Goal: Information Seeking & Learning: Check status

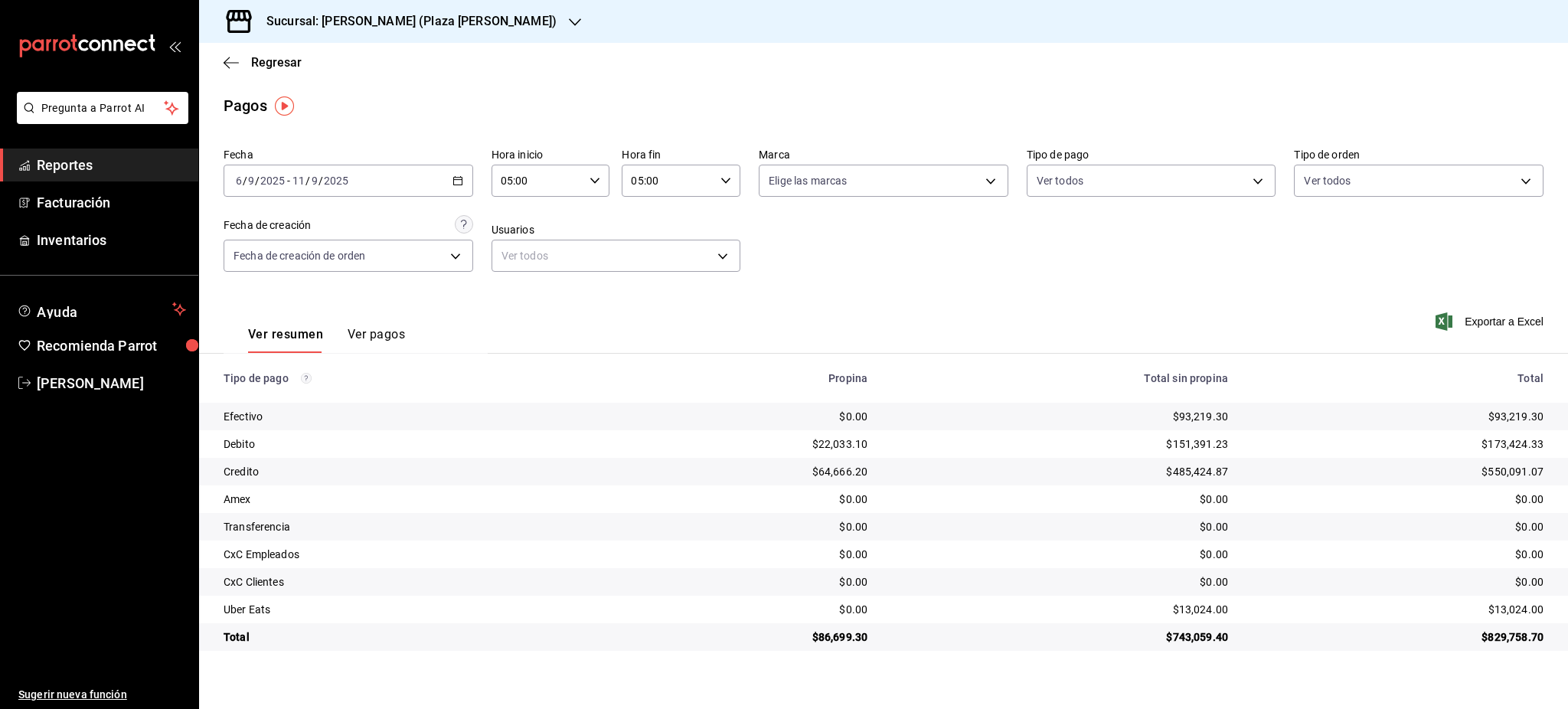
click at [470, 192] on div "[DATE] [DATE] - [DATE] [DATE]" at bounding box center [348, 181] width 250 height 32
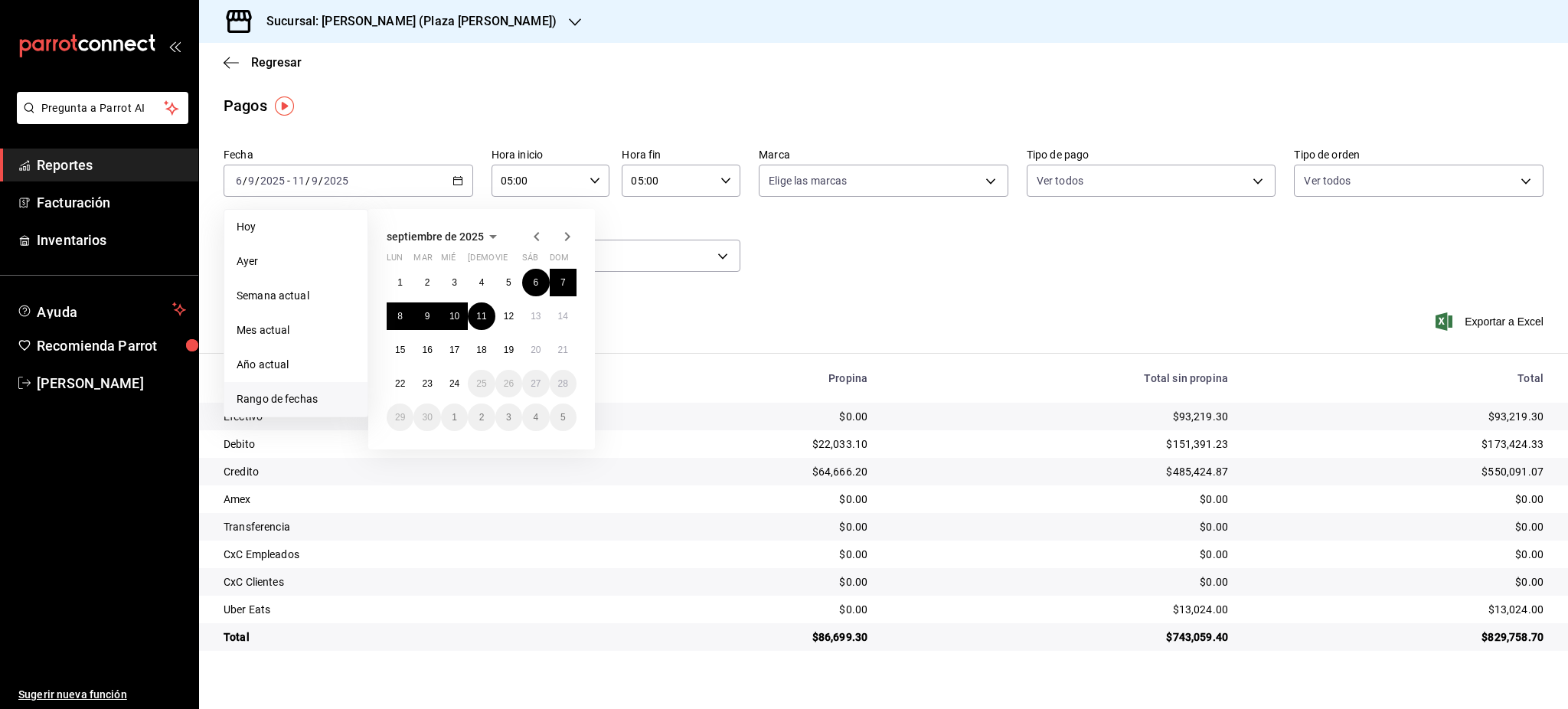
click at [894, 305] on div "Ver resumen Ver pagos Exportar a Excel" at bounding box center [884, 331] width 1369 height 81
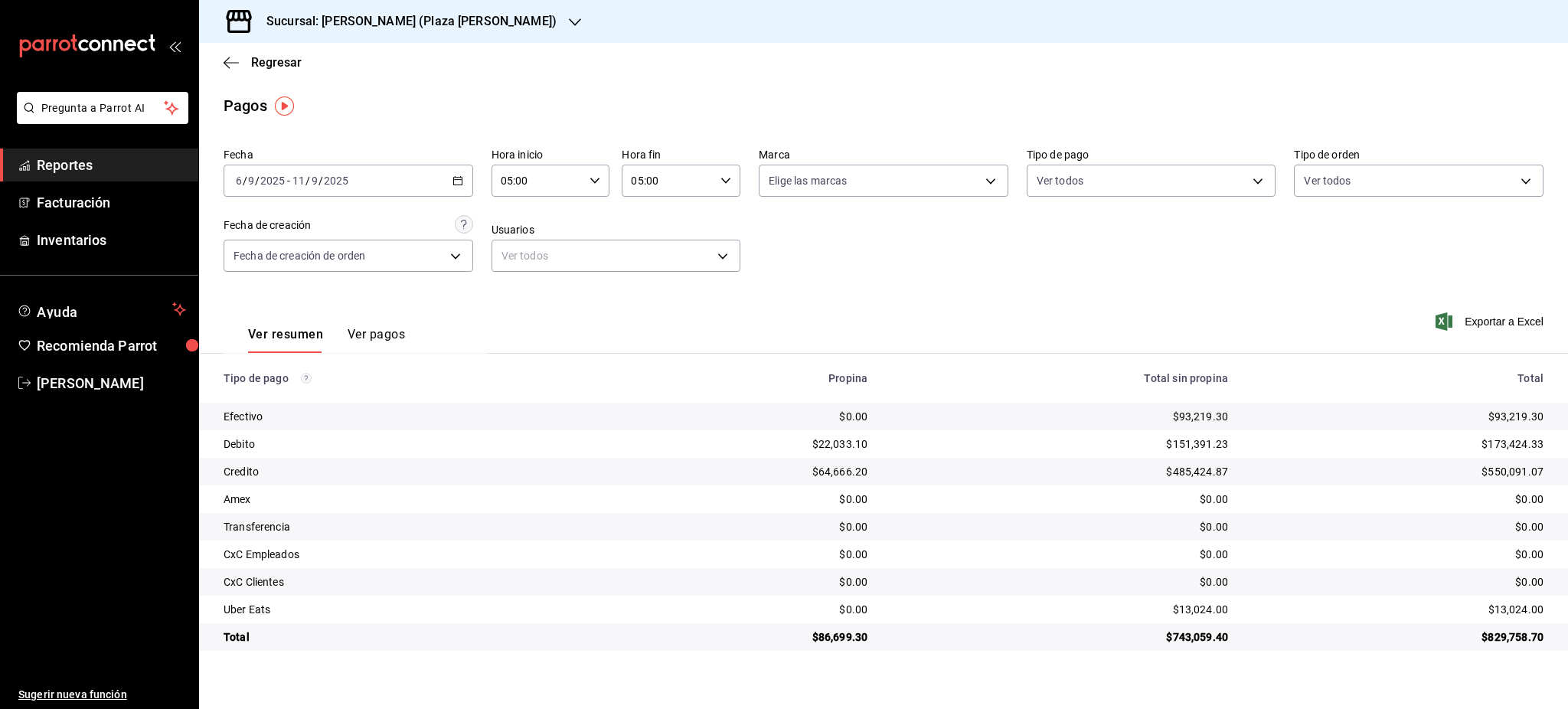
click at [464, 185] on div "[DATE] [DATE] - [DATE] [DATE]" at bounding box center [348, 181] width 250 height 32
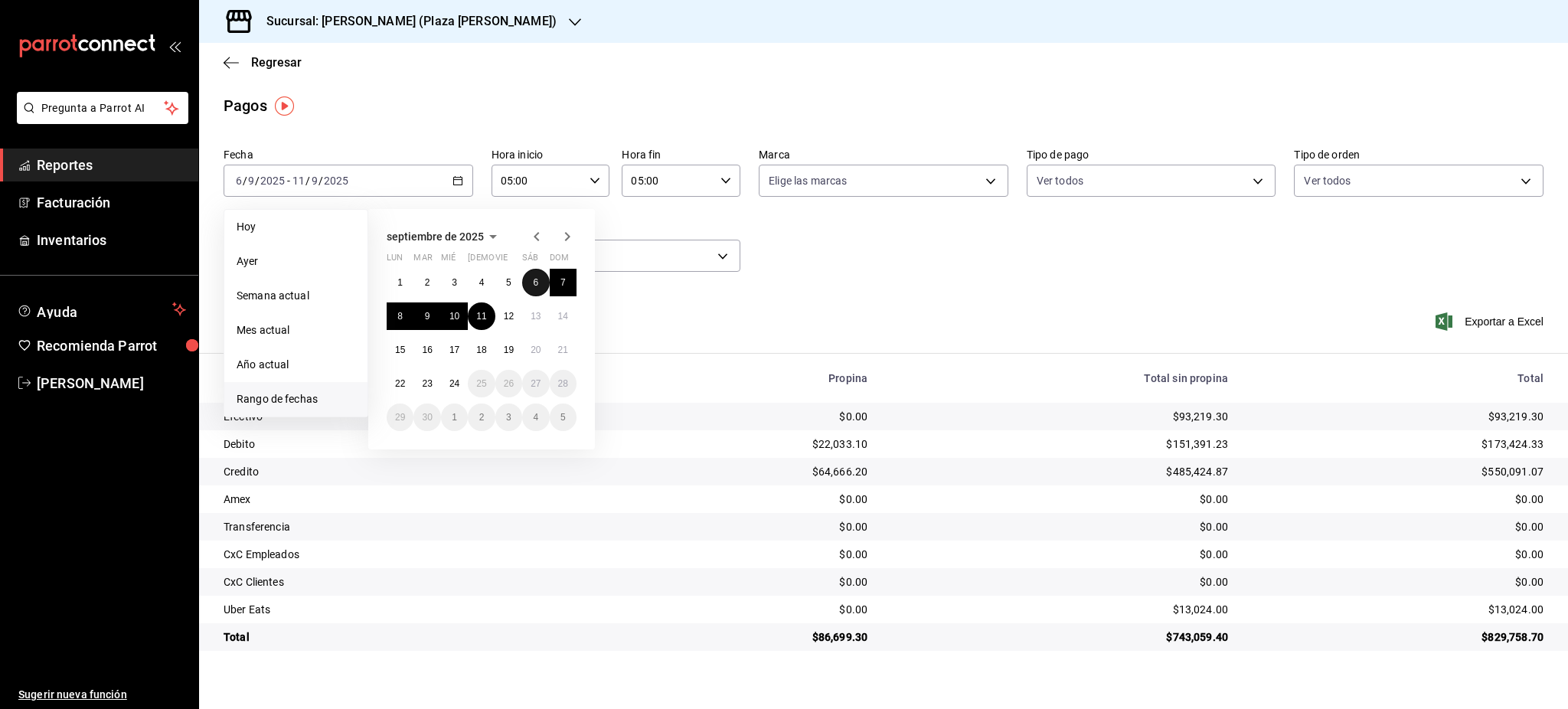
click at [539, 289] on button "6" at bounding box center [535, 282] width 26 height 27
click at [558, 287] on button "7" at bounding box center [562, 282] width 26 height 27
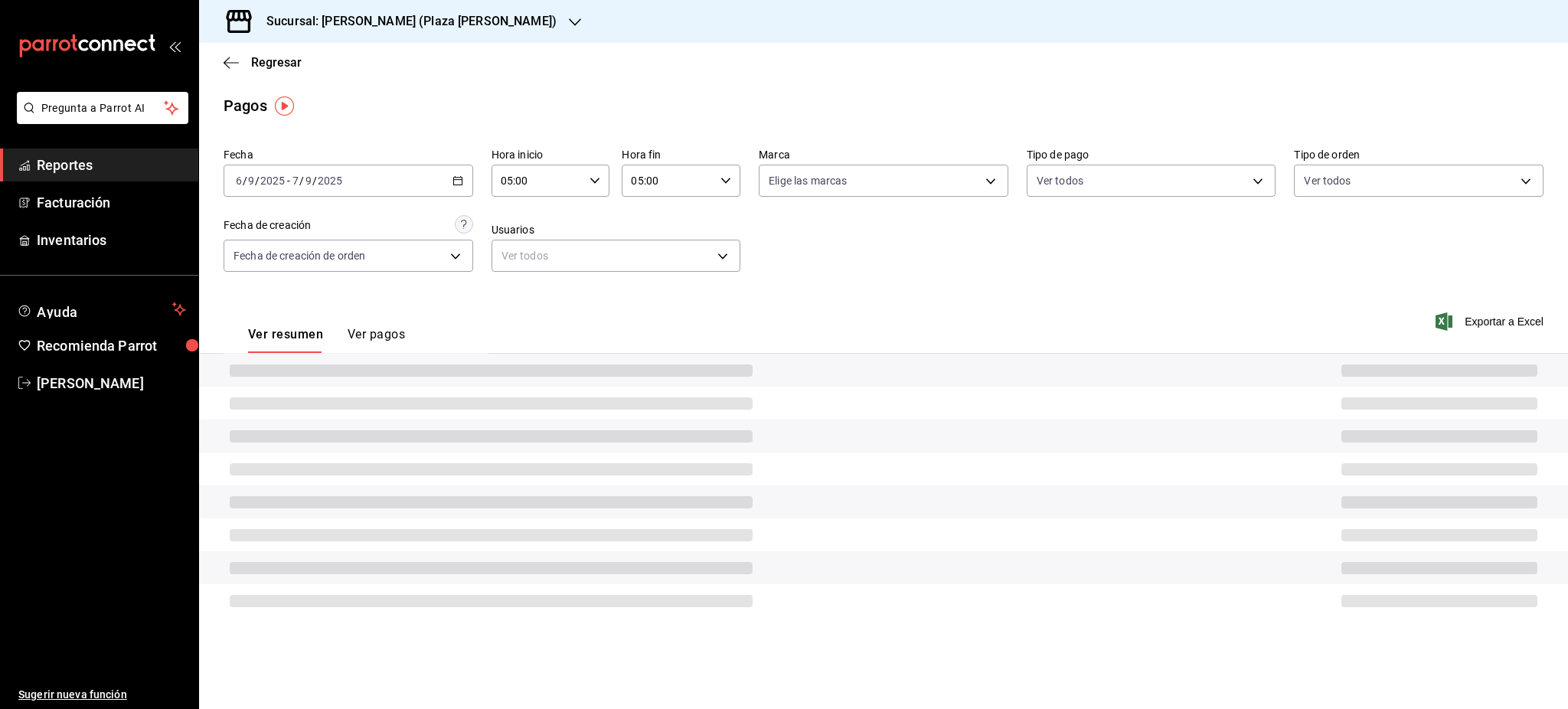
type input "00:00"
type input "23:59"
click at [1070, 324] on div "Ver resumen Ver pagos Exportar a Excel" at bounding box center [884, 331] width 1369 height 81
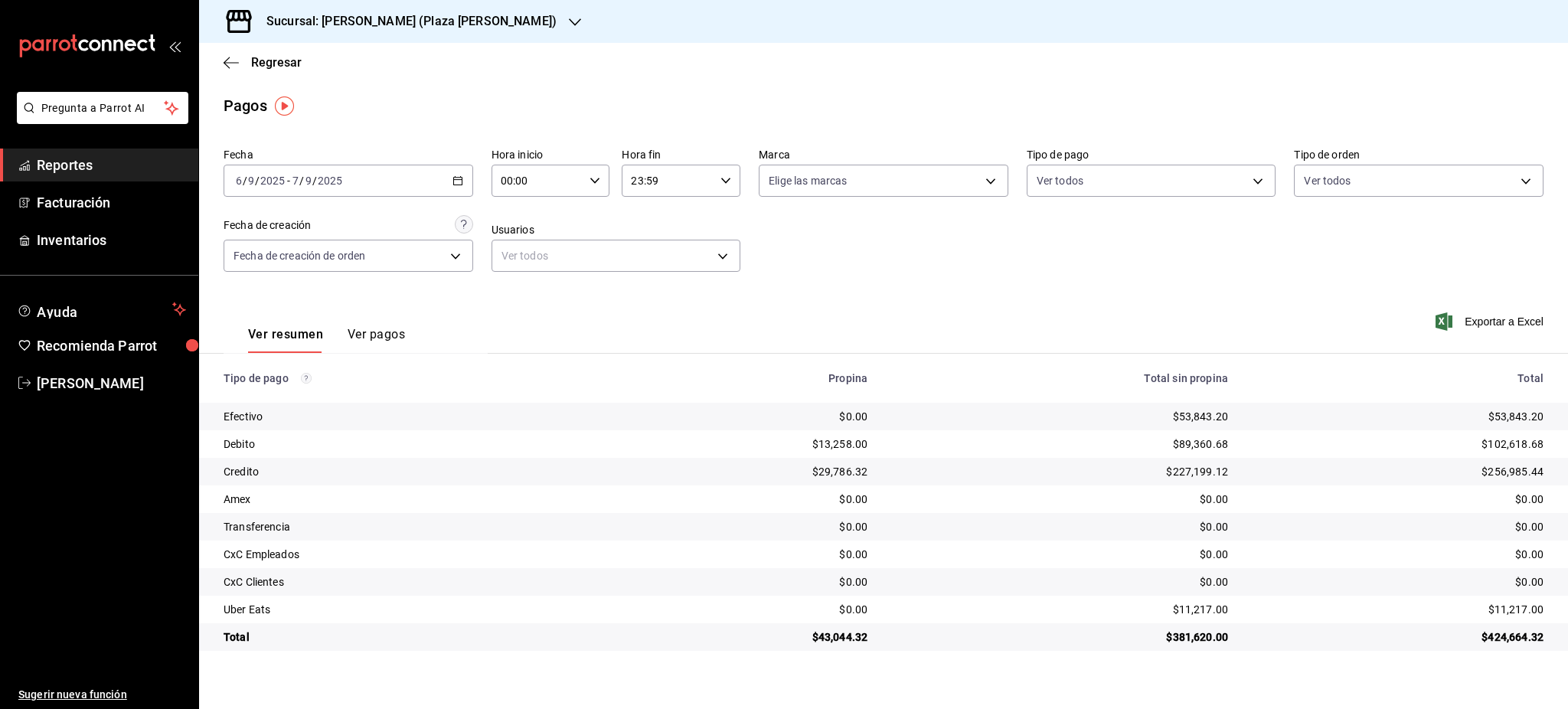
click at [449, 184] on div "[DATE] [DATE] - [DATE] [DATE]" at bounding box center [348, 181] width 250 height 32
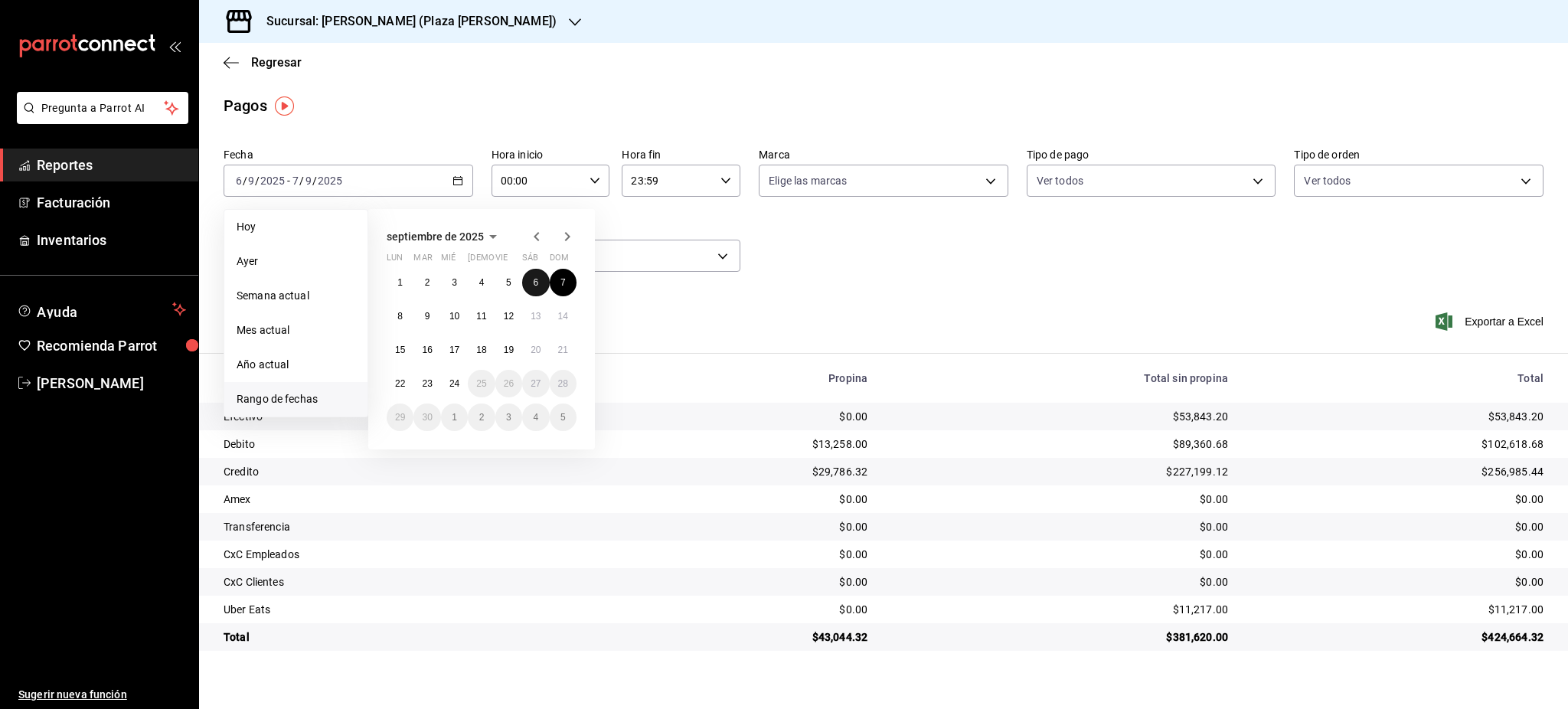
click at [539, 283] on button "6" at bounding box center [535, 282] width 26 height 27
click at [1053, 242] on div "Fecha [DATE] [DATE] - [DATE] [DATE] [PERSON_NAME] Semana actual Mes actual Año …" at bounding box center [883, 216] width 1320 height 148
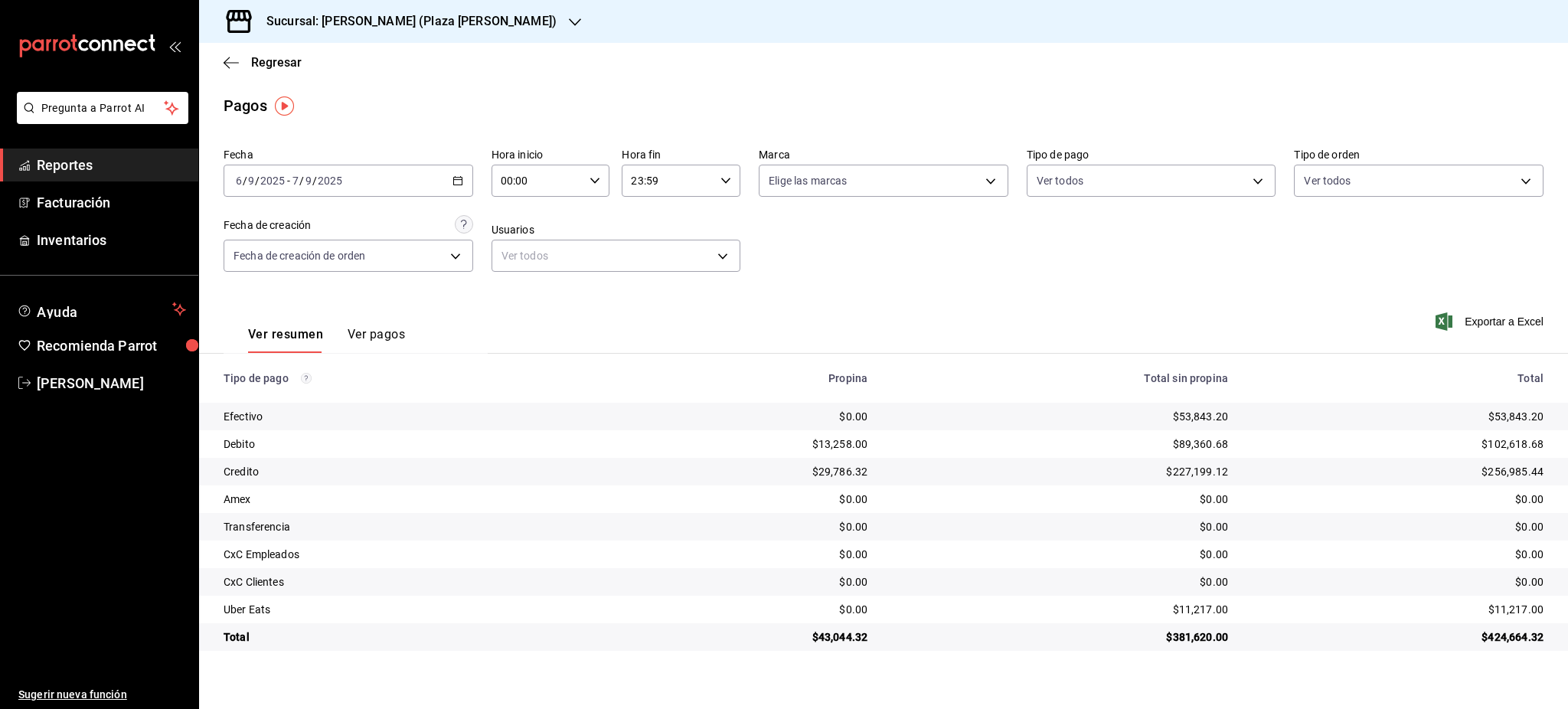
click at [595, 181] on icon "button" at bounding box center [595, 181] width 11 height 11
drag, startPoint x: 530, startPoint y: 295, endPoint x: 676, endPoint y: 224, distance: 162.3
click at [529, 296] on span "05" at bounding box center [521, 302] width 35 height 12
type input "05:00"
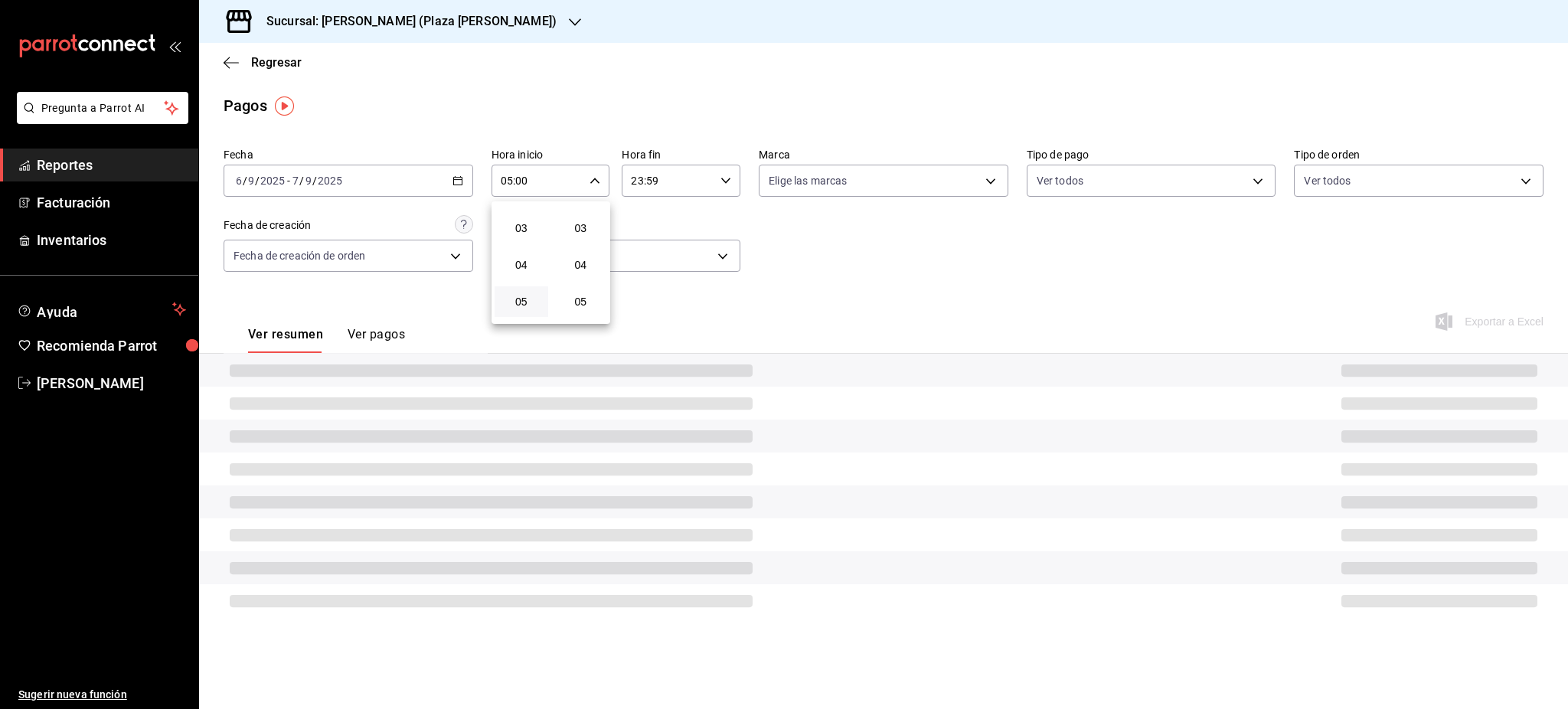
click at [682, 187] on div at bounding box center [784, 354] width 1568 height 709
click at [735, 184] on div "23:59 Hora fin" at bounding box center [681, 181] width 118 height 32
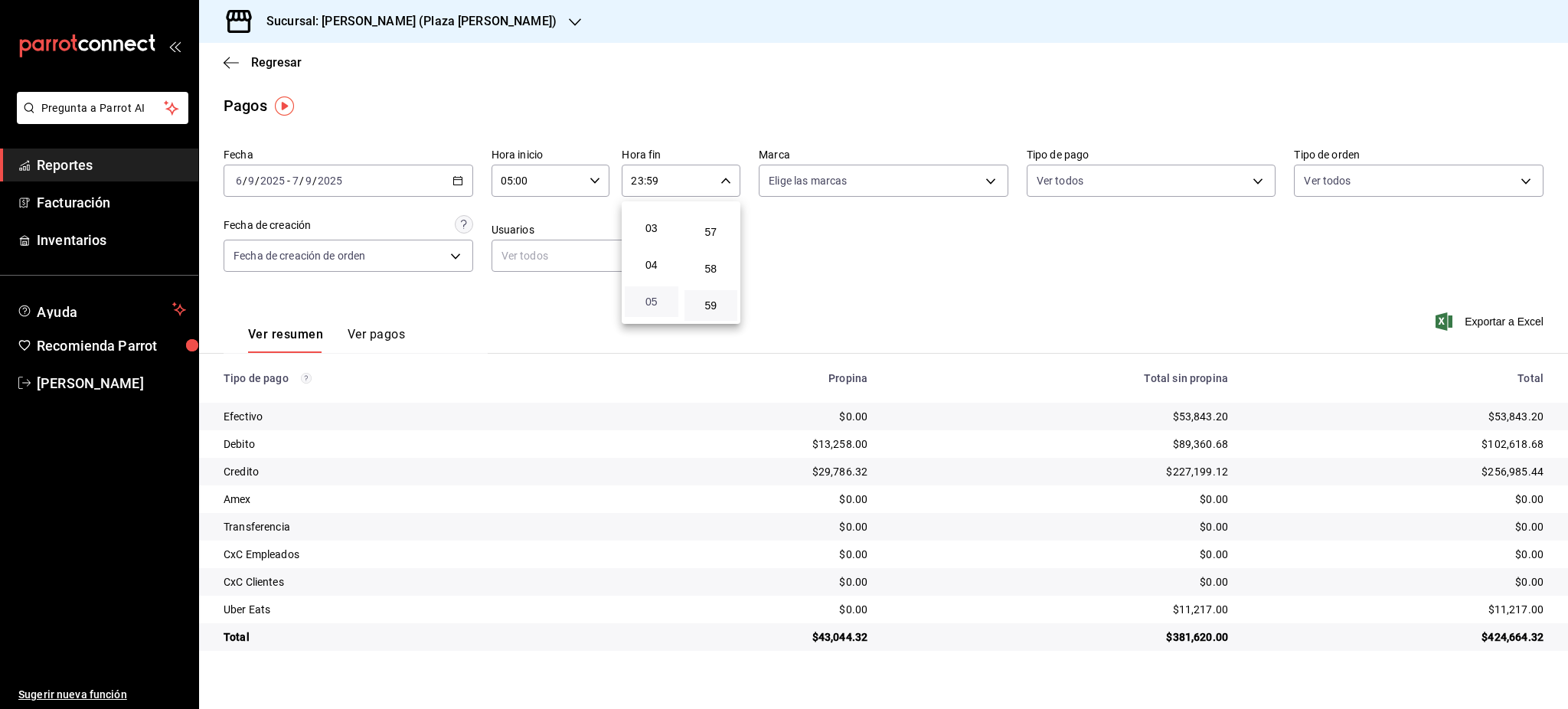
click at [663, 301] on span "05" at bounding box center [651, 302] width 35 height 12
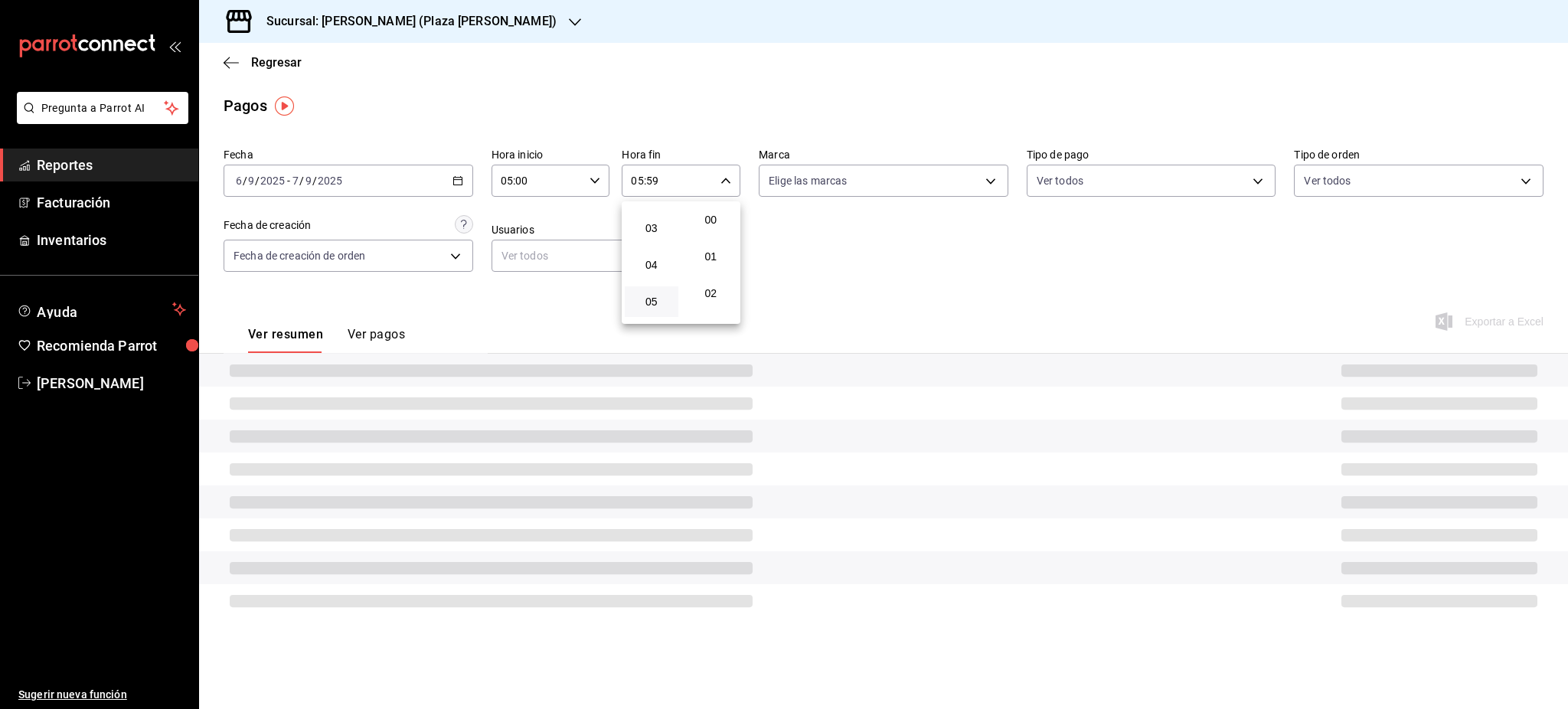
drag, startPoint x: 718, startPoint y: 232, endPoint x: 803, endPoint y: 245, distance: 86.0
click at [718, 230] on button "00" at bounding box center [711, 220] width 54 height 31
type input "05:00"
click at [803, 246] on div at bounding box center [784, 354] width 1568 height 709
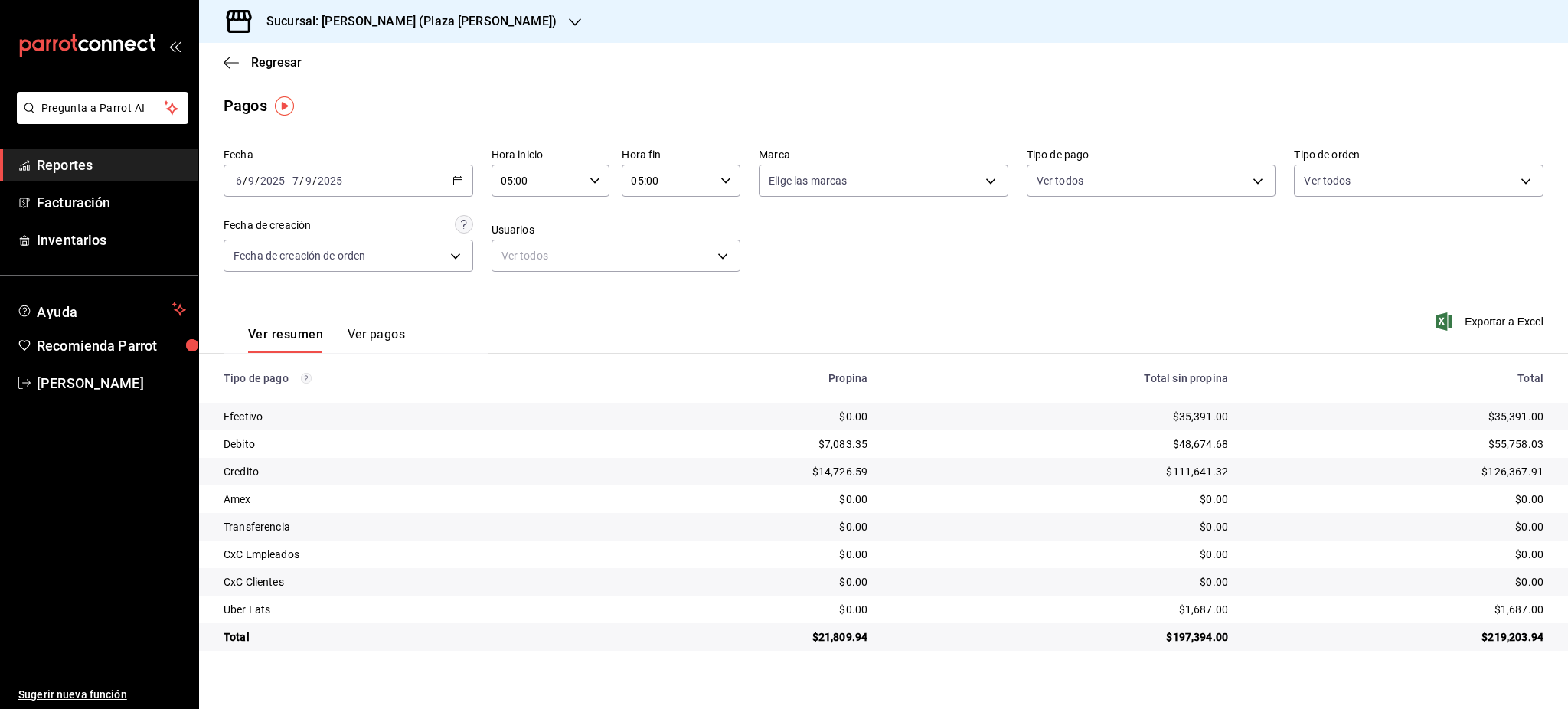
click at [1528, 412] on div "$35,391.00" at bounding box center [1398, 417] width 291 height 15
copy div "35,391.00"
click at [458, 182] on icon "button" at bounding box center [458, 181] width 11 height 11
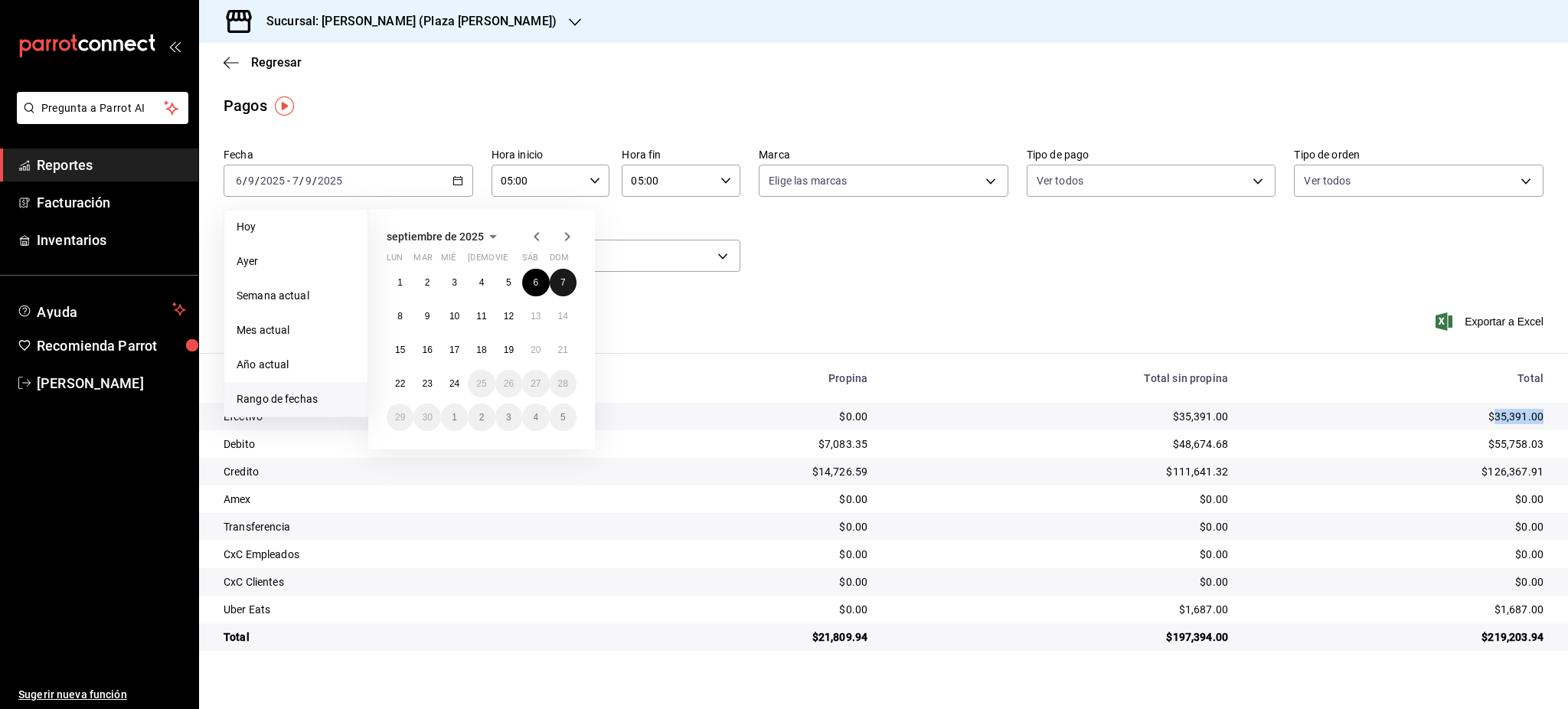
click at [561, 283] on abbr "7" at bounding box center [563, 282] width 5 height 11
click at [396, 317] on button "8" at bounding box center [400, 316] width 26 height 27
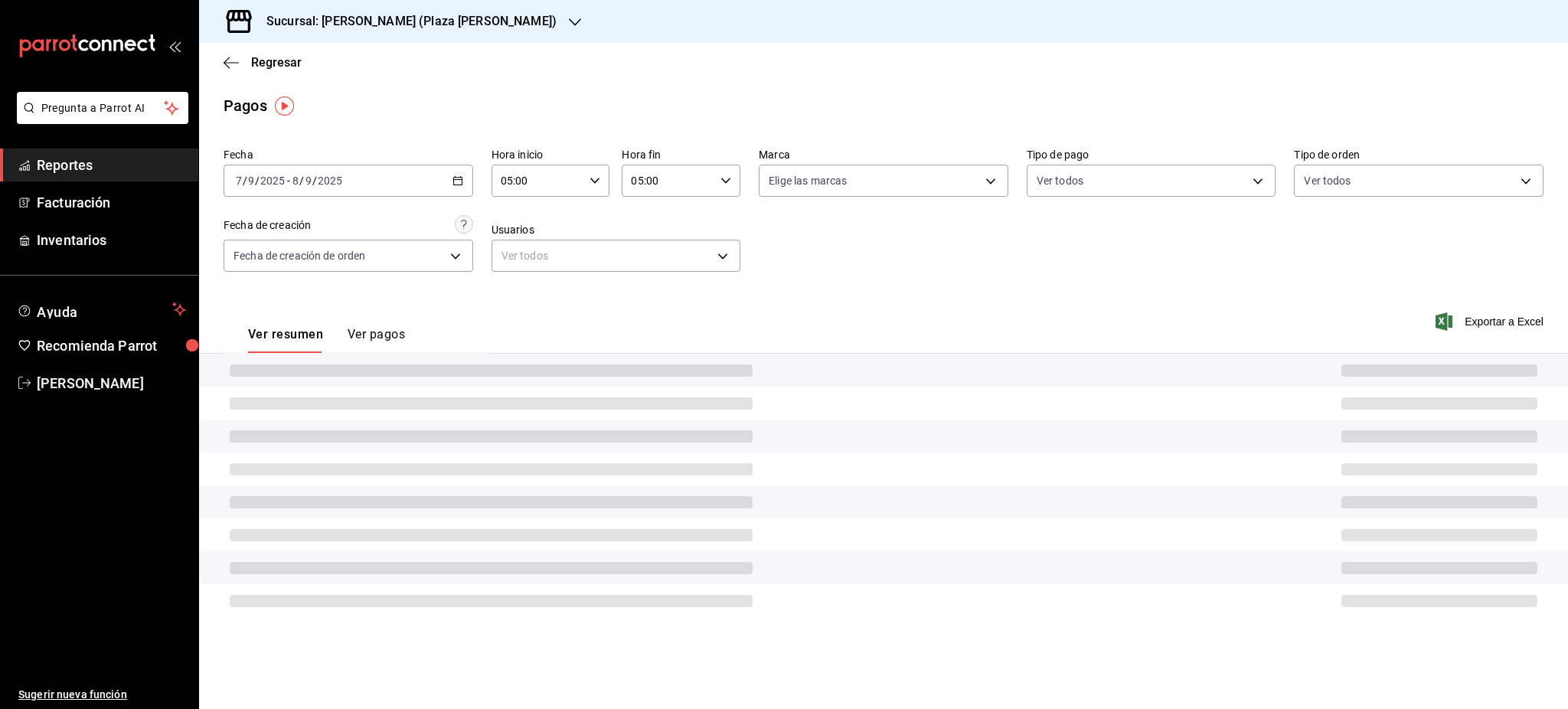
type input "00:00"
type input "23:59"
click at [591, 185] on icon "button" at bounding box center [595, 181] width 11 height 11
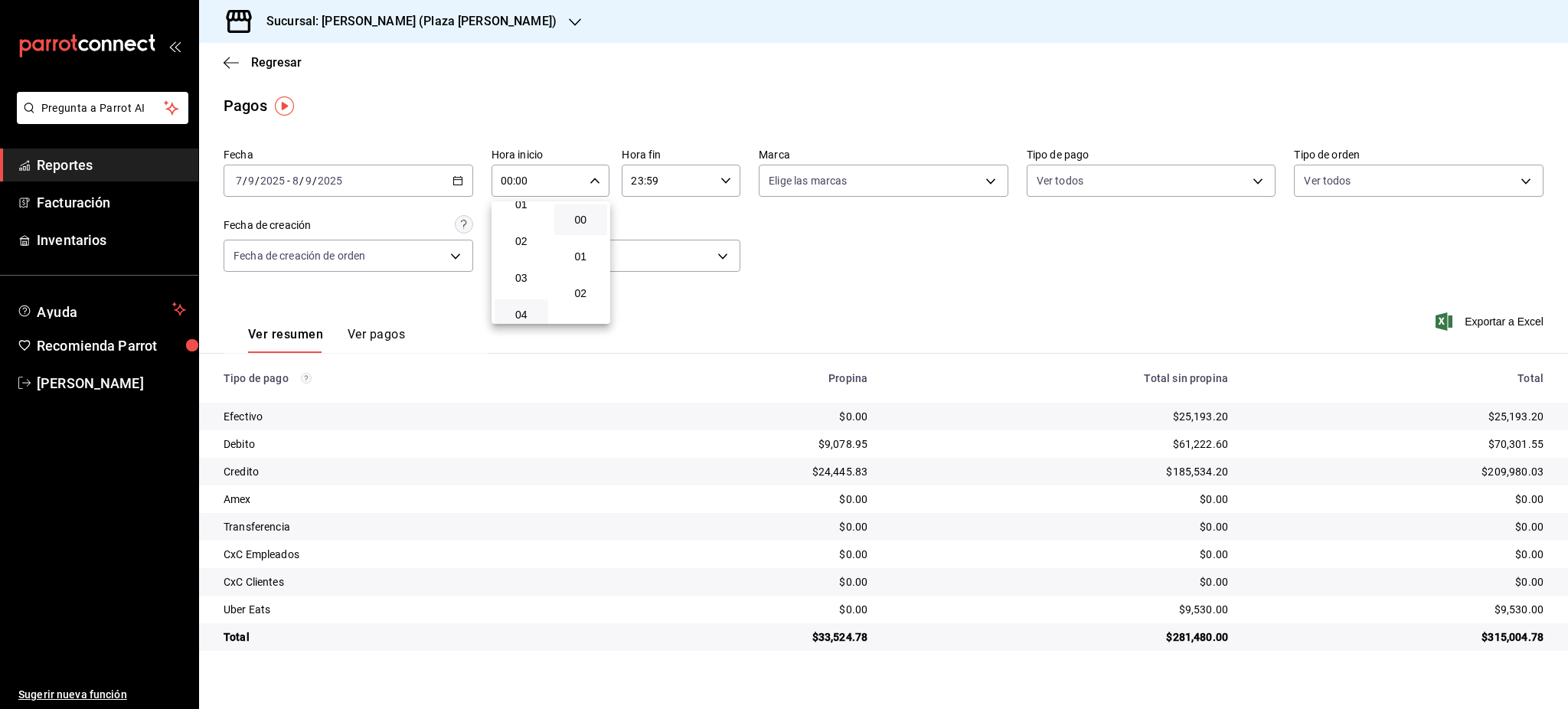
scroll to position [102, 0]
click at [687, 224] on div at bounding box center [784, 354] width 1568 height 709
click at [591, 187] on div "00:00 Hora inicio" at bounding box center [551, 181] width 118 height 32
click at [516, 309] on button "05" at bounding box center [521, 302] width 54 height 31
type input "05:00"
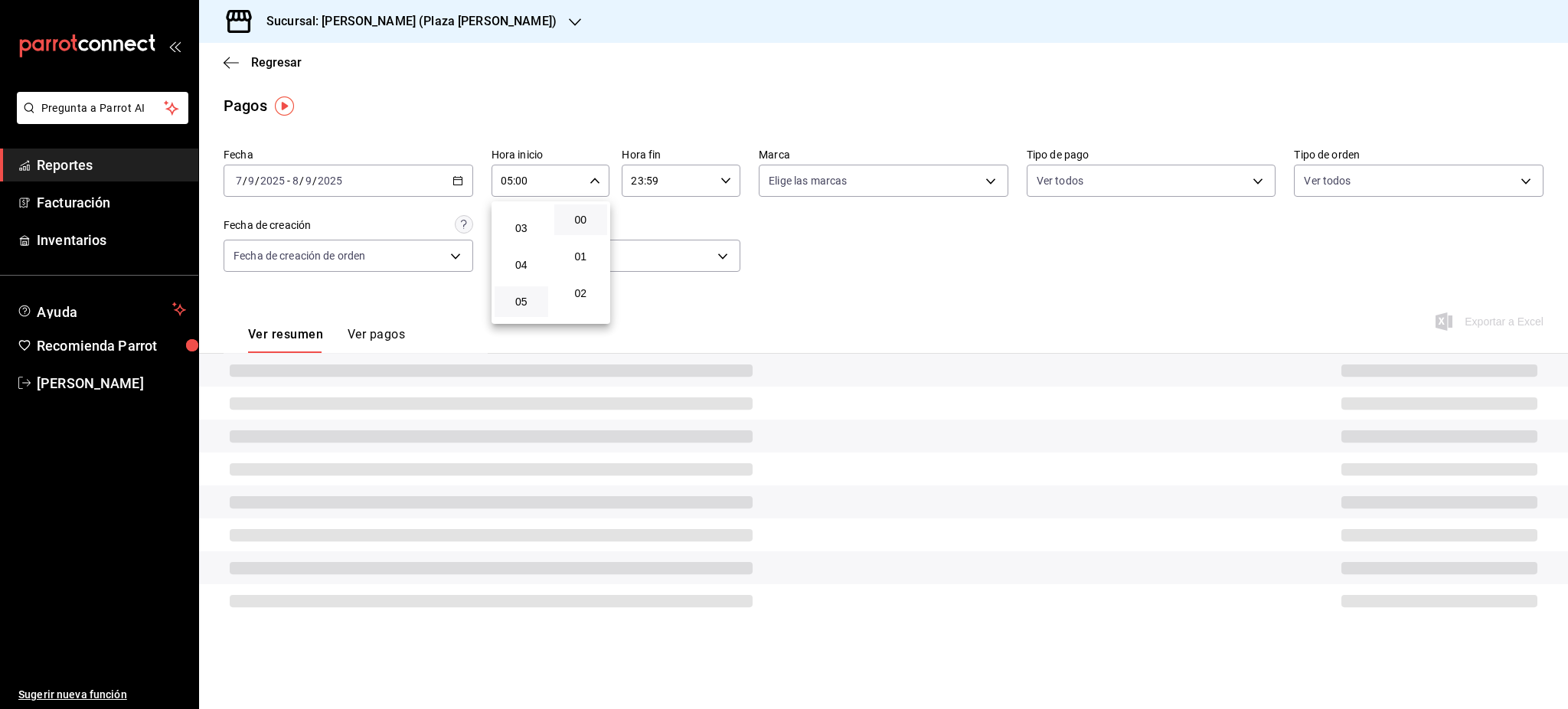
click at [729, 187] on div at bounding box center [784, 354] width 1568 height 709
click at [723, 185] on icon "button" at bounding box center [726, 181] width 11 height 11
click at [658, 265] on button "05" at bounding box center [651, 257] width 54 height 31
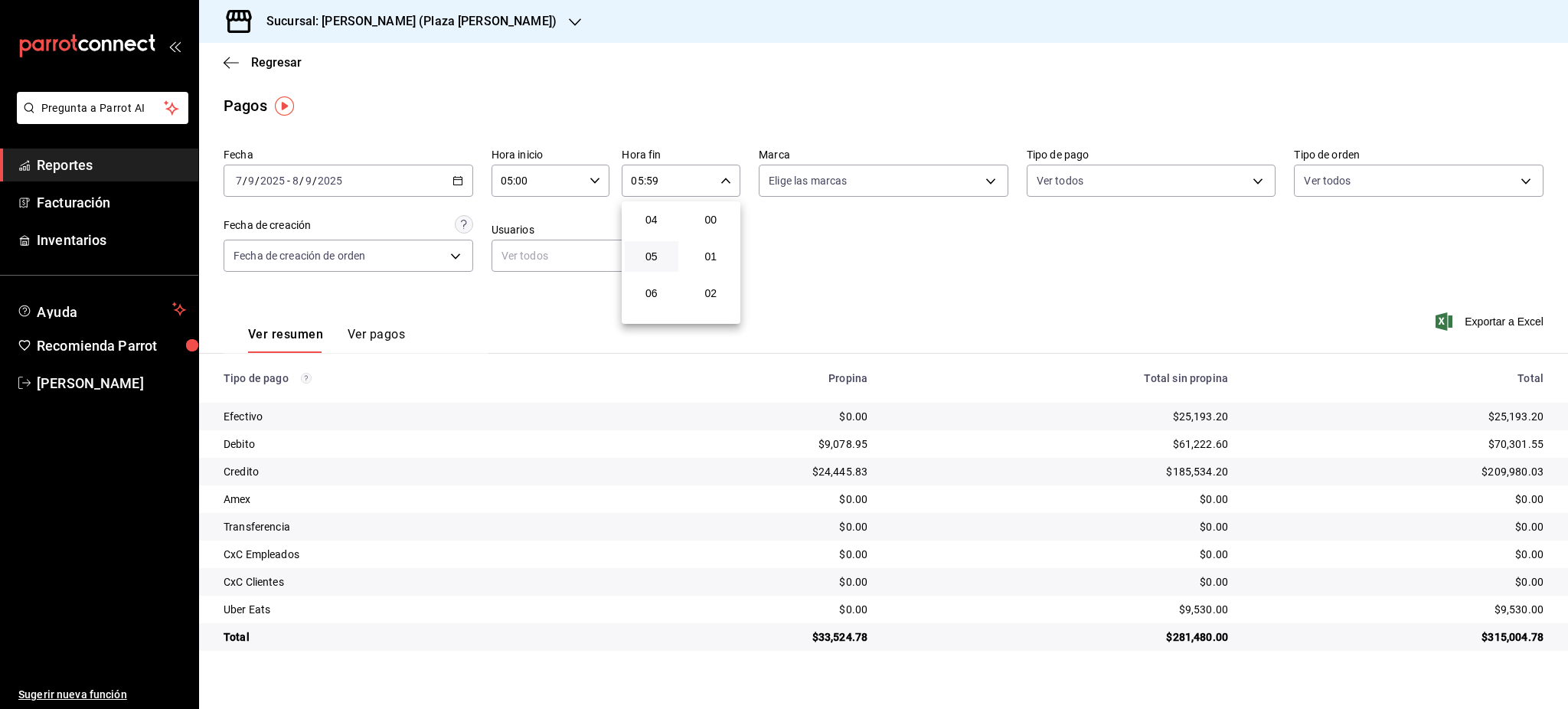
click at [712, 227] on button "00" at bounding box center [711, 220] width 54 height 31
type input "05:00"
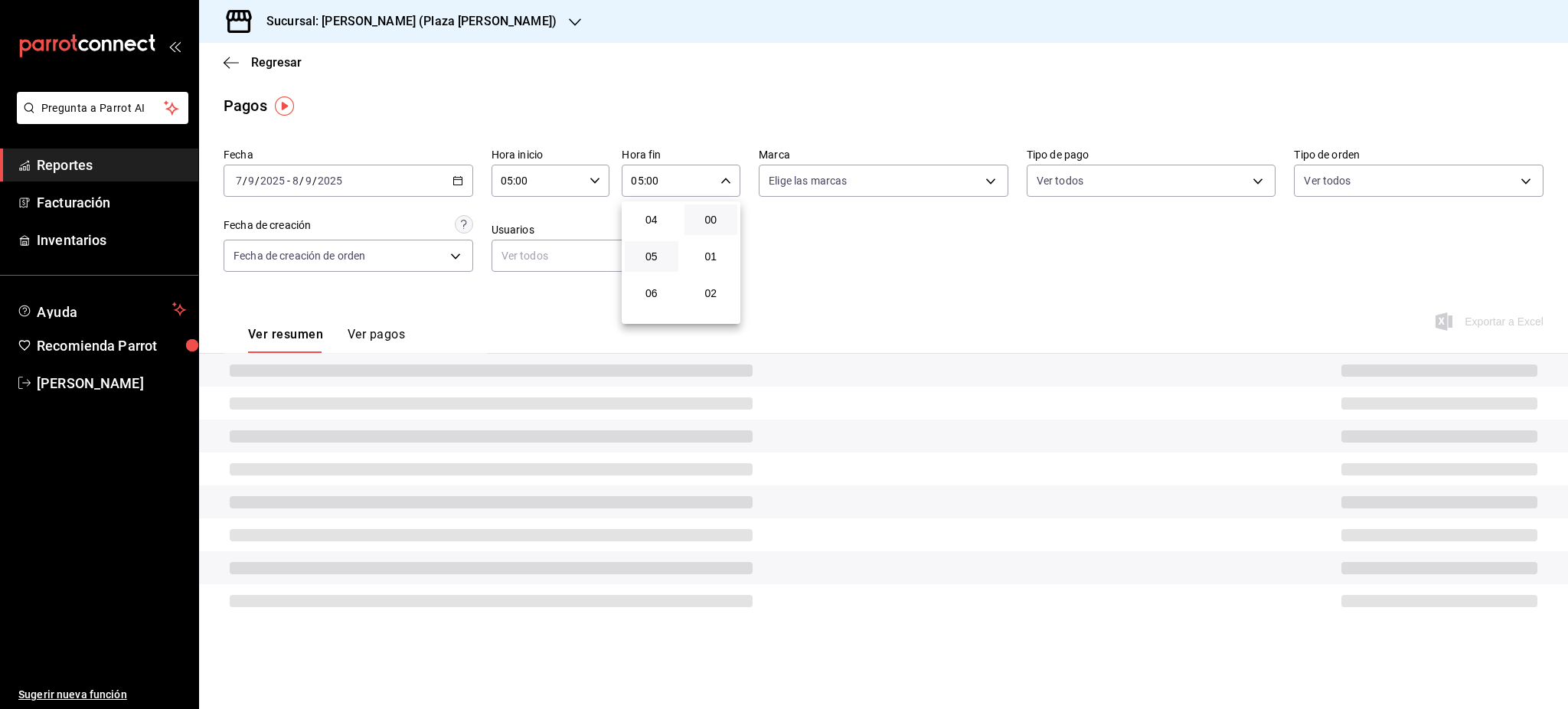
click at [825, 256] on div at bounding box center [784, 354] width 1568 height 709
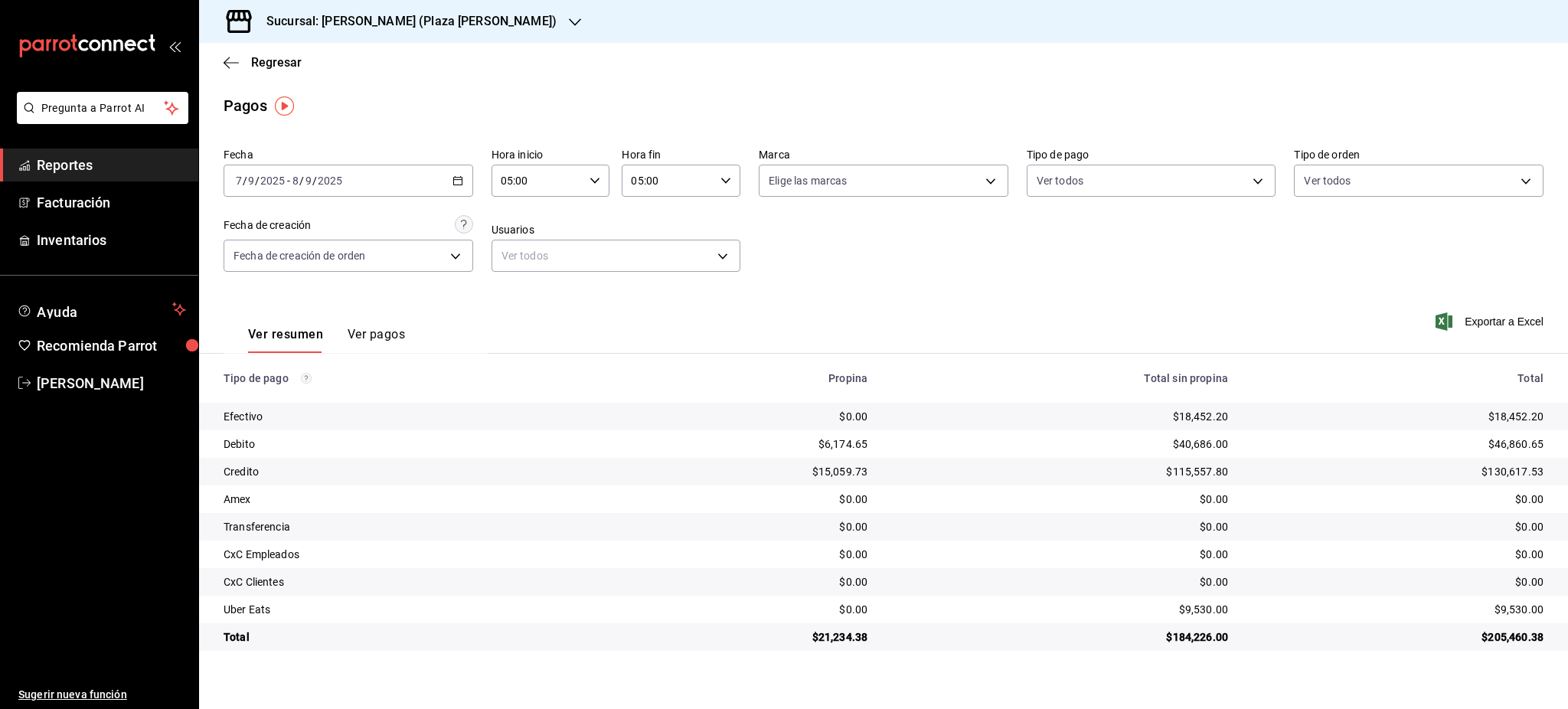
click at [464, 182] on div "[DATE] [DATE] - [DATE] [DATE]" at bounding box center [348, 181] width 250 height 32
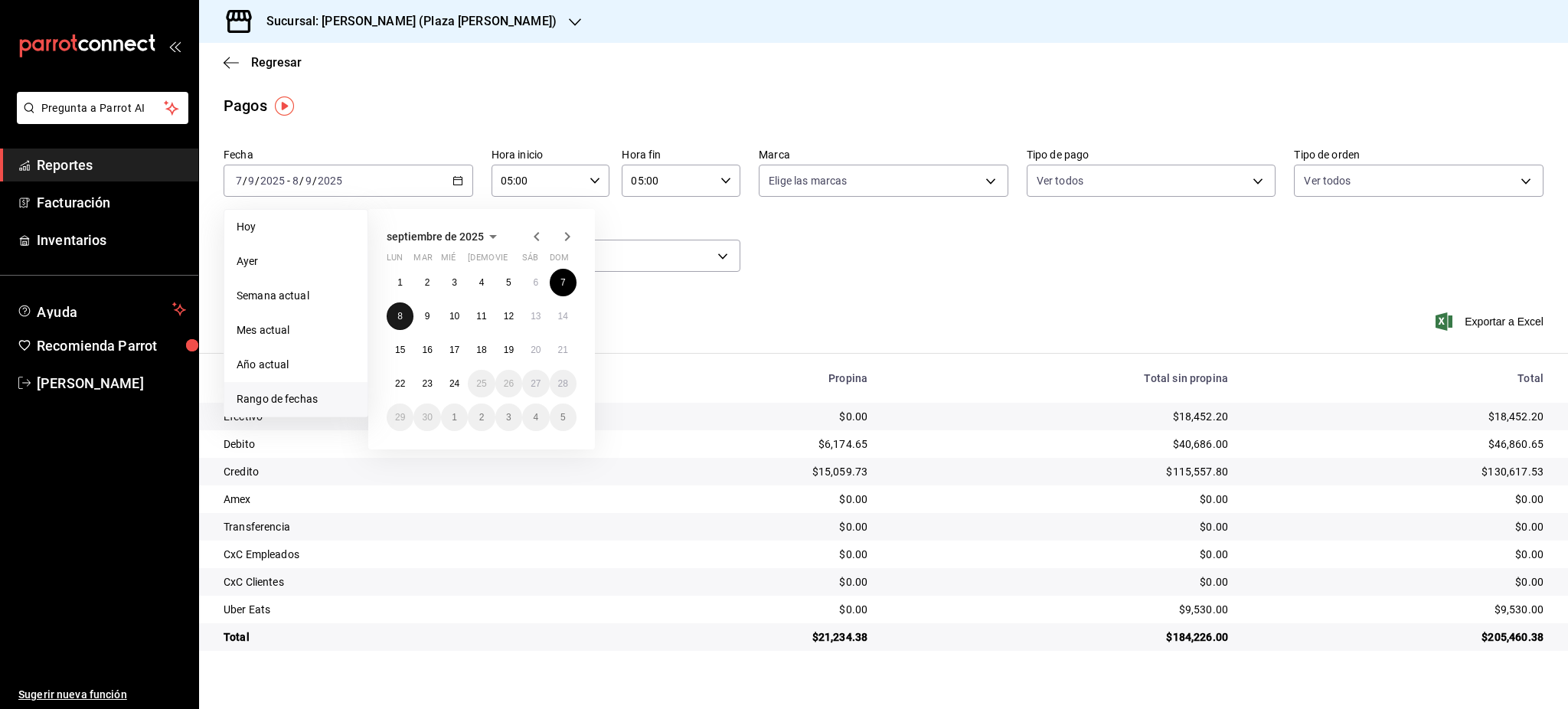
click at [407, 319] on button "8" at bounding box center [400, 316] width 26 height 27
click at [422, 319] on button "9" at bounding box center [426, 316] width 26 height 27
type input "00:00"
type input "23:59"
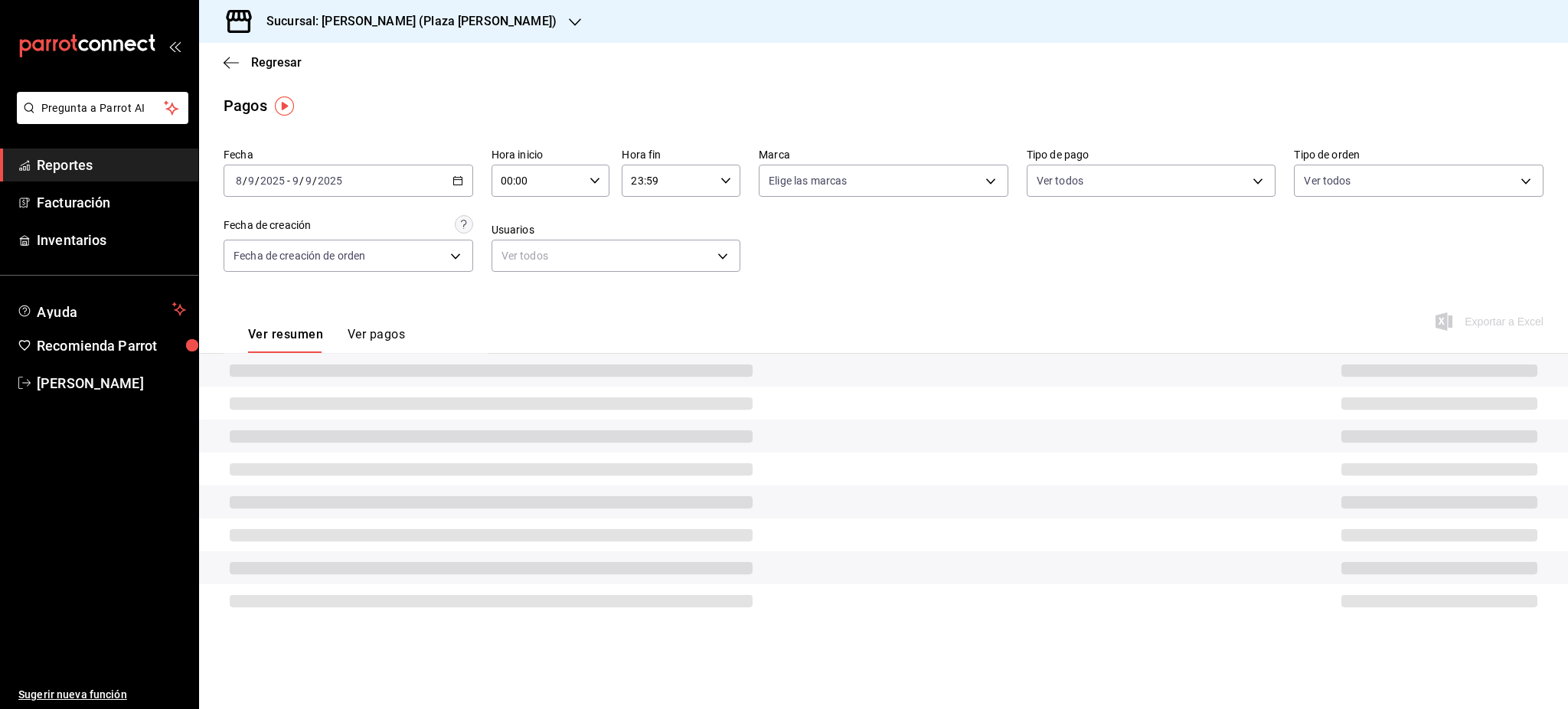
click at [597, 182] on icon "button" at bounding box center [595, 181] width 11 height 11
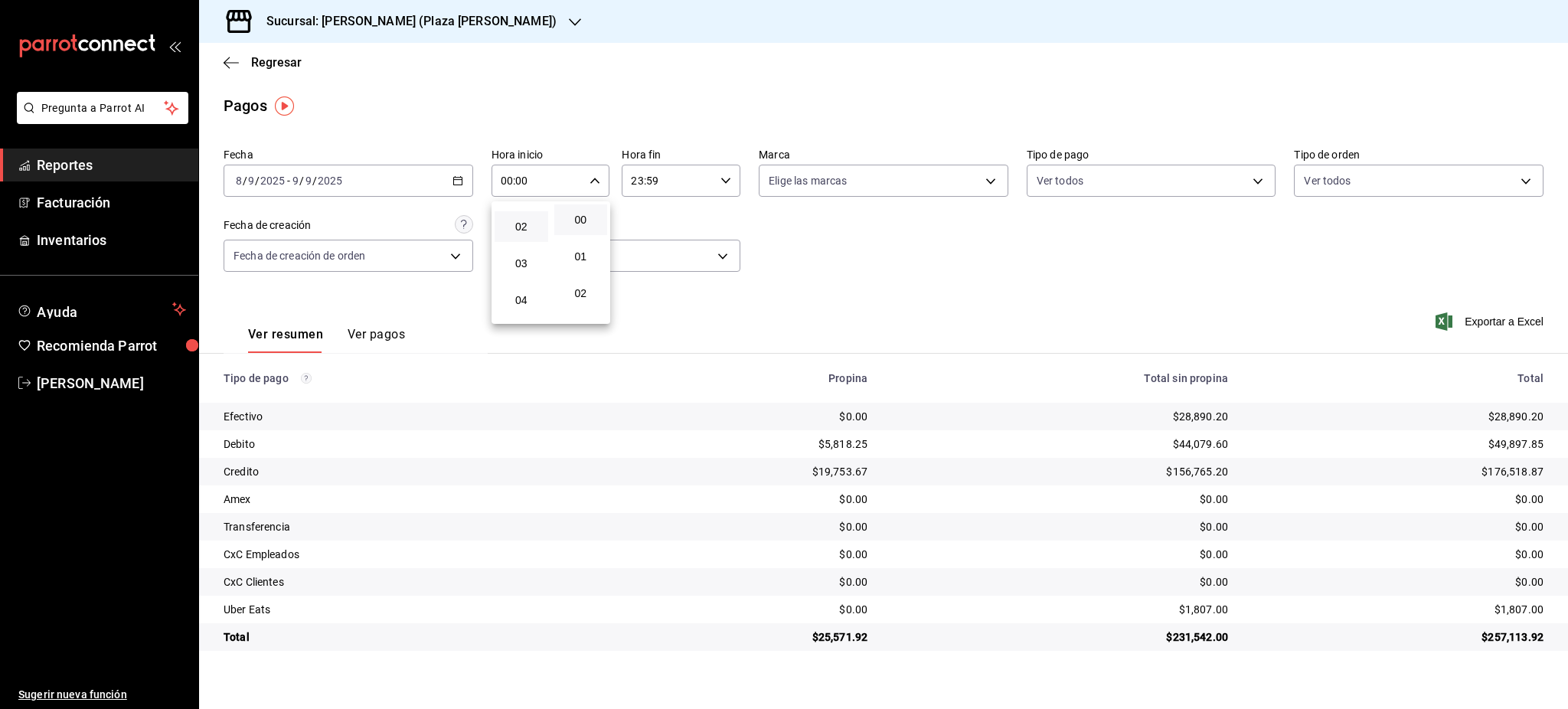
scroll to position [102, 0]
click at [527, 299] on span "05" at bounding box center [521, 302] width 35 height 12
type input "05:00"
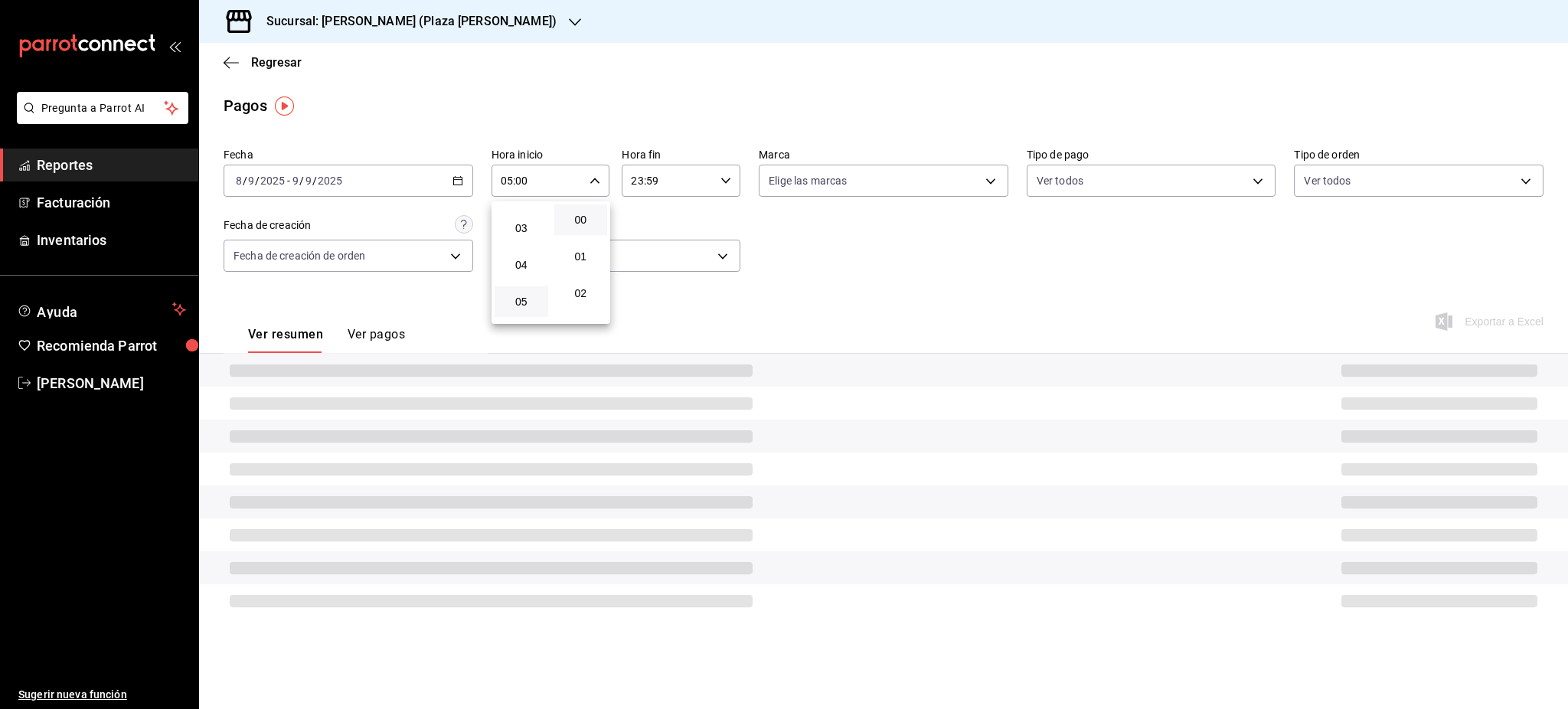
click at [730, 202] on div at bounding box center [784, 354] width 1568 height 709
click at [726, 191] on div "23:59 Hora fin" at bounding box center [681, 181] width 118 height 32
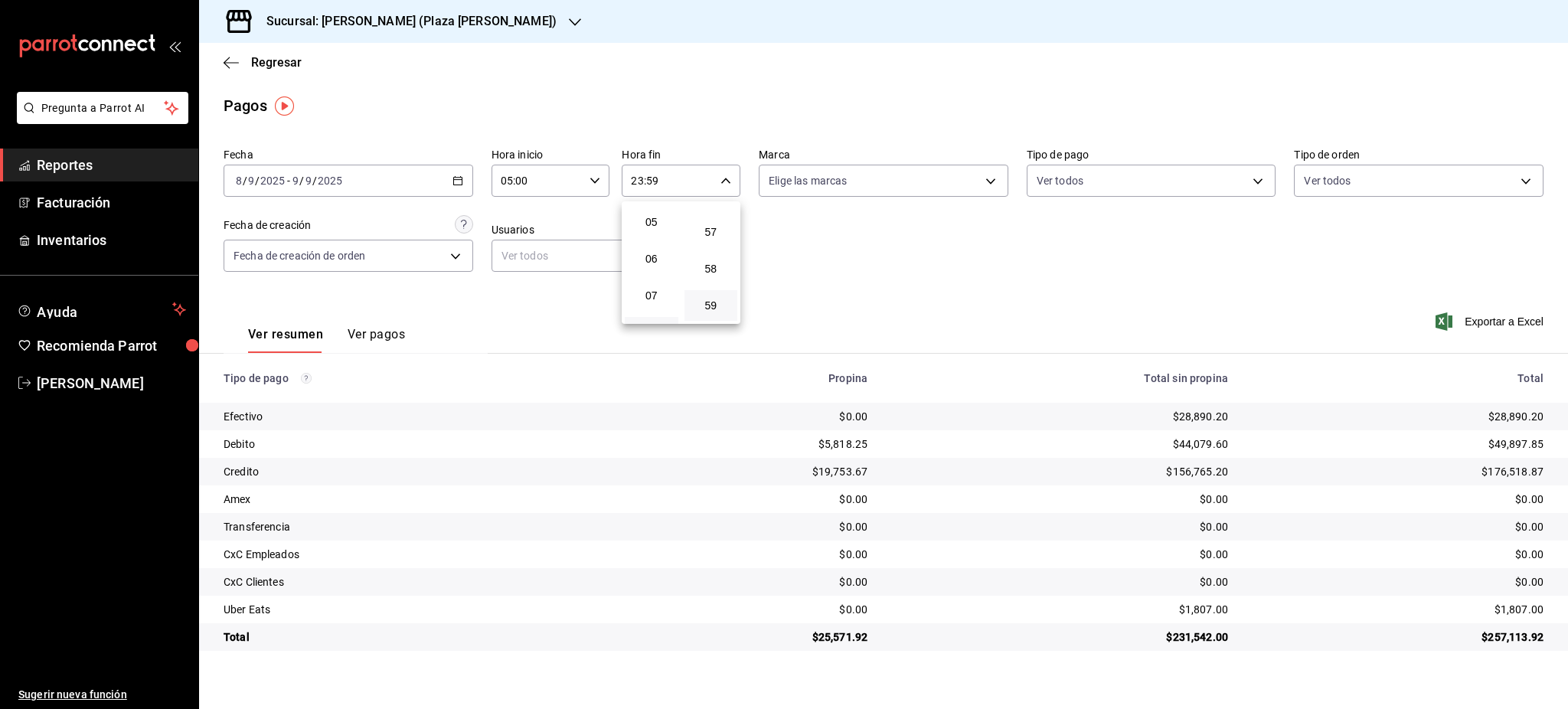
scroll to position [147, 0]
click at [654, 246] on button "05" at bounding box center [651, 257] width 54 height 31
click at [719, 227] on button "00" at bounding box center [711, 220] width 54 height 31
type input "05:00"
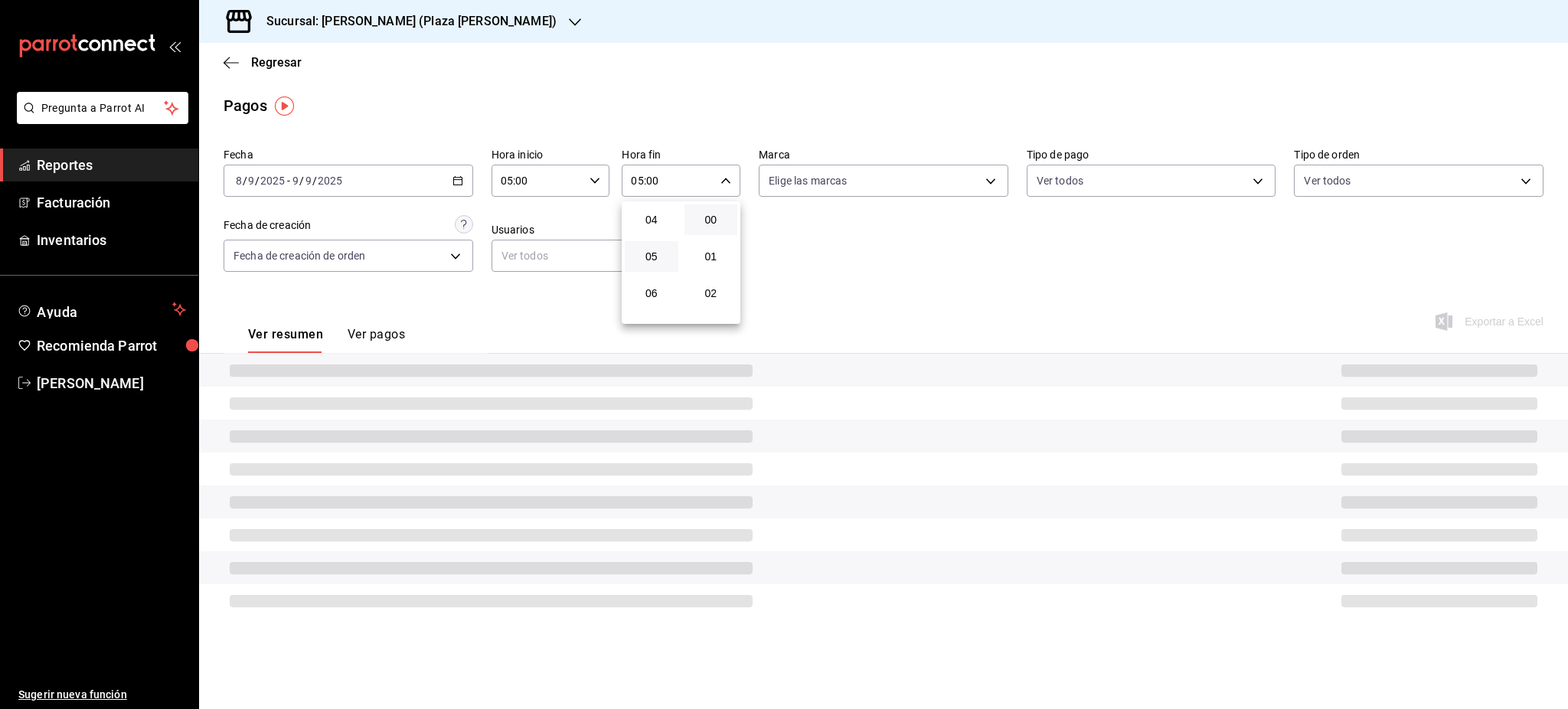
click at [841, 248] on div at bounding box center [784, 354] width 1568 height 709
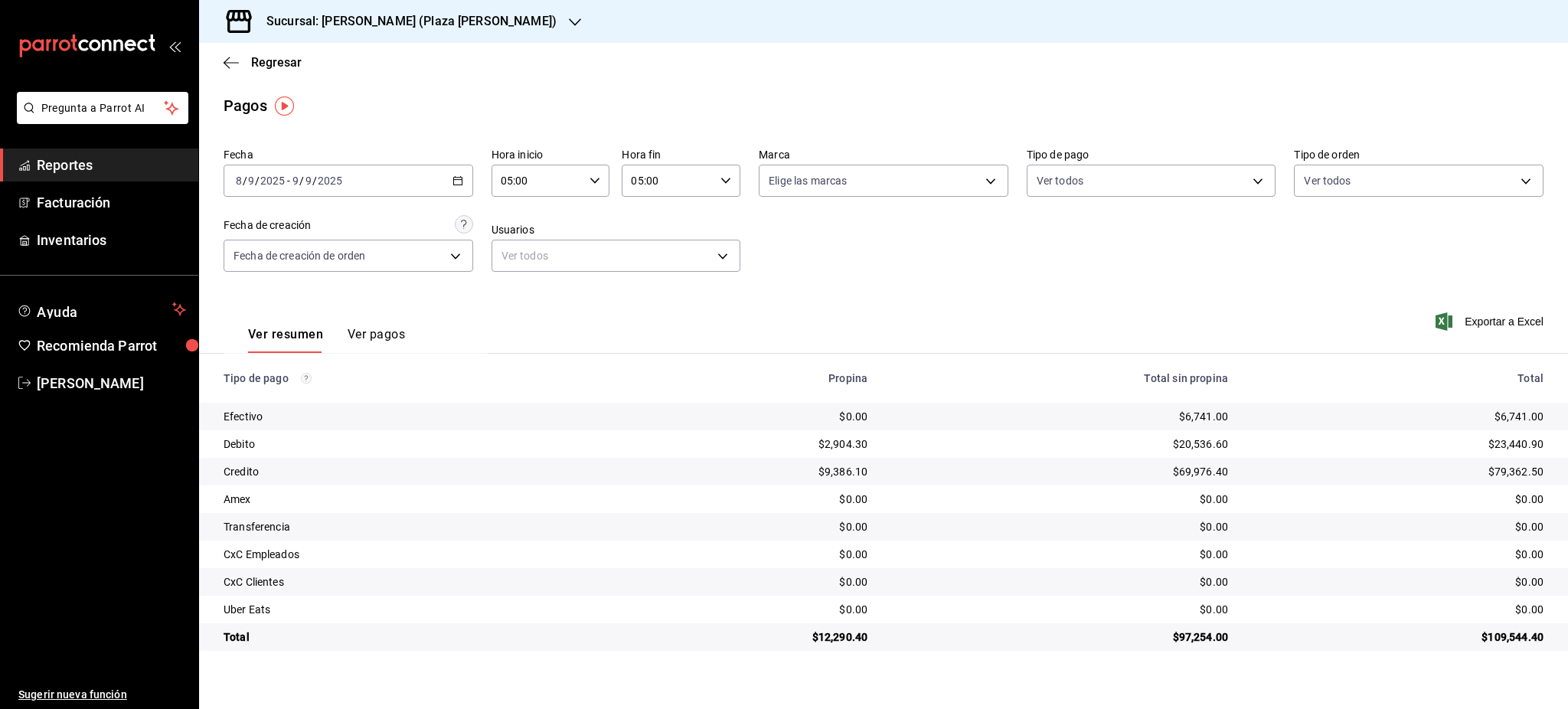
click at [464, 185] on div "[DATE] [DATE] - [DATE] [DATE]" at bounding box center [348, 181] width 250 height 32
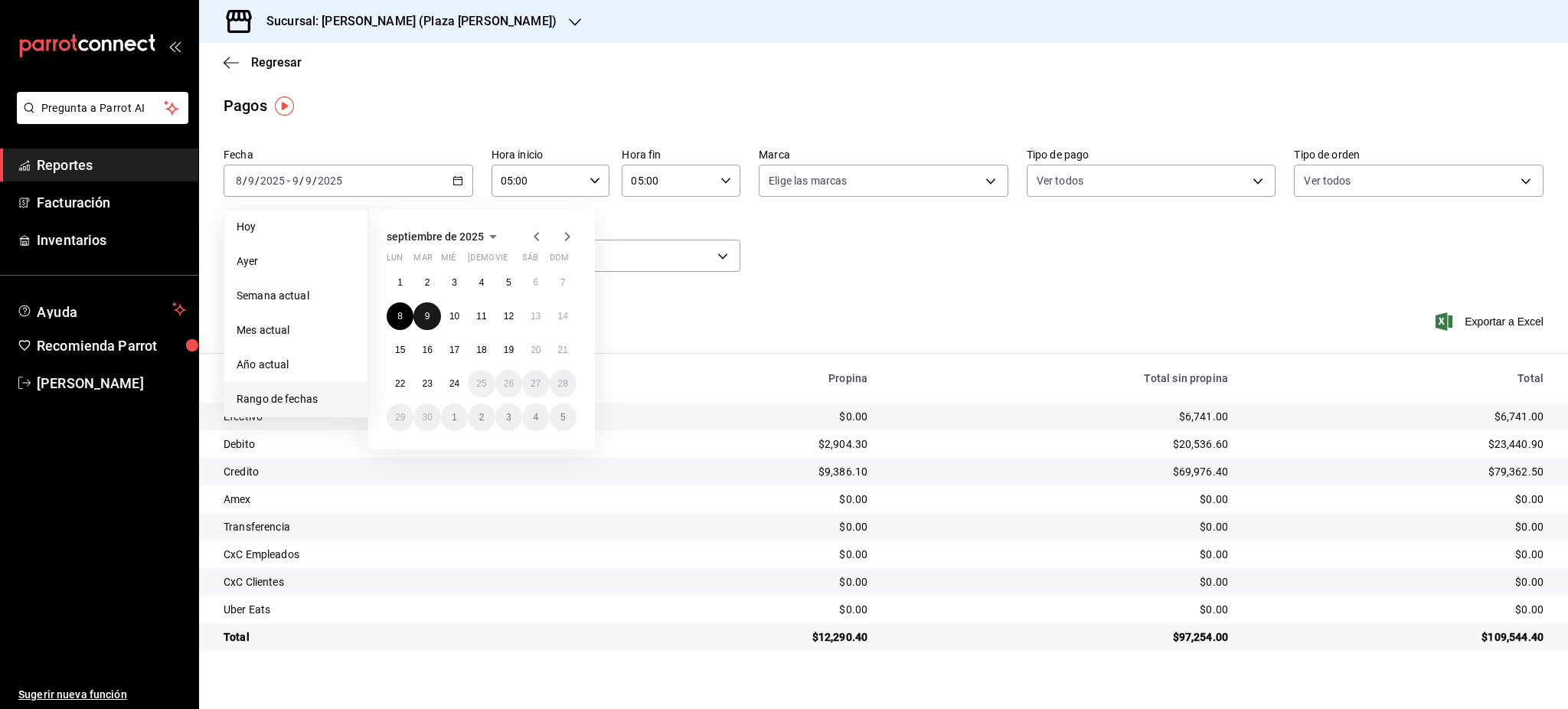
click at [430, 322] on button "9" at bounding box center [426, 316] width 26 height 27
click at [450, 320] on abbr "10" at bounding box center [454, 316] width 10 height 11
type input "00:00"
type input "23:59"
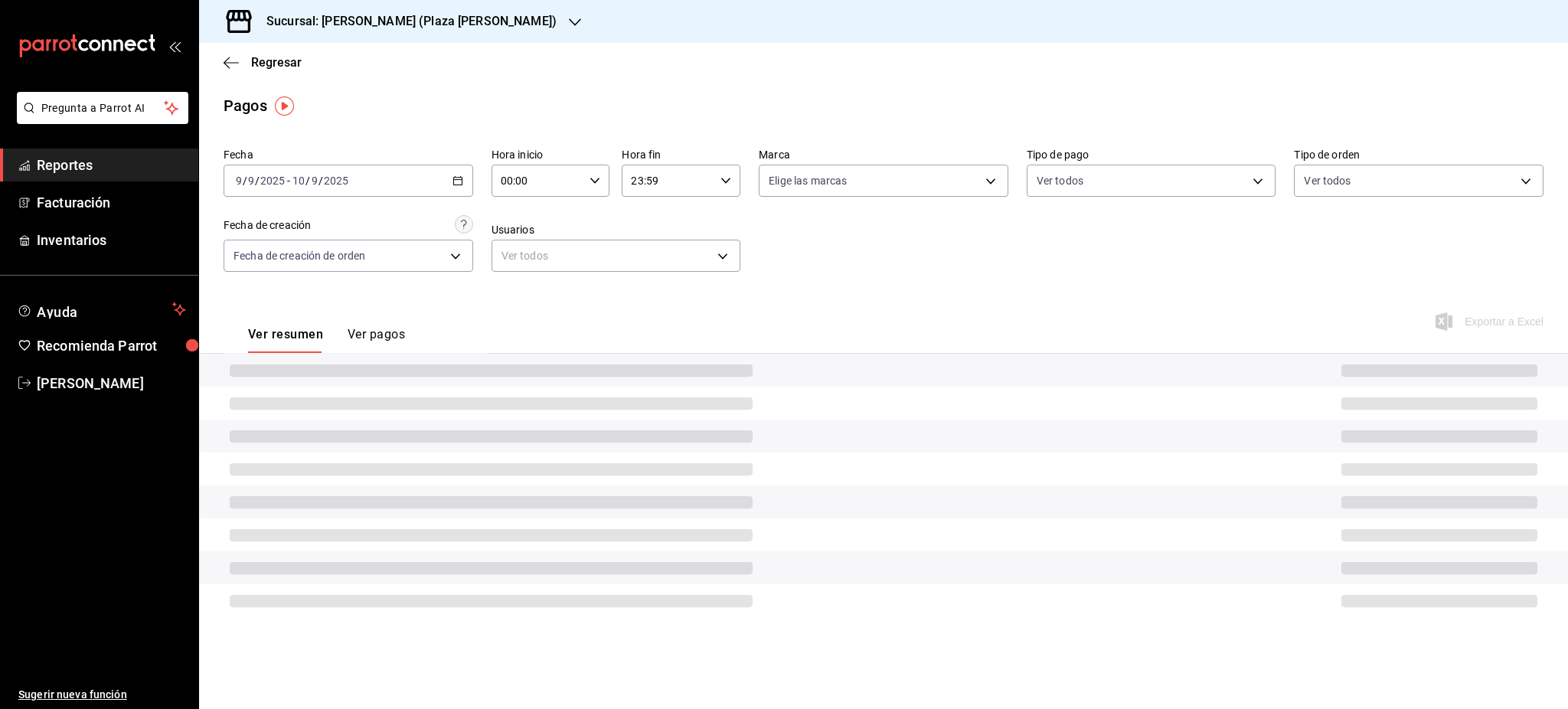
click at [593, 187] on div "00:00 Hora inicio" at bounding box center [551, 181] width 118 height 32
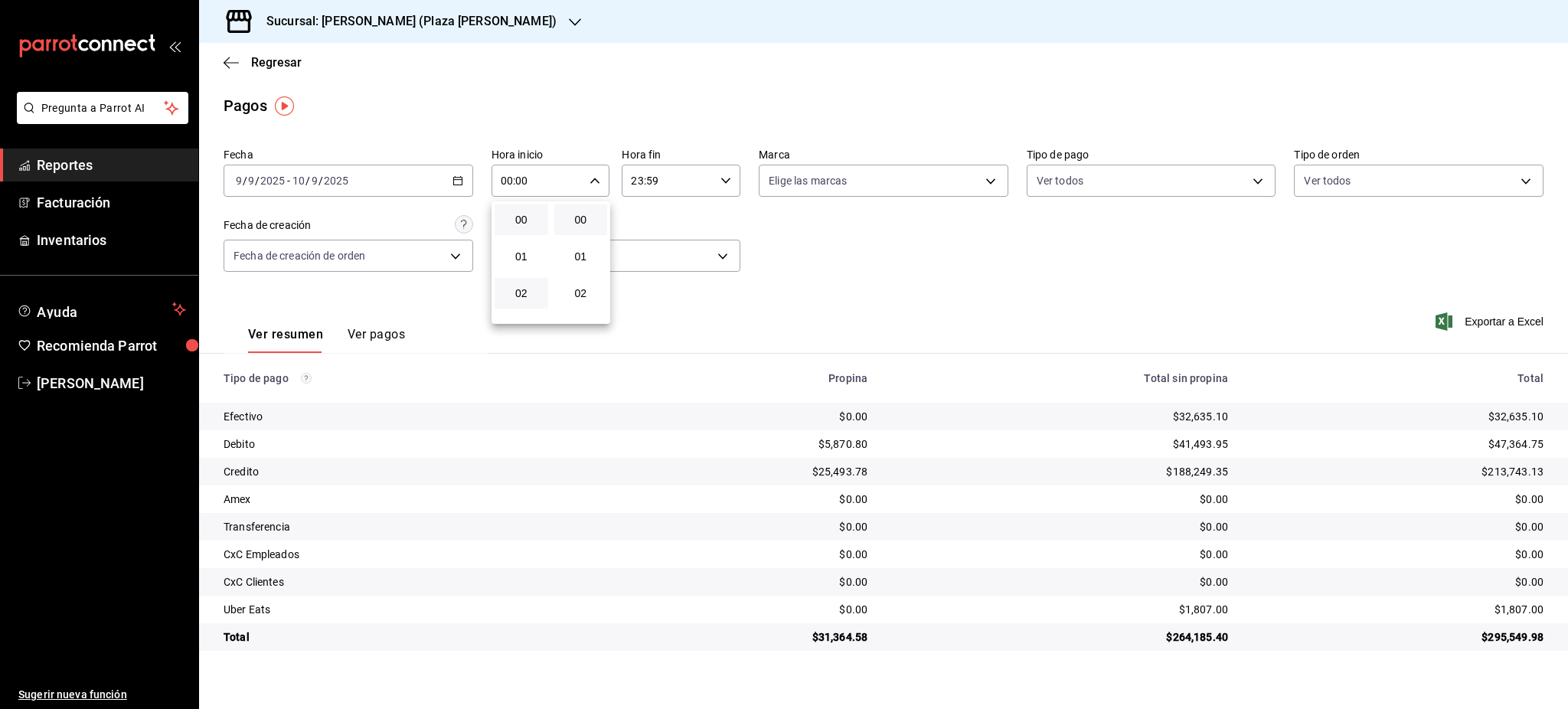
scroll to position [102, 0]
click at [533, 292] on button "05" at bounding box center [521, 302] width 54 height 31
type input "05:00"
click at [721, 177] on div at bounding box center [784, 354] width 1568 height 709
click at [721, 181] on icon "button" at bounding box center [726, 181] width 11 height 11
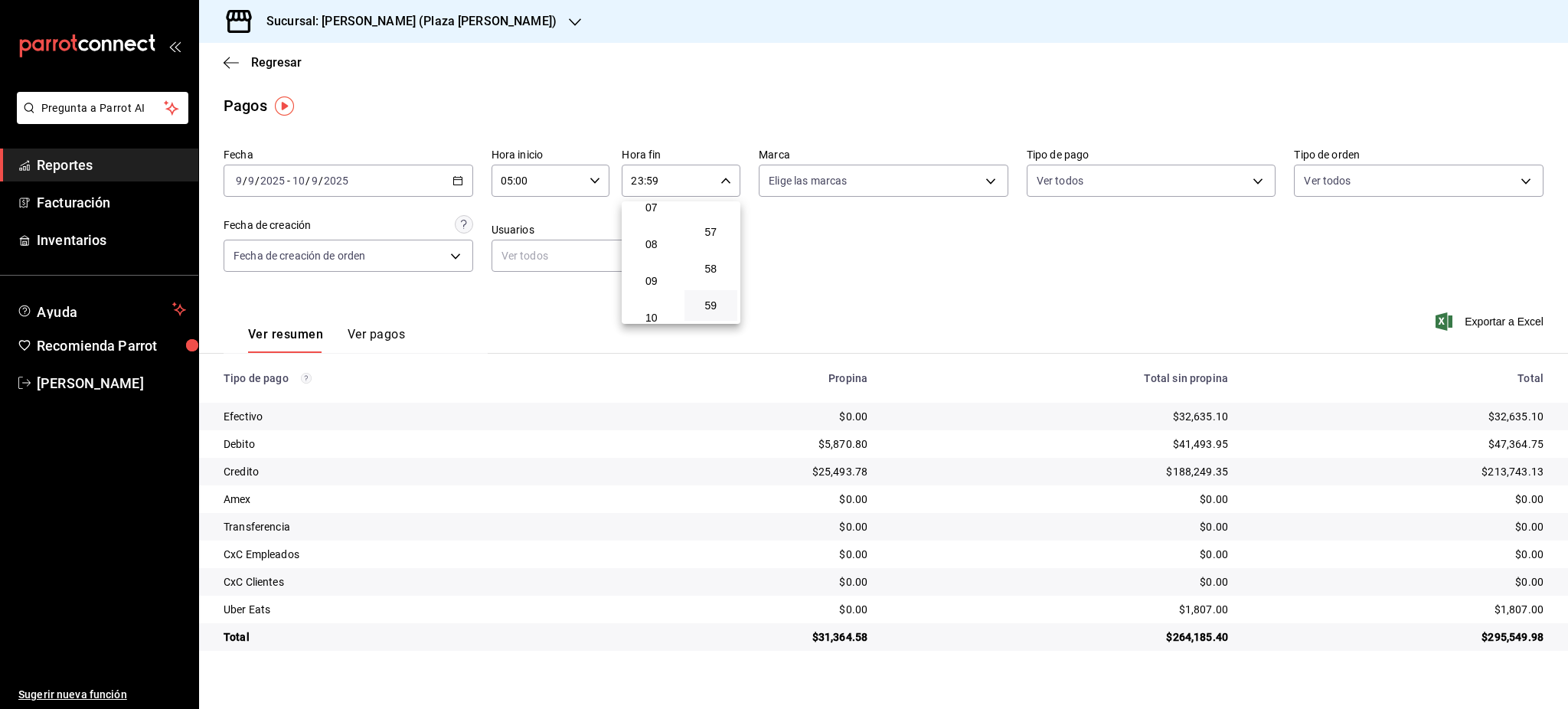
scroll to position [147, 0]
click at [659, 251] on span "05" at bounding box center [651, 257] width 35 height 12
click at [713, 230] on button "00" at bounding box center [711, 220] width 54 height 31
type input "05:00"
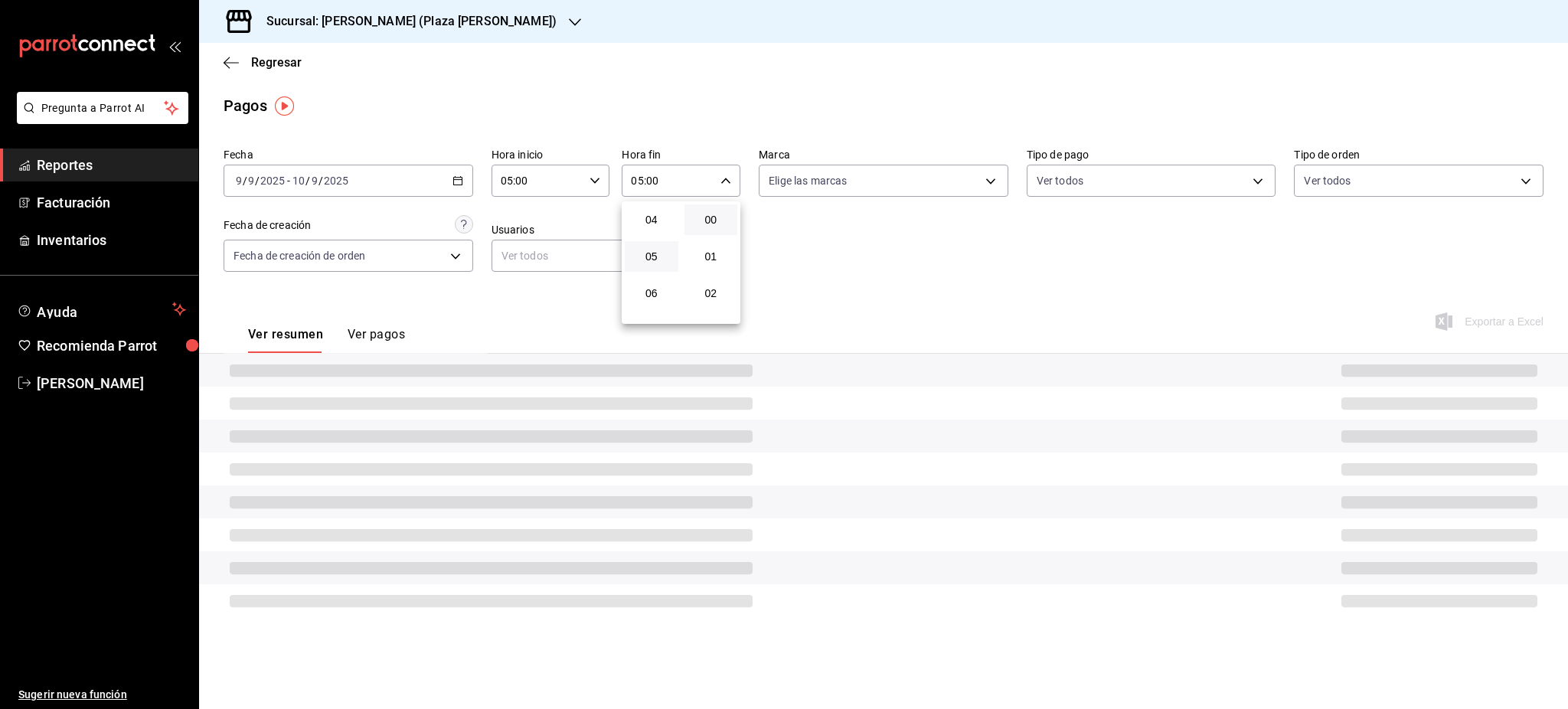
click at [872, 249] on div at bounding box center [784, 354] width 1568 height 709
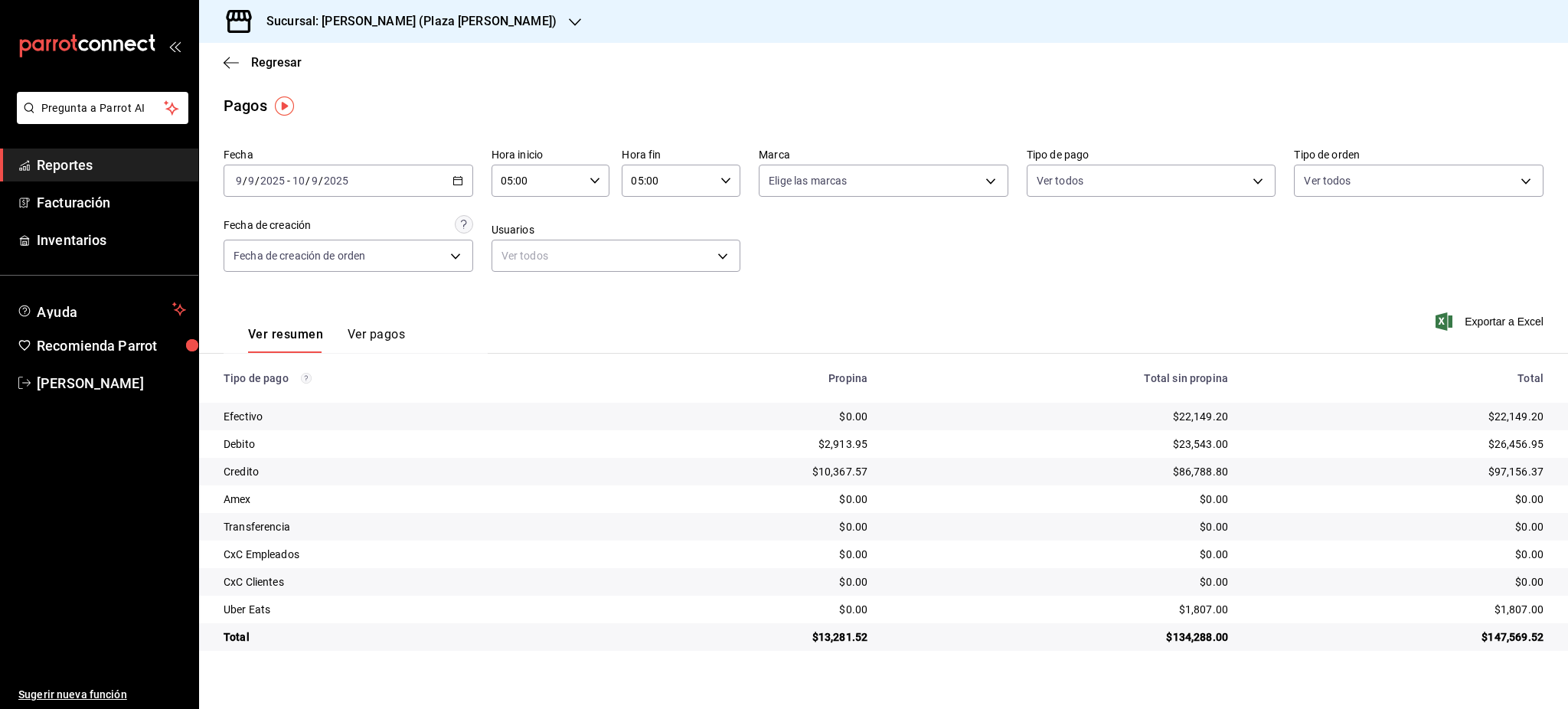
click at [1515, 441] on div "$26,456.95" at bounding box center [1398, 444] width 291 height 15
copy div "26,456.95"
click at [1507, 446] on div "$26,456.95" at bounding box center [1398, 444] width 291 height 15
click at [1507, 467] on div "$97,156.37" at bounding box center [1398, 472] width 291 height 15
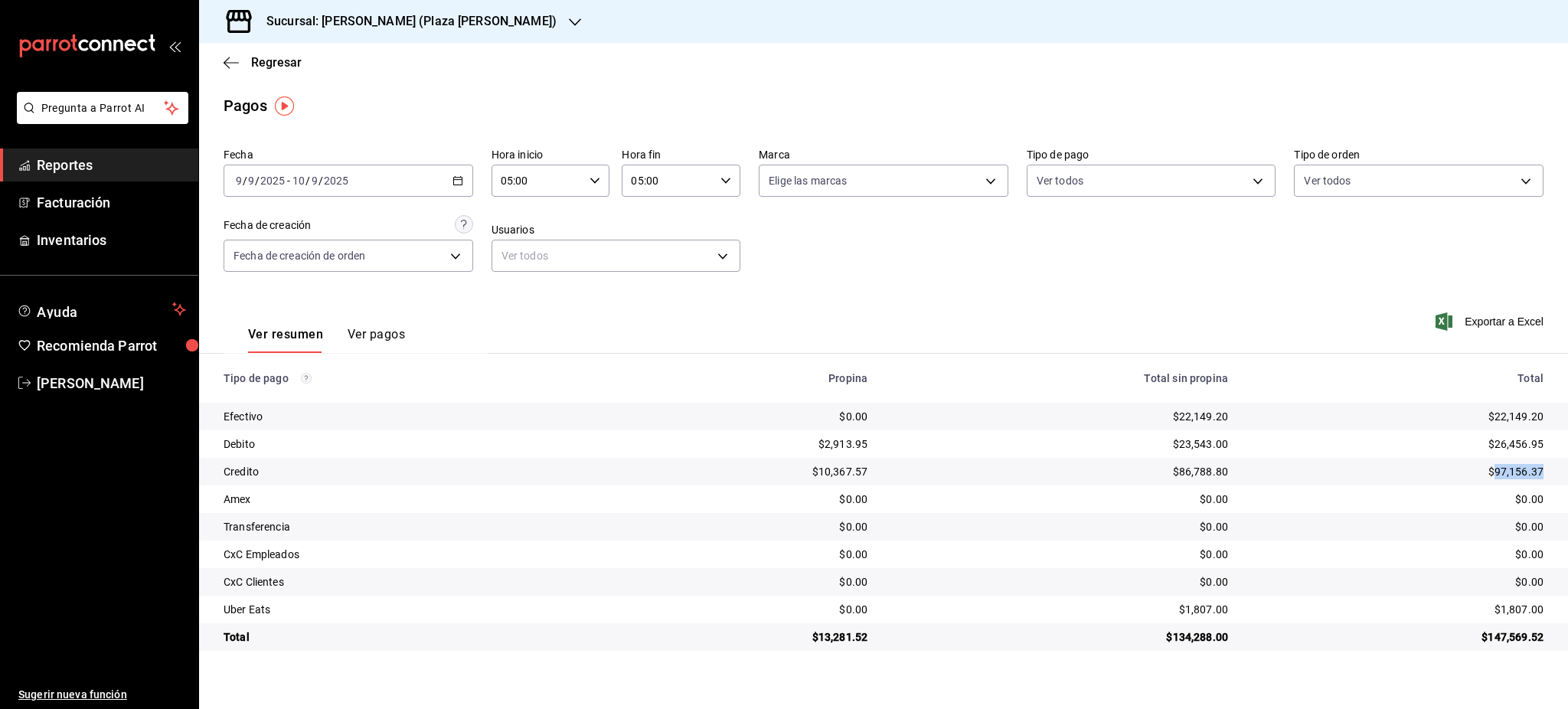
click at [1507, 467] on div "$97,156.37" at bounding box center [1398, 472] width 291 height 15
copy div "97,156.37"
click at [459, 182] on icon "button" at bounding box center [458, 181] width 11 height 11
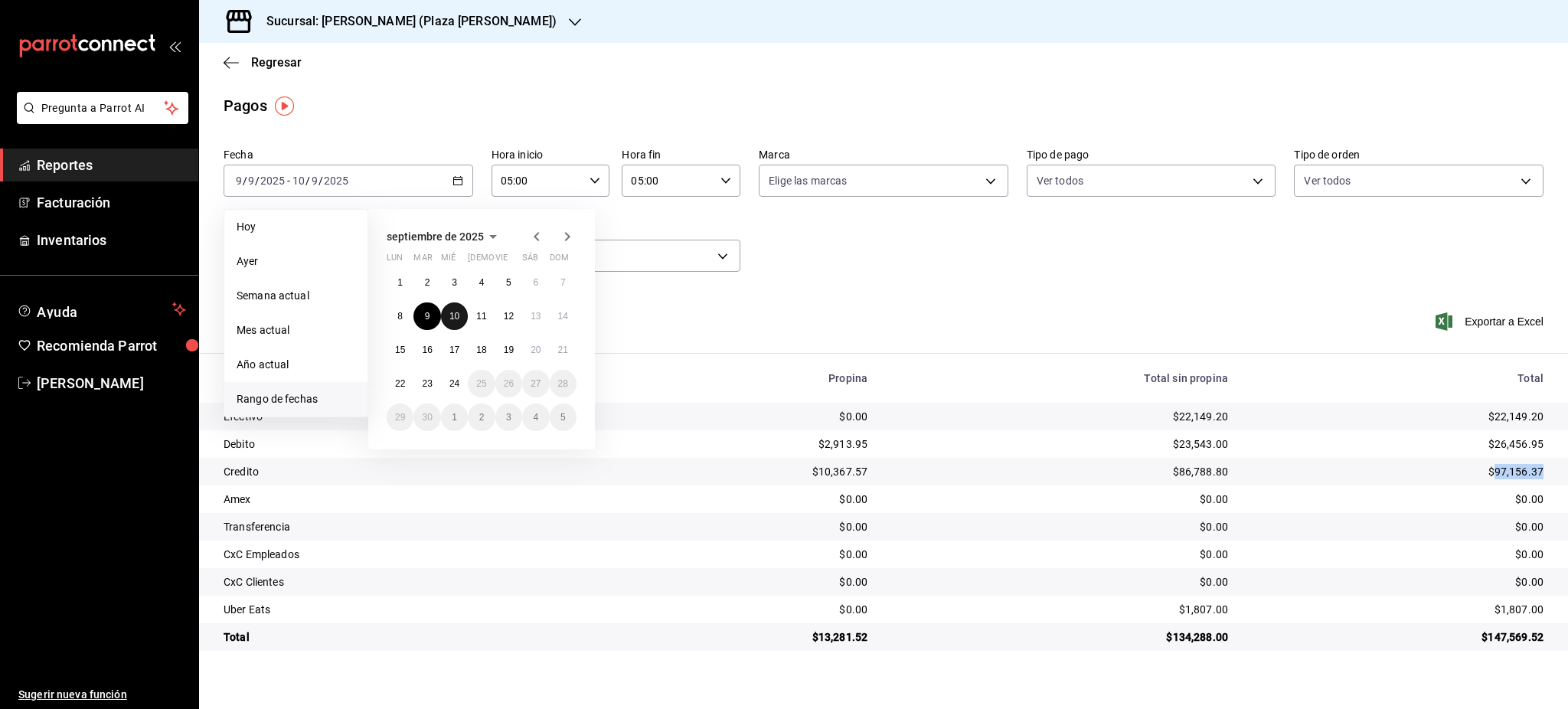
click at [457, 319] on abbr "10" at bounding box center [454, 316] width 10 height 11
click at [483, 318] on abbr "11" at bounding box center [481, 316] width 10 height 11
type input "00:00"
type input "23:59"
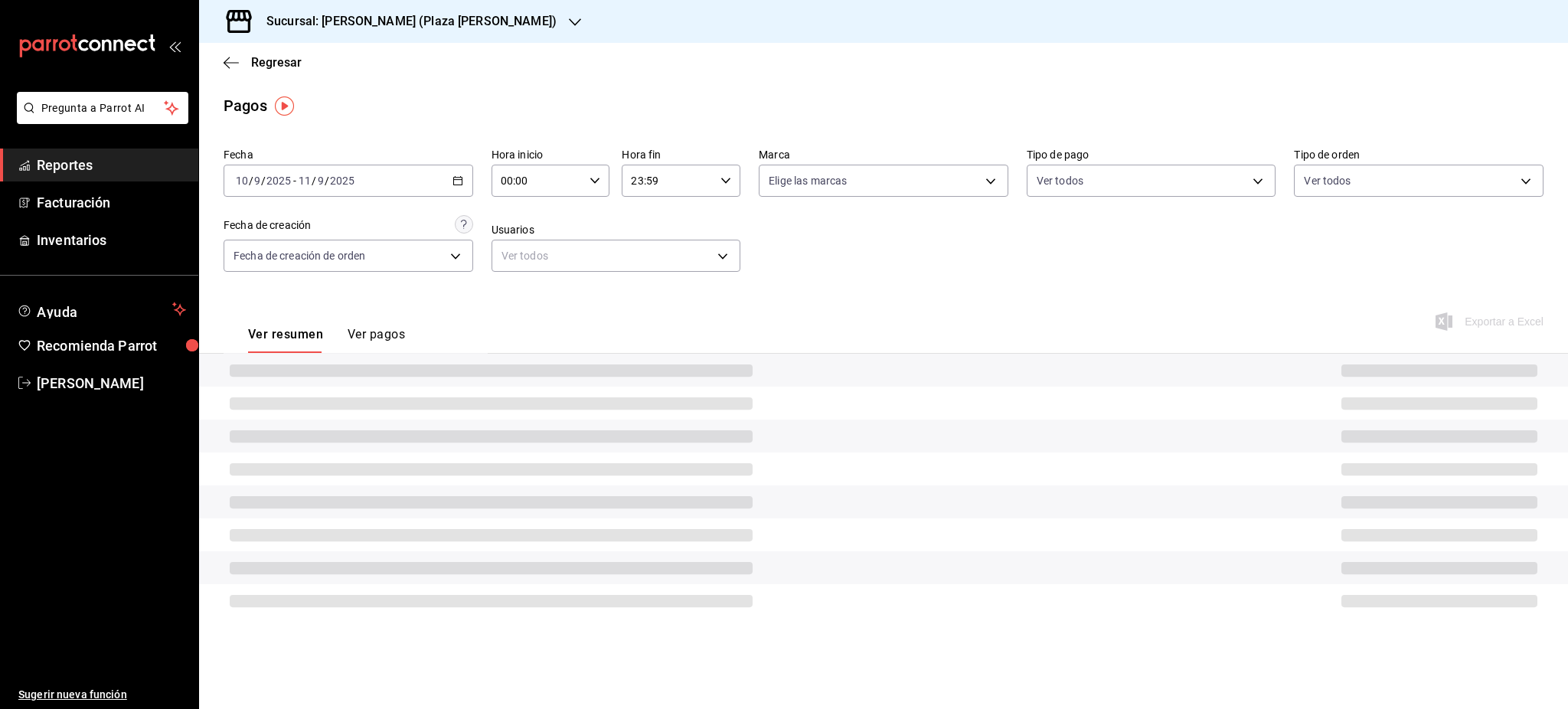
click at [602, 181] on div "00:00 Hora inicio" at bounding box center [551, 181] width 118 height 32
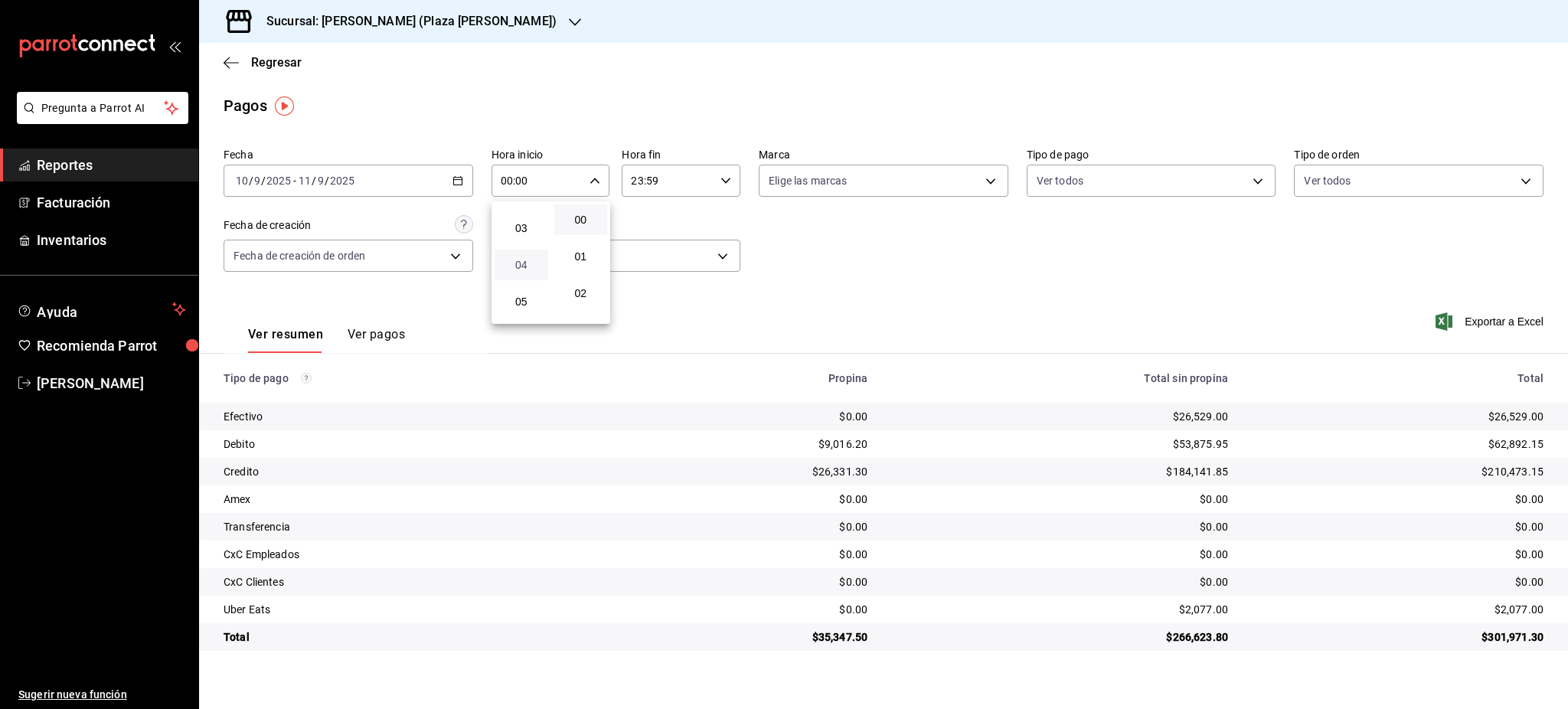
click at [529, 259] on span "04" at bounding box center [521, 265] width 35 height 12
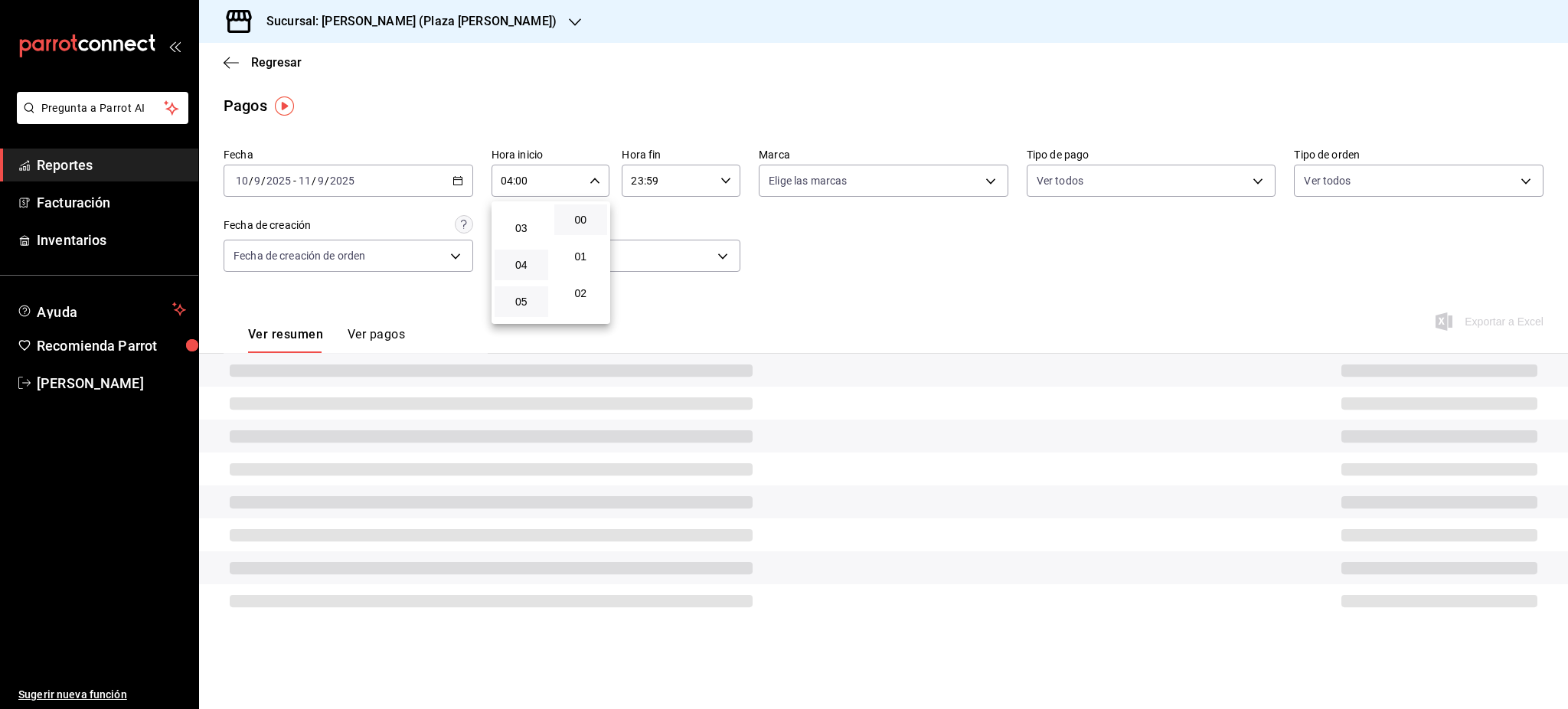
click at [527, 291] on button "05" at bounding box center [521, 302] width 54 height 31
type input "05:00"
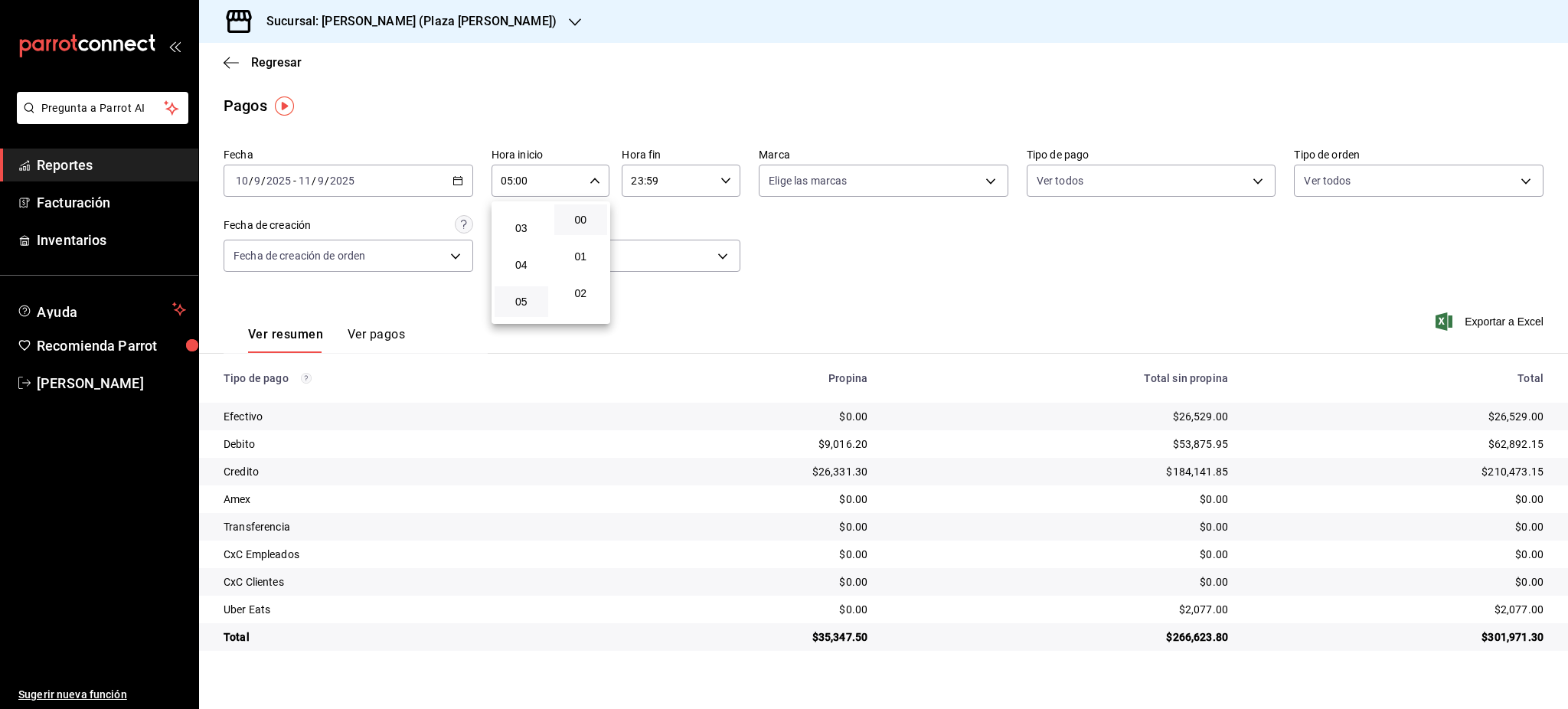
click at [696, 211] on div at bounding box center [784, 354] width 1568 height 709
click at [718, 179] on div "23:59 Hora fin" at bounding box center [681, 181] width 118 height 32
click at [660, 293] on button "05" at bounding box center [651, 302] width 54 height 31
click at [716, 223] on span "00" at bounding box center [711, 220] width 35 height 12
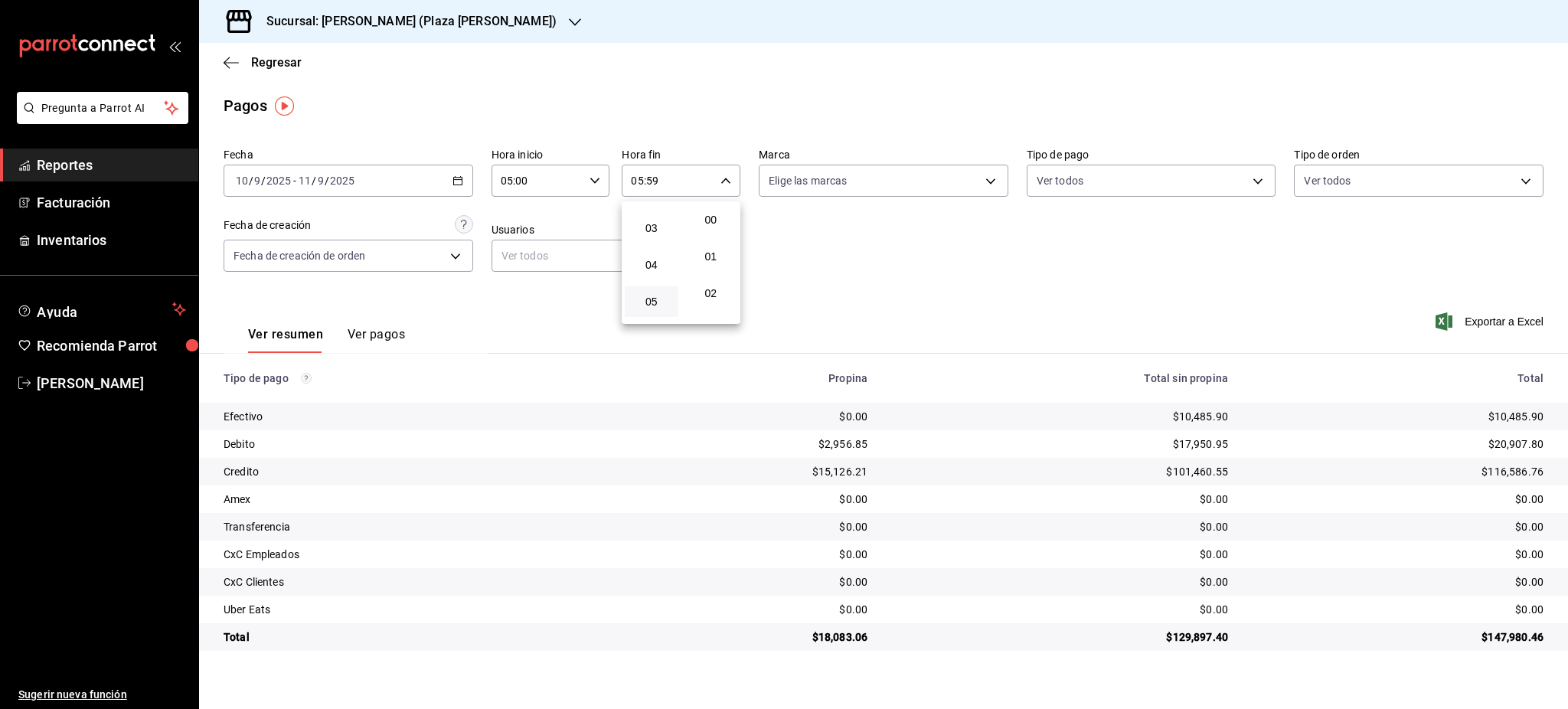
type input "05:00"
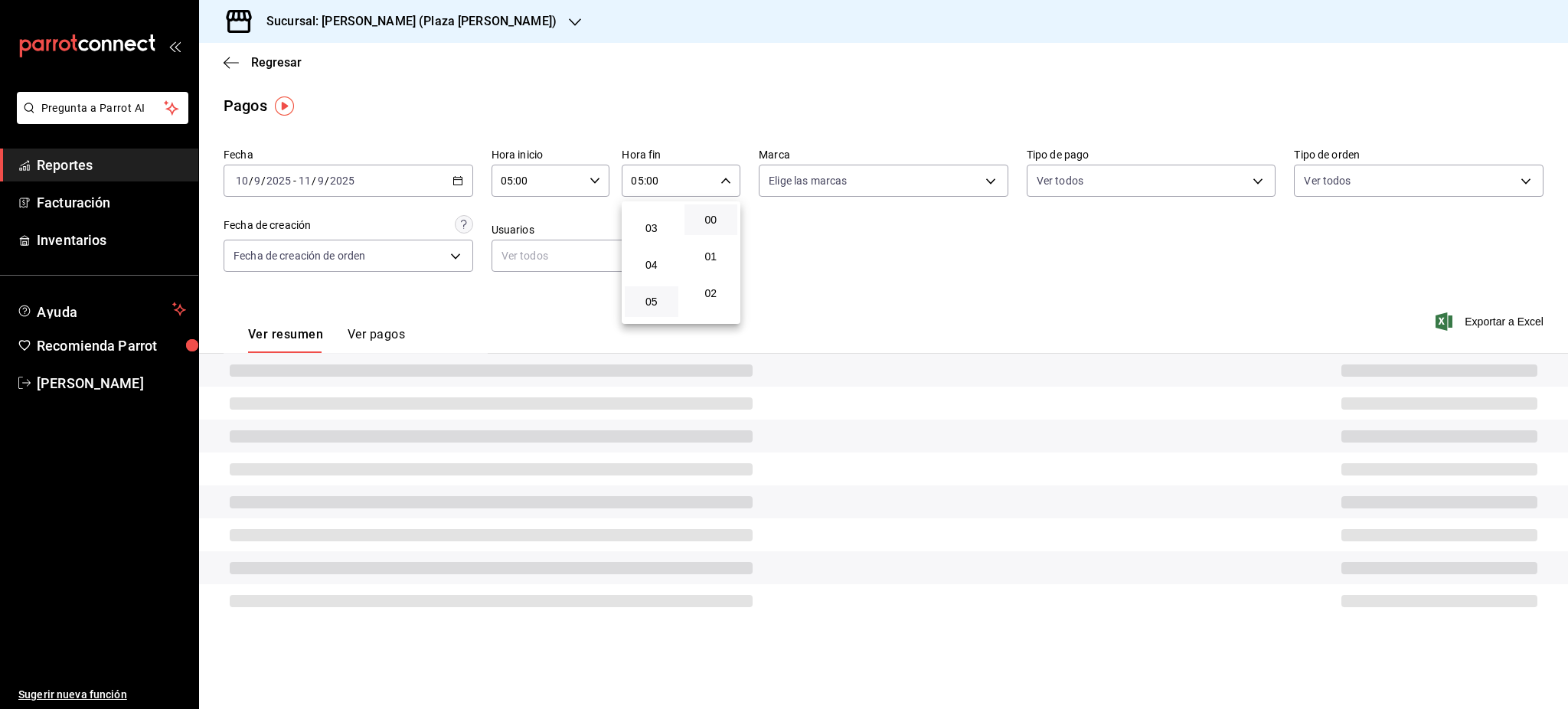
click at [828, 248] on div at bounding box center [784, 354] width 1568 height 709
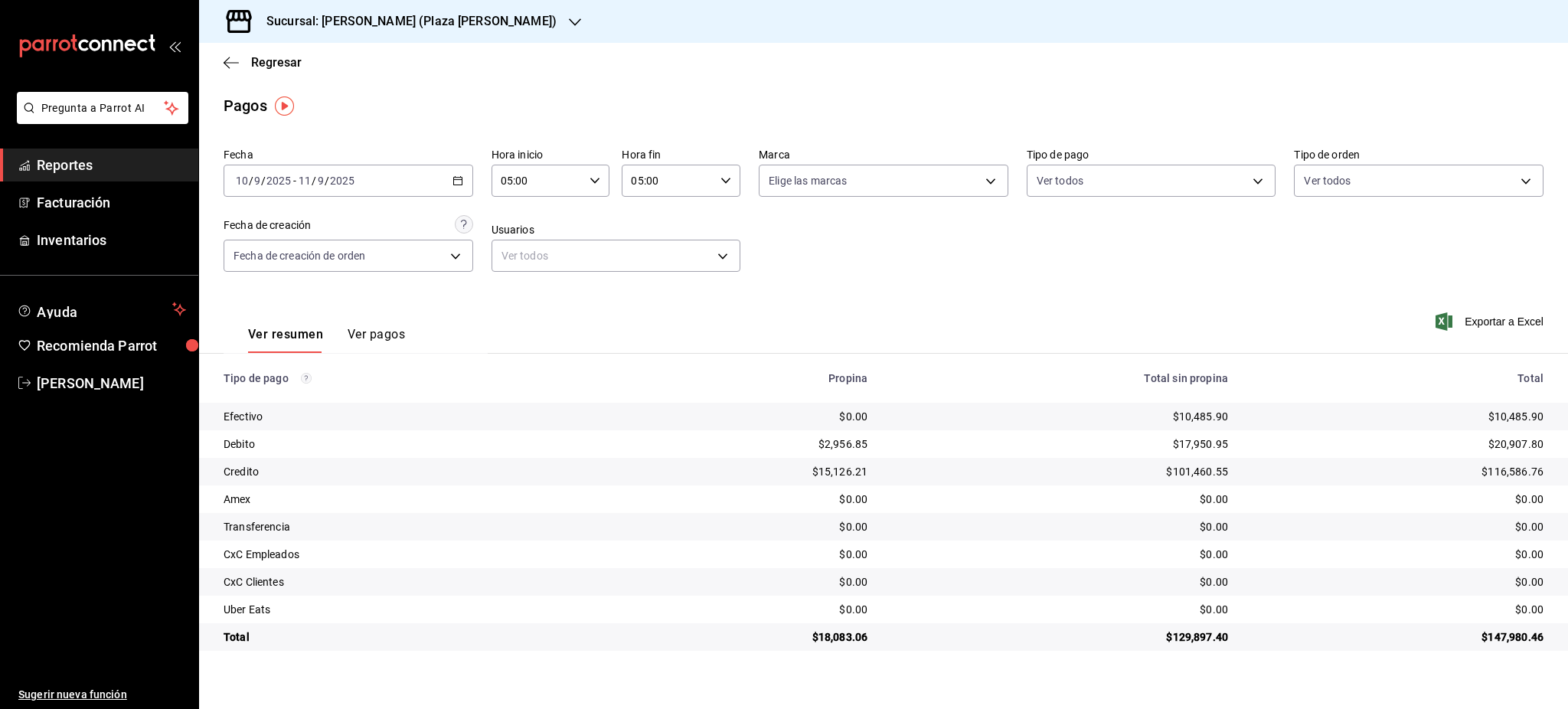
click at [464, 187] on div "[DATE] [DATE] - [DATE] [DATE]" at bounding box center [348, 181] width 250 height 32
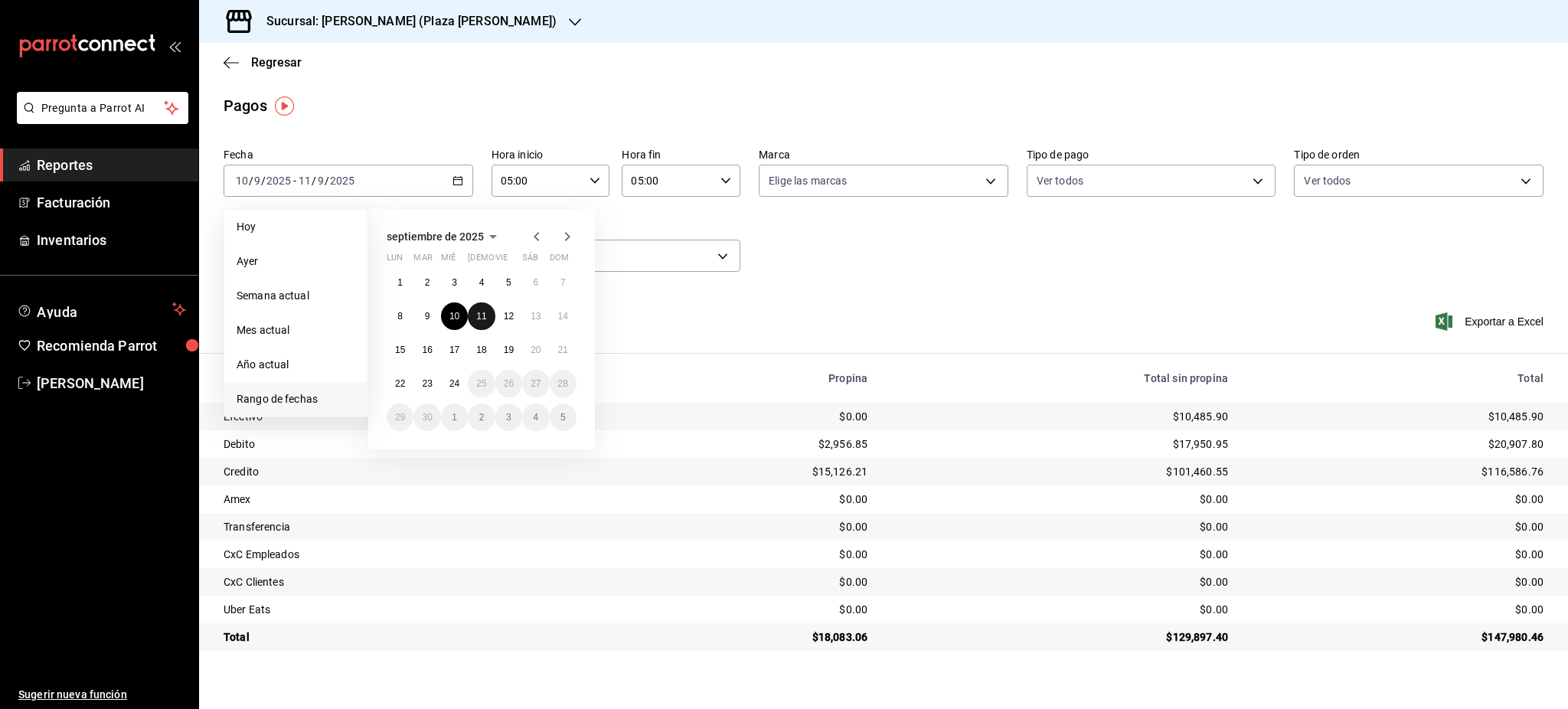
click at [476, 313] on abbr "11" at bounding box center [481, 316] width 10 height 11
click at [508, 316] on abbr "12" at bounding box center [509, 316] width 10 height 11
type input "00:00"
type input "23:59"
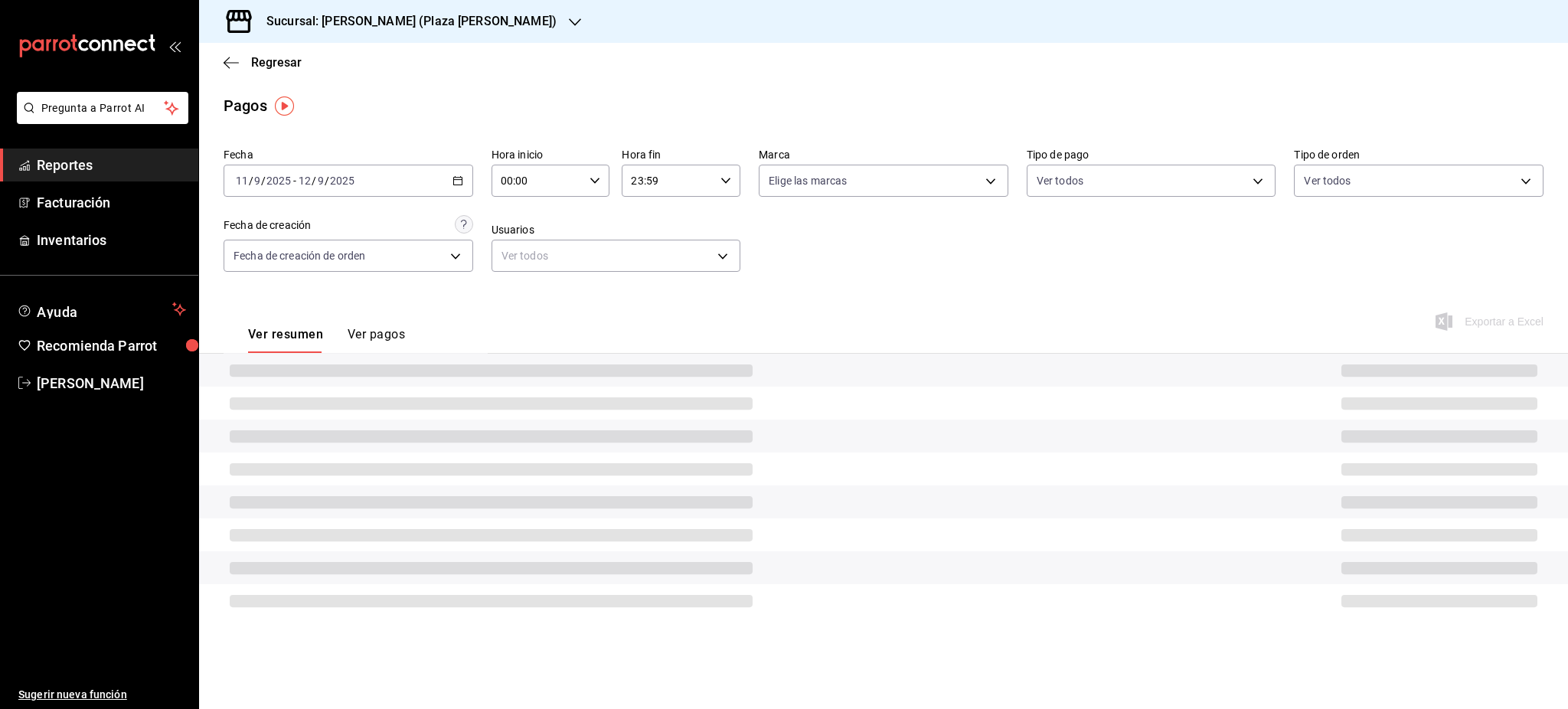
click at [595, 176] on icon "button" at bounding box center [595, 181] width 11 height 11
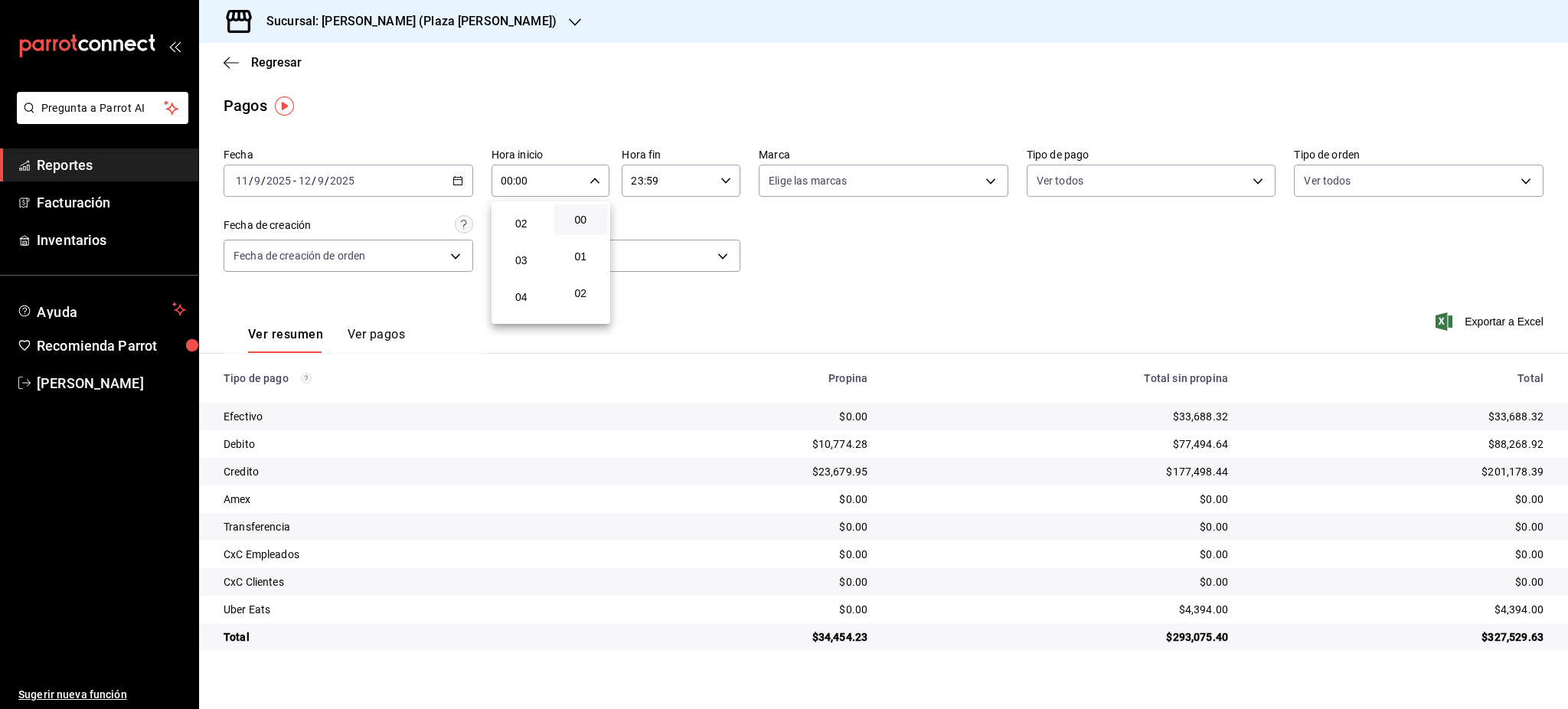
scroll to position [102, 0]
click at [521, 305] on span "05" at bounding box center [521, 302] width 35 height 12
type input "05:00"
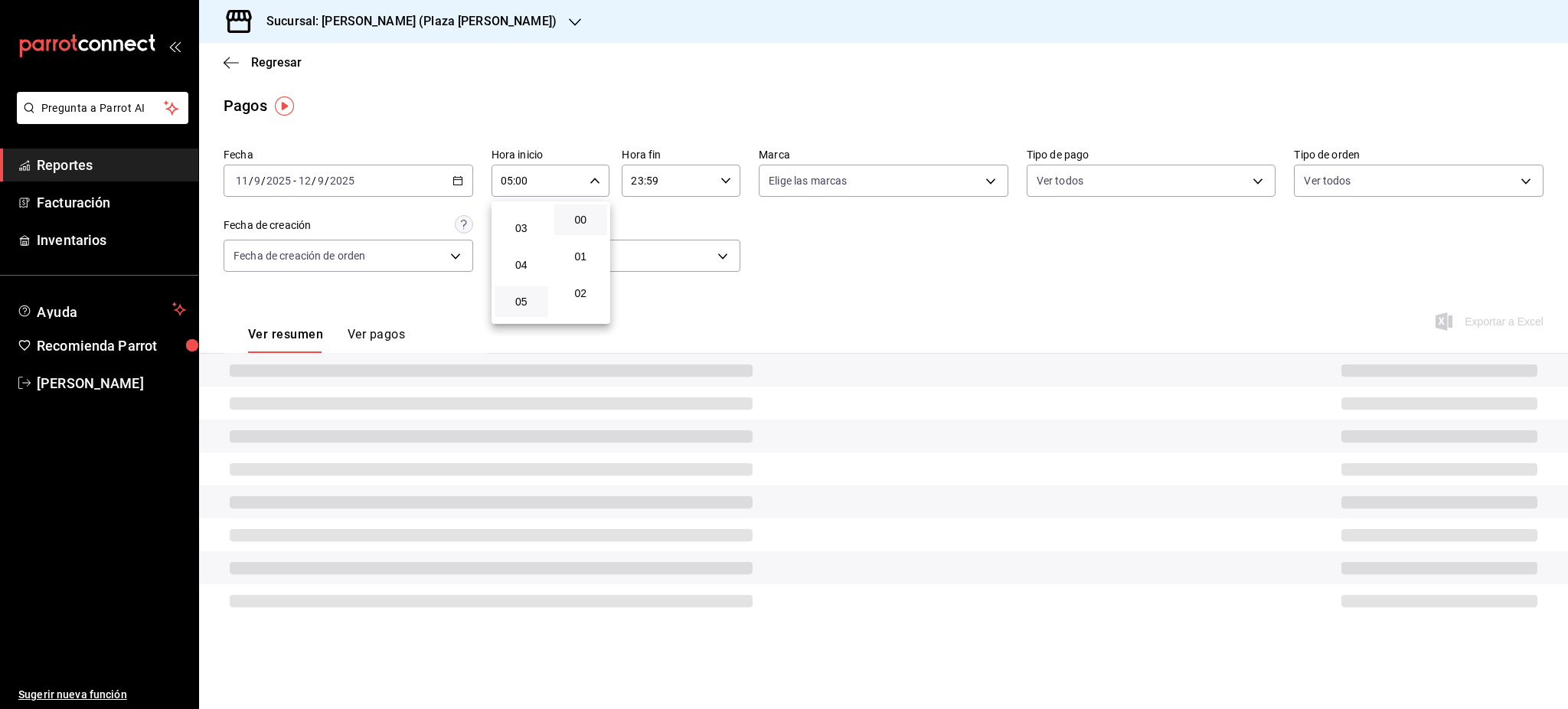
click at [735, 190] on div at bounding box center [784, 354] width 1568 height 709
click at [731, 187] on div "23:59 Hora fin" at bounding box center [681, 181] width 118 height 32
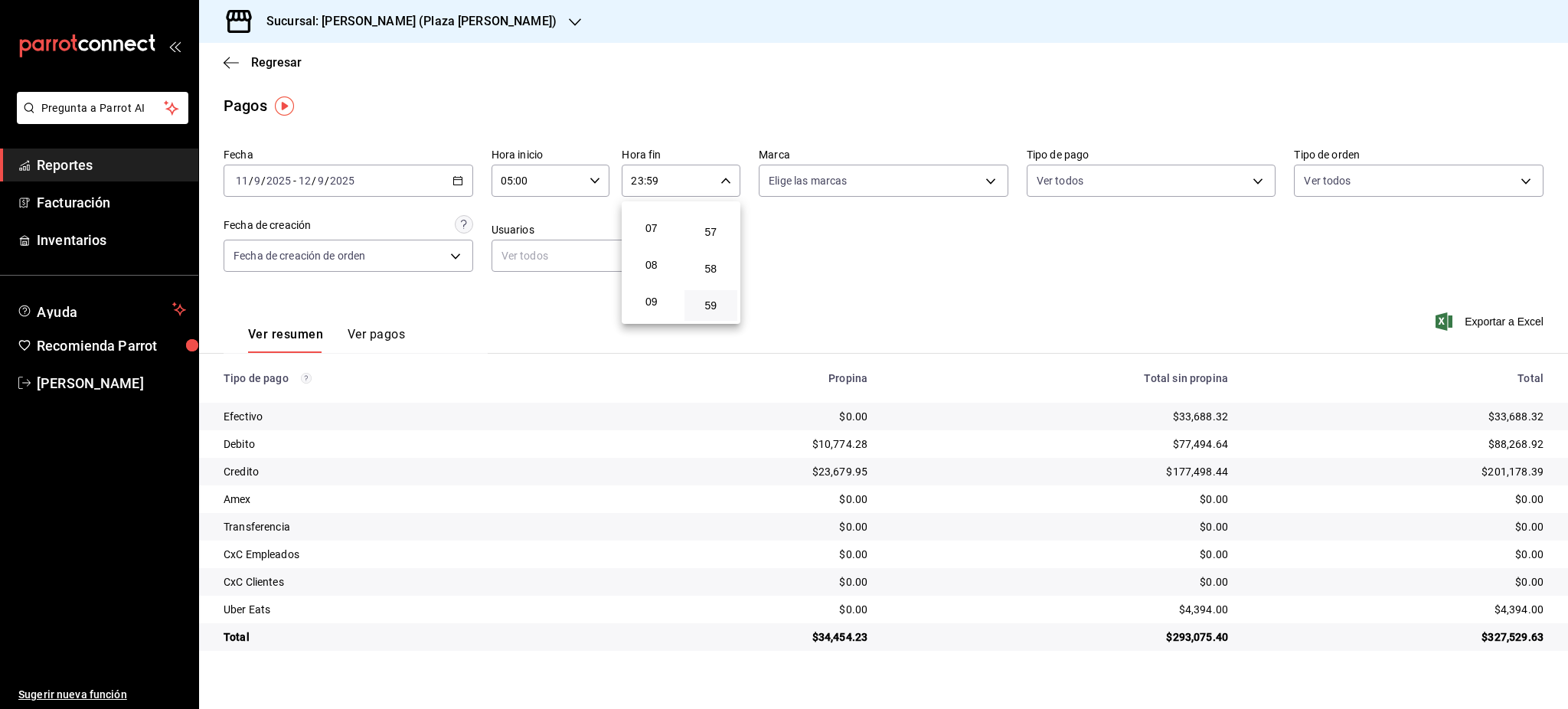
scroll to position [147, 0]
click at [653, 265] on button "05" at bounding box center [651, 257] width 54 height 31
click at [721, 219] on span "00" at bounding box center [711, 220] width 35 height 12
type input "05:00"
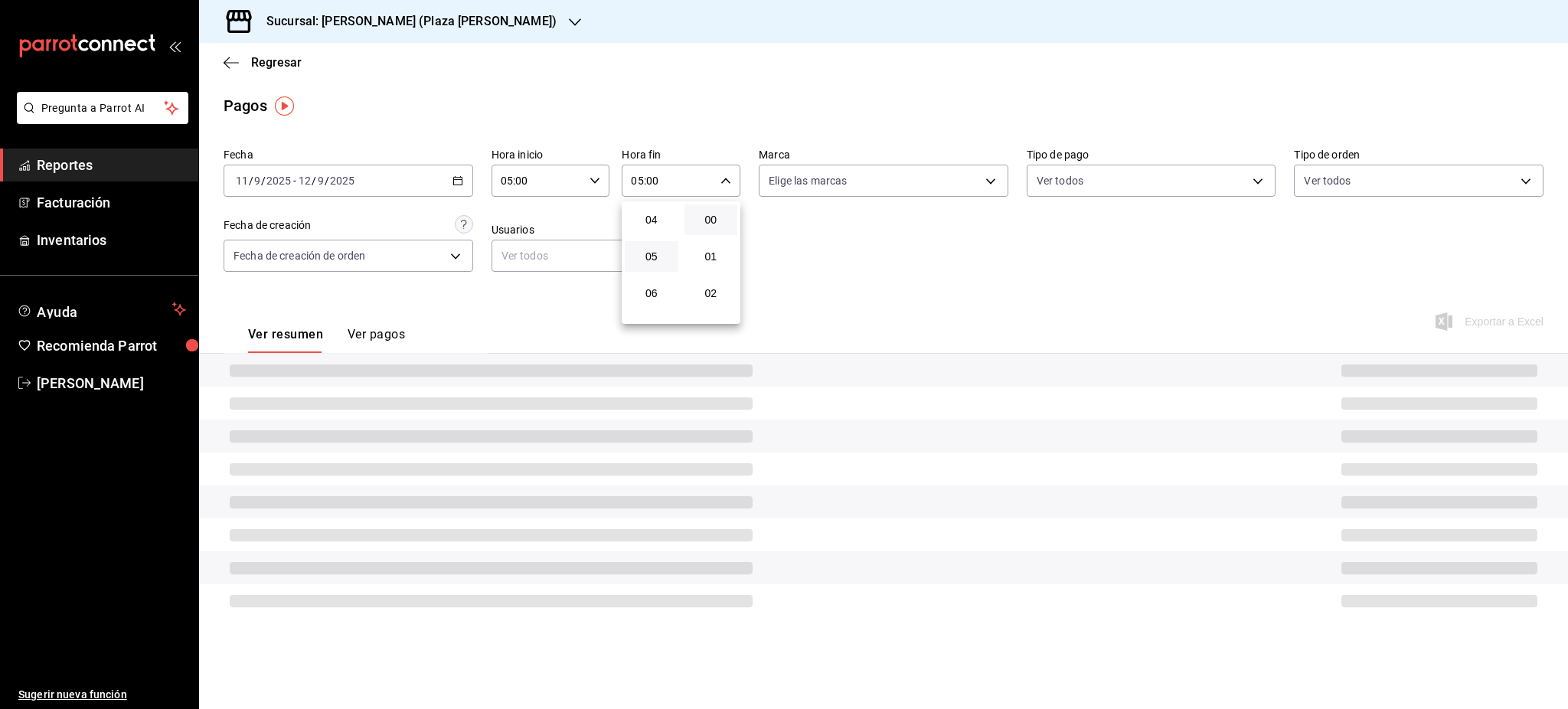
click at [919, 255] on div at bounding box center [784, 354] width 1568 height 709
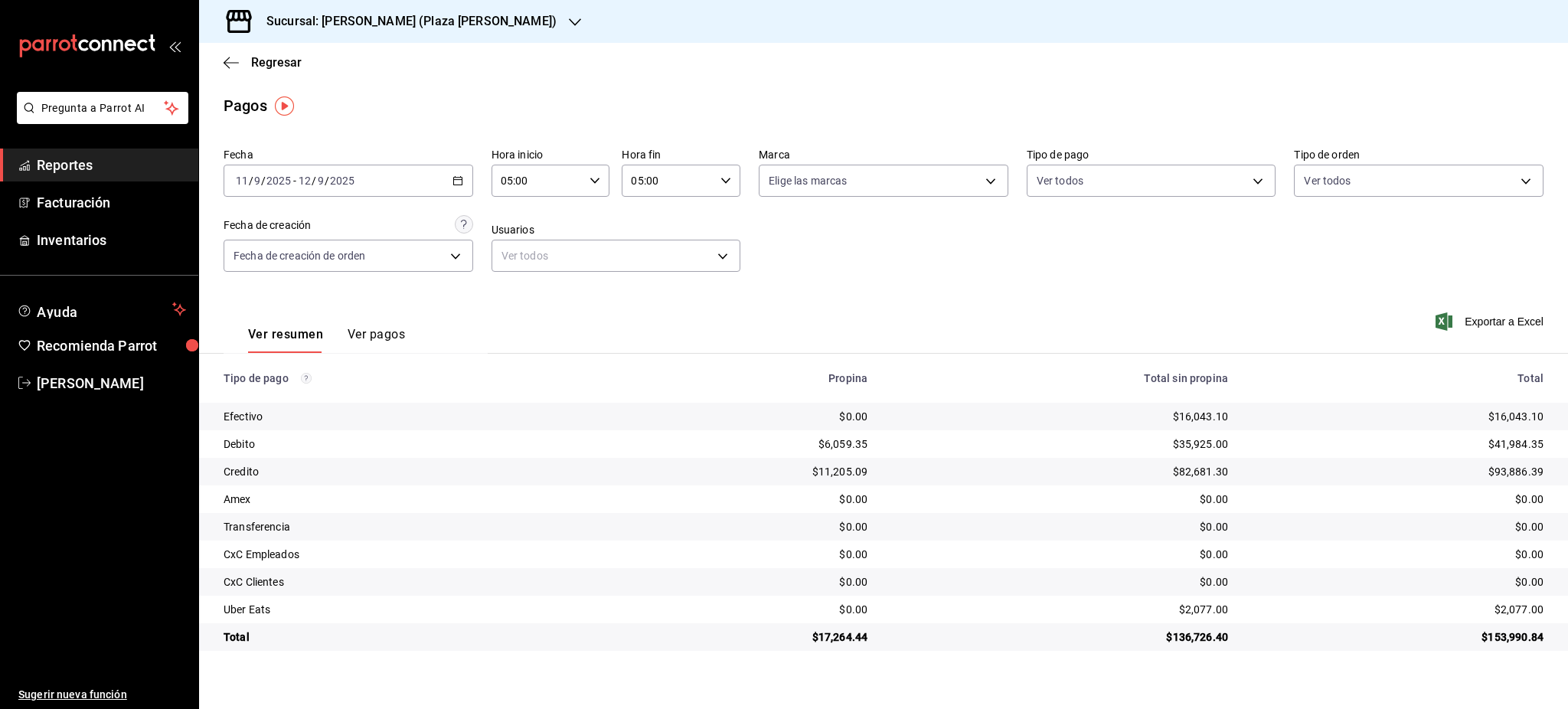
click at [1517, 605] on div "$2,077.00" at bounding box center [1398, 609] width 291 height 15
copy div "2,077.00"
click at [457, 183] on icon "button" at bounding box center [458, 181] width 11 height 11
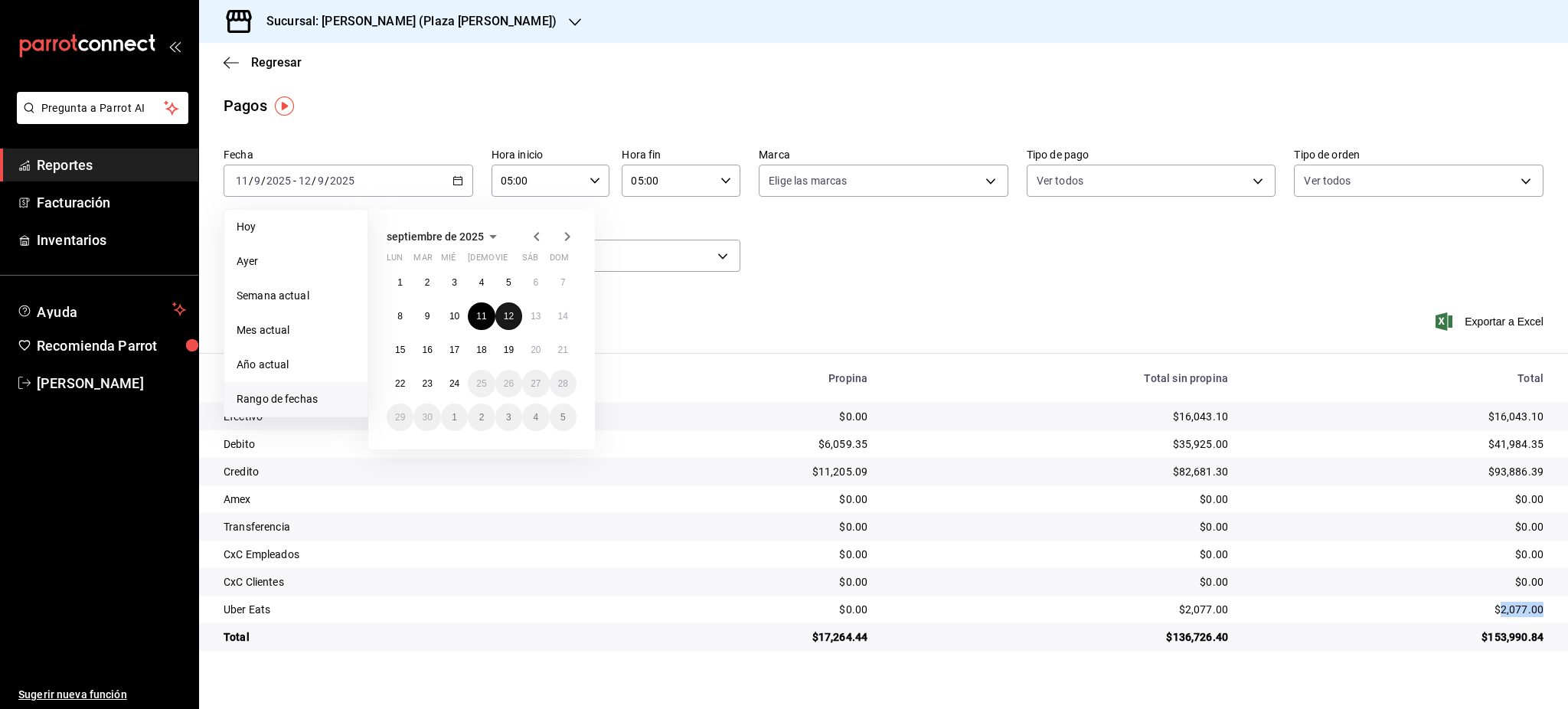
click at [516, 317] on button "12" at bounding box center [508, 316] width 26 height 27
drag, startPoint x: 534, startPoint y: 316, endPoint x: 540, endPoint y: 306, distance: 11.7
click at [535, 315] on abbr "13" at bounding box center [536, 316] width 10 height 11
type input "00:00"
type input "23:59"
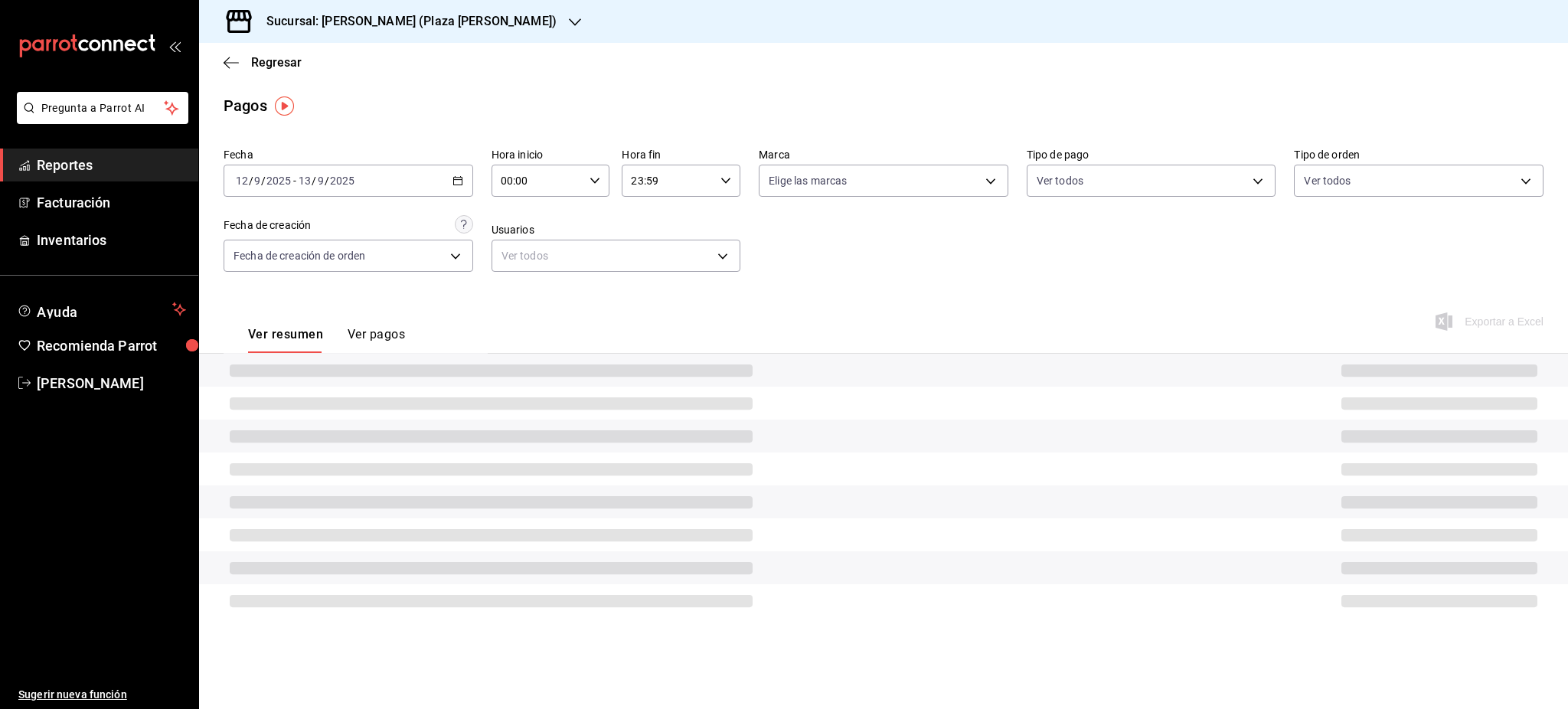
click at [591, 170] on div "00:00 Hora inicio" at bounding box center [551, 181] width 118 height 32
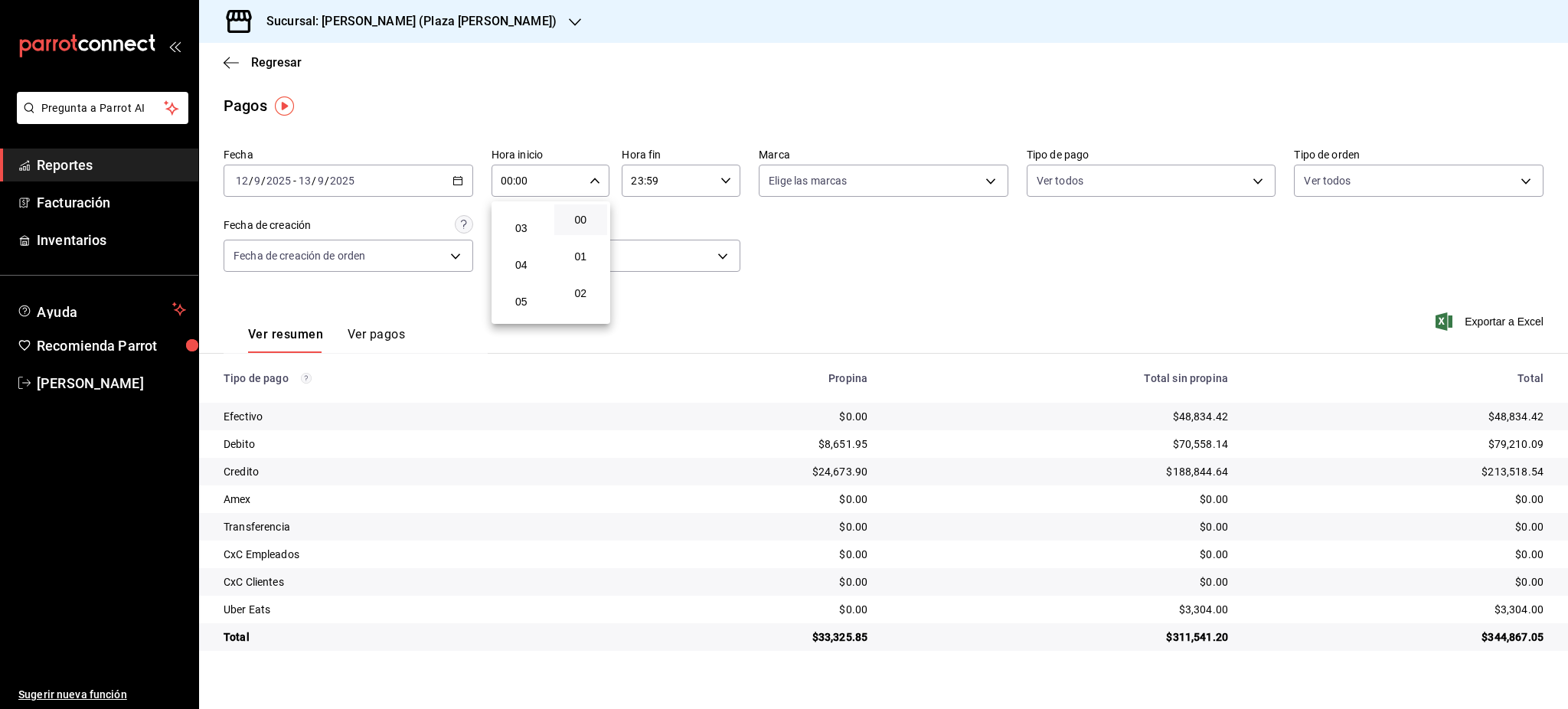
click at [528, 299] on span "05" at bounding box center [521, 302] width 35 height 12
type input "05:00"
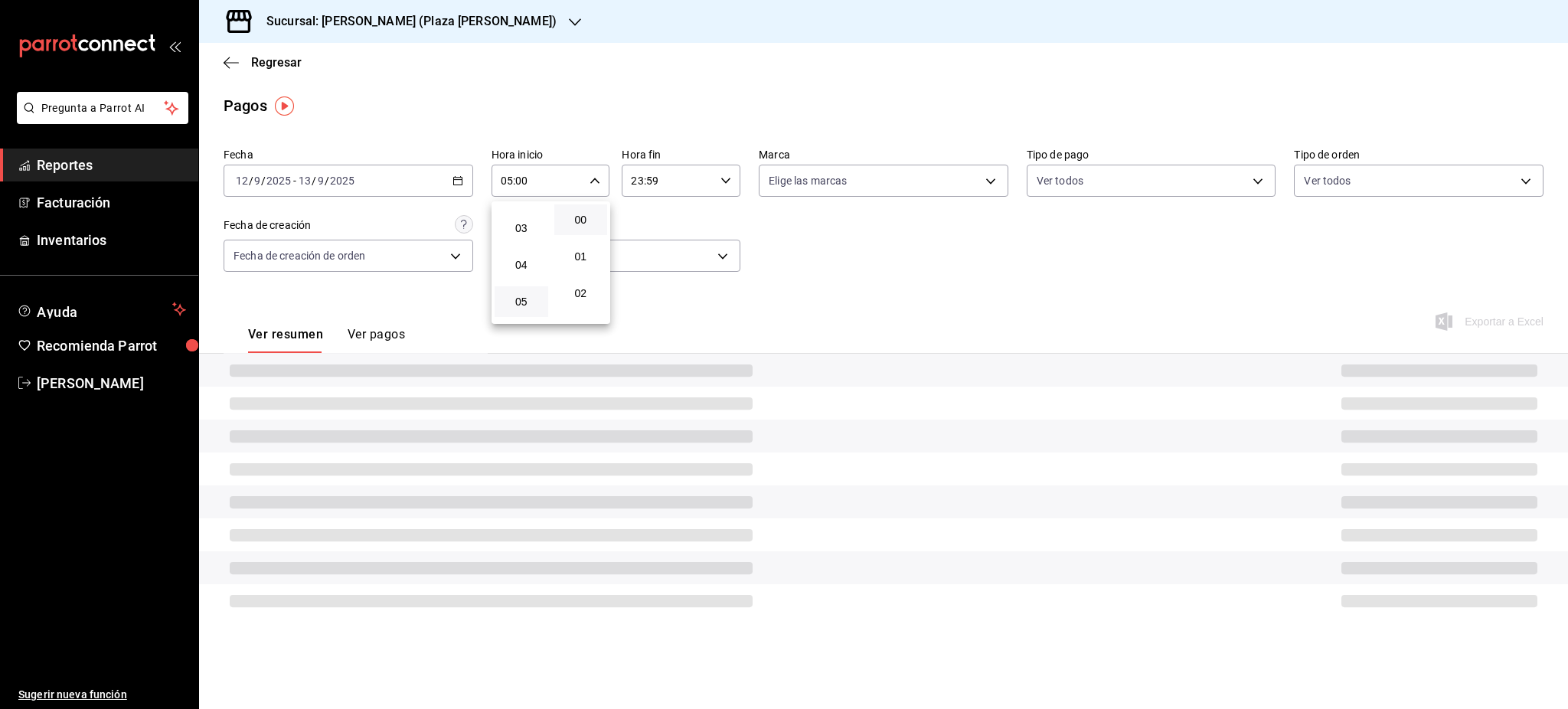
click at [675, 211] on div at bounding box center [784, 354] width 1568 height 709
click at [721, 178] on icon "button" at bounding box center [726, 181] width 11 height 11
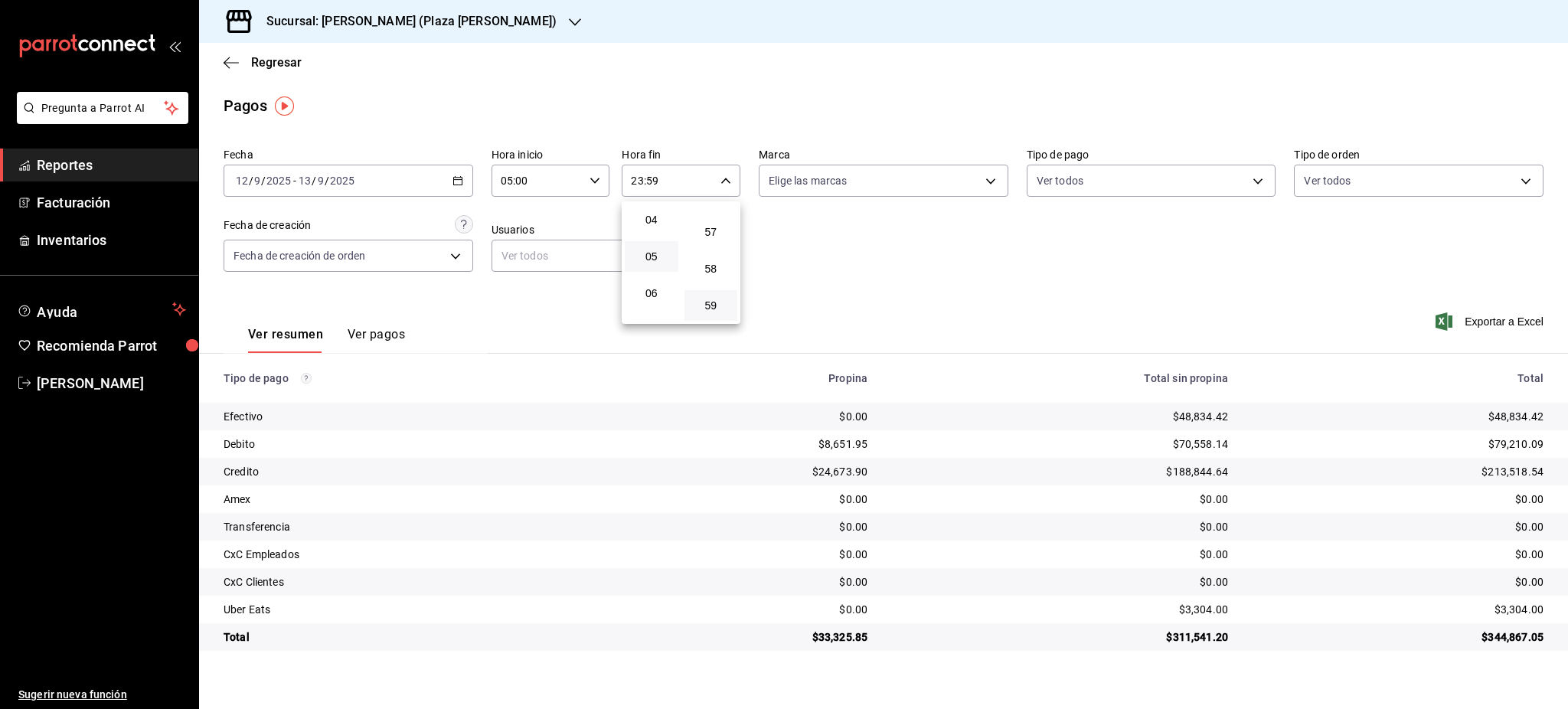
click at [661, 248] on button "05" at bounding box center [651, 257] width 54 height 31
click at [713, 227] on button "00" at bounding box center [711, 220] width 54 height 31
type input "05:00"
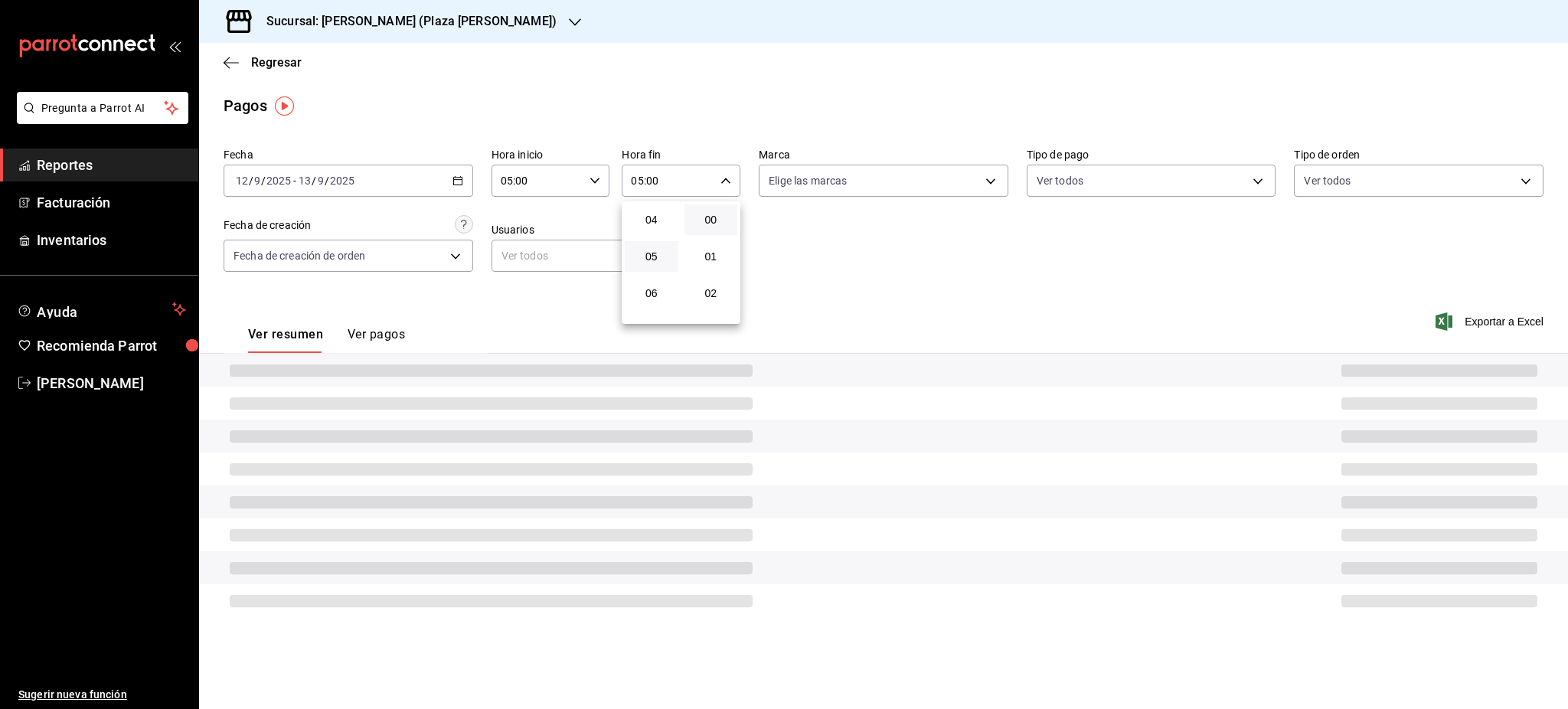
click at [843, 260] on div at bounding box center [784, 354] width 1568 height 709
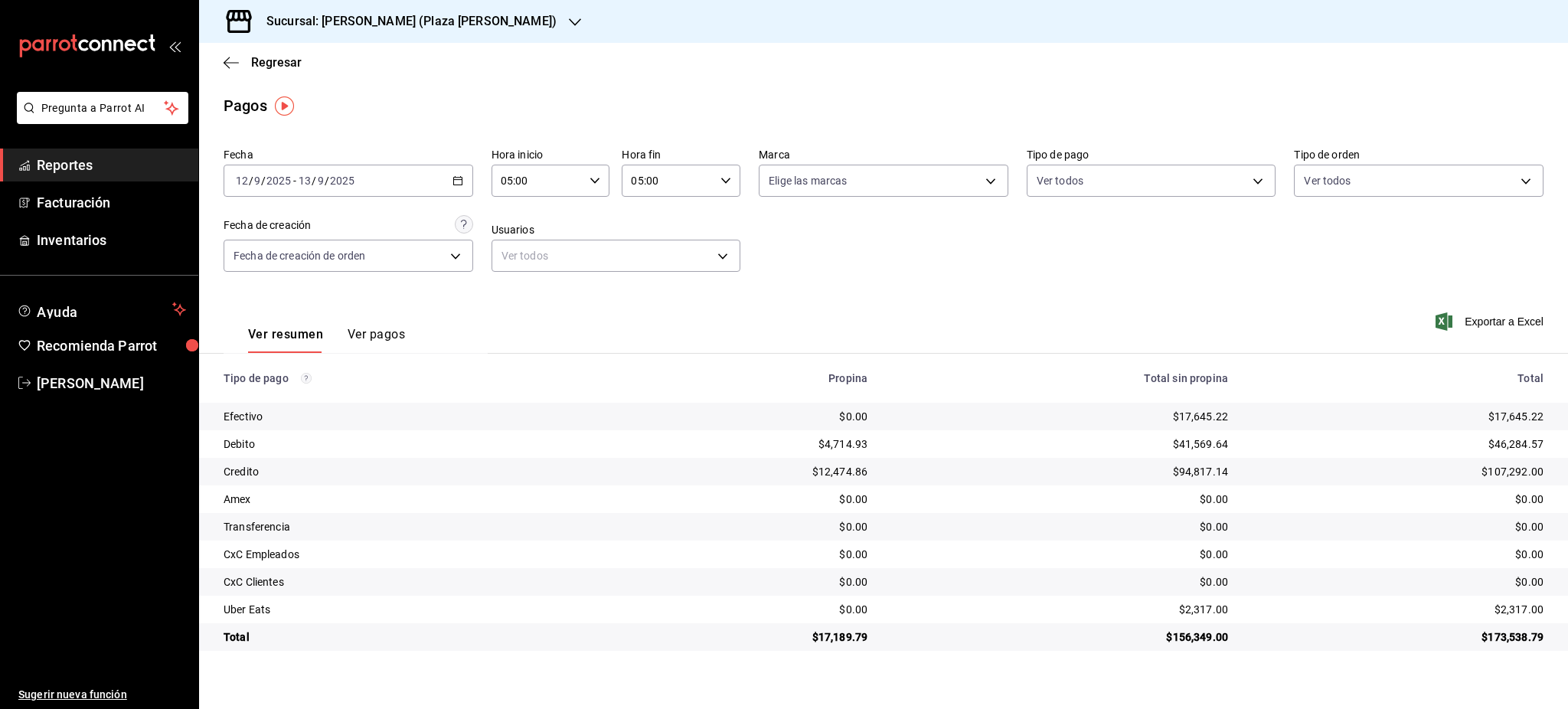
click at [1520, 611] on div "$2,317.00" at bounding box center [1398, 609] width 291 height 15
copy div "2,317.00"
click at [460, 184] on icon "button" at bounding box center [458, 181] width 11 height 11
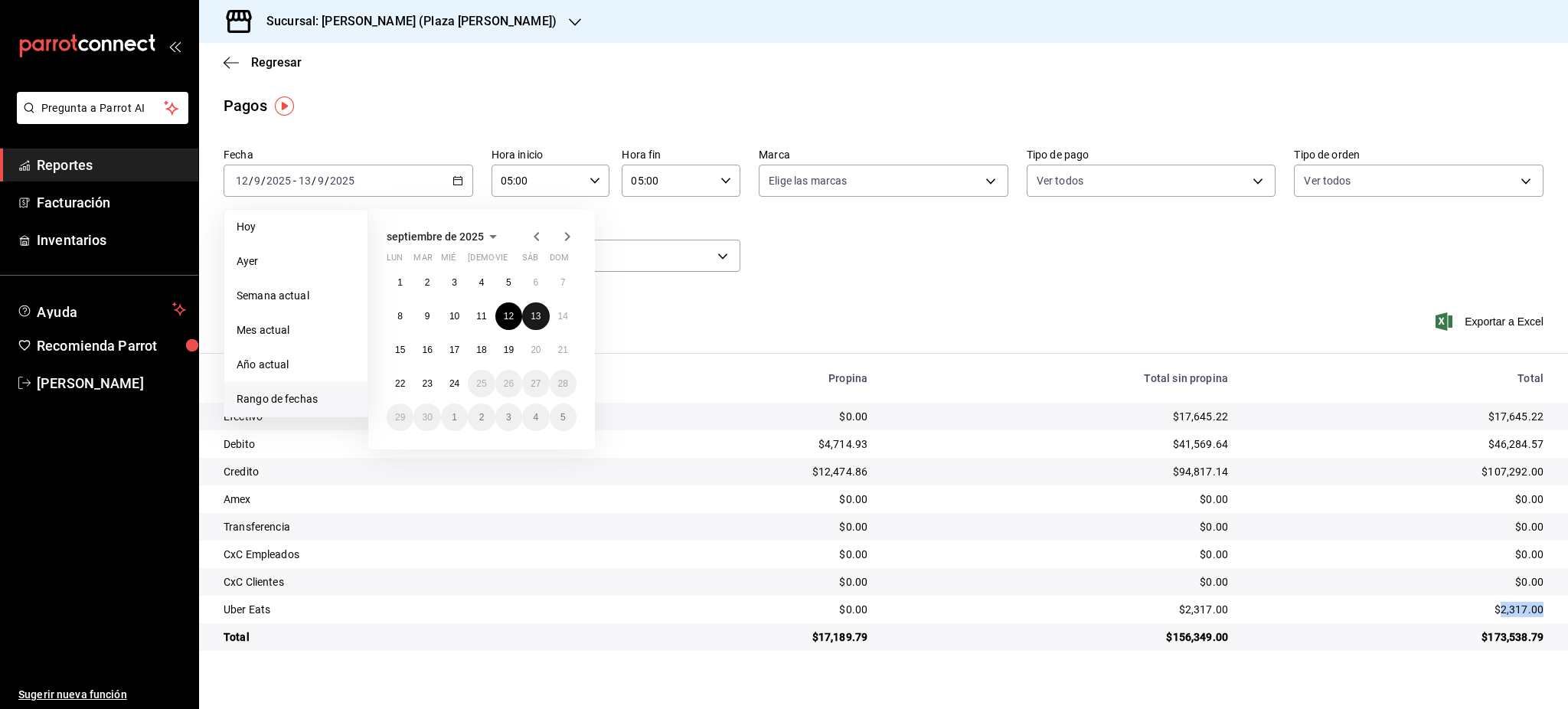
click at [536, 322] on button "13" at bounding box center [535, 316] width 26 height 27
click at [553, 319] on button "14" at bounding box center [562, 316] width 26 height 27
type input "00:00"
type input "23:59"
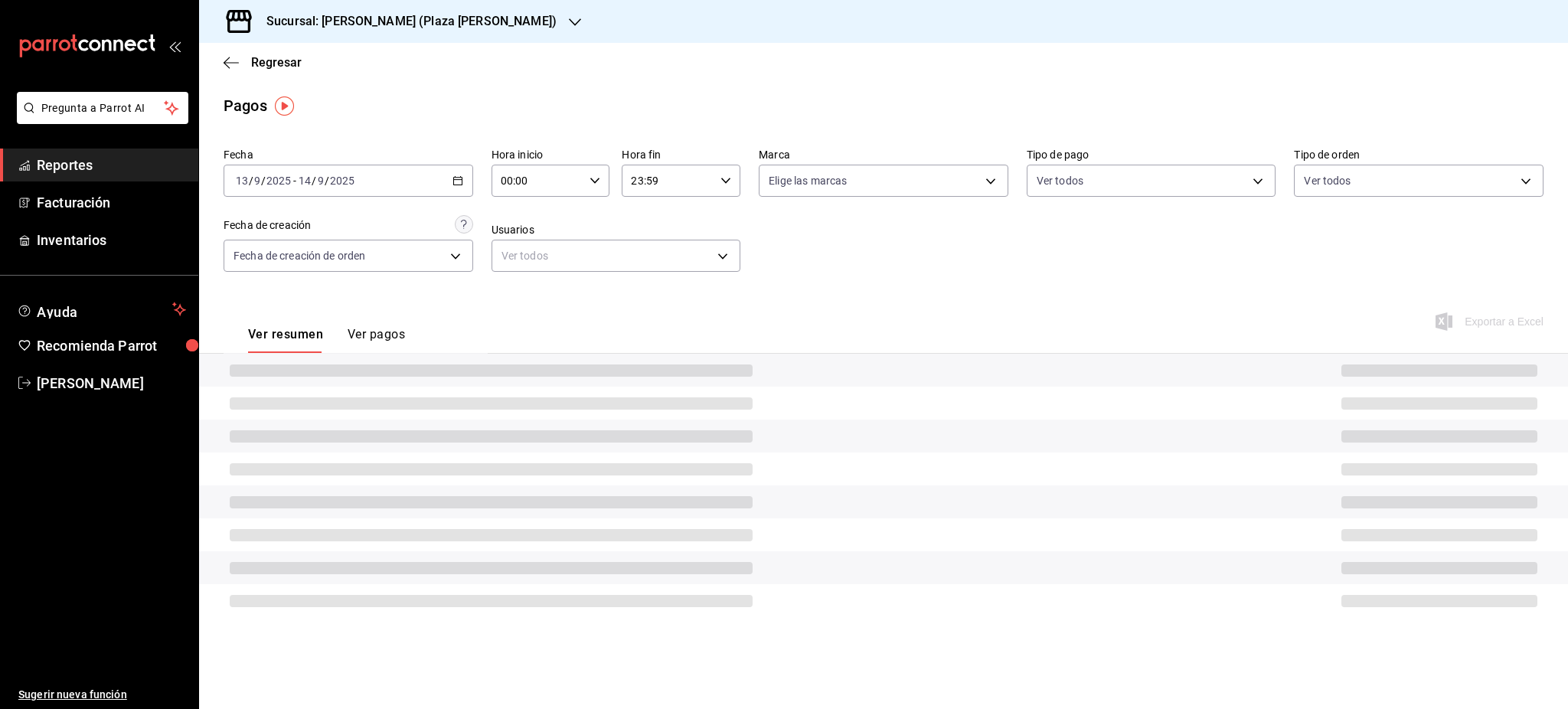
click at [589, 190] on div "00:00 Hora inicio" at bounding box center [551, 181] width 118 height 32
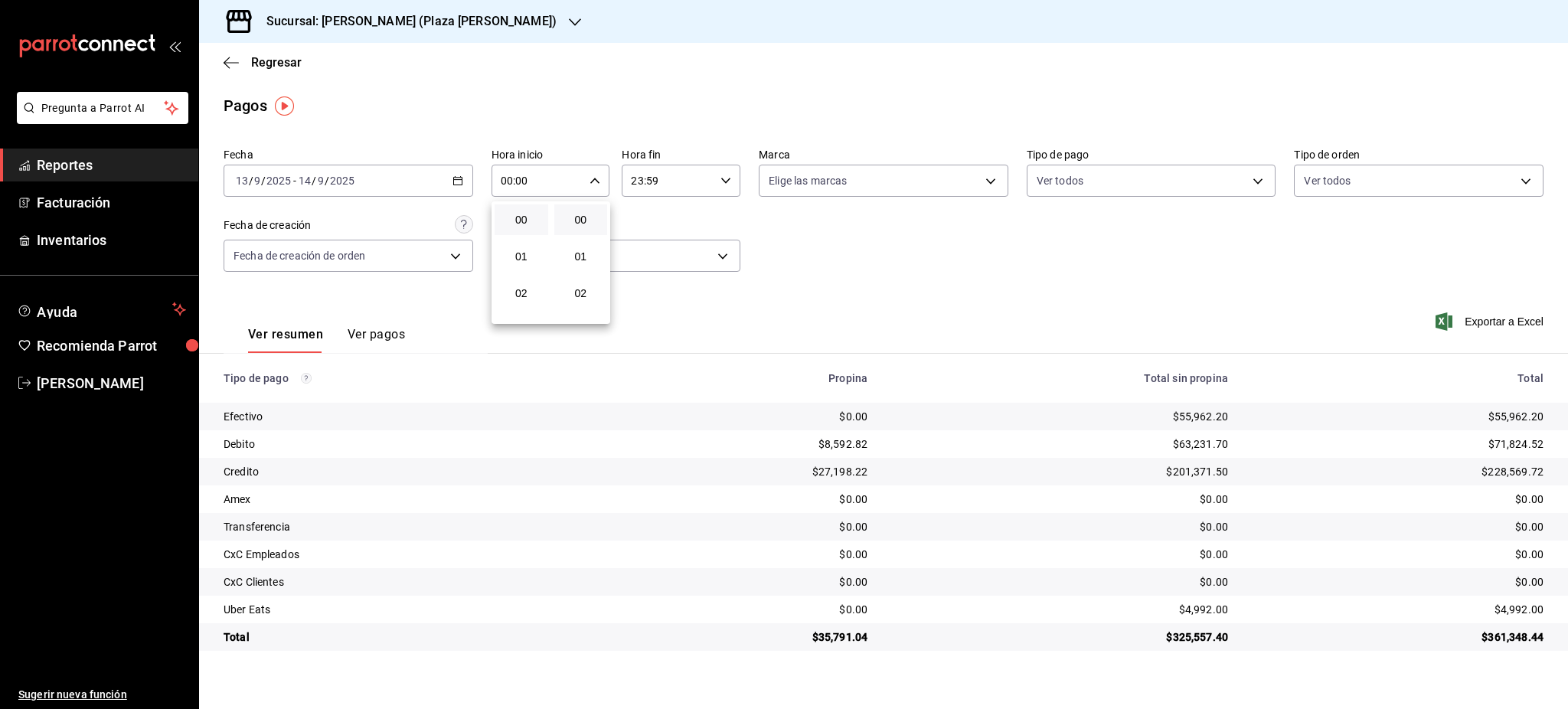
click at [931, 234] on div at bounding box center [784, 354] width 1568 height 709
click at [599, 182] on icon "button" at bounding box center [595, 181] width 11 height 11
drag, startPoint x: 530, startPoint y: 300, endPoint x: 596, endPoint y: 246, distance: 85.3
click at [529, 300] on span "05" at bounding box center [521, 302] width 35 height 12
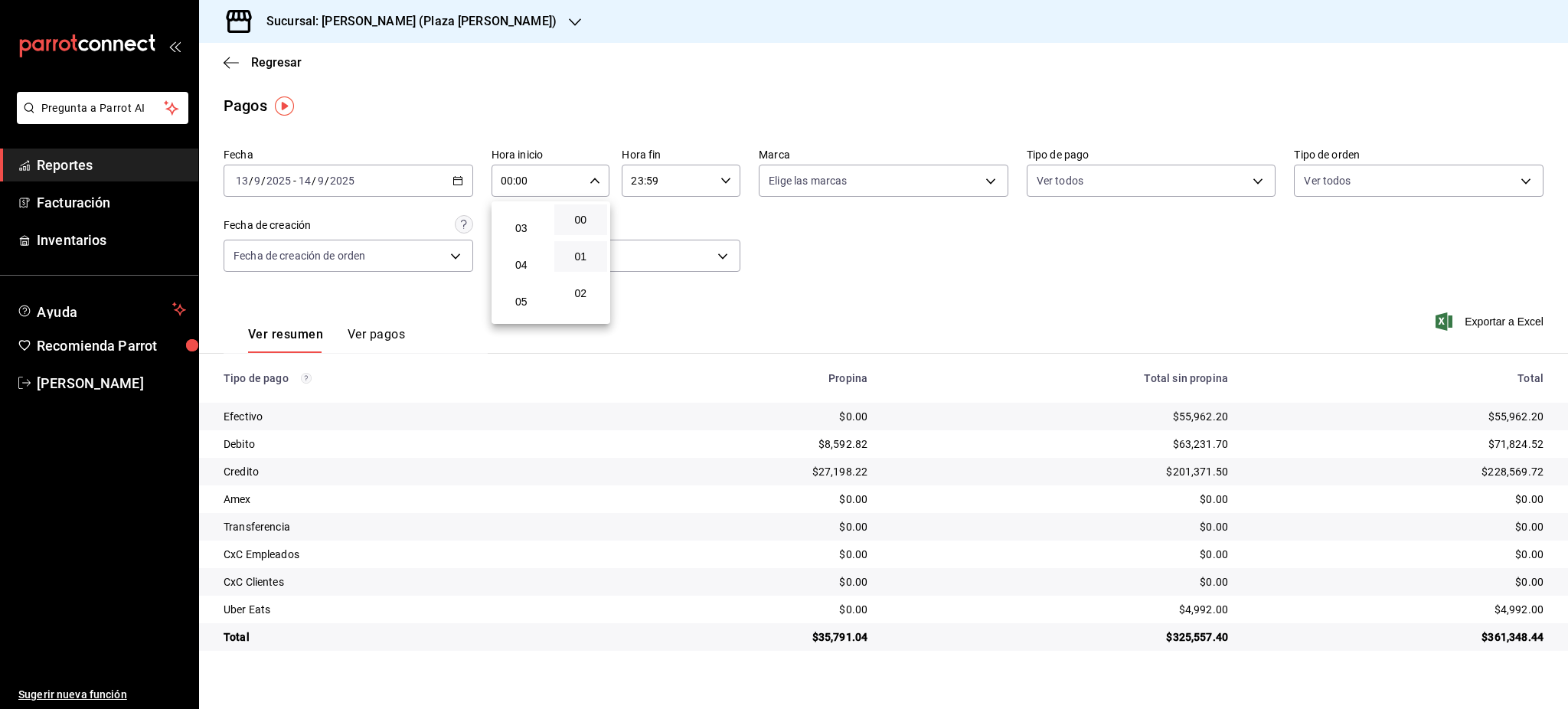
type input "05:00"
click at [713, 179] on div at bounding box center [784, 354] width 1568 height 709
click at [724, 180] on icon "button" at bounding box center [726, 181] width 11 height 11
click at [655, 258] on span "05" at bounding box center [651, 257] width 35 height 12
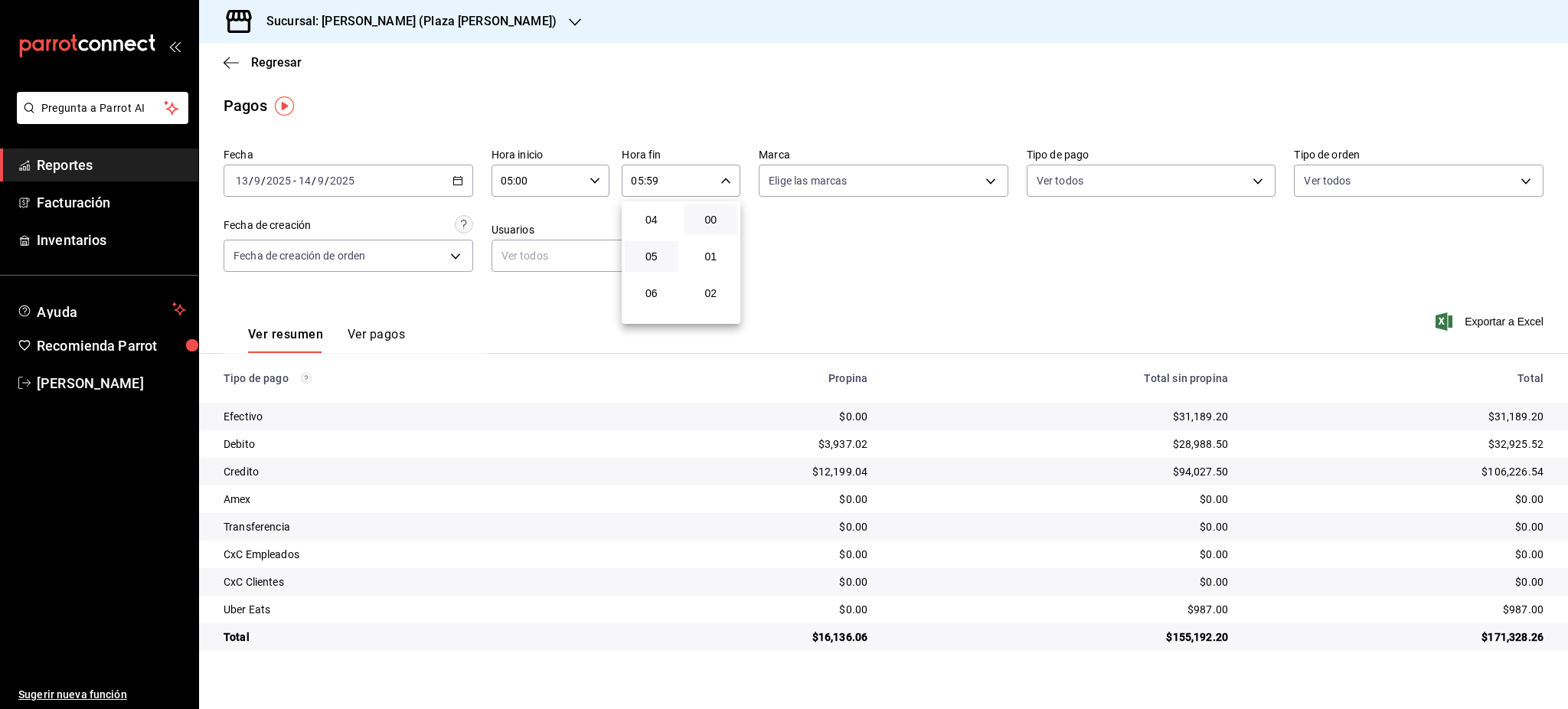
click at [717, 228] on button "00" at bounding box center [711, 220] width 54 height 31
type input "05:00"
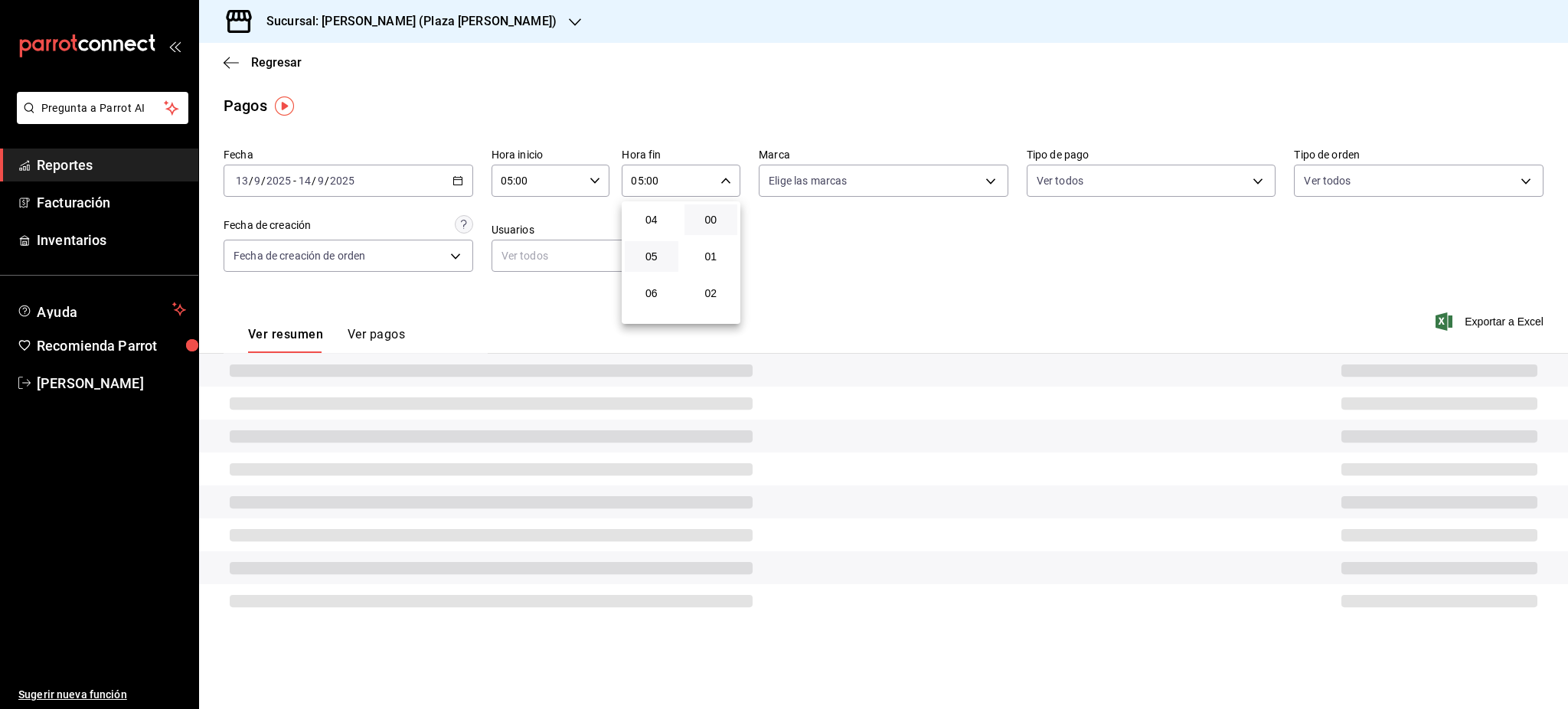
click at [893, 278] on div at bounding box center [784, 354] width 1568 height 709
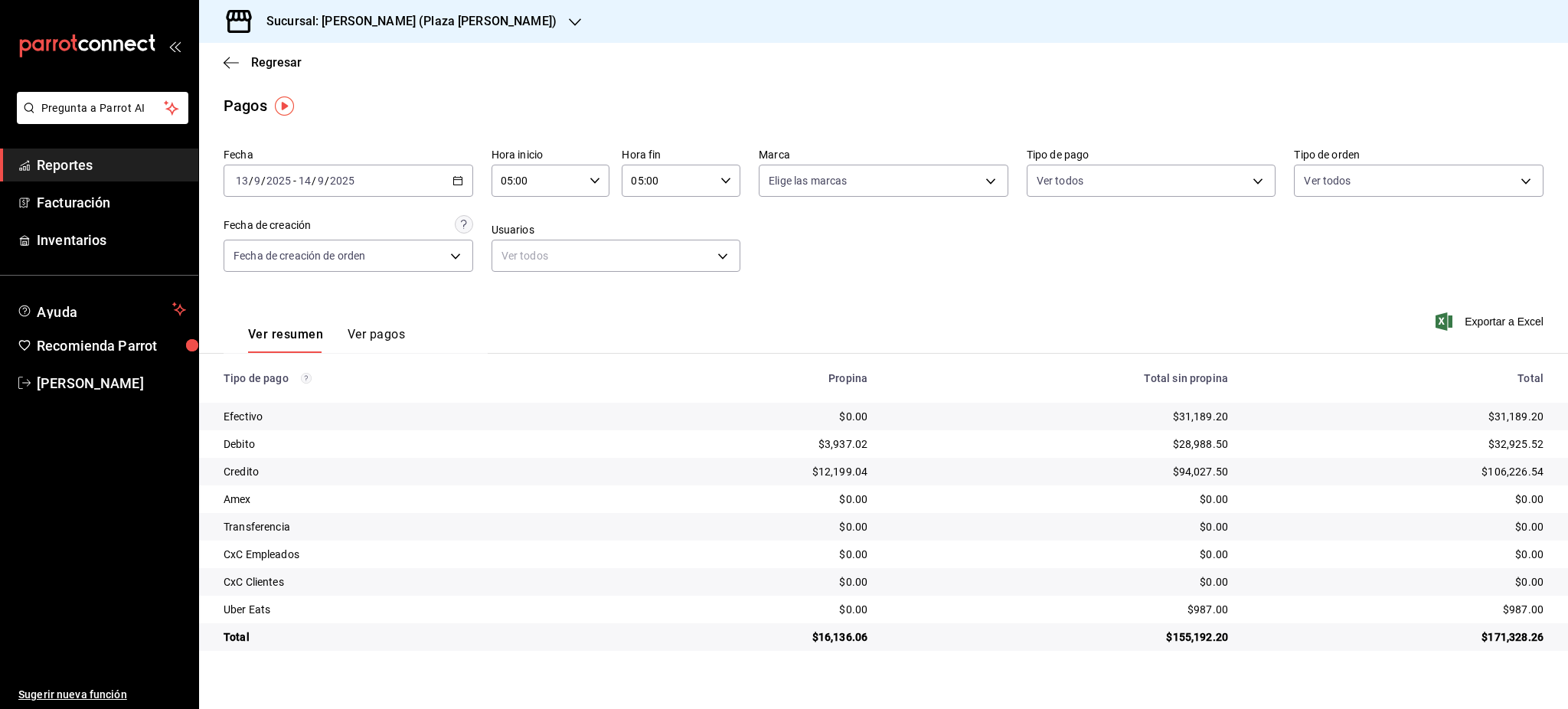
click at [1519, 608] on div "$987.00" at bounding box center [1398, 609] width 291 height 15
copy div "987.00"
click at [459, 185] on \(Stroke\) "button" at bounding box center [458, 182] width 9 height 9
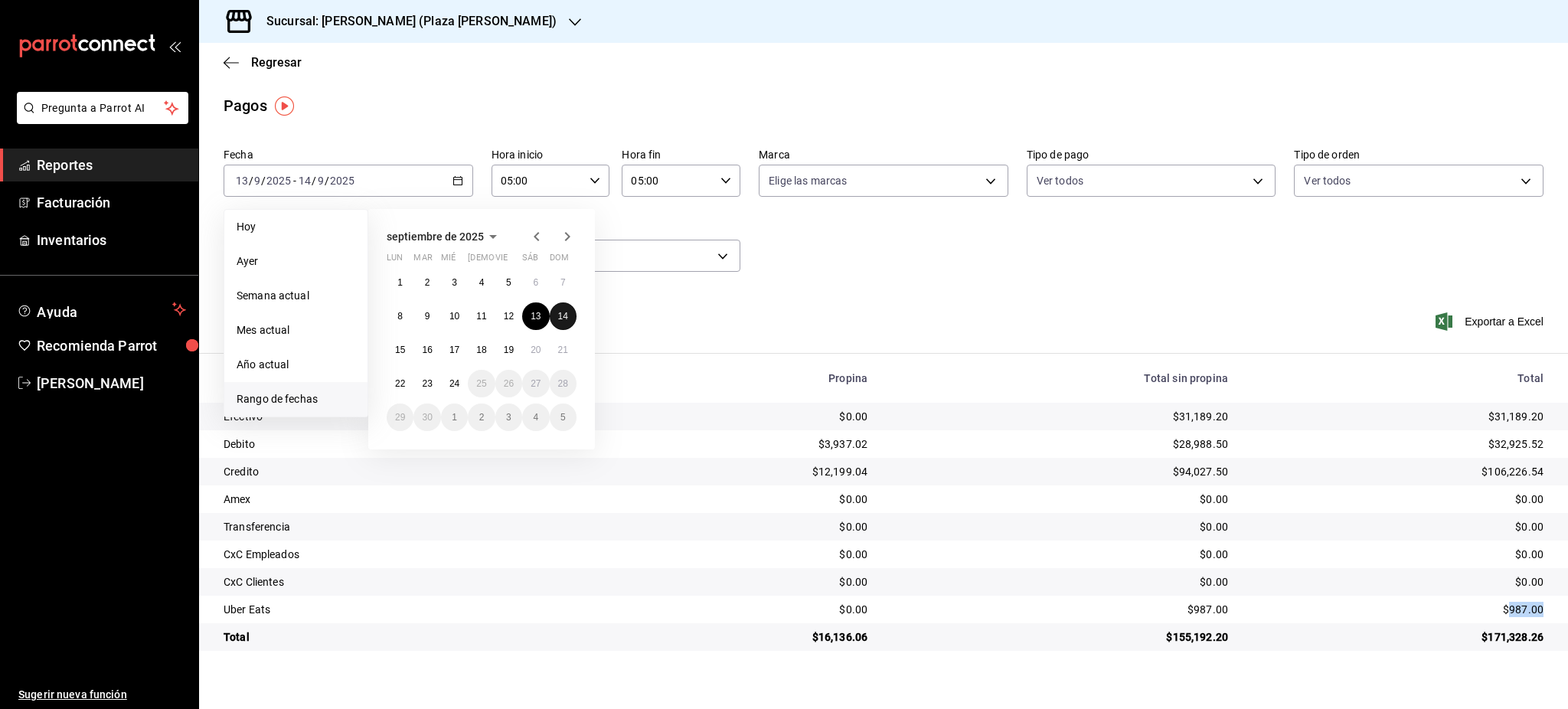
click at [563, 326] on button "14" at bounding box center [562, 316] width 26 height 27
click at [404, 351] on abbr "15" at bounding box center [401, 349] width 10 height 11
type input "00:00"
type input "23:59"
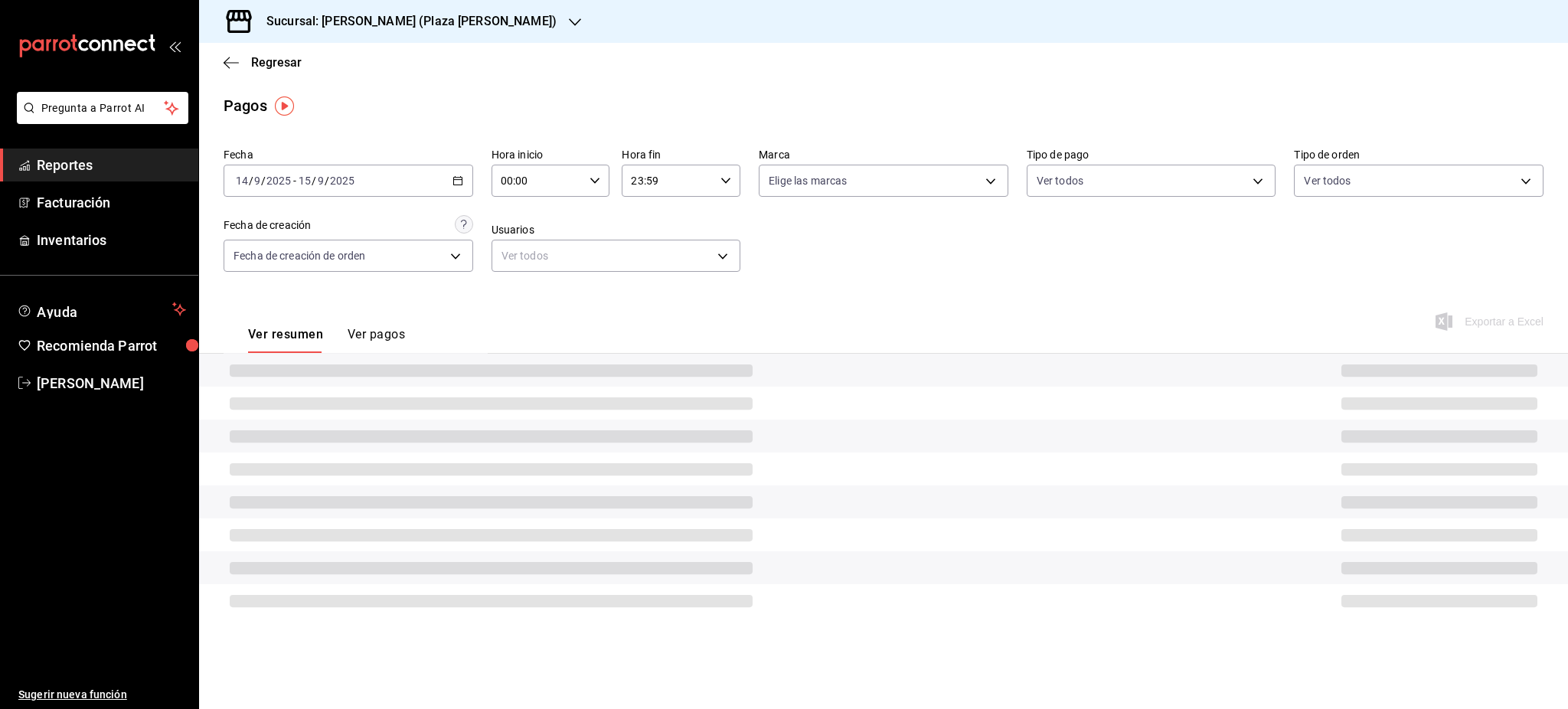
click at [590, 185] on icon "button" at bounding box center [595, 181] width 11 height 11
click at [527, 296] on span "05" at bounding box center [521, 302] width 35 height 12
type input "05:00"
click at [715, 184] on div at bounding box center [784, 354] width 1568 height 709
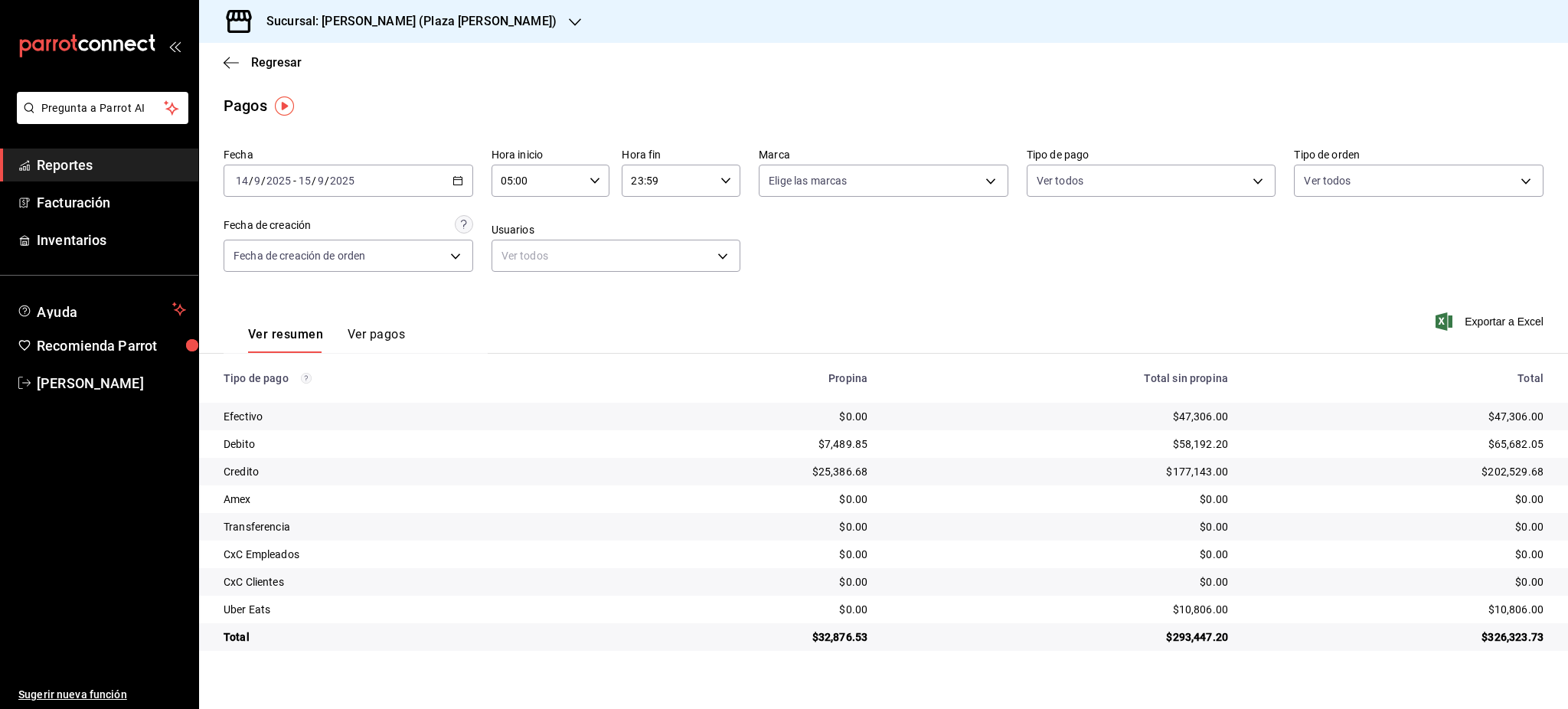
click at [723, 181] on \(Stroke\) "button" at bounding box center [725, 180] width 9 height 5
drag, startPoint x: 657, startPoint y: 257, endPoint x: 700, endPoint y: 253, distance: 43.2
click at [657, 255] on span "05" at bounding box center [651, 257] width 35 height 12
click at [715, 224] on span "00" at bounding box center [711, 220] width 35 height 12
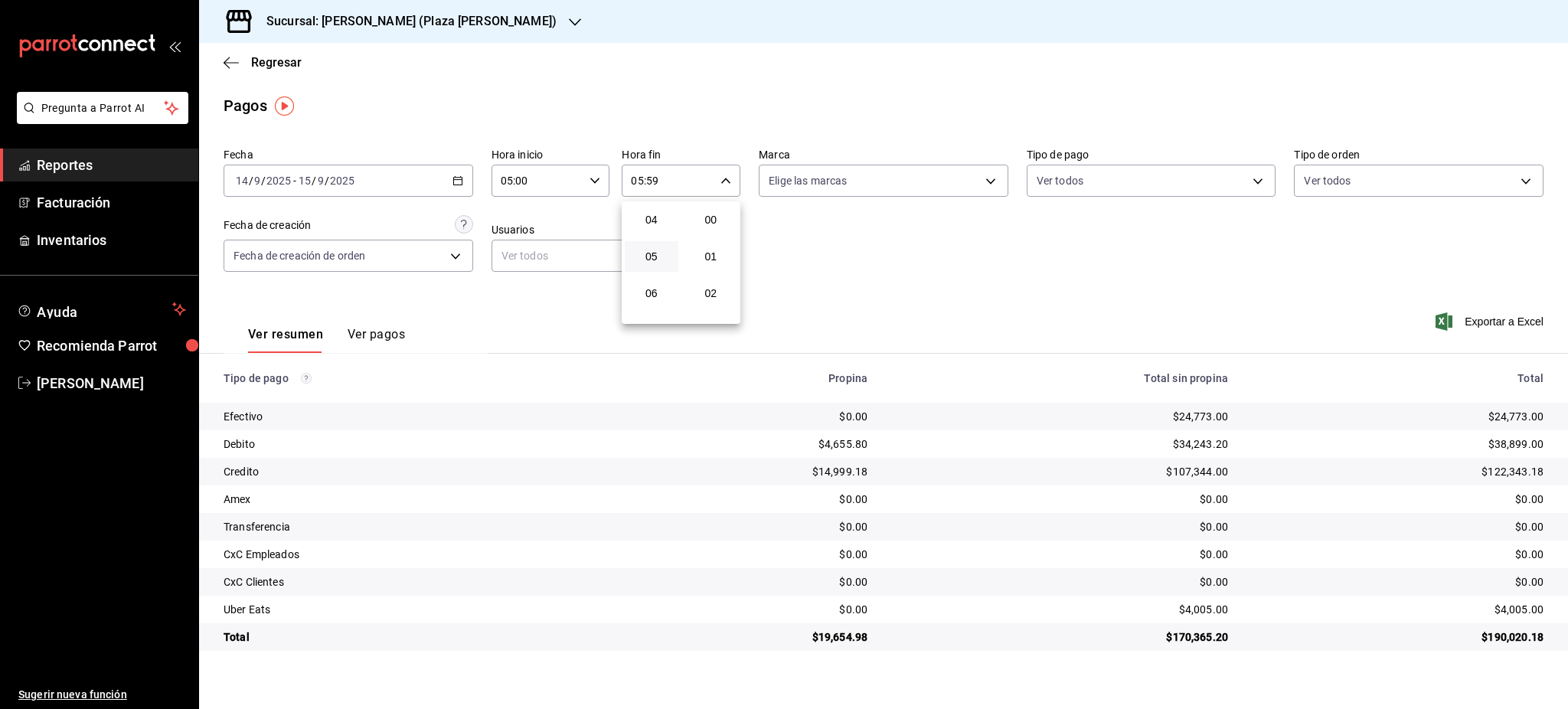
type input "05:00"
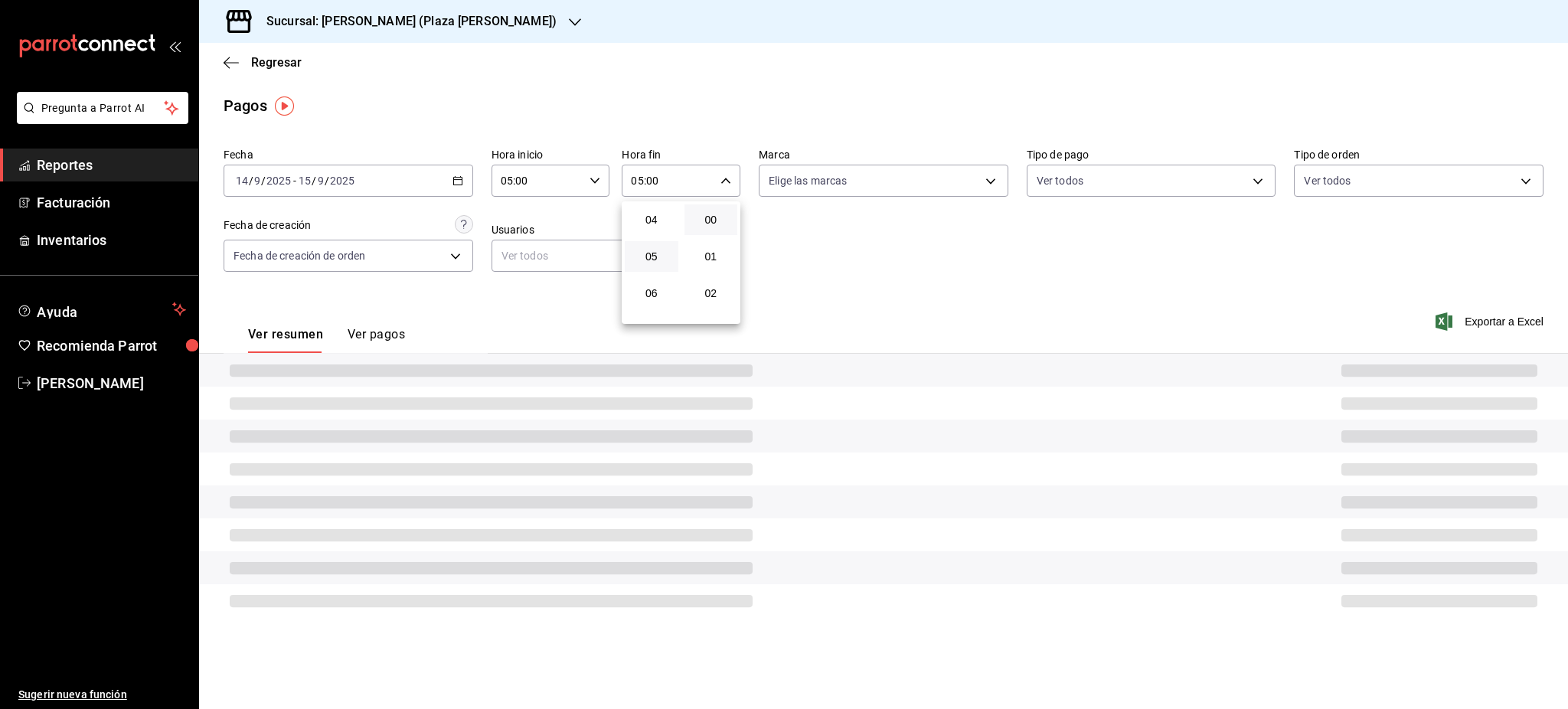
click at [929, 275] on div at bounding box center [784, 354] width 1568 height 709
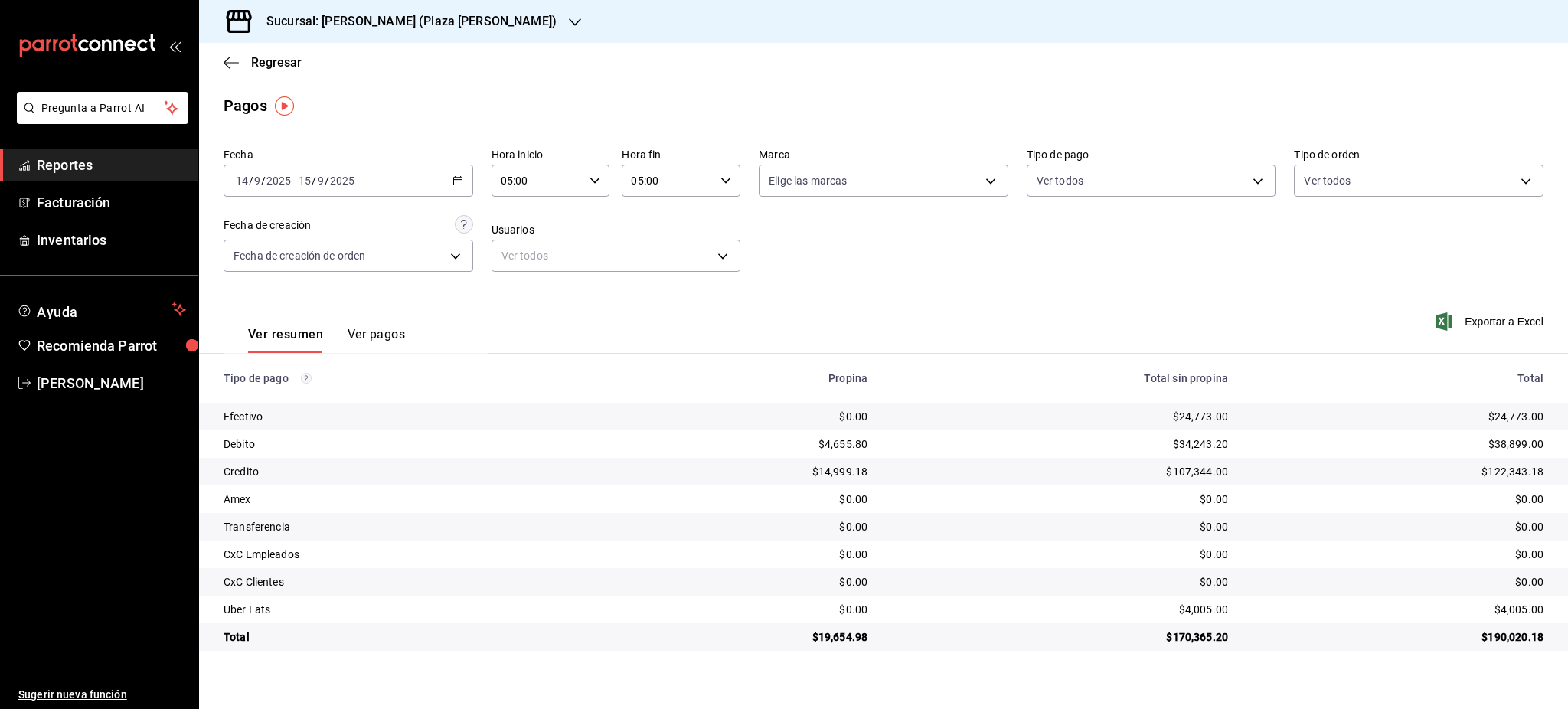
click at [1514, 612] on div "$4,005.00" at bounding box center [1398, 609] width 291 height 15
copy div "4,005.00"
click at [453, 182] on \(Stroke\) "button" at bounding box center [458, 182] width 9 height 9
click at [464, 188] on div "[DATE] [DATE] - [DATE] [DATE]" at bounding box center [348, 181] width 250 height 32
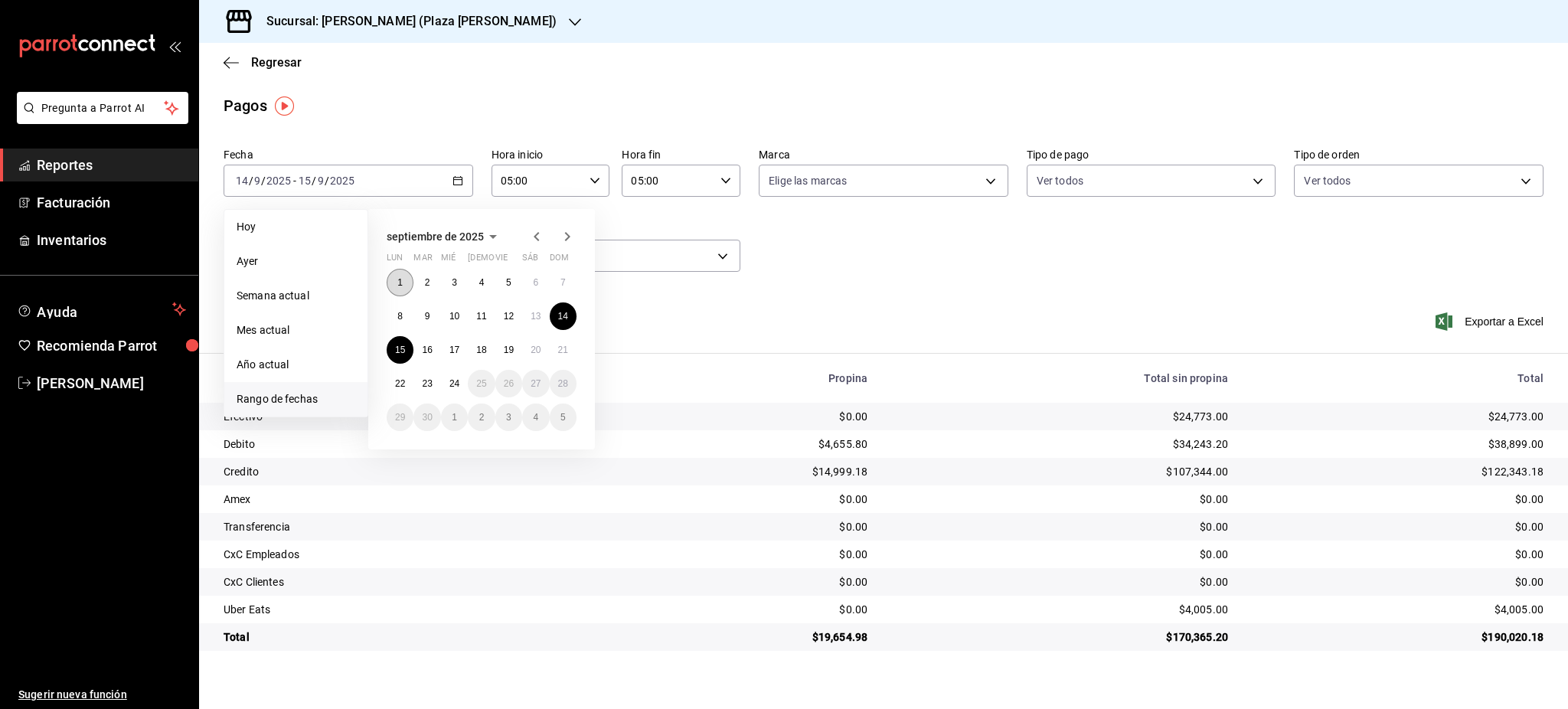
click at [407, 287] on button "1" at bounding box center [400, 282] width 26 height 27
click at [438, 354] on button "16" at bounding box center [426, 349] width 26 height 27
type input "00:00"
type input "23:59"
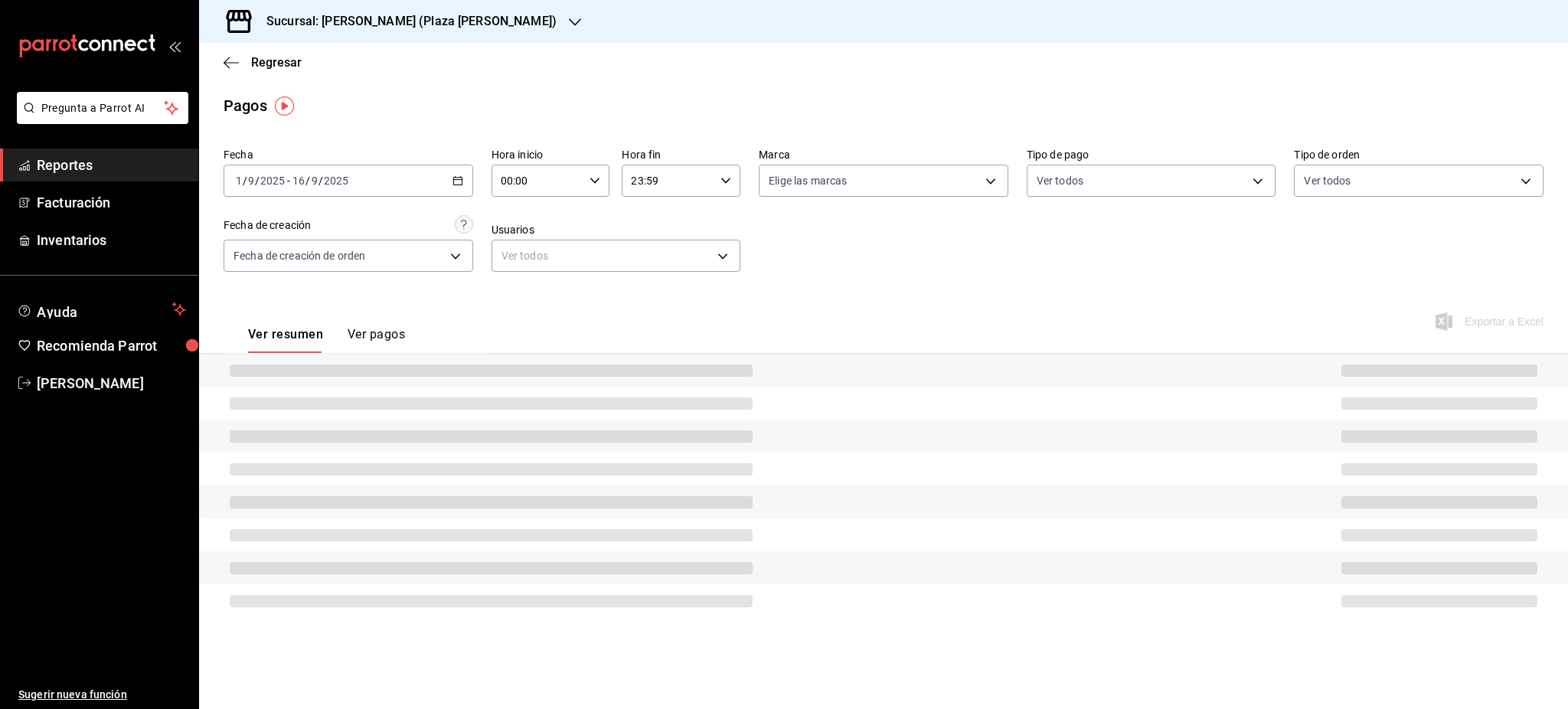
click at [601, 179] on div "00:00 Hora inicio" at bounding box center [551, 181] width 118 height 32
click at [524, 298] on span "05" at bounding box center [521, 302] width 35 height 12
type input "05:00"
click at [728, 178] on div at bounding box center [784, 354] width 1568 height 709
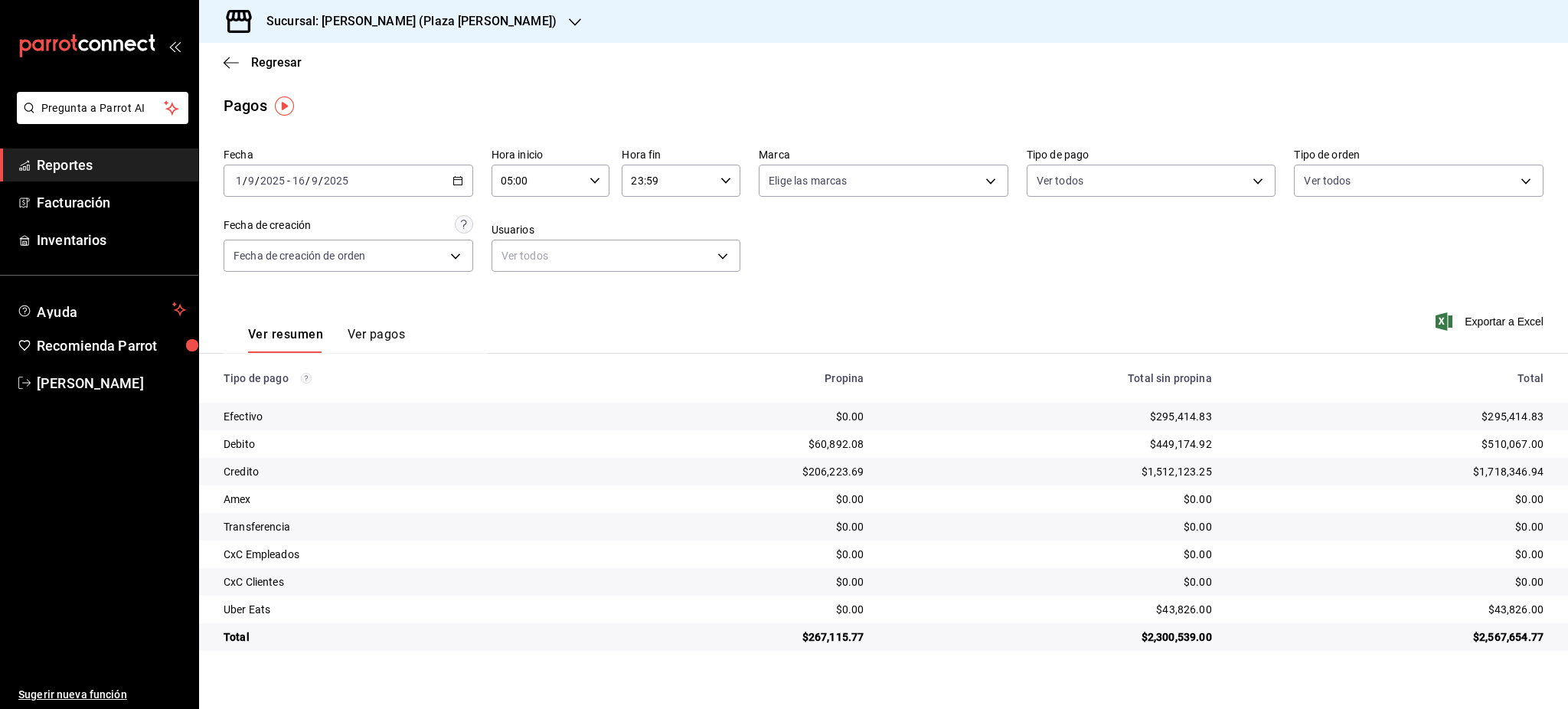
click at [728, 178] on icon "button" at bounding box center [726, 181] width 11 height 11
click at [659, 253] on span "05" at bounding box center [651, 257] width 35 height 12
click at [717, 226] on button "00" at bounding box center [711, 220] width 54 height 31
type input "05:00"
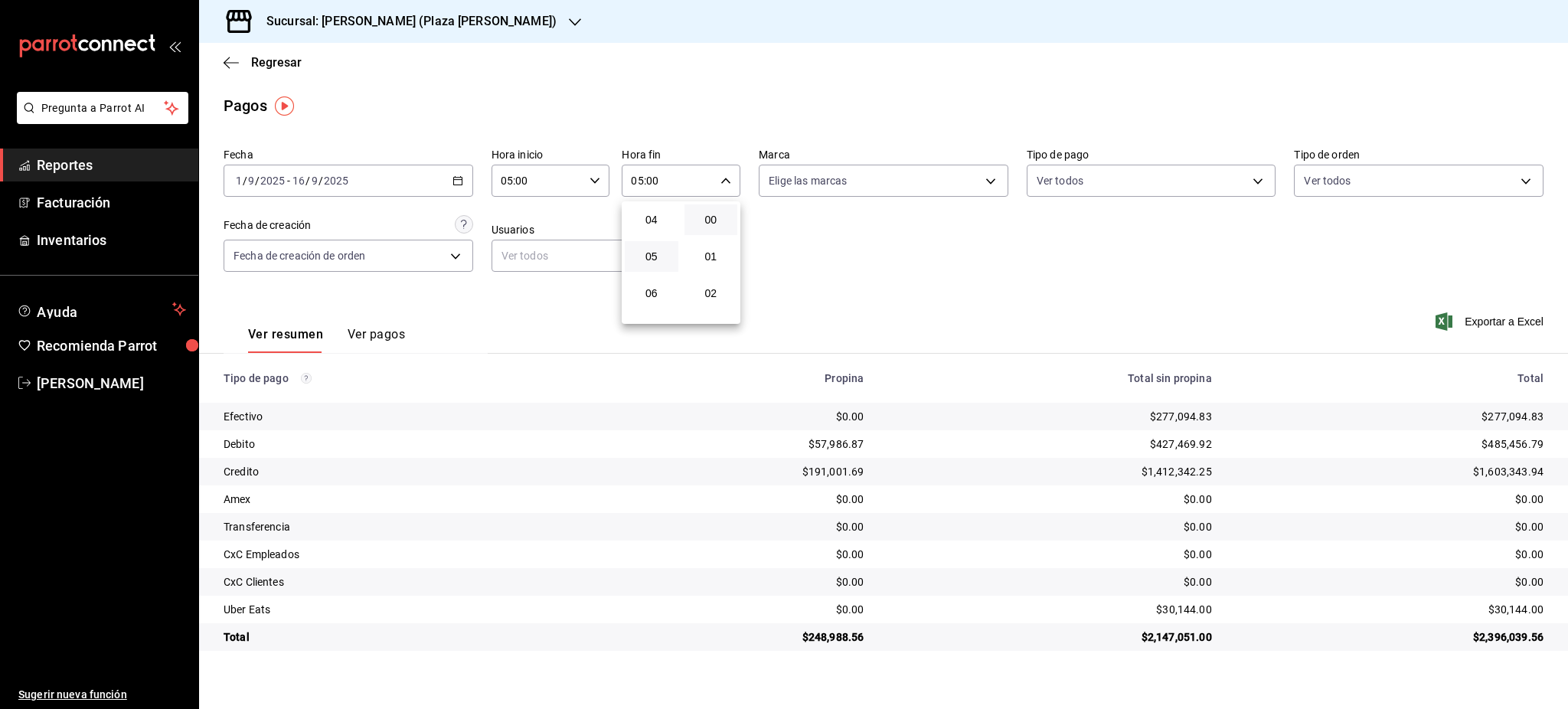
click at [868, 239] on div at bounding box center [784, 354] width 1568 height 709
click at [854, 256] on div "Fecha [DATE] [DATE] - [DATE] [DATE] Hora inicio 05:00 Hora inicio Hora fin 05:0…" at bounding box center [883, 216] width 1320 height 148
click at [453, 179] on icon "button" at bounding box center [458, 181] width 11 height 11
click at [453, 179] on \(Stroke\) "button" at bounding box center [458, 182] width 9 height 9
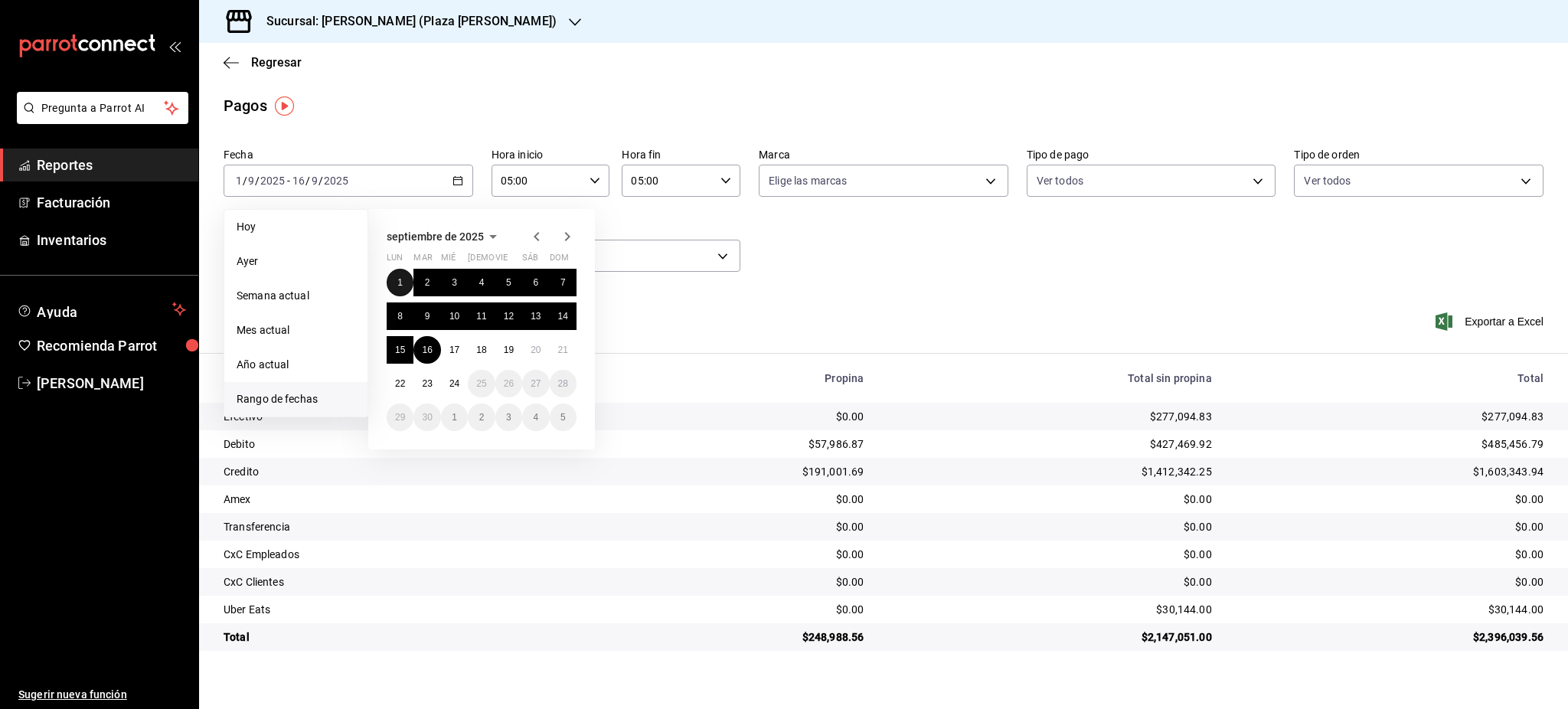
click at [395, 283] on button "1" at bounding box center [400, 282] width 26 height 27
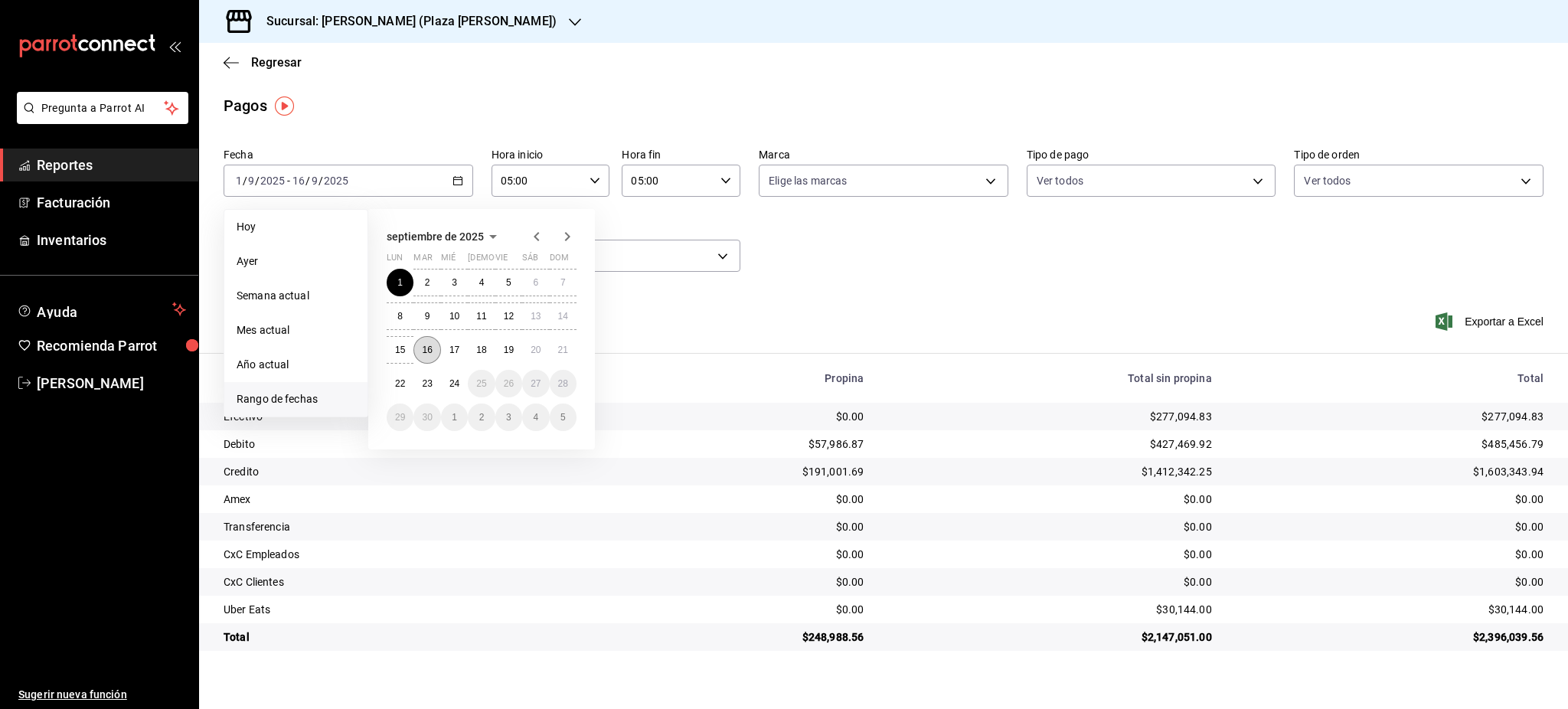
click at [418, 348] on button "16" at bounding box center [426, 349] width 26 height 27
type input "00:00"
type input "23:59"
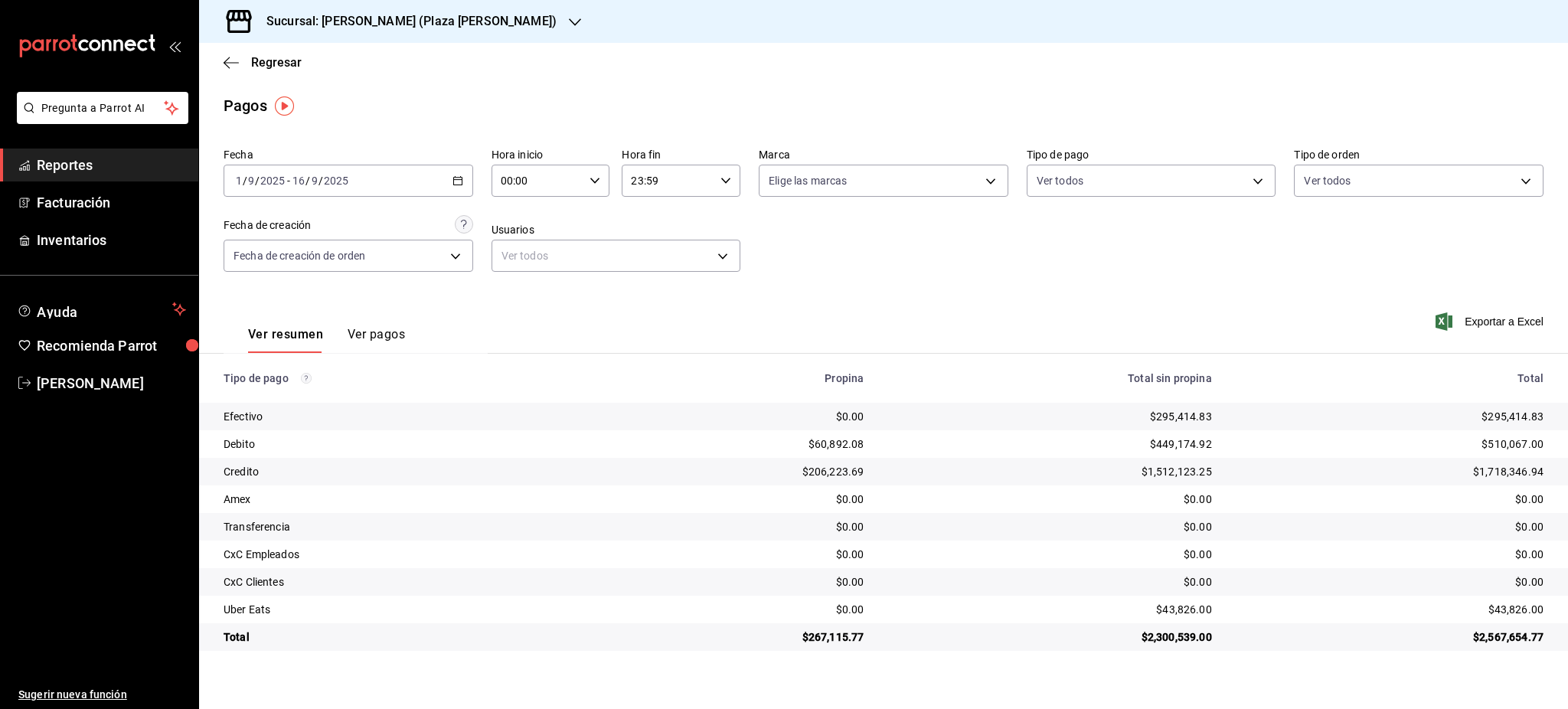
click at [593, 177] on icon "button" at bounding box center [595, 181] width 11 height 11
click at [529, 292] on button "05" at bounding box center [521, 302] width 54 height 31
type input "05:00"
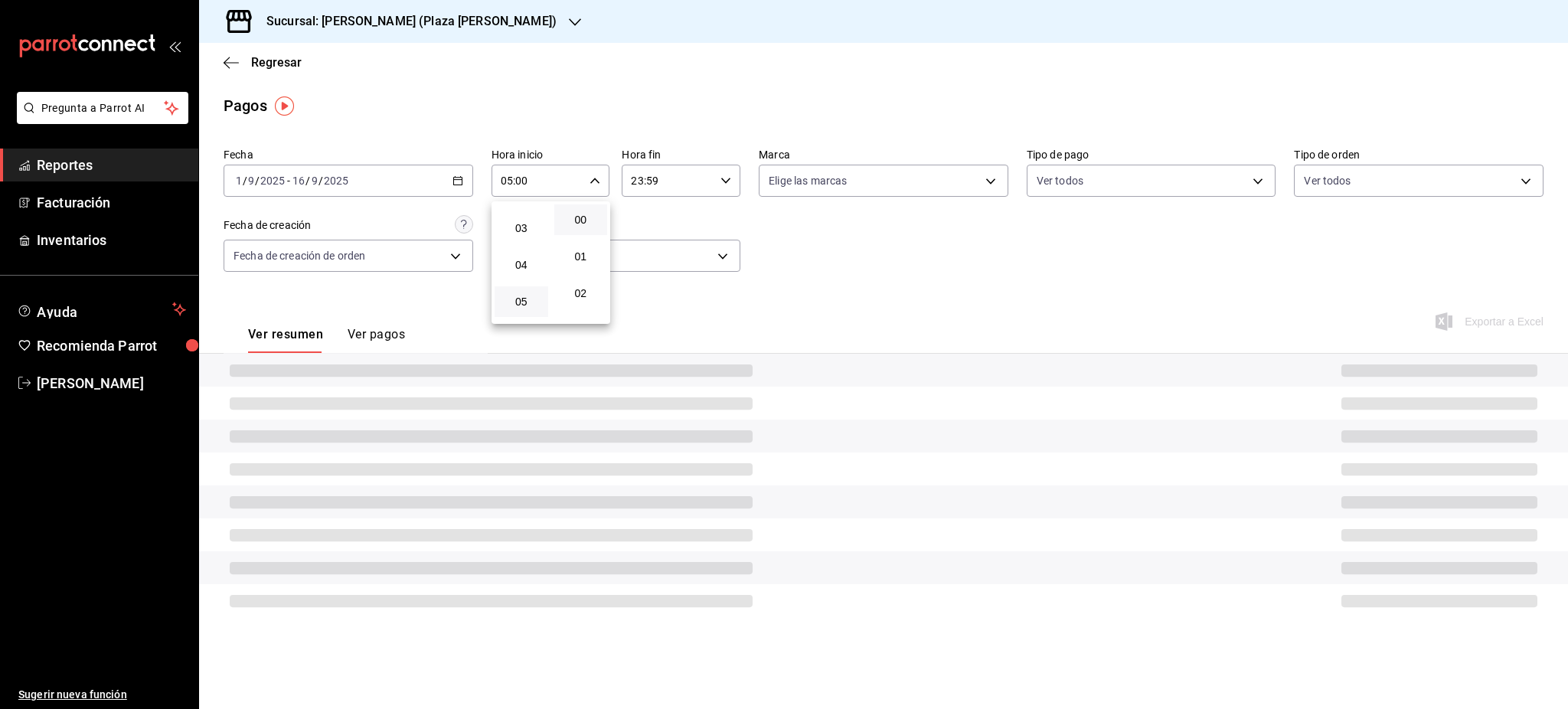
click at [694, 189] on div at bounding box center [784, 354] width 1568 height 709
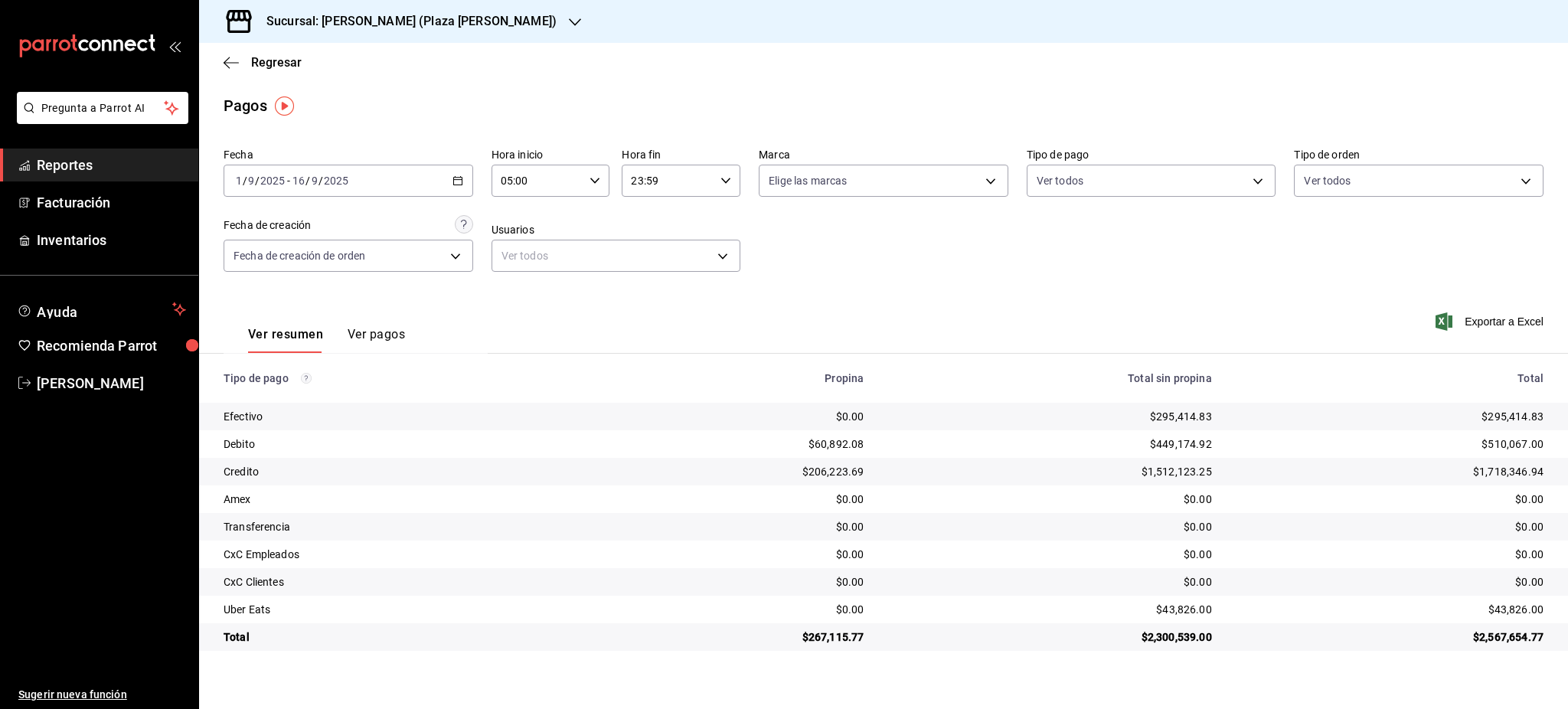
click at [471, 177] on div "[DATE] [DATE] - [DATE] [DATE]" at bounding box center [348, 181] width 250 height 32
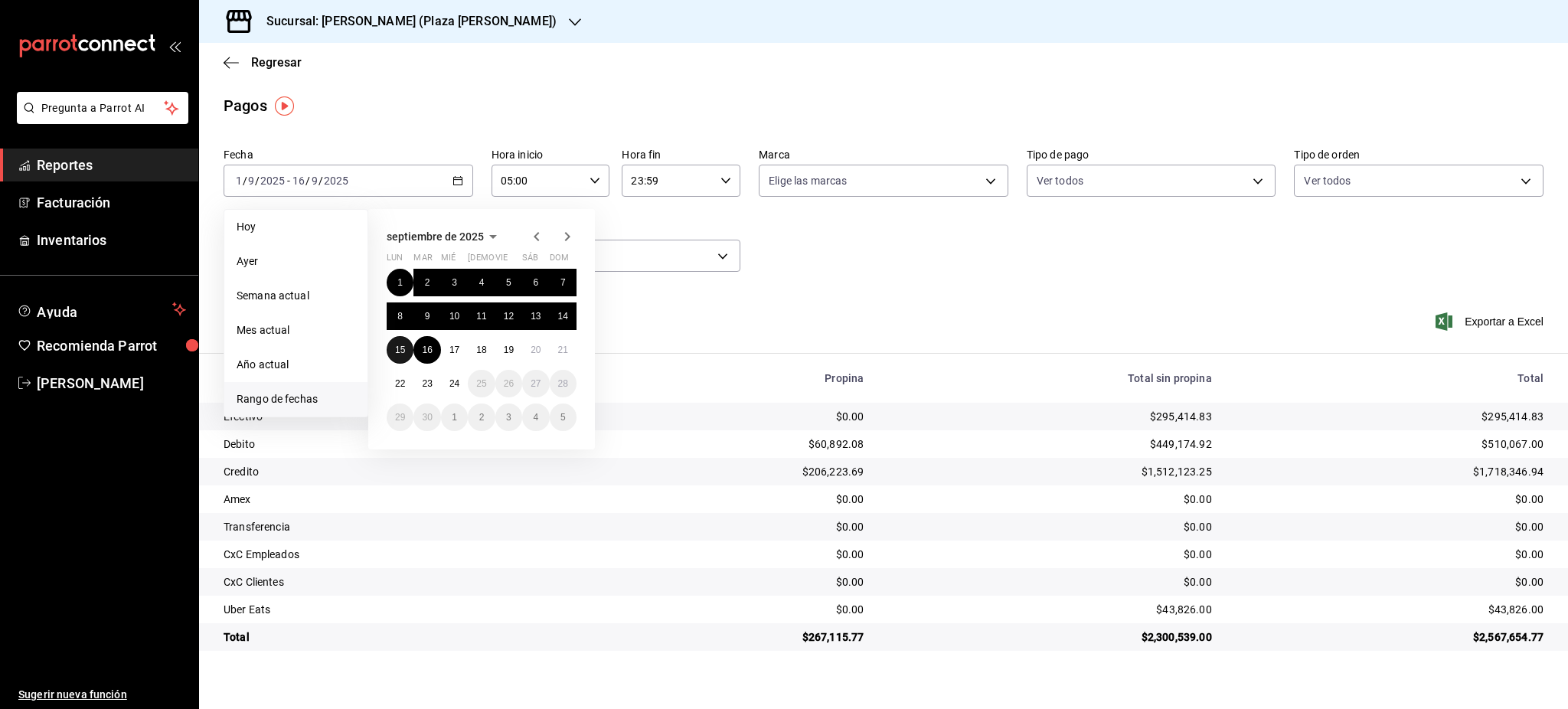
click at [405, 346] on abbr "15" at bounding box center [401, 349] width 10 height 11
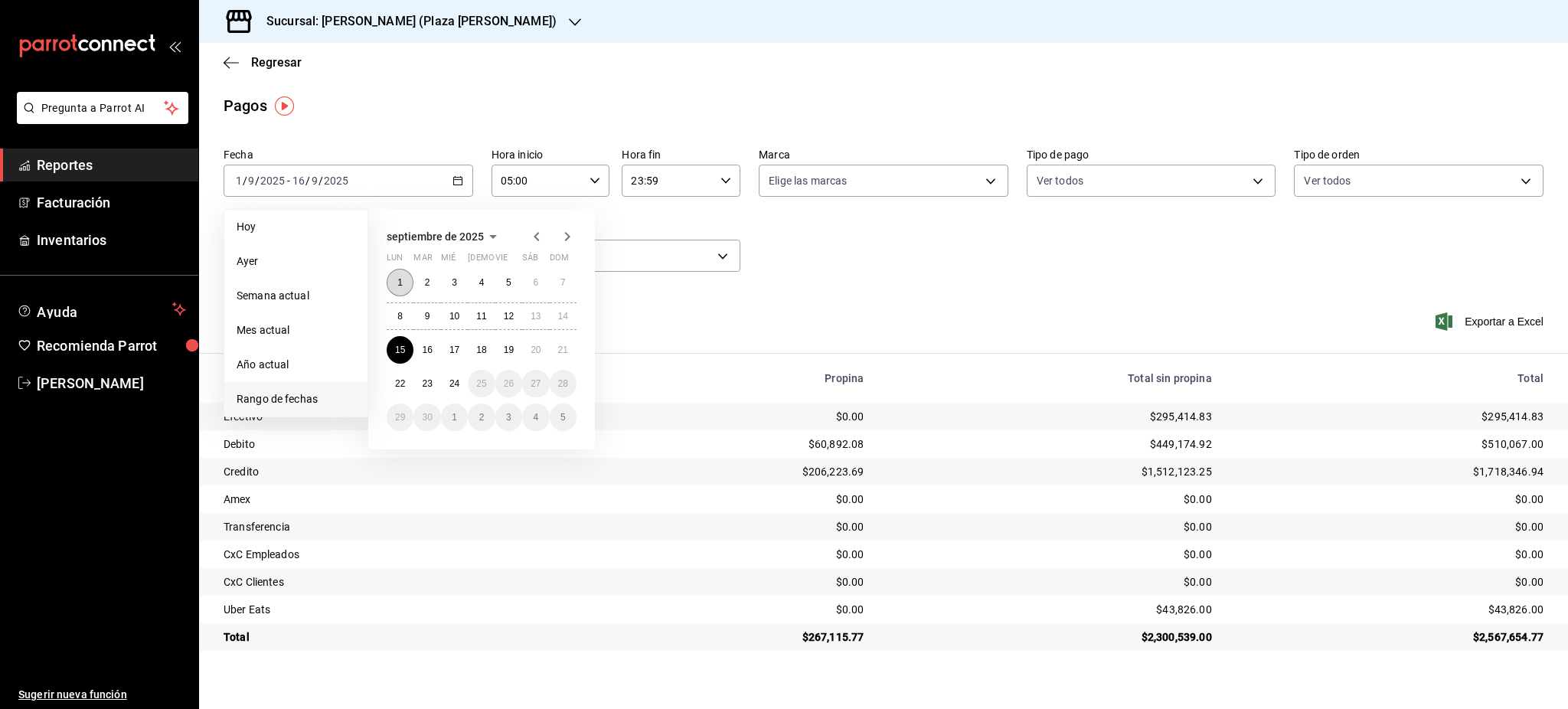
click at [406, 283] on button "1" at bounding box center [400, 282] width 26 height 27
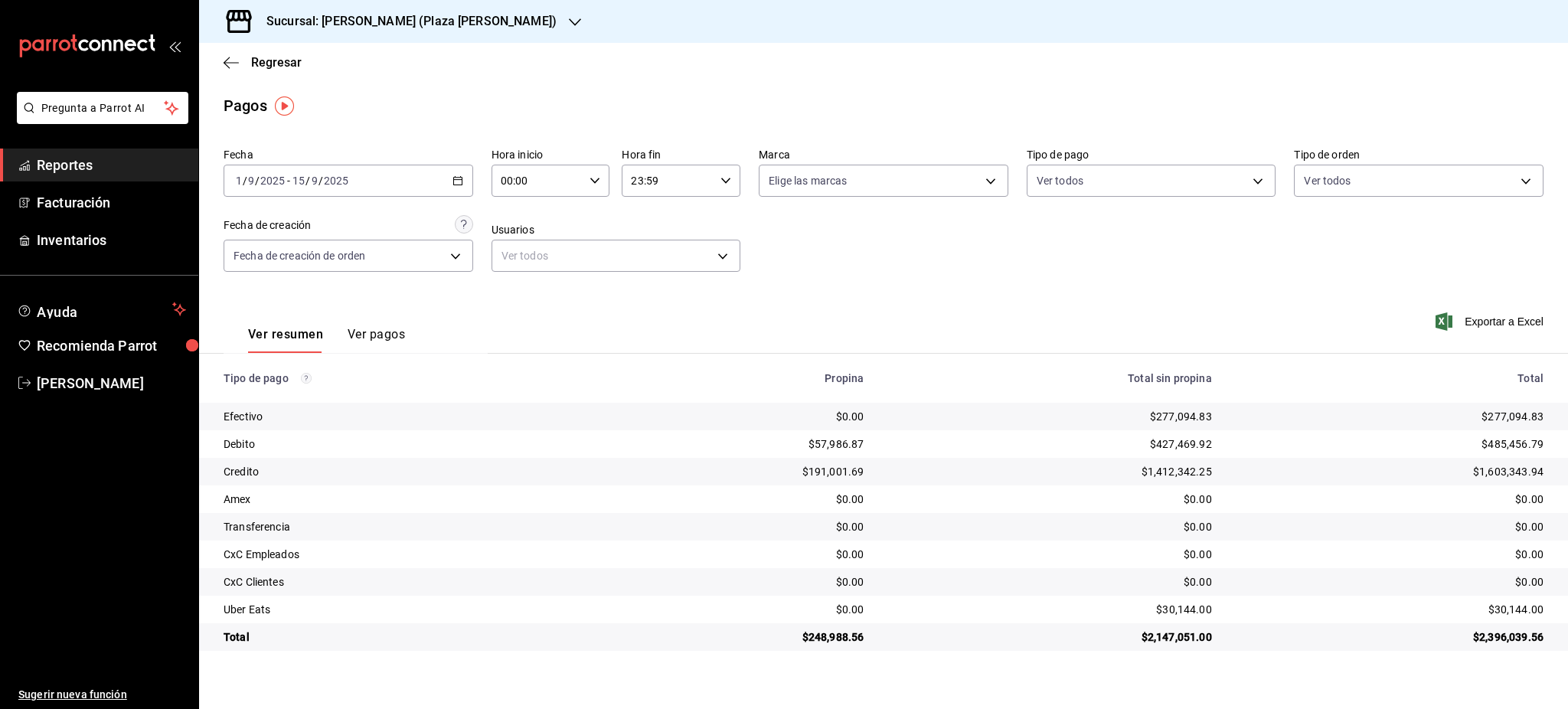
click at [584, 188] on div "00:00 Hora inicio" at bounding box center [551, 181] width 118 height 32
click at [522, 291] on button "05" at bounding box center [521, 302] width 54 height 31
type input "05:00"
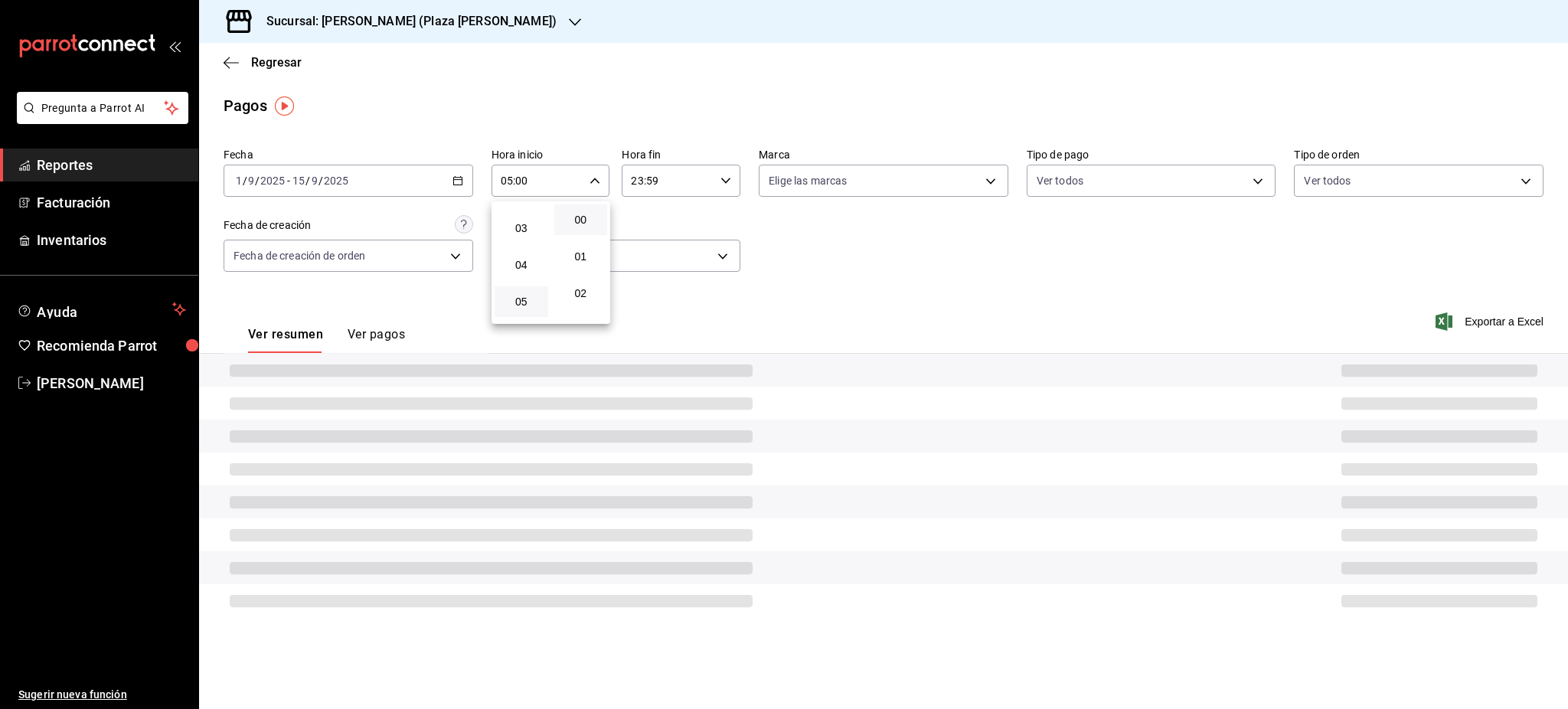
click at [693, 200] on div at bounding box center [784, 354] width 1568 height 709
click at [721, 182] on icon "button" at bounding box center [726, 181] width 11 height 11
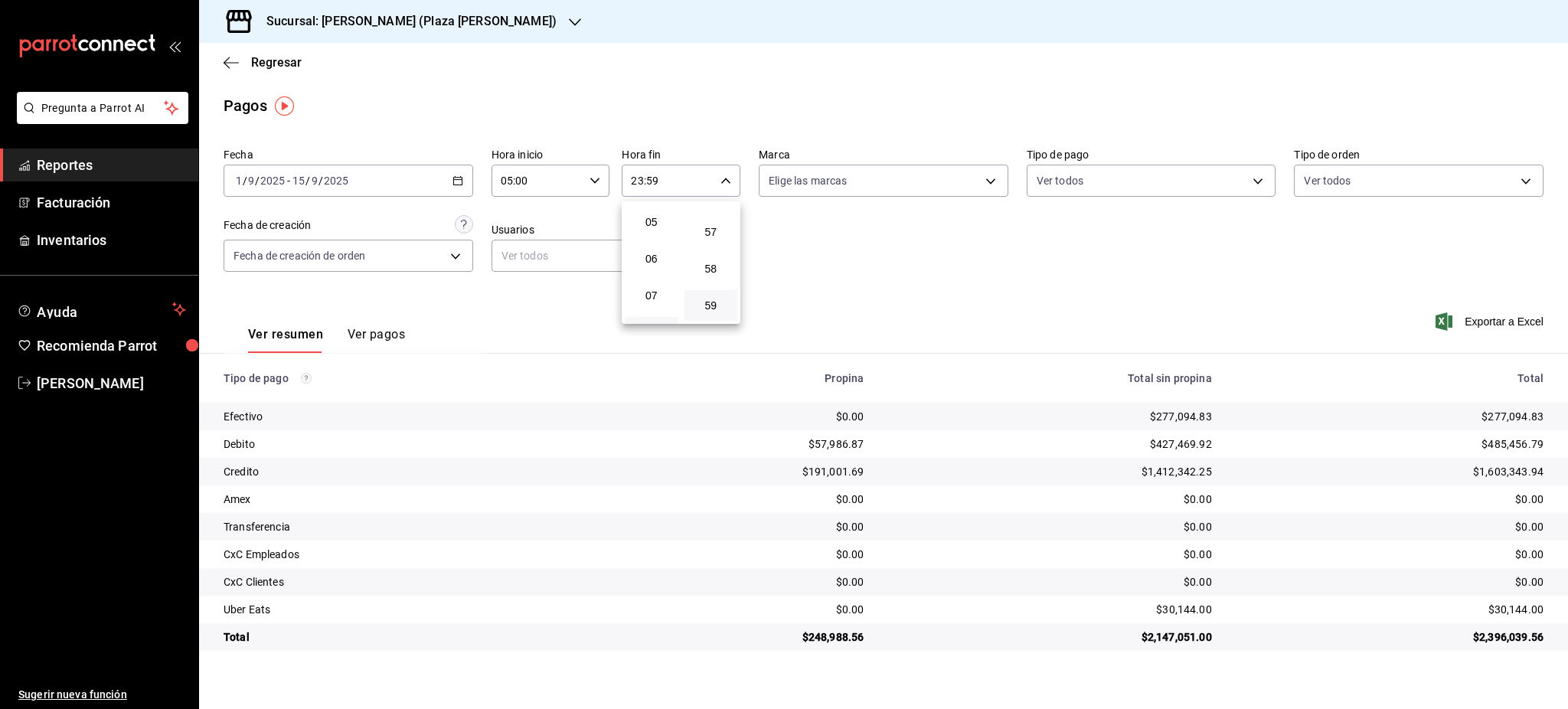
scroll to position [147, 0]
click at [656, 257] on span "05" at bounding box center [651, 257] width 35 height 12
drag, startPoint x: 709, startPoint y: 232, endPoint x: 884, endPoint y: 287, distance: 183.4
click at [708, 230] on button "00" at bounding box center [711, 220] width 54 height 31
type input "05:00"
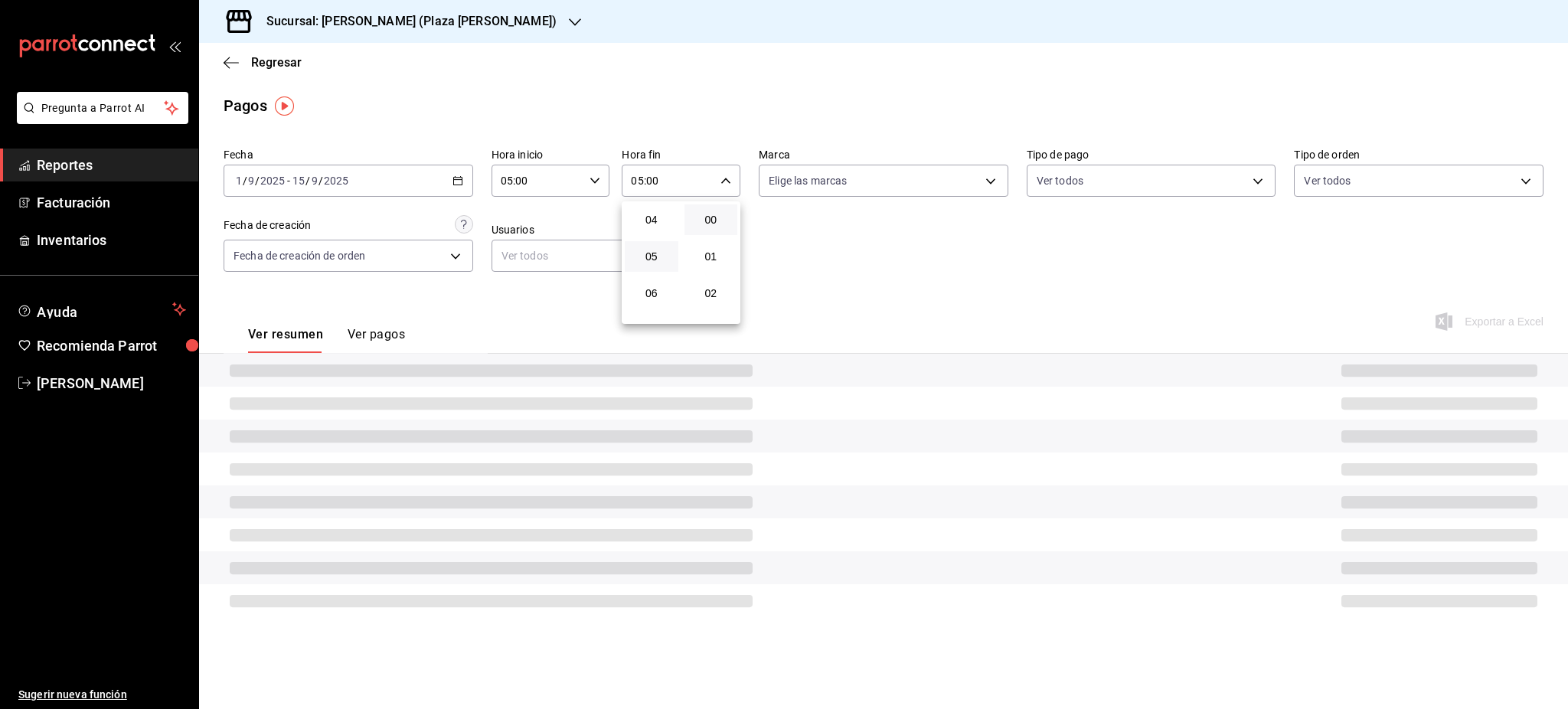
click at [882, 287] on div at bounding box center [784, 354] width 1568 height 709
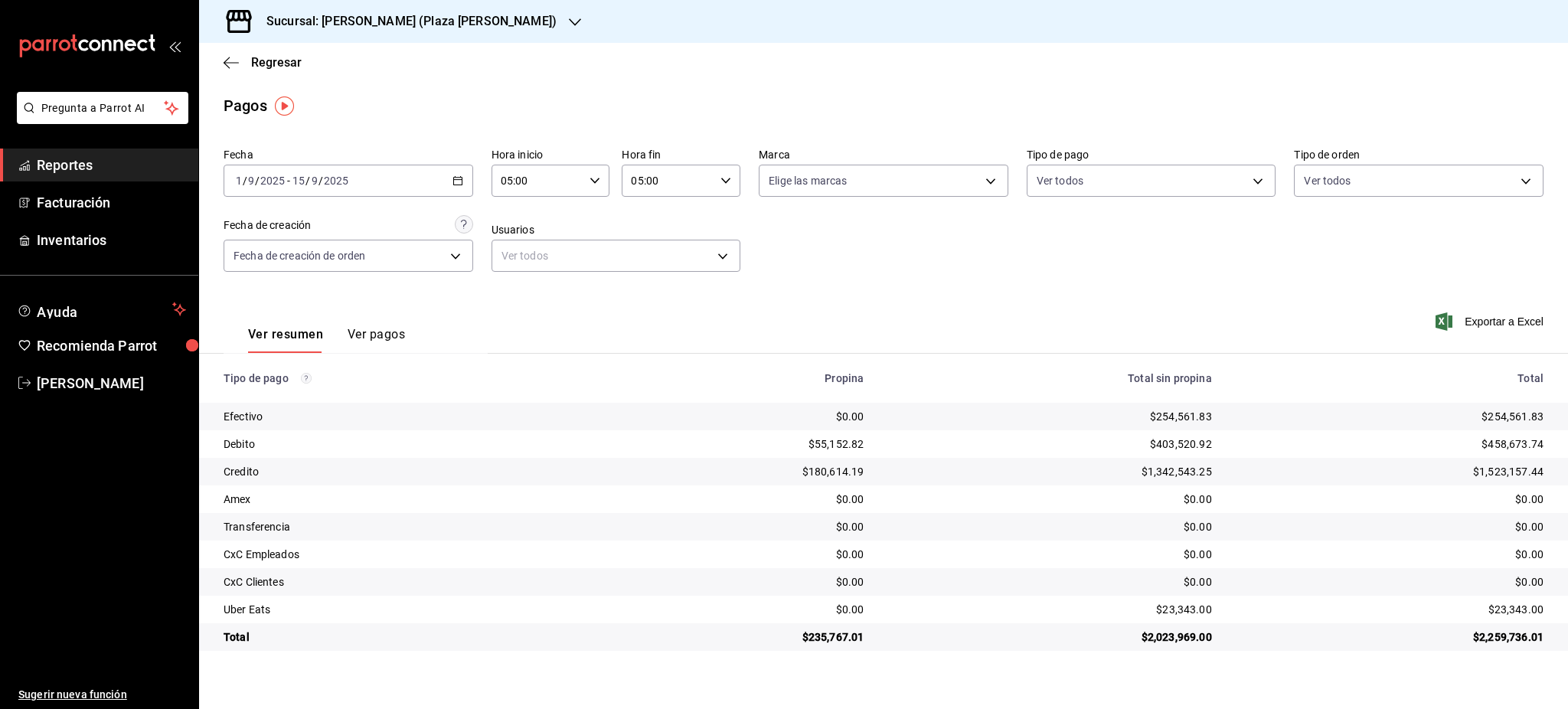
click at [459, 179] on \(Stroke\) "button" at bounding box center [458, 179] width 9 height 1
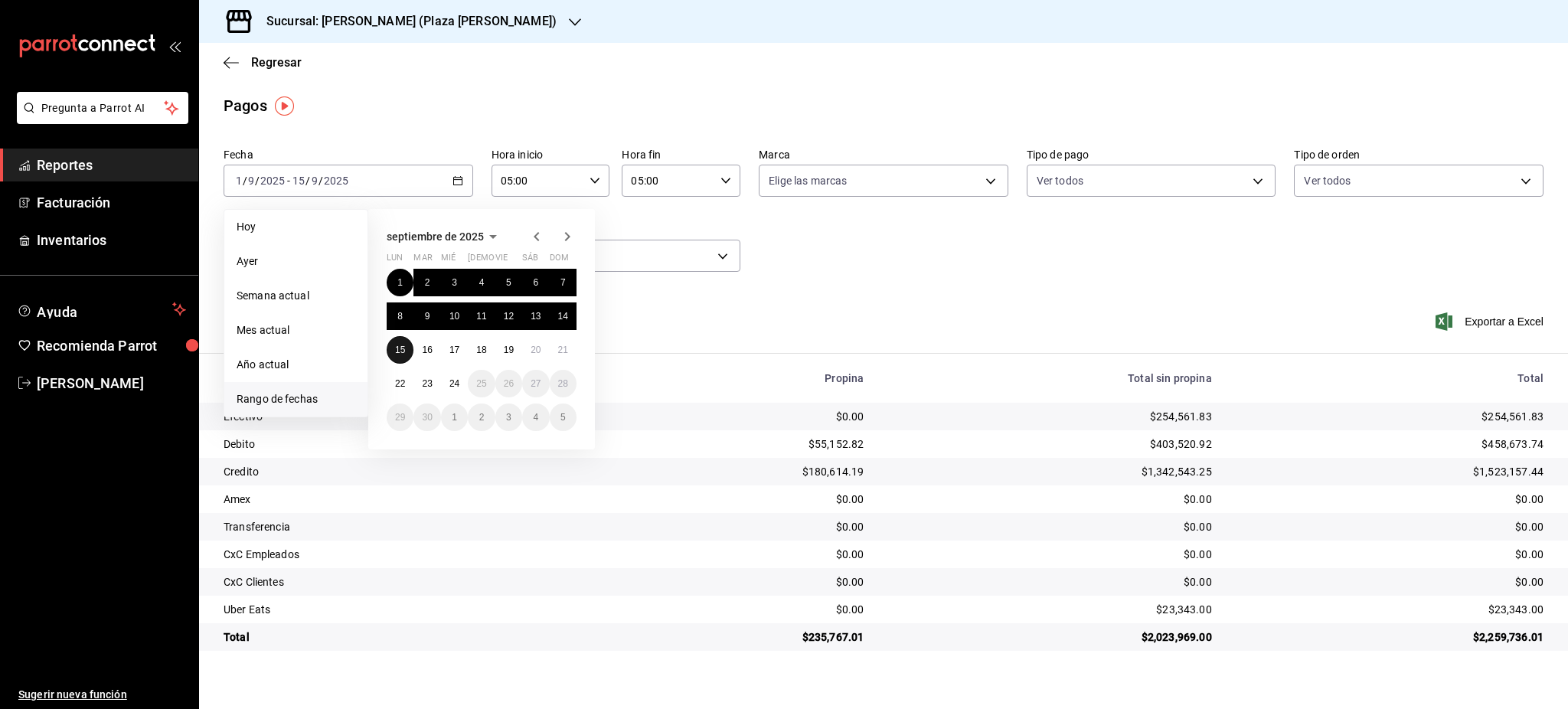
click at [406, 351] on button "15" at bounding box center [400, 349] width 26 height 27
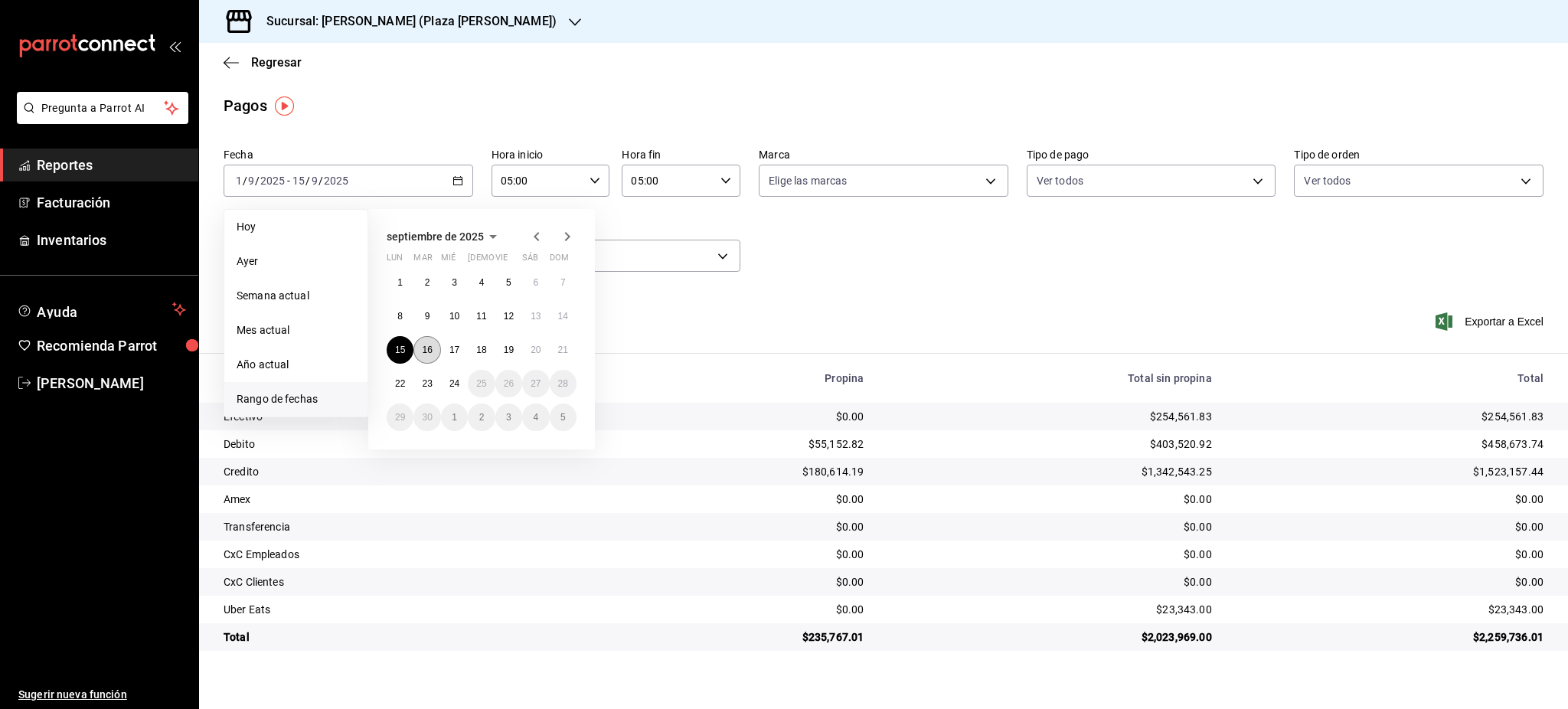
click at [434, 346] on button "16" at bounding box center [426, 349] width 26 height 27
type input "00:00"
type input "23:59"
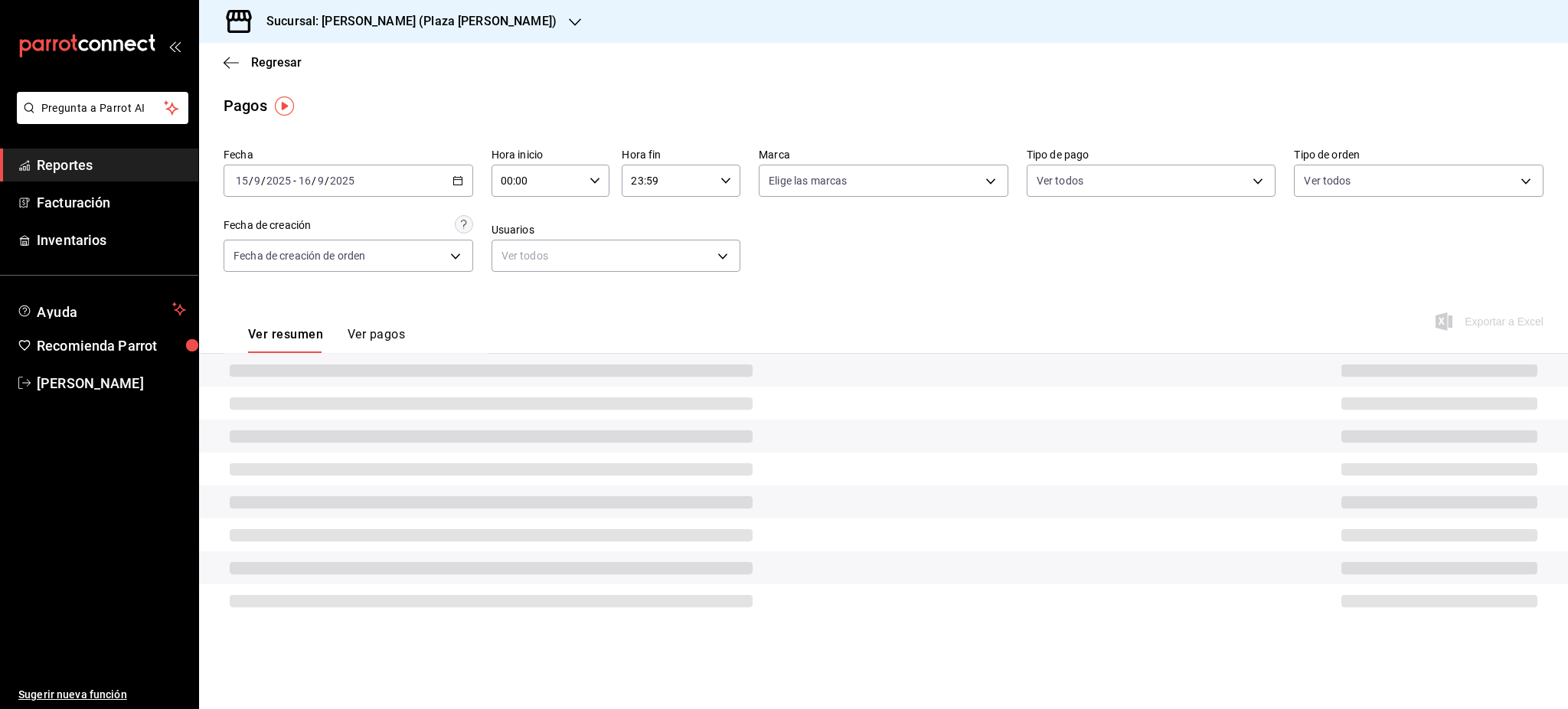
click at [597, 194] on div "00:00 Hora inicio" at bounding box center [551, 181] width 118 height 32
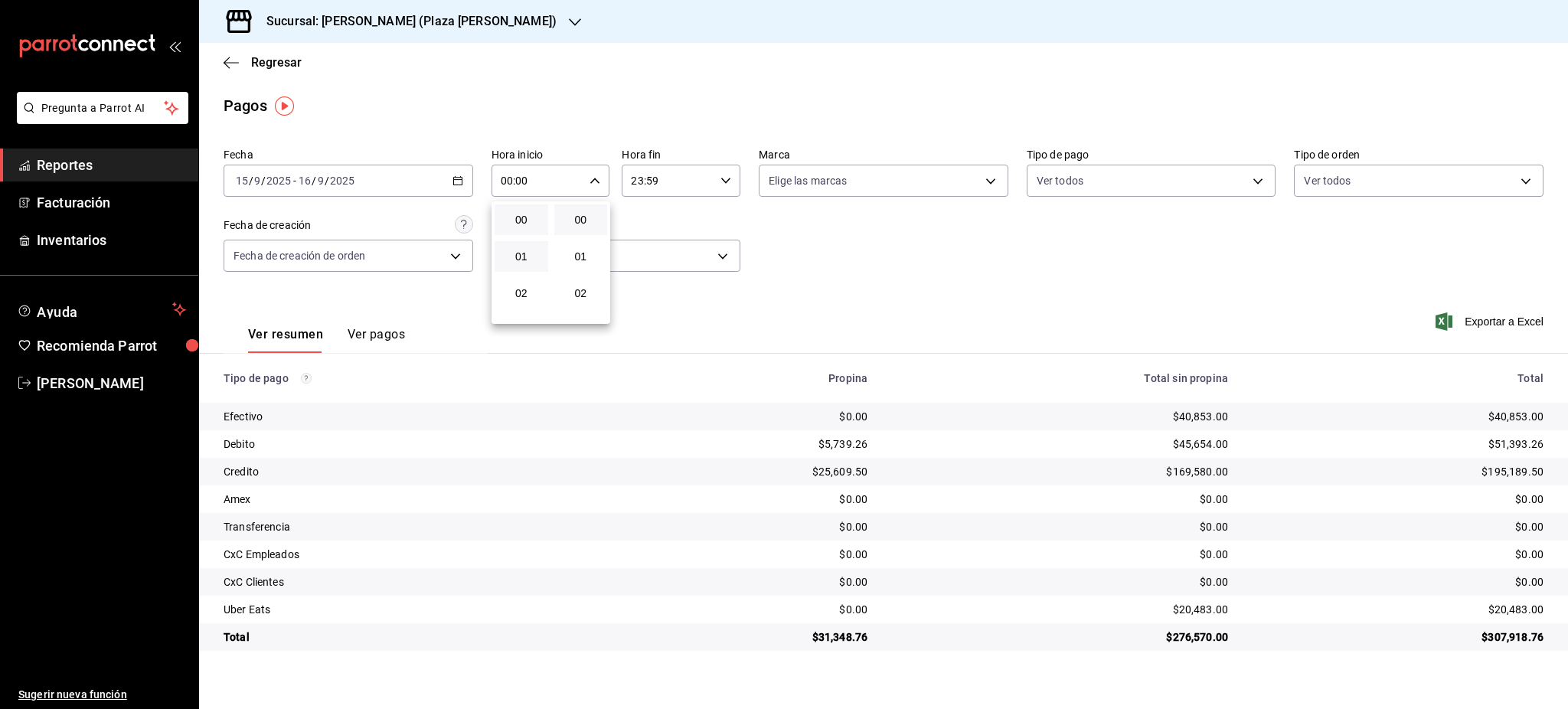
scroll to position [102, 0]
click at [525, 297] on span "05" at bounding box center [521, 302] width 35 height 12
type input "05:00"
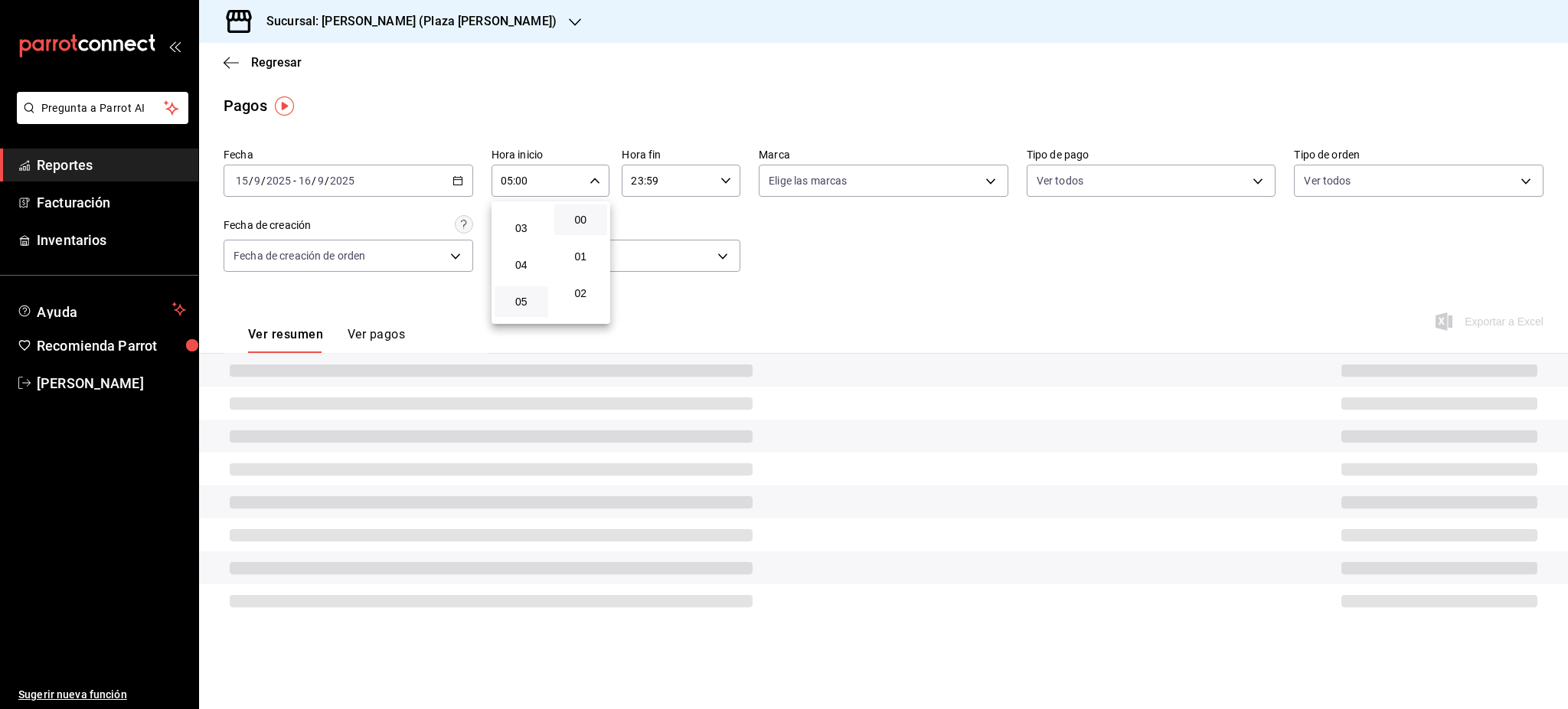
click at [704, 211] on div at bounding box center [784, 354] width 1568 height 709
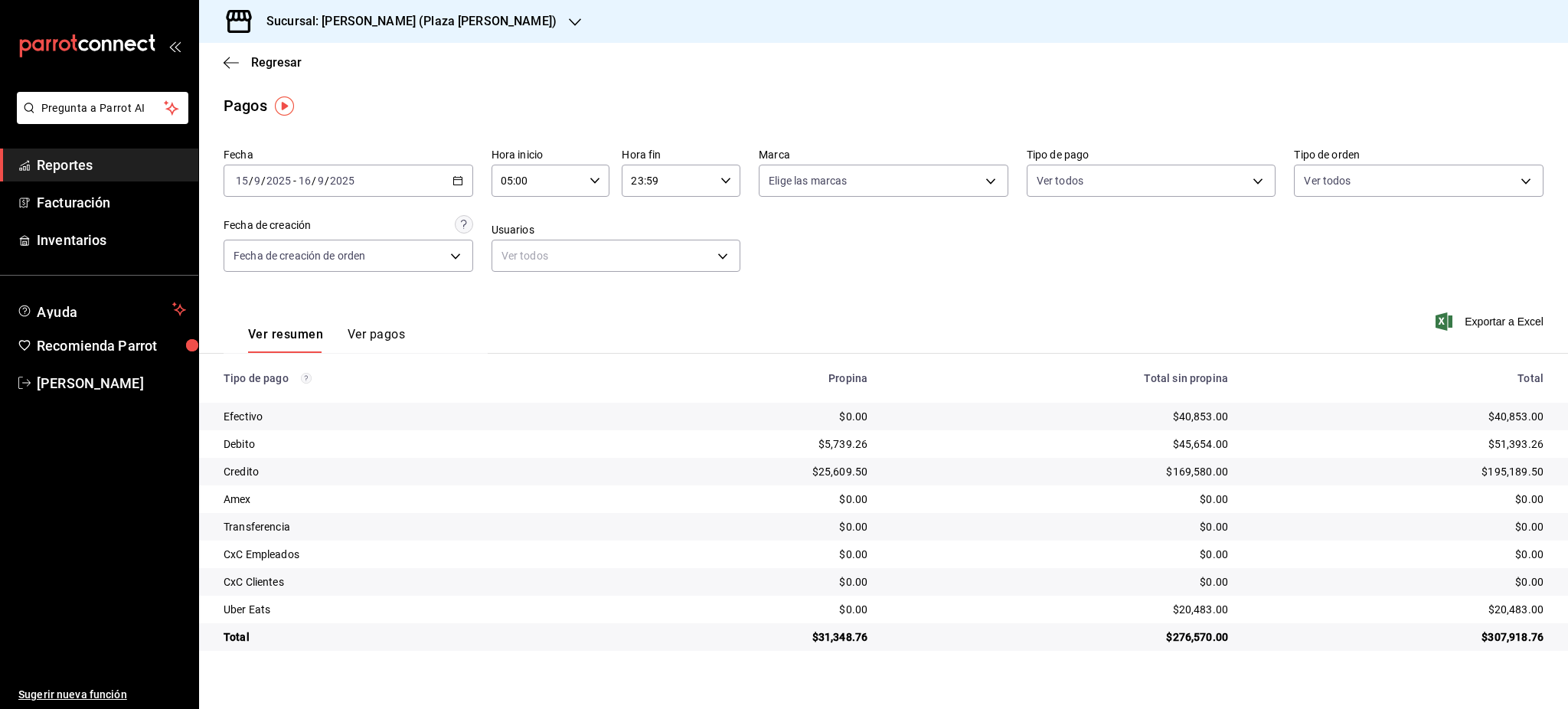
click at [719, 187] on div "23:59 Hora fin" at bounding box center [681, 181] width 118 height 32
click at [660, 262] on span "05" at bounding box center [651, 257] width 35 height 12
click at [713, 223] on span "00" at bounding box center [711, 220] width 35 height 12
type input "05:00"
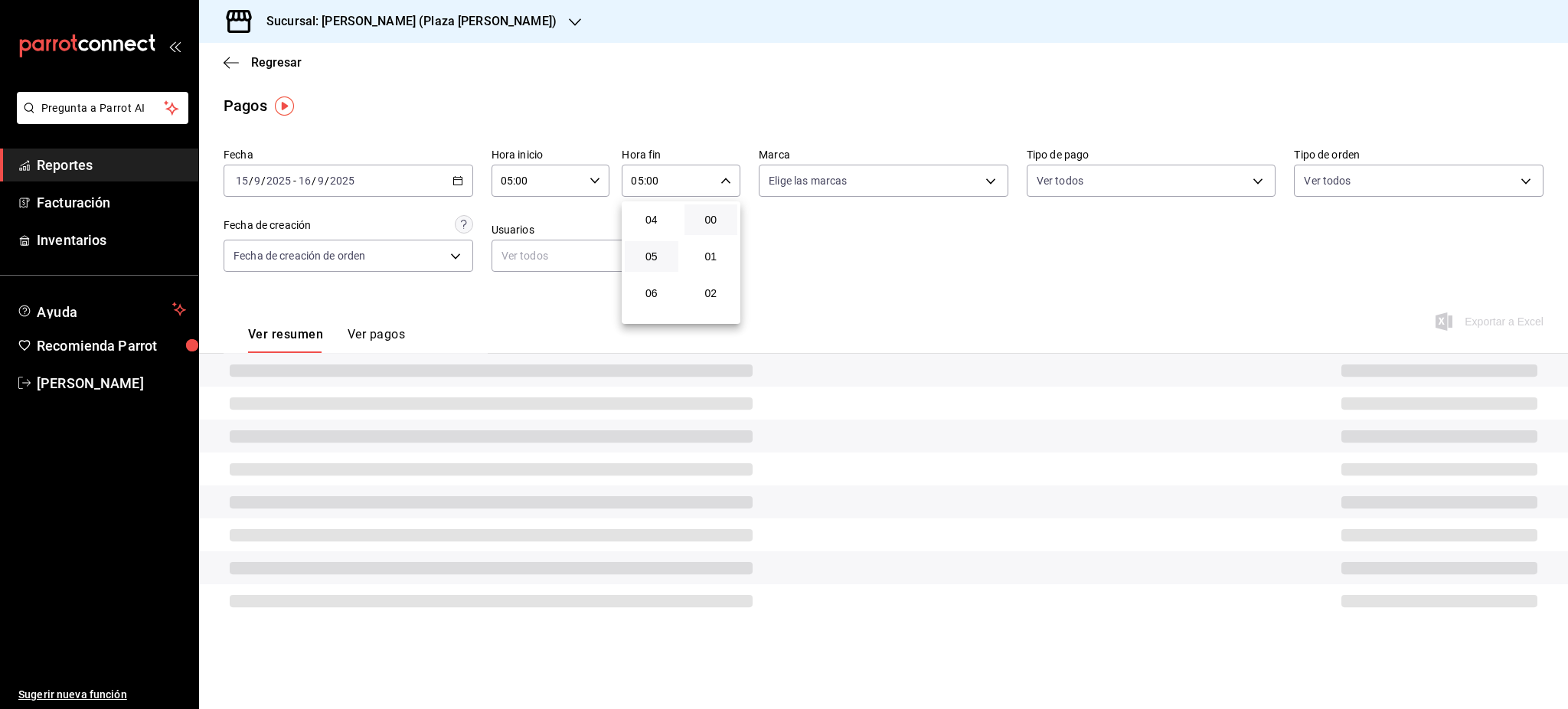
click at [856, 267] on div at bounding box center [784, 354] width 1568 height 709
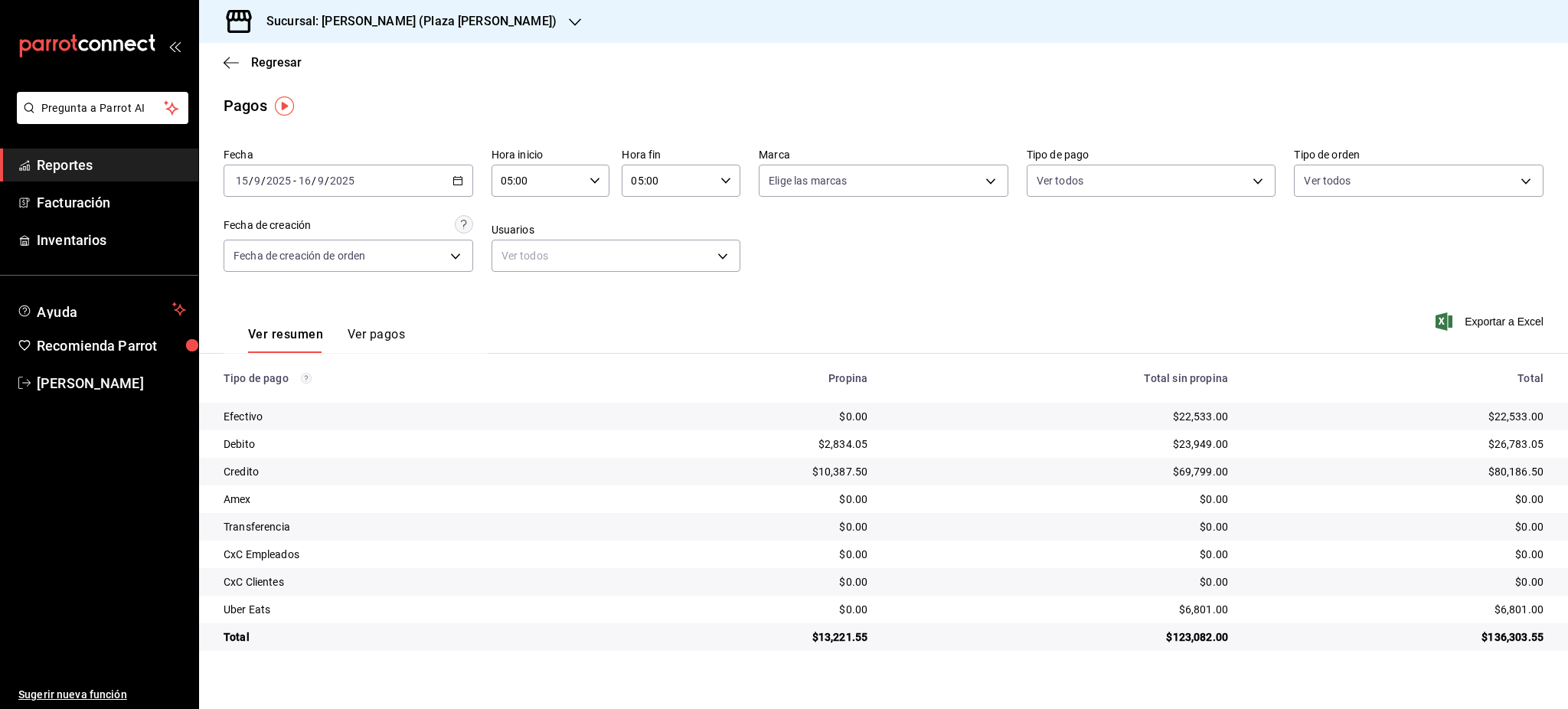
click at [1526, 409] on div "$22,533.00" at bounding box center [1398, 417] width 291 height 15
copy div "22,533.00"
click at [1532, 604] on div "$6,801.00" at bounding box center [1398, 609] width 291 height 15
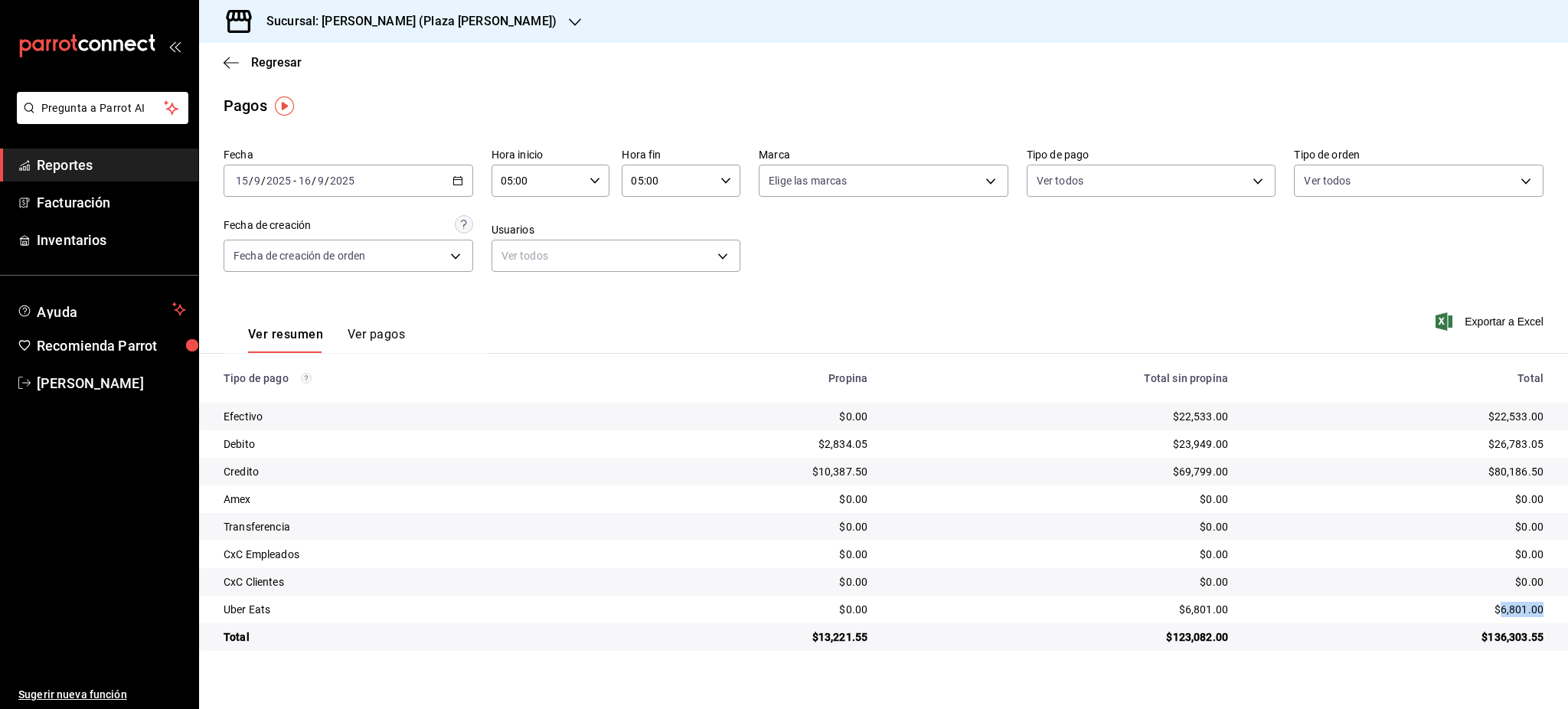
copy div "6,801.00"
click at [459, 182] on icon "button" at bounding box center [458, 181] width 11 height 11
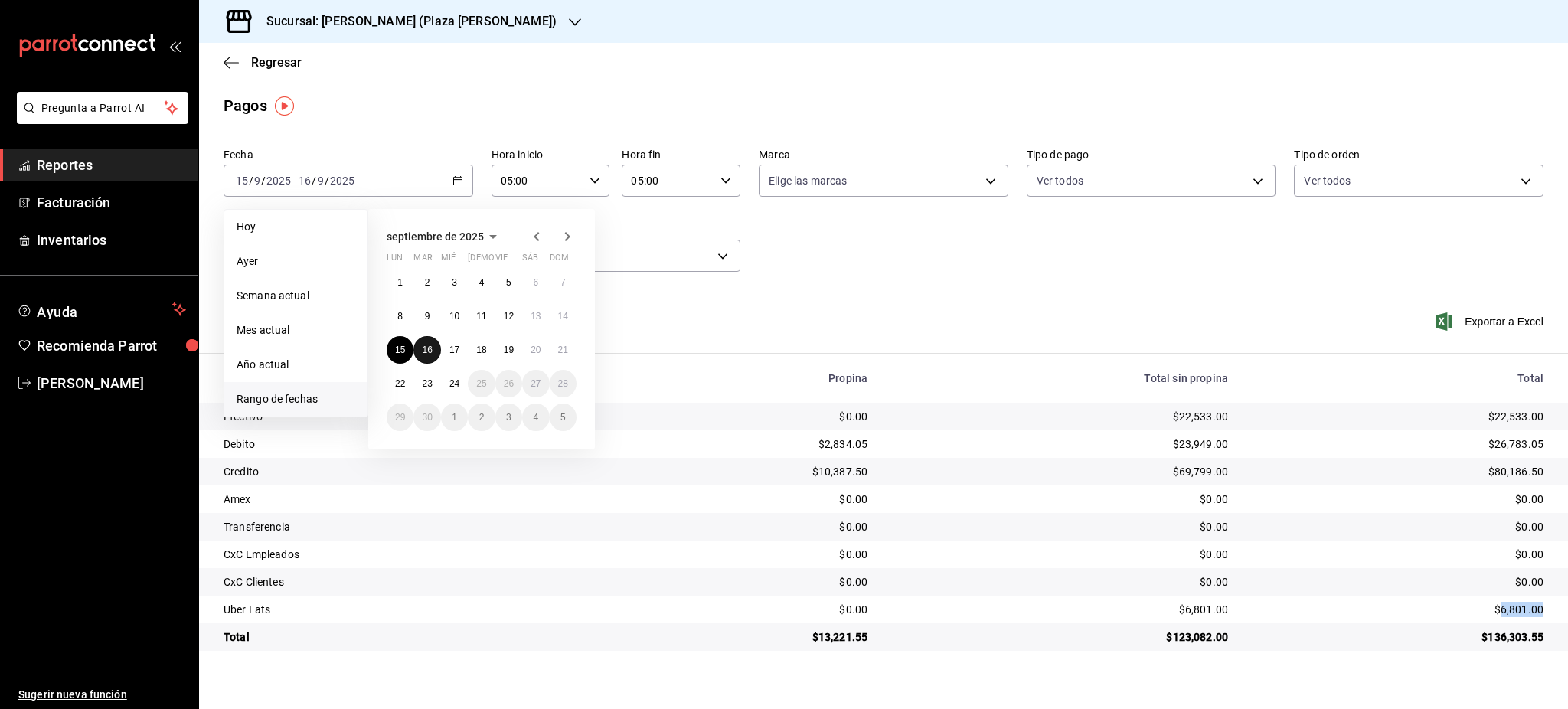
click at [424, 353] on abbr "16" at bounding box center [427, 349] width 10 height 11
click at [467, 350] on button "17" at bounding box center [454, 349] width 26 height 27
type input "00:00"
type input "23:59"
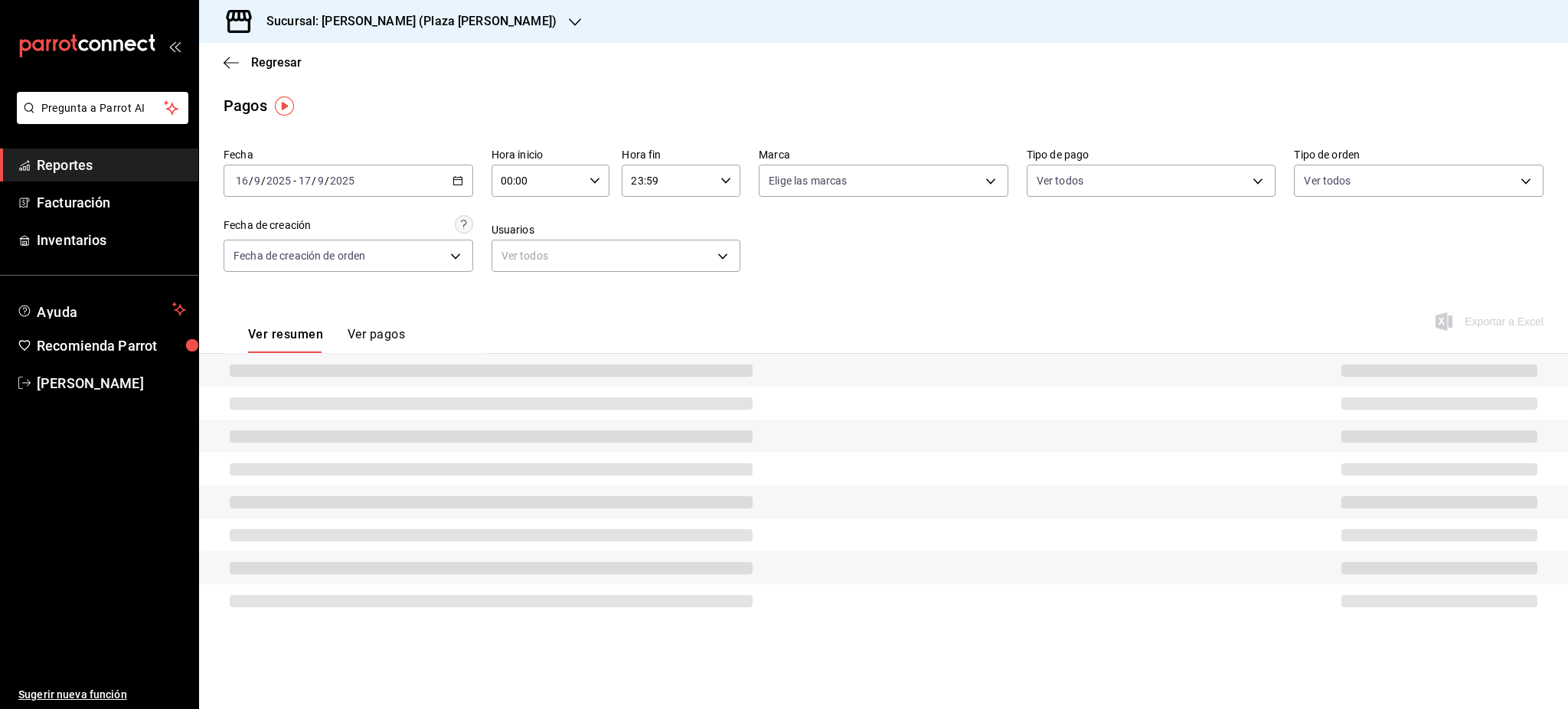
click at [597, 182] on icon "button" at bounding box center [595, 181] width 11 height 11
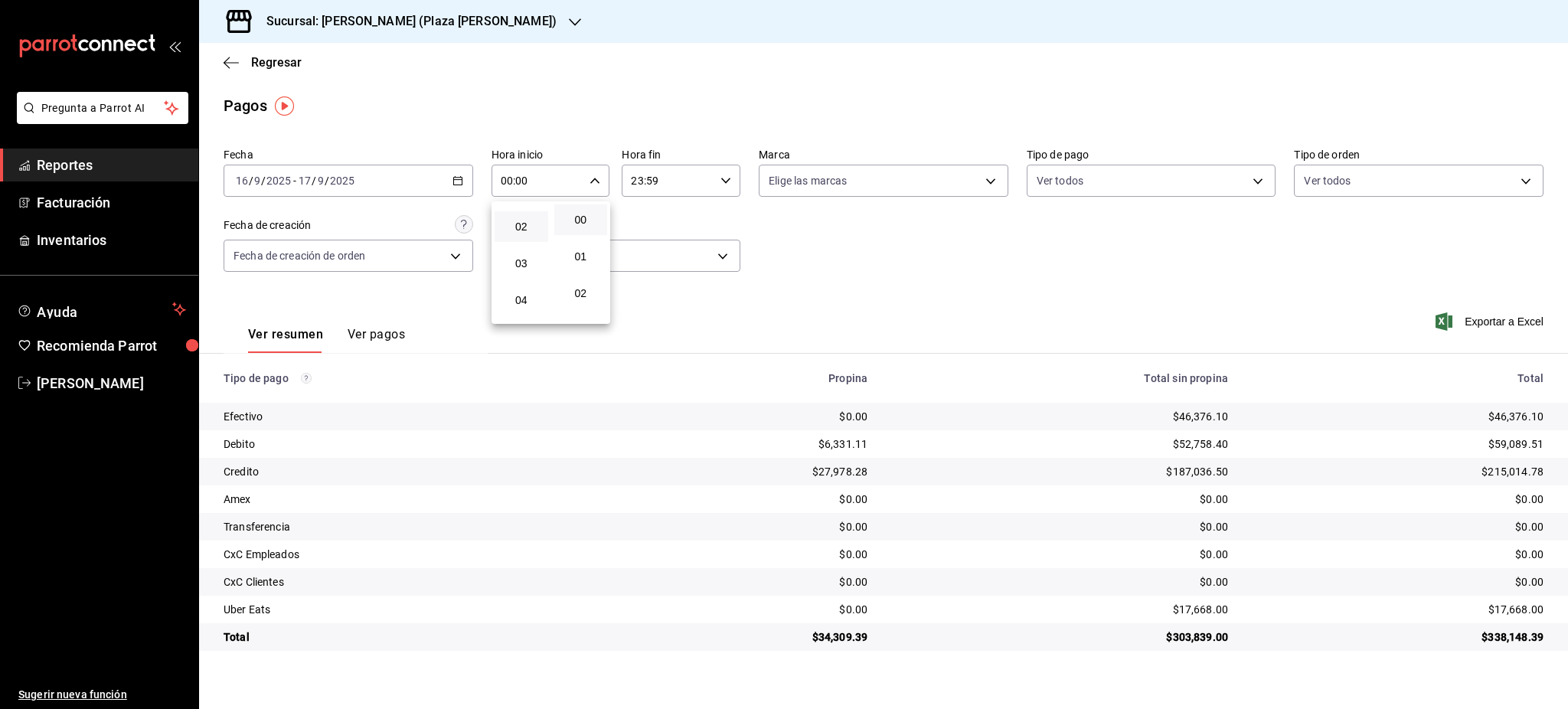
scroll to position [102, 0]
click at [522, 305] on span "05" at bounding box center [521, 302] width 35 height 12
type input "05:00"
click at [734, 177] on div at bounding box center [784, 354] width 1568 height 709
click at [729, 183] on icon "button" at bounding box center [726, 181] width 11 height 11
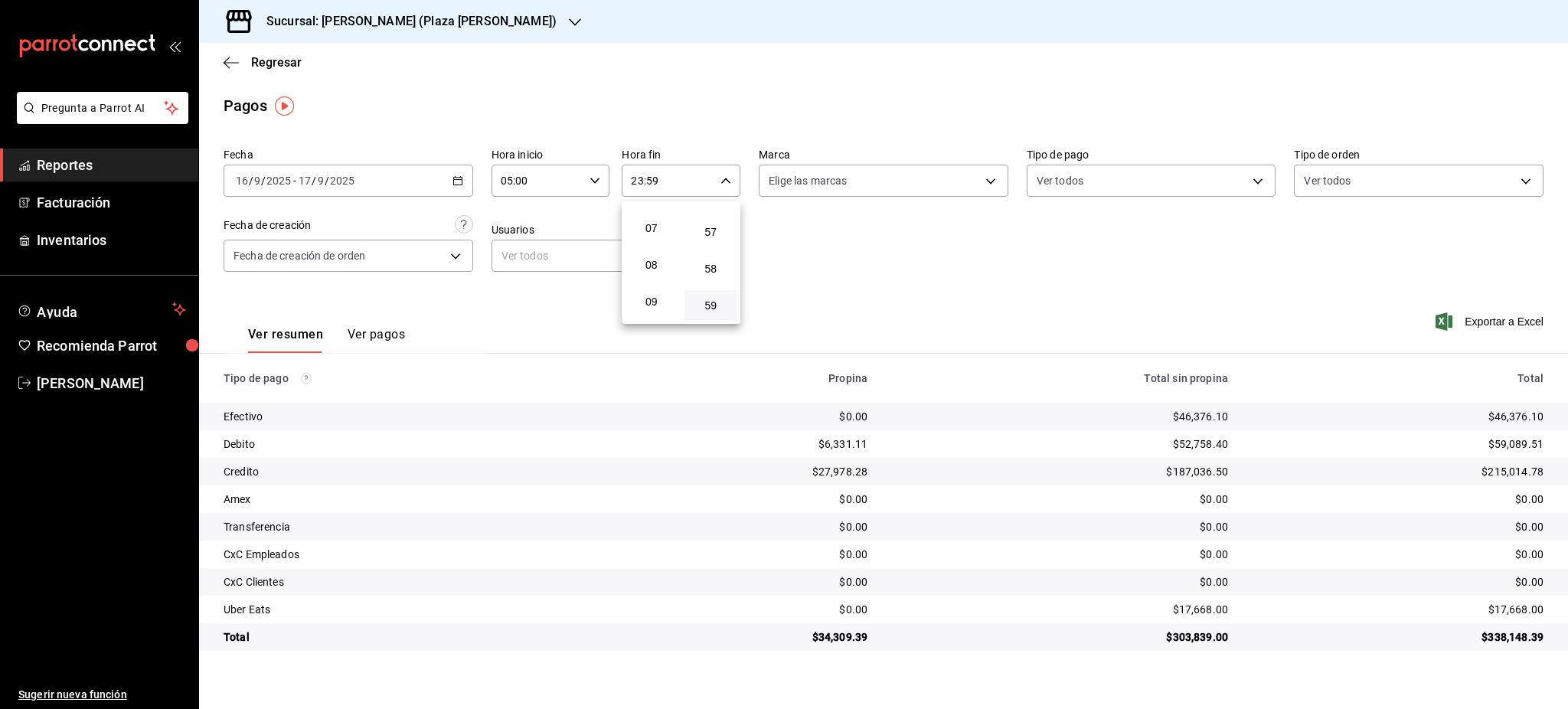
scroll to position [147, 0]
click at [656, 251] on span "05" at bounding box center [651, 257] width 35 height 12
click at [709, 233] on button "00" at bounding box center [711, 220] width 54 height 31
type input "05:00"
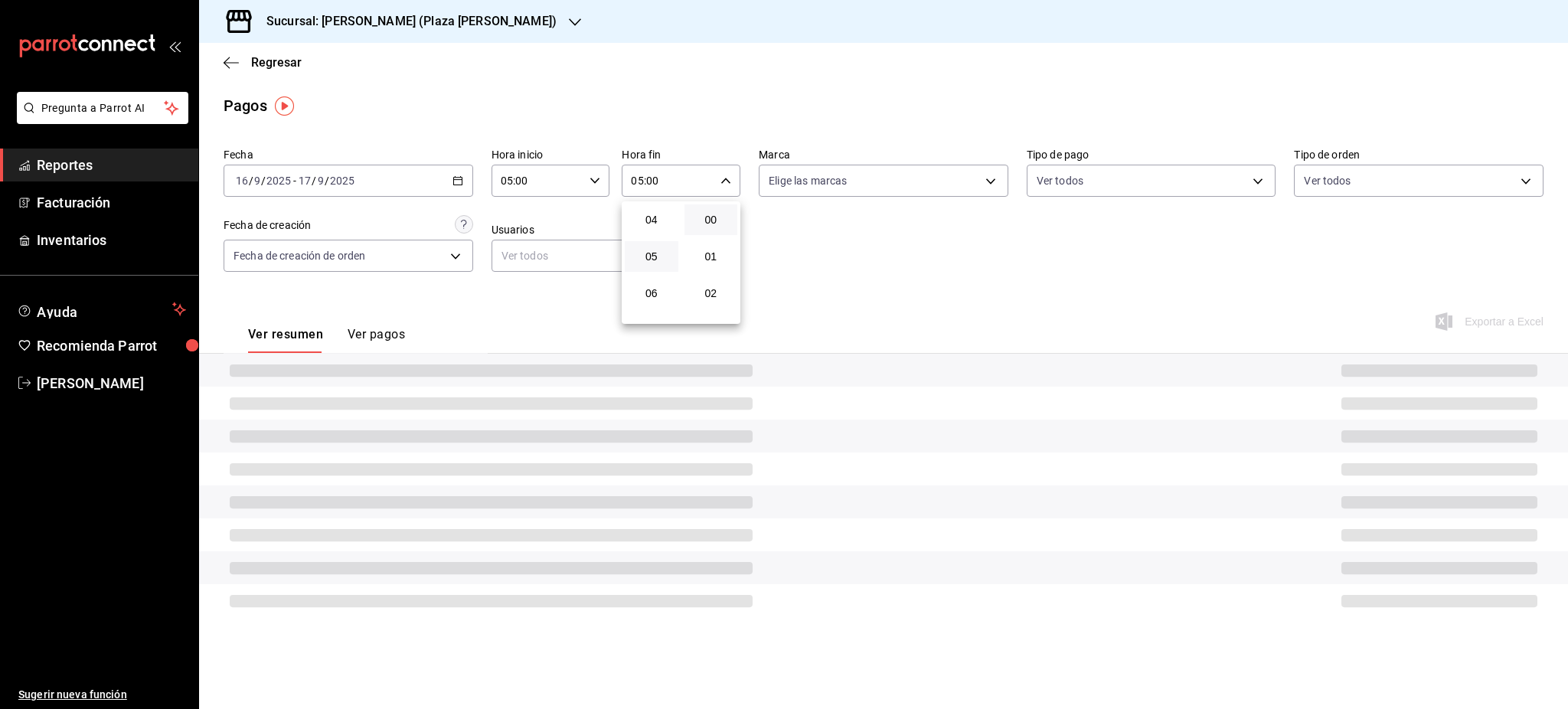
click at [811, 244] on div at bounding box center [784, 354] width 1568 height 709
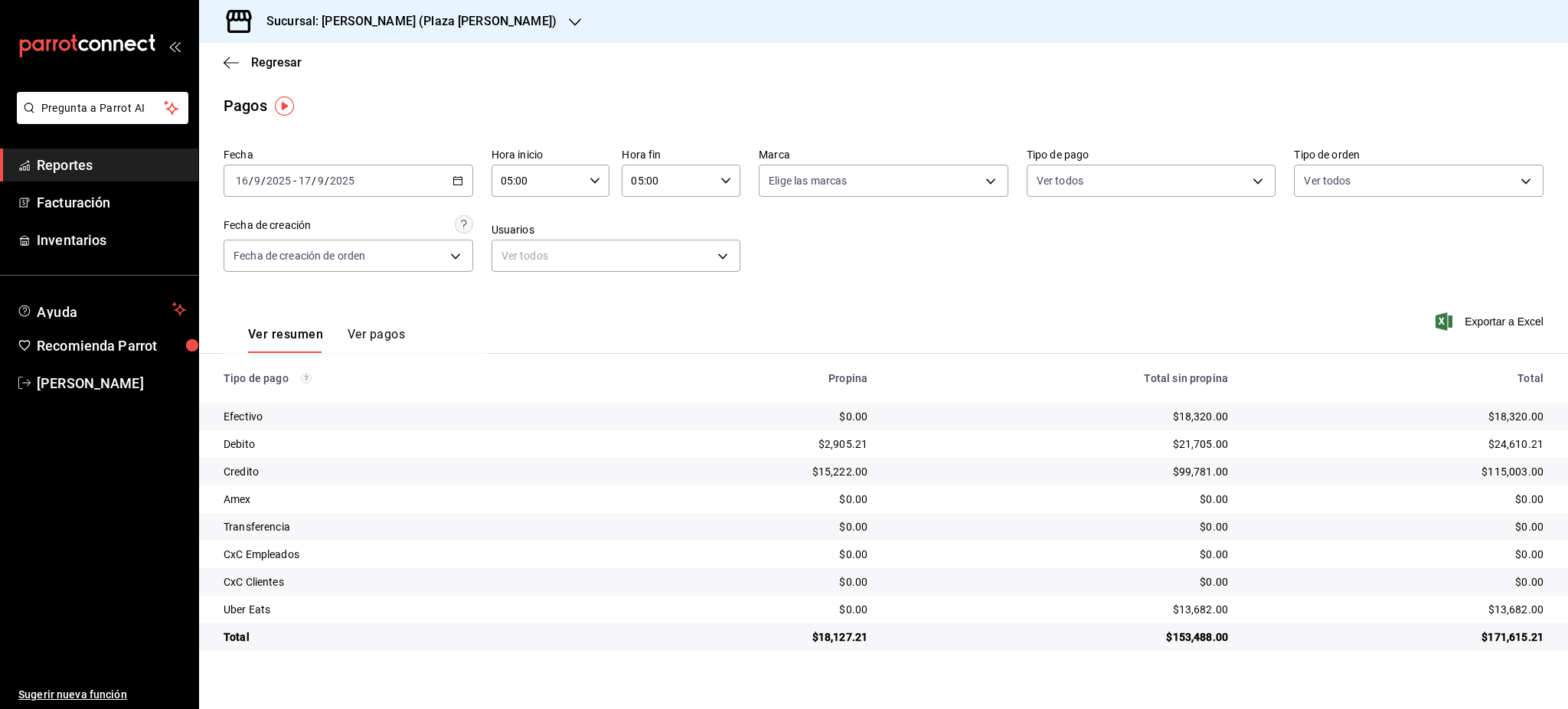
click at [1524, 608] on div "$13,682.00" at bounding box center [1398, 609] width 291 height 15
copy div "13,682.00"
click at [453, 179] on icon "button" at bounding box center [458, 181] width 11 height 11
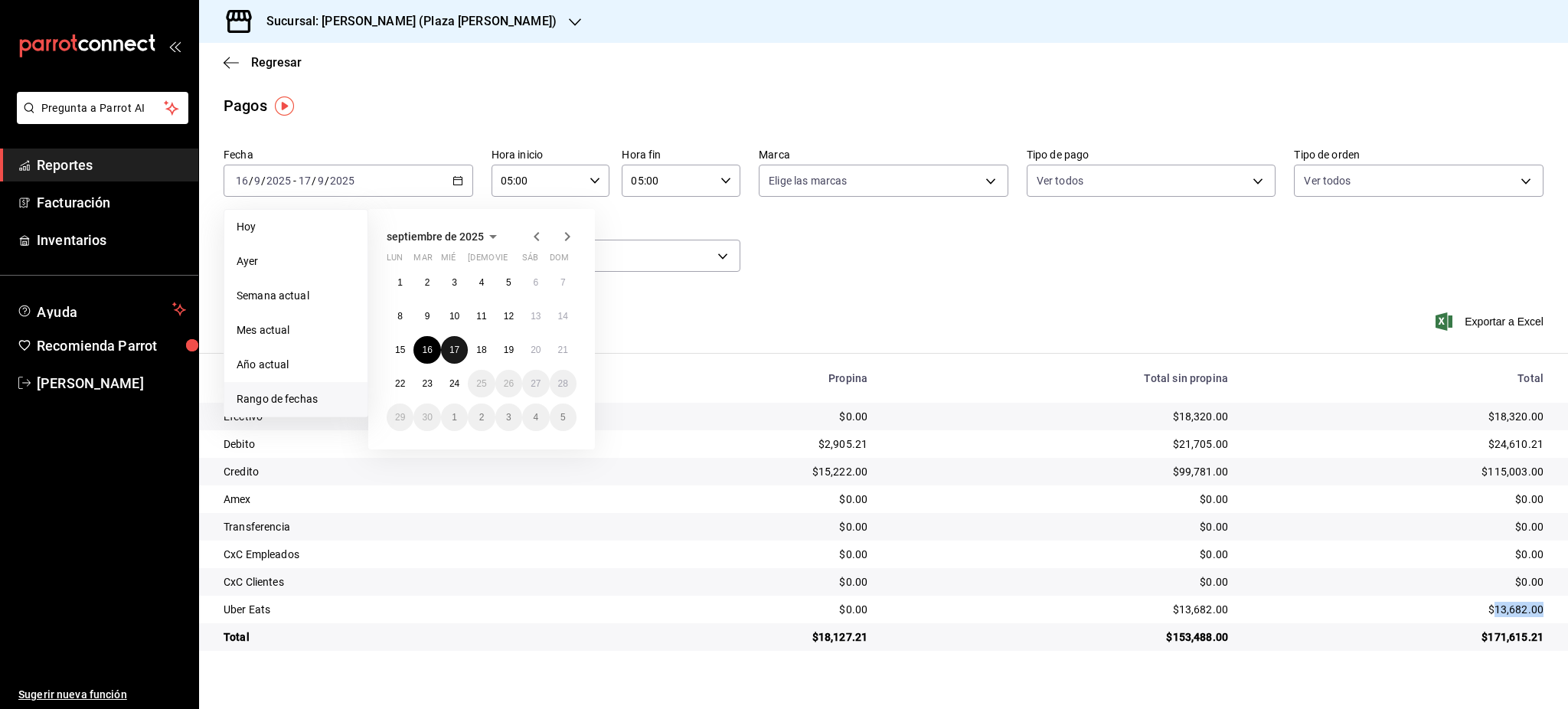
click at [448, 351] on button "17" at bounding box center [454, 349] width 26 height 27
click at [474, 355] on button "18" at bounding box center [481, 349] width 26 height 27
type input "00:00"
type input "23:59"
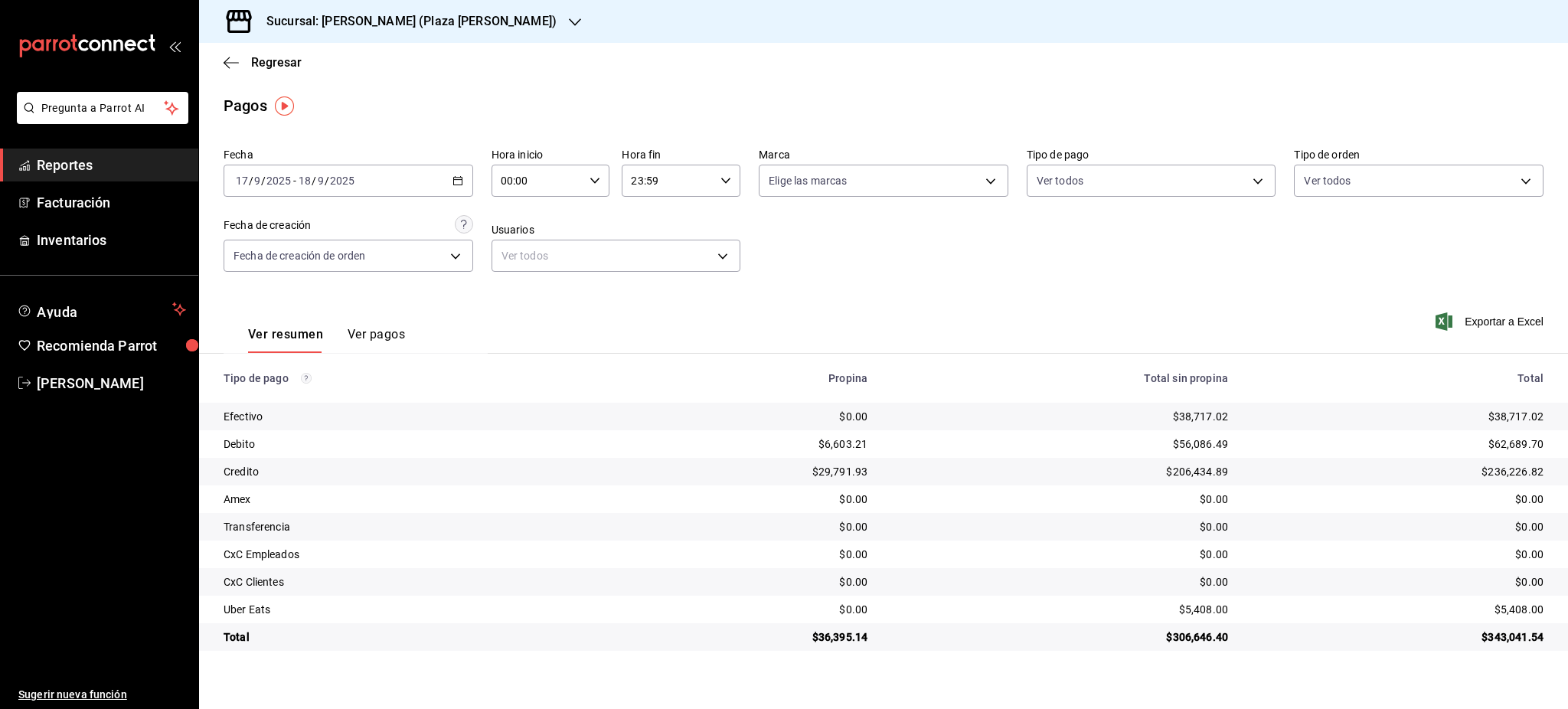
click at [1525, 415] on div "$38,717.02" at bounding box center [1398, 417] width 291 height 15
click at [1524, 415] on div "$38,717.02" at bounding box center [1398, 417] width 291 height 15
click at [599, 176] on icon "button" at bounding box center [595, 181] width 11 height 11
click at [520, 300] on span "05" at bounding box center [521, 302] width 35 height 12
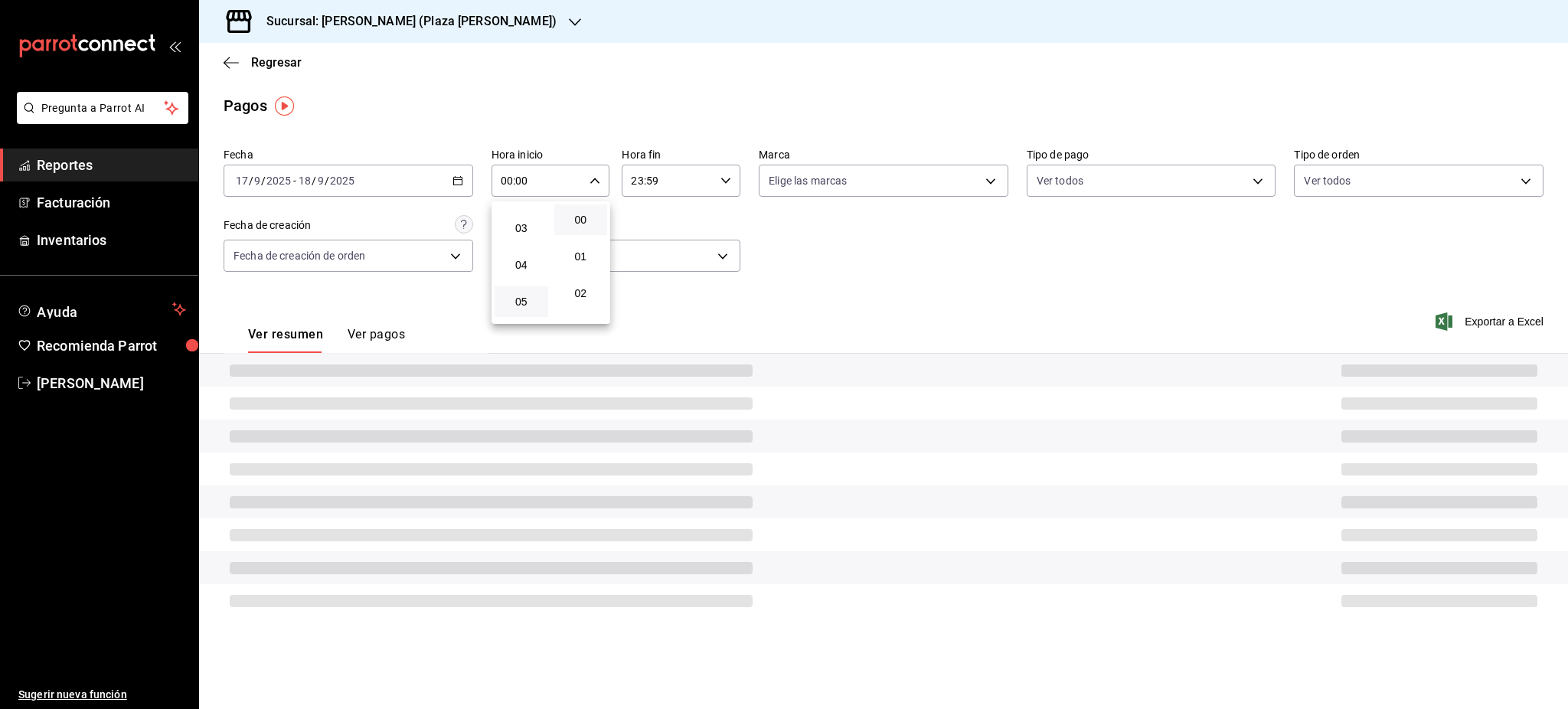
type input "05:00"
click at [721, 201] on div at bounding box center [784, 354] width 1568 height 709
click at [721, 187] on div "23:59 Hora fin" at bounding box center [681, 181] width 118 height 32
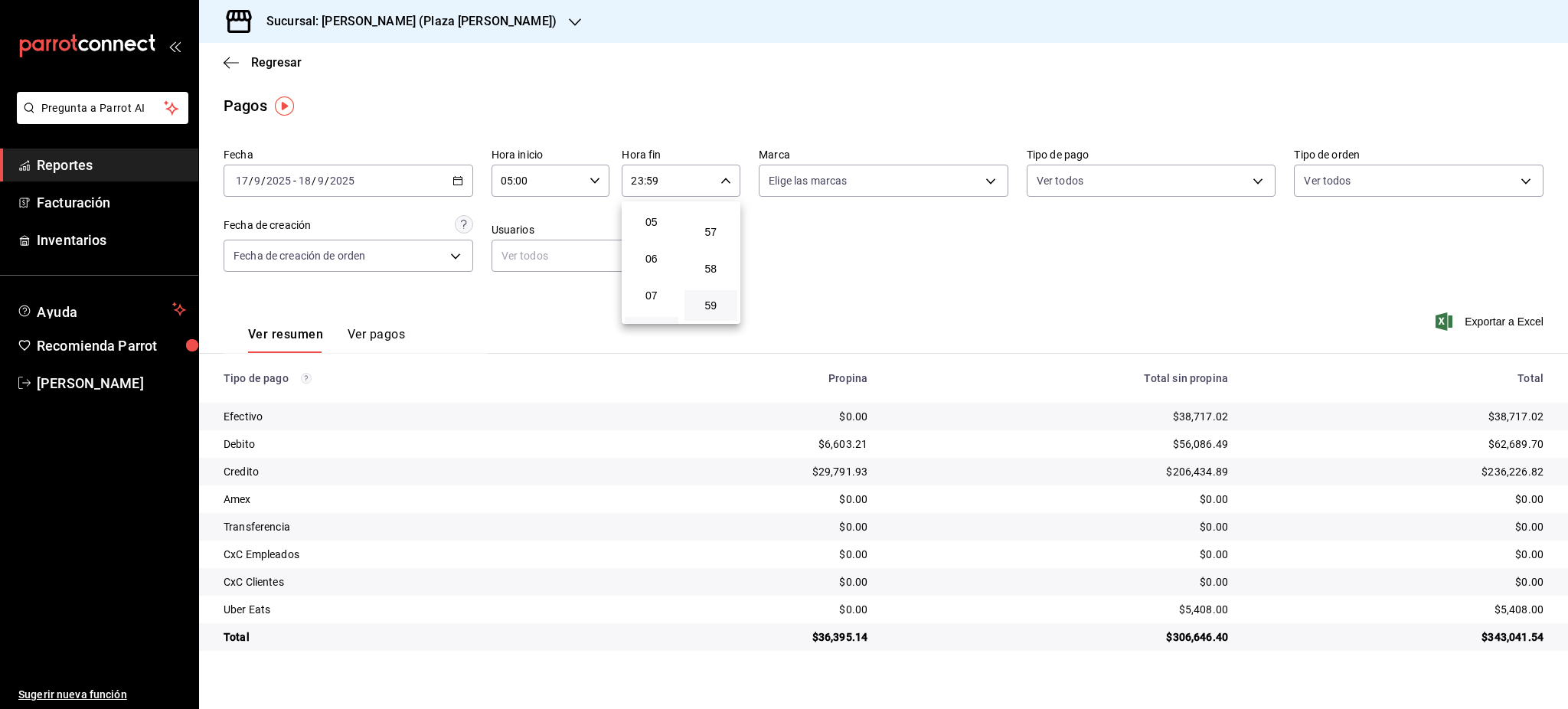
scroll to position [147, 0]
click at [658, 264] on button "05" at bounding box center [651, 257] width 54 height 31
click at [714, 221] on span "00" at bounding box center [711, 220] width 35 height 12
type input "05:00"
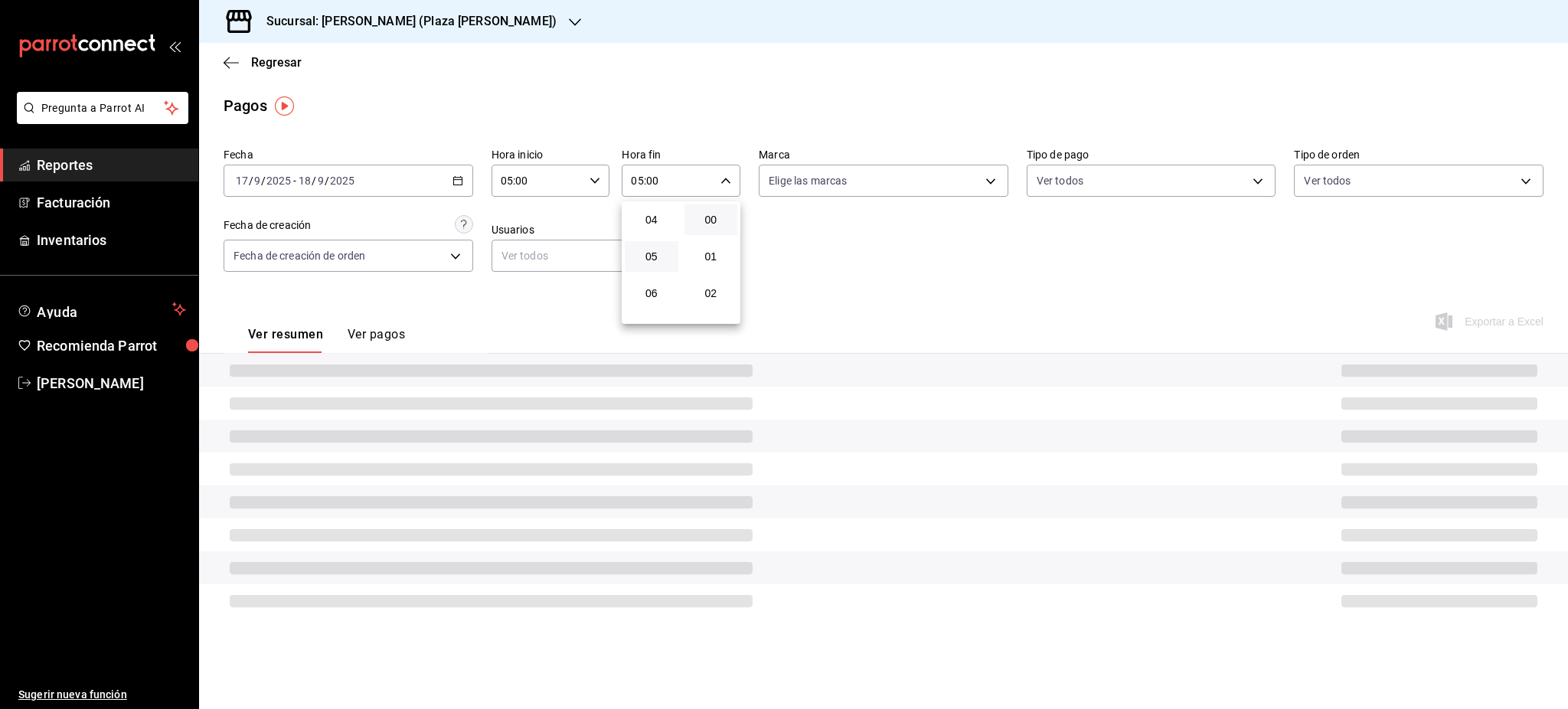
click at [852, 245] on div at bounding box center [784, 354] width 1568 height 709
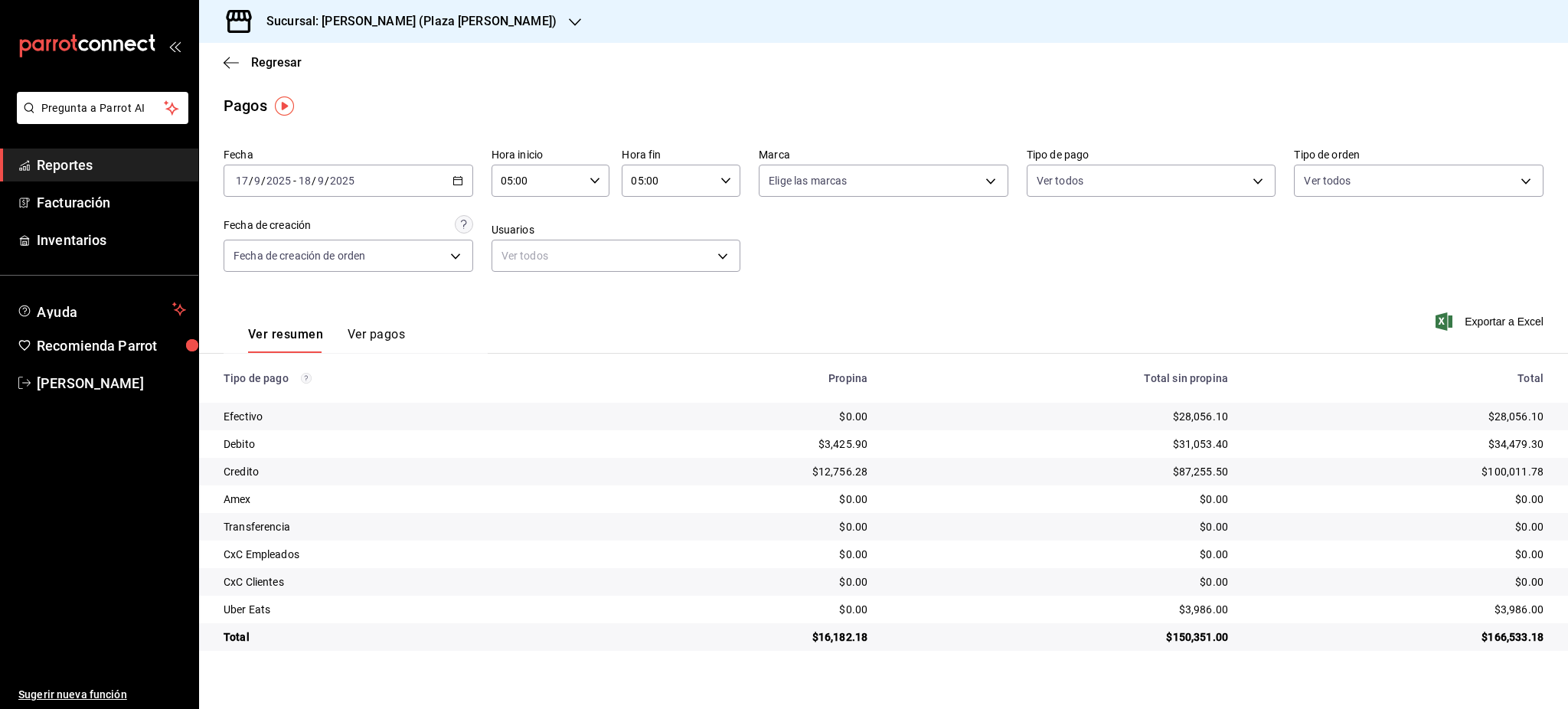
click at [1522, 602] on div "$3,986.00" at bounding box center [1398, 609] width 291 height 15
click at [1520, 613] on div "$3,986.00" at bounding box center [1398, 609] width 291 height 15
click at [480, 170] on div "Fecha [DATE] [DATE] - [DATE] [DATE] Hora inicio 05:00 Hora inicio Hora fin 05:0…" at bounding box center [883, 216] width 1320 height 148
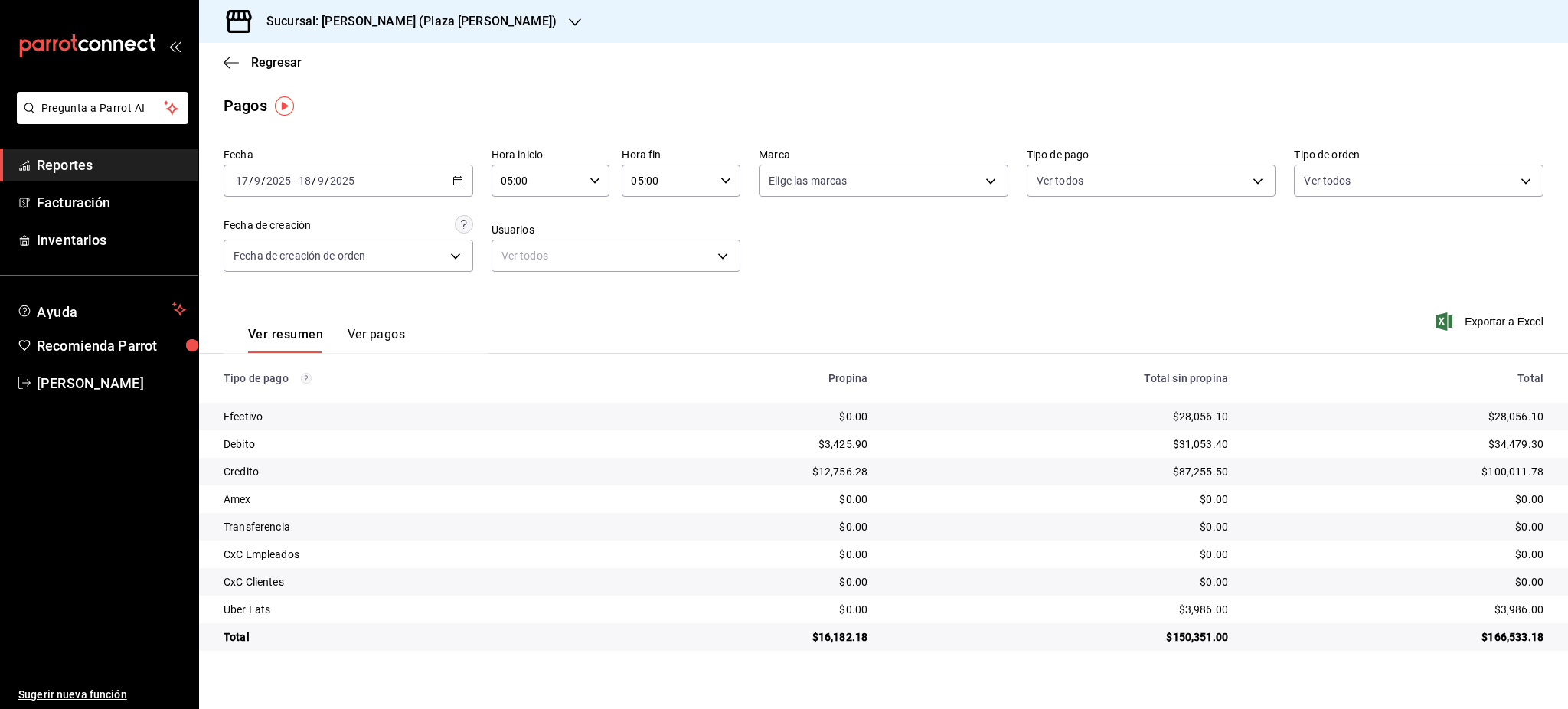
click at [464, 182] on div "[DATE] [DATE] - [DATE] [DATE]" at bounding box center [348, 181] width 250 height 32
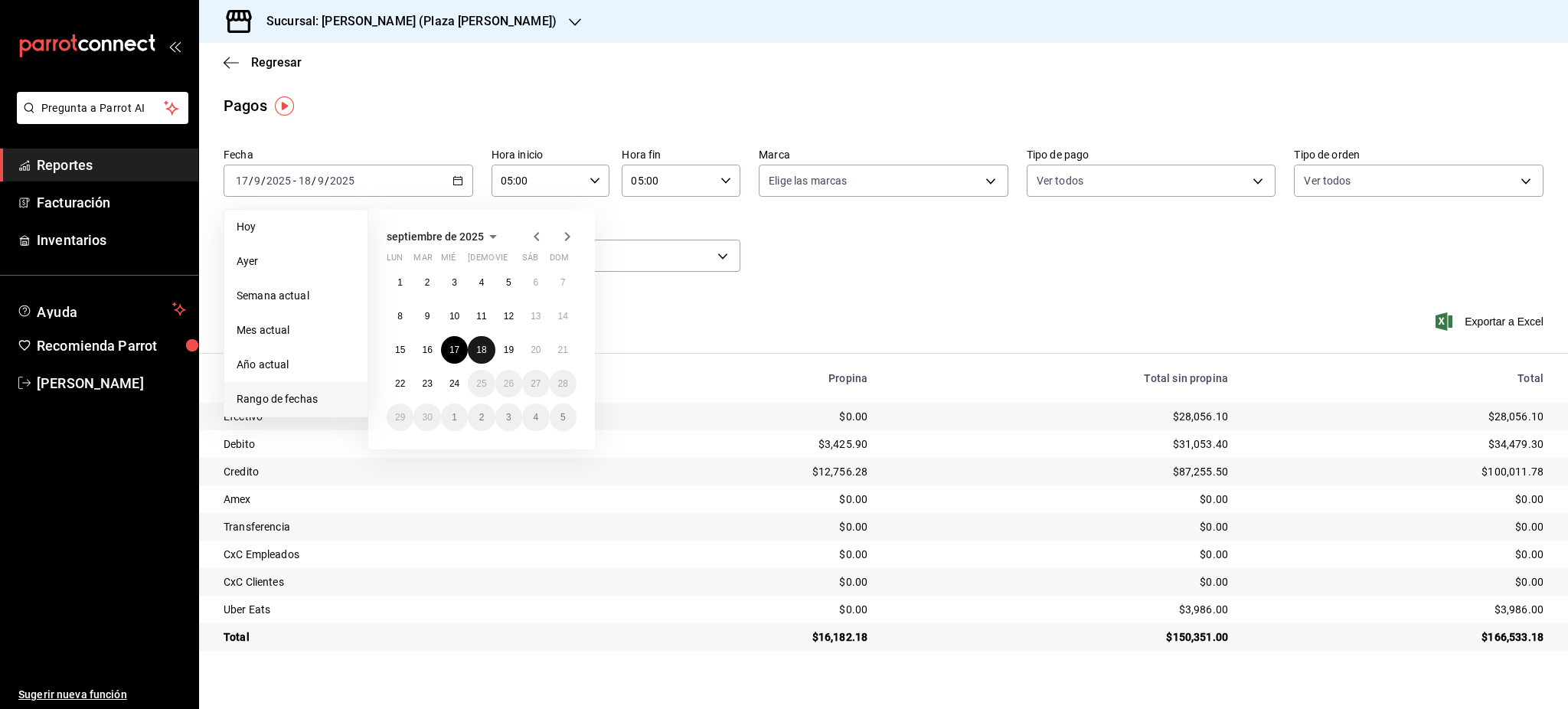
click at [483, 344] on abbr "18" at bounding box center [481, 349] width 10 height 11
click at [500, 344] on button "19" at bounding box center [508, 349] width 26 height 27
type input "00:00"
type input "23:59"
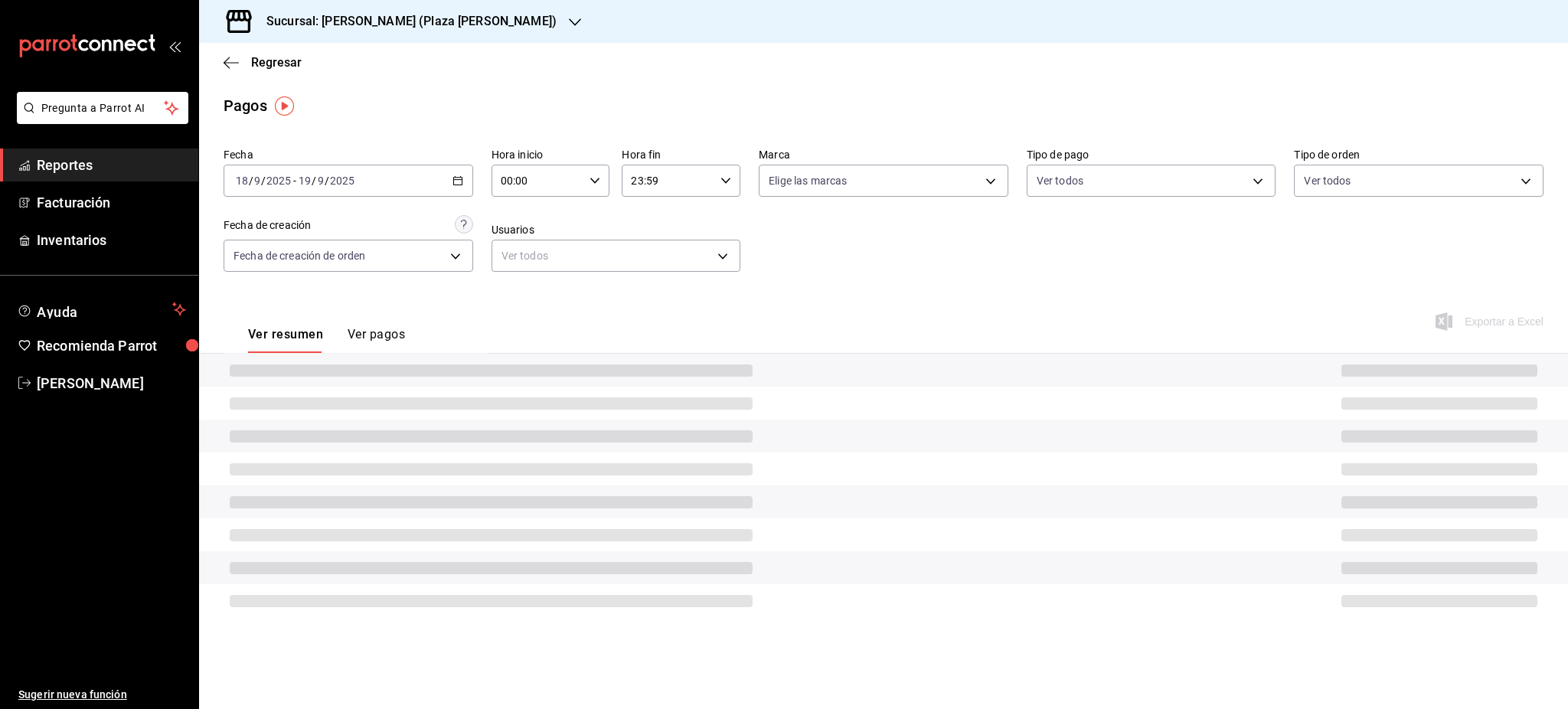
click at [614, 176] on div "Hora inicio 00:00 Hora inicio Hora fin 23:59 Hora fin" at bounding box center [616, 172] width 250 height 49
click at [602, 179] on div "00:00 Hora inicio" at bounding box center [551, 181] width 118 height 32
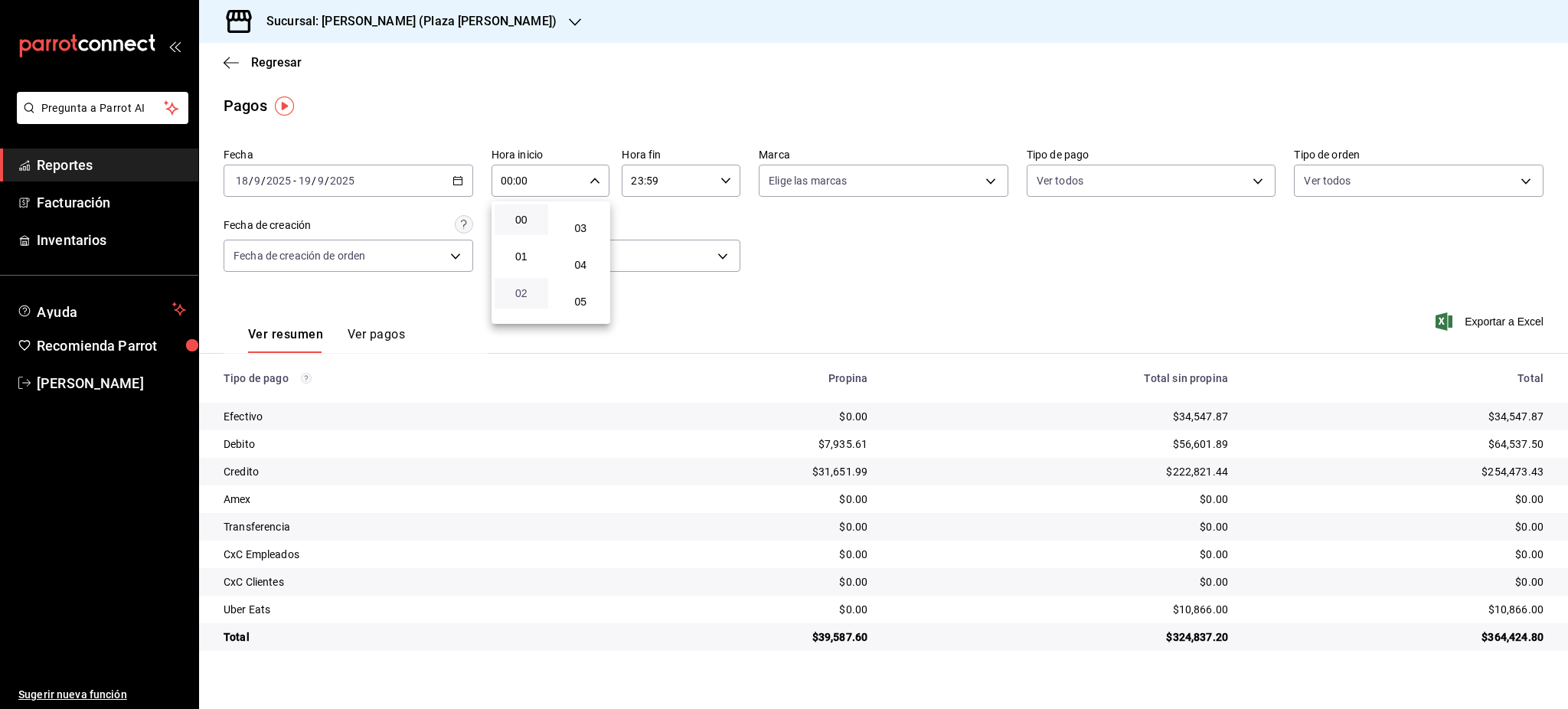
scroll to position [102, 0]
click at [529, 296] on span "05" at bounding box center [521, 302] width 35 height 12
type input "05:00"
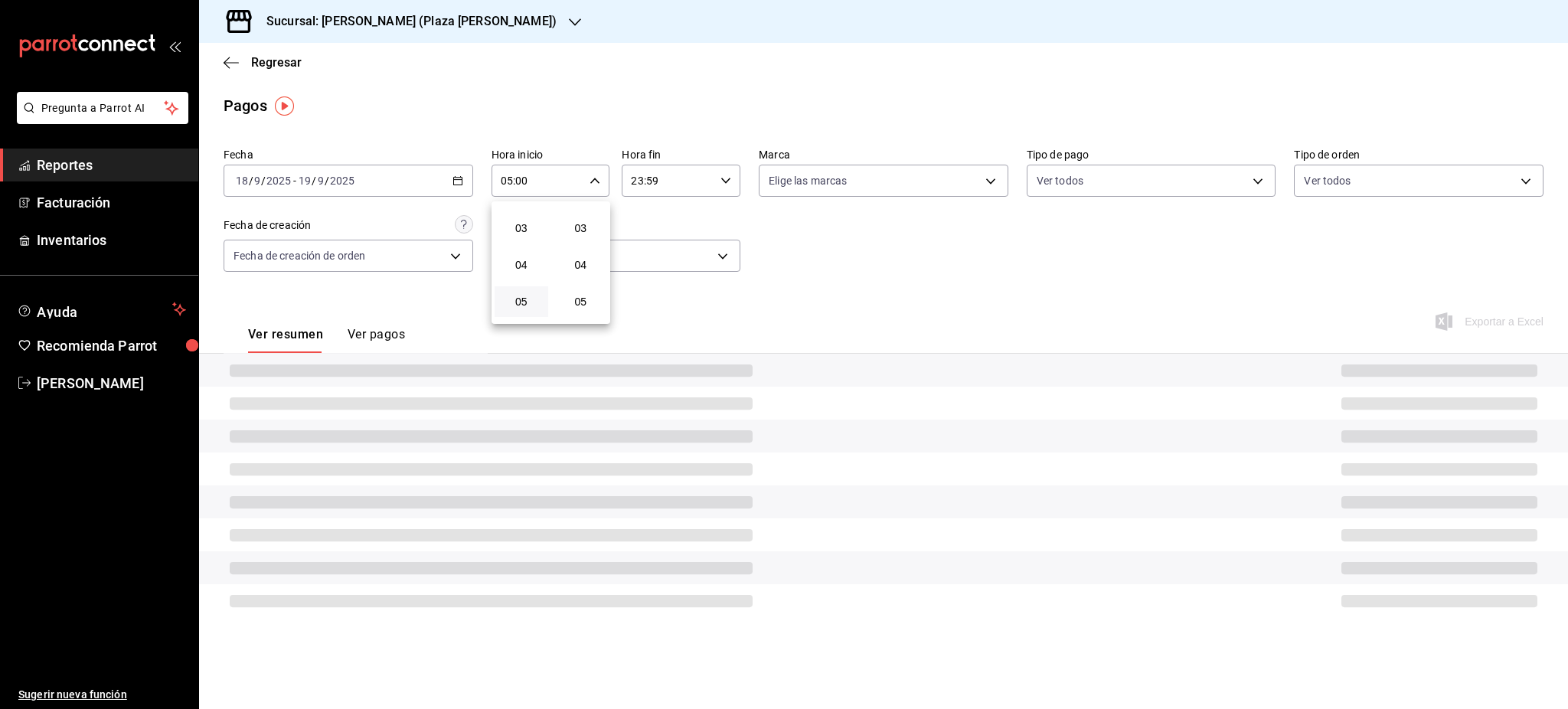
drag, startPoint x: 700, startPoint y: 213, endPoint x: 705, endPoint y: 206, distance: 8.6
click at [700, 212] on div at bounding box center [784, 354] width 1568 height 709
click at [733, 176] on div "23:59 Hora fin" at bounding box center [681, 181] width 118 height 32
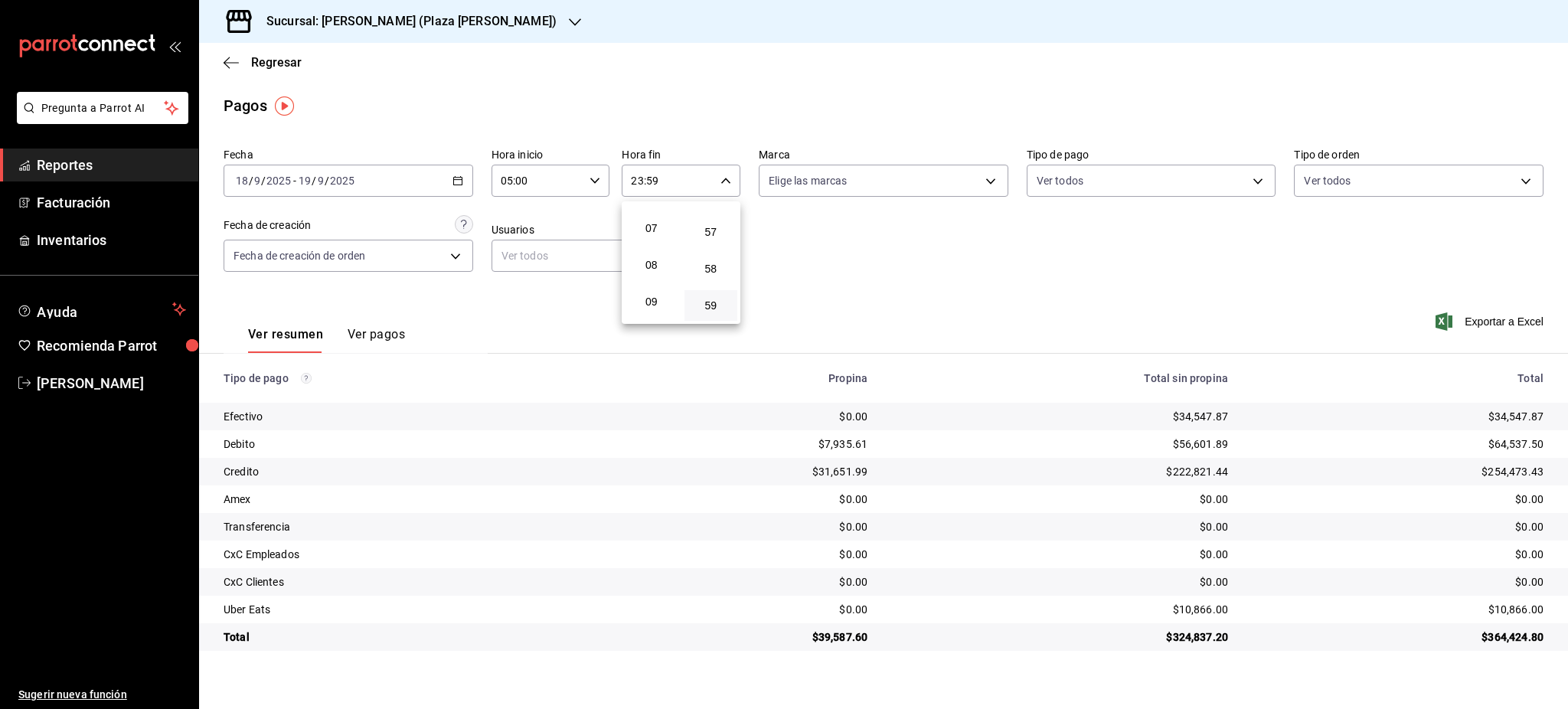
scroll to position [147, 0]
click at [653, 257] on span "05" at bounding box center [651, 257] width 35 height 12
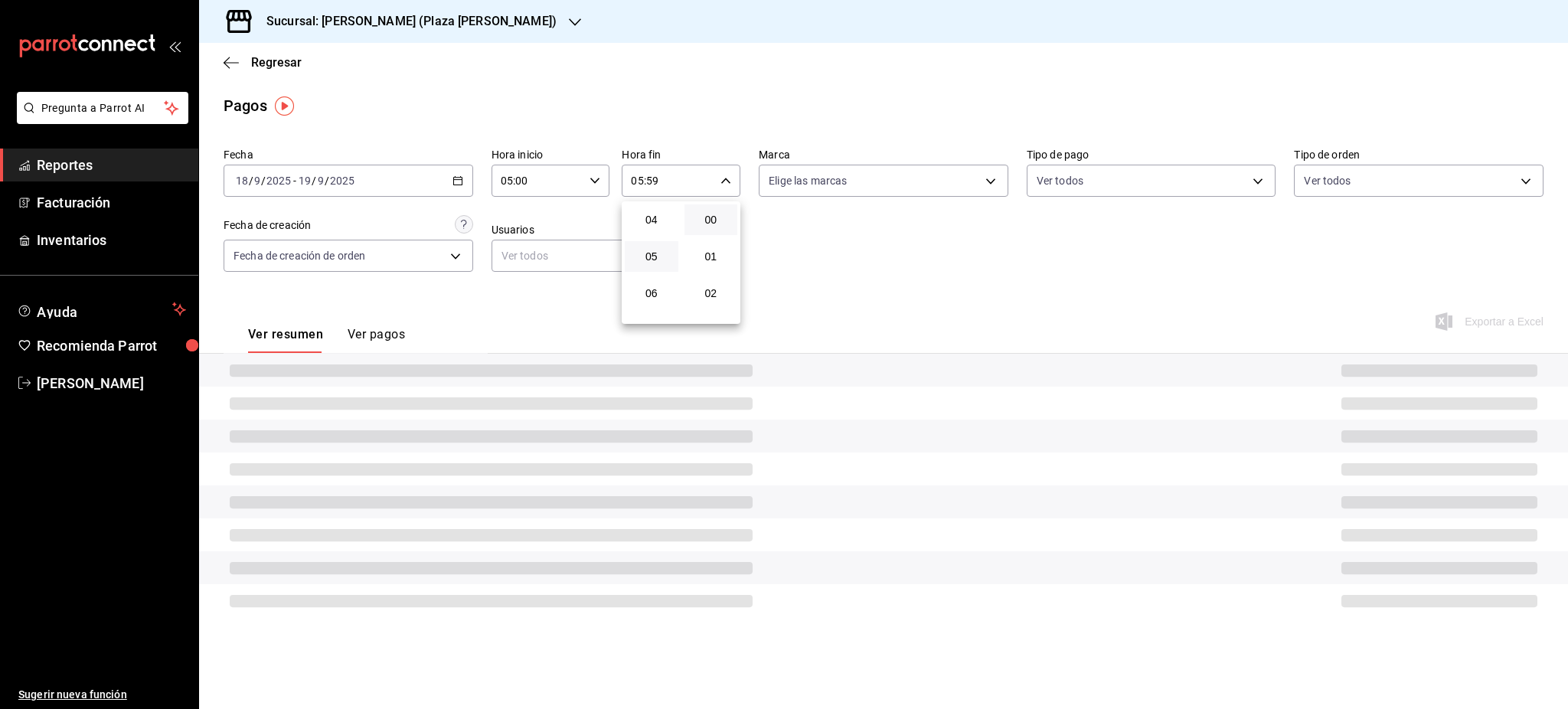
click at [707, 227] on button "00" at bounding box center [711, 220] width 54 height 31
type input "05:00"
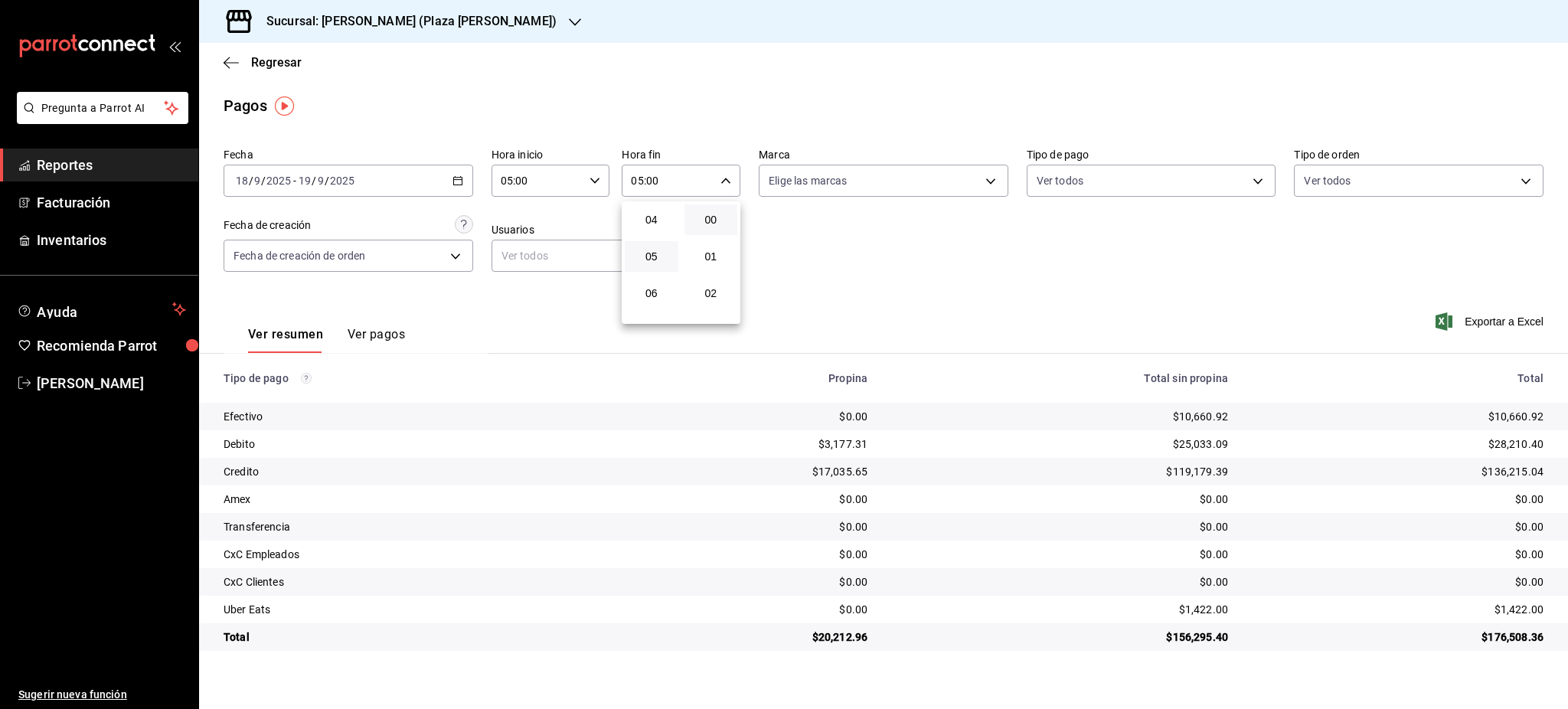
click at [957, 299] on div at bounding box center [784, 354] width 1568 height 709
click at [1526, 605] on div "$1,422.00" at bounding box center [1398, 609] width 291 height 15
click at [459, 185] on \(Stroke\) "button" at bounding box center [458, 182] width 9 height 9
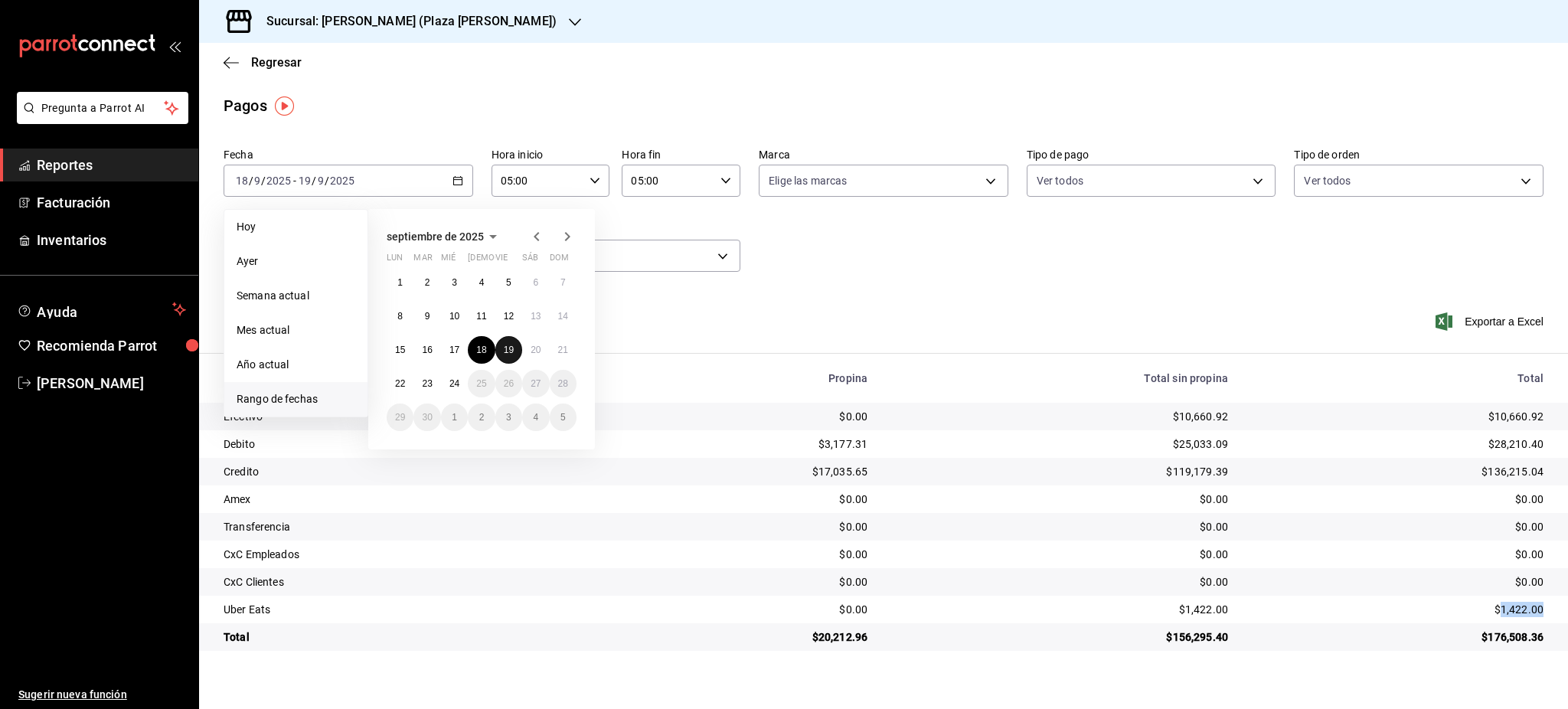
click at [510, 355] on button "19" at bounding box center [508, 349] width 26 height 27
click at [537, 355] on button "20" at bounding box center [535, 349] width 26 height 27
type input "00:00"
type input "23:59"
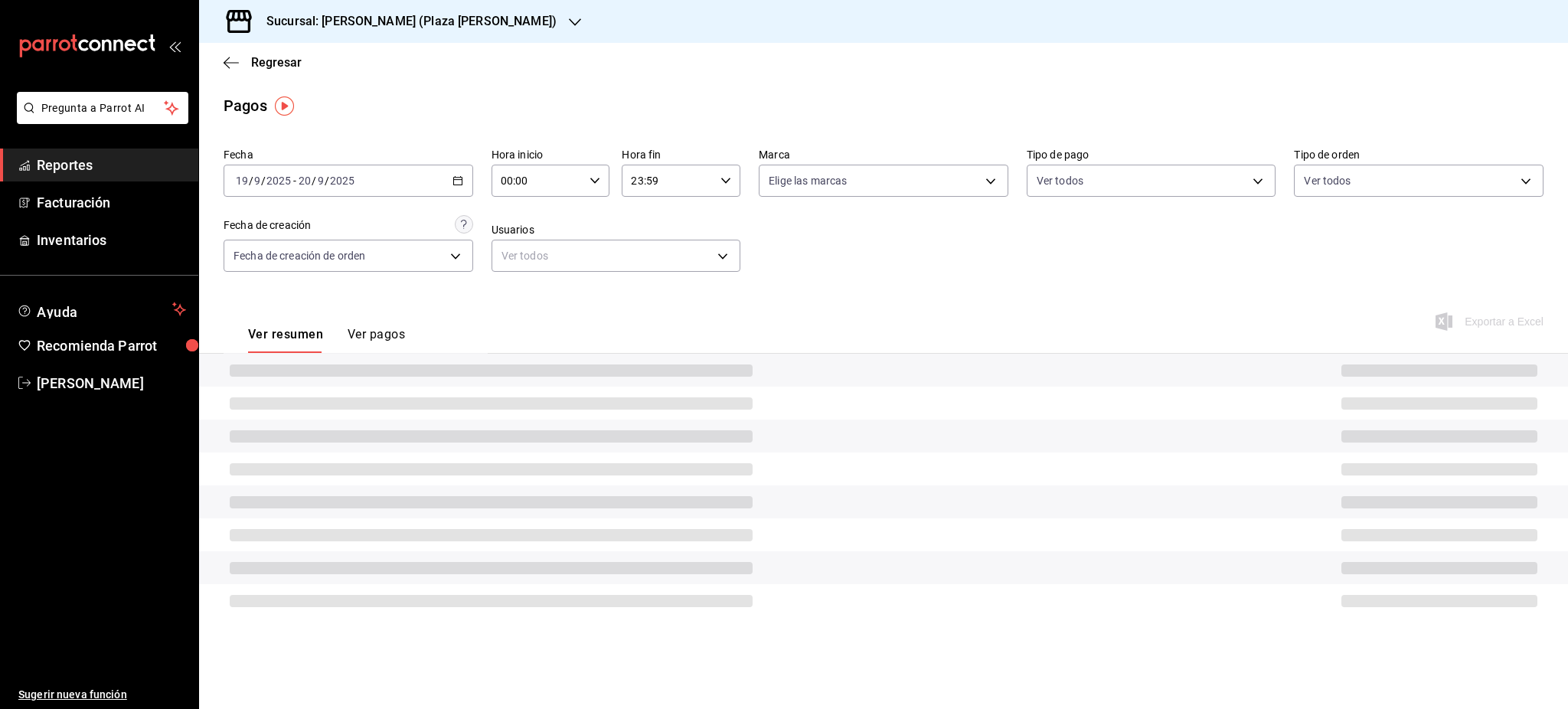
click at [604, 179] on div "00:00 Hora inicio" at bounding box center [551, 181] width 118 height 32
click at [937, 246] on div at bounding box center [784, 354] width 1568 height 709
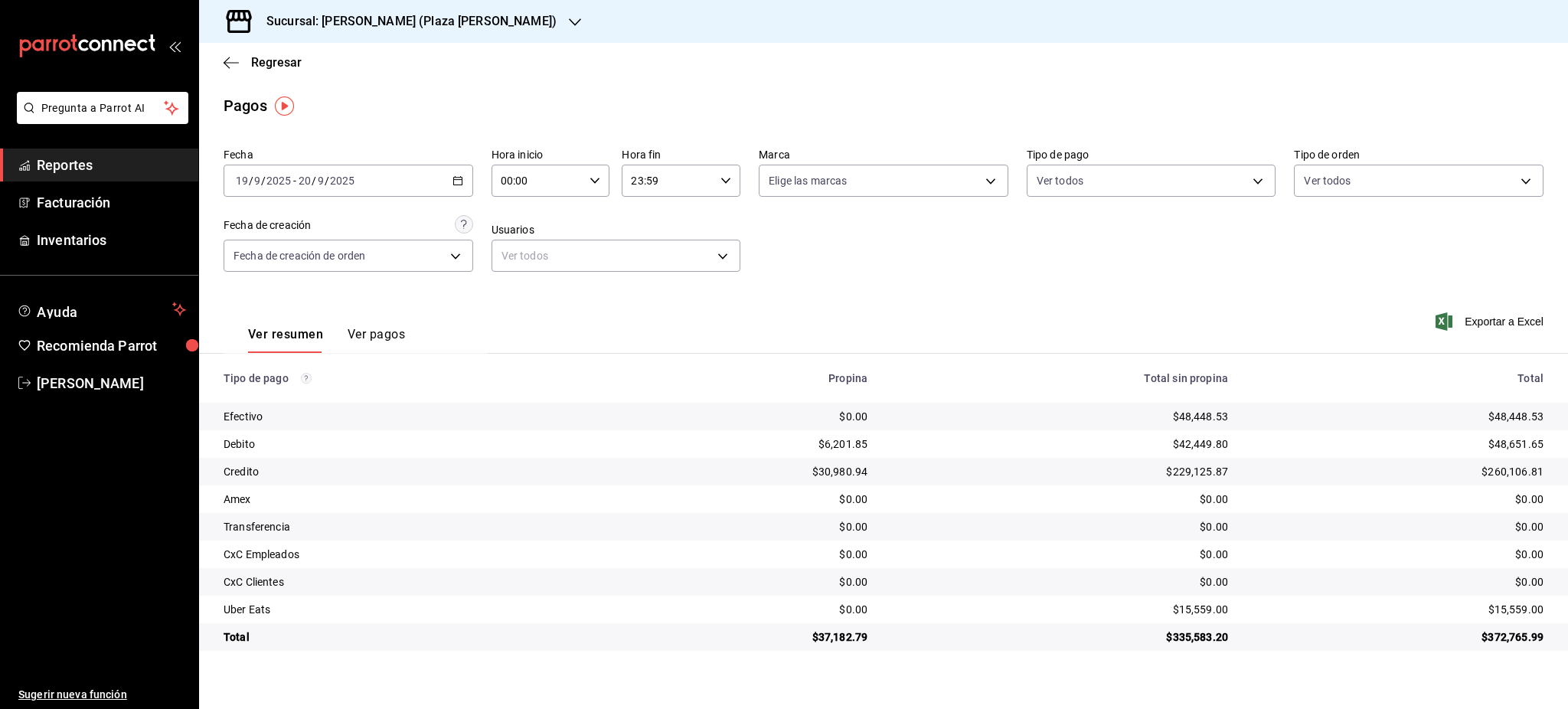
click at [603, 177] on div "00:00 Hora inicio" at bounding box center [551, 181] width 118 height 32
click at [527, 300] on span "05" at bounding box center [521, 302] width 35 height 12
type input "05:00"
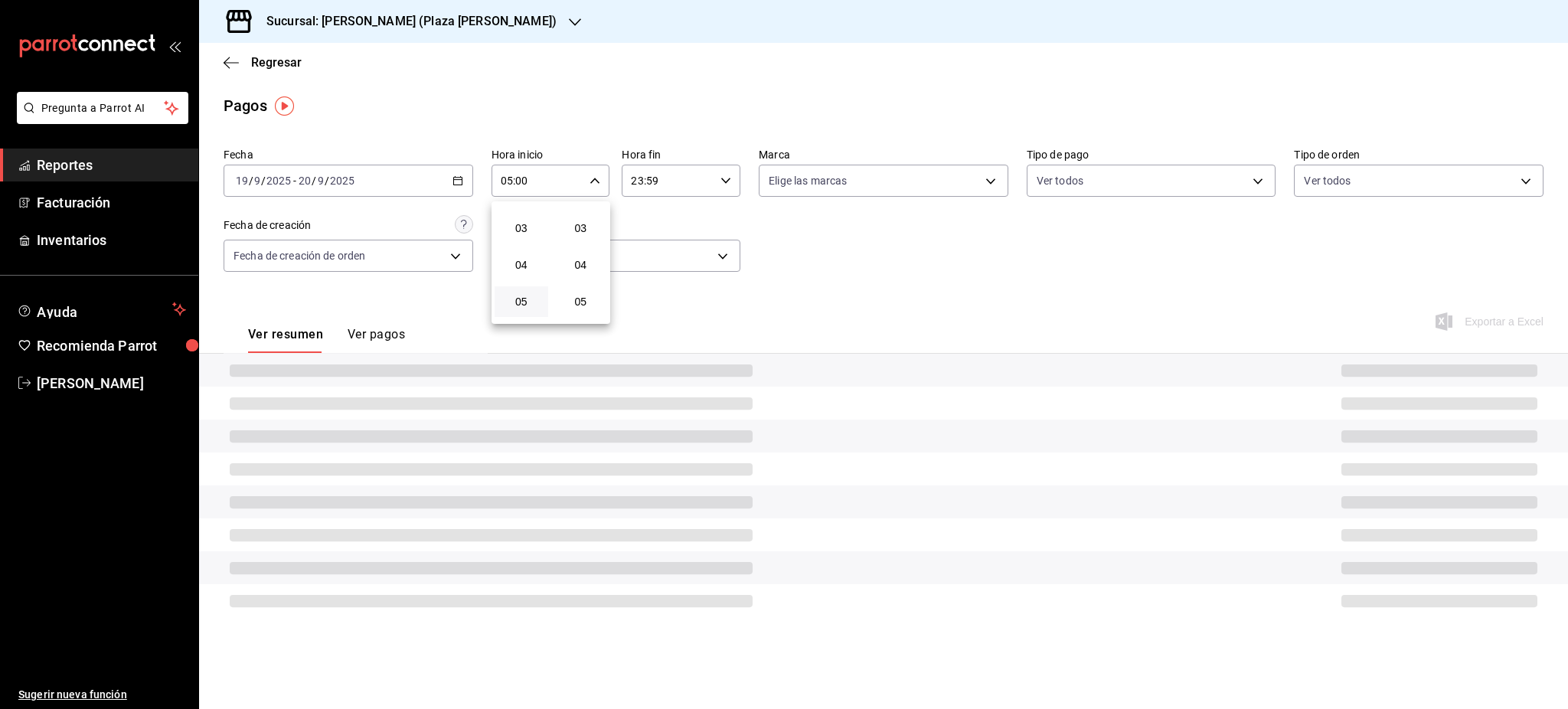
click at [735, 203] on div at bounding box center [784, 354] width 1568 height 709
click at [729, 190] on div "23:59 Hora fin" at bounding box center [681, 181] width 118 height 32
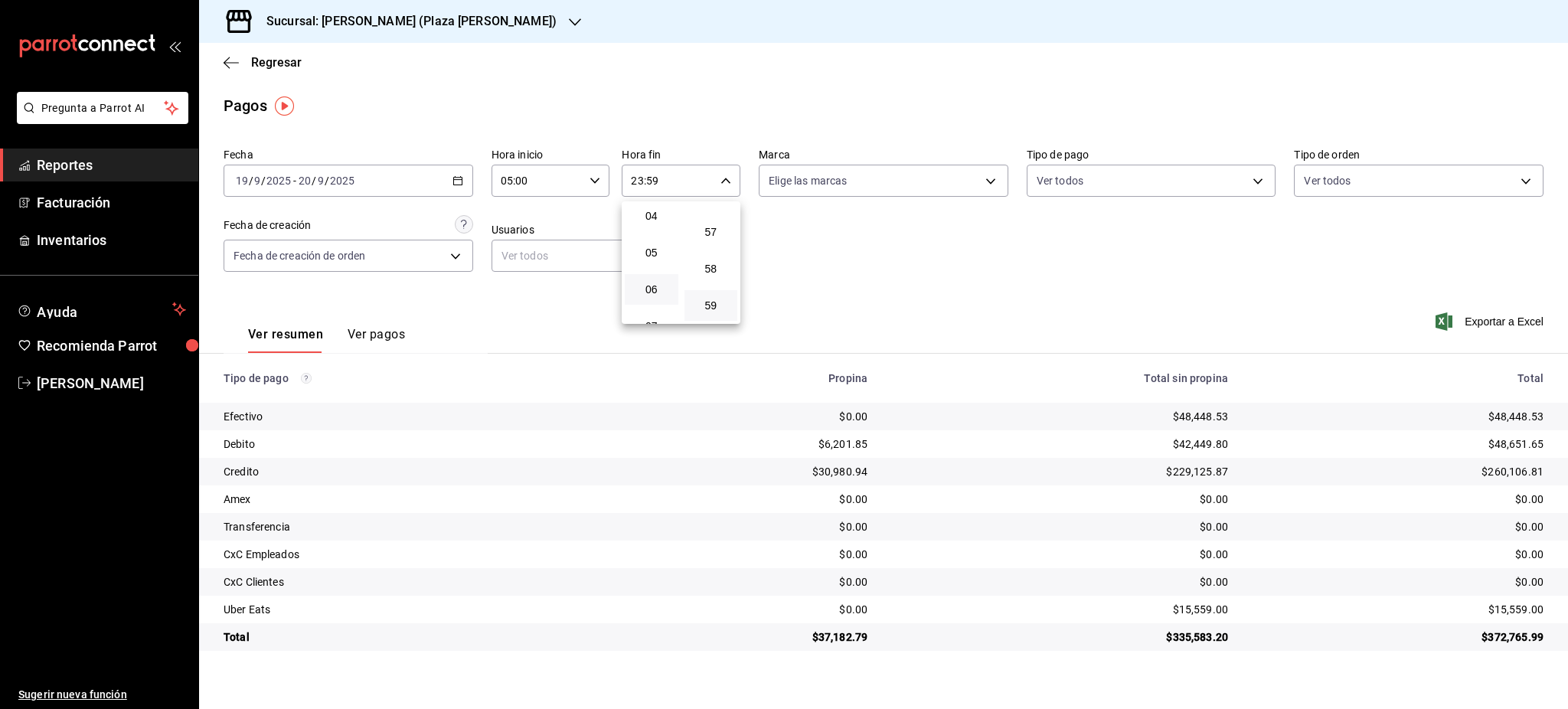
scroll to position [147, 0]
drag, startPoint x: 655, startPoint y: 261, endPoint x: 712, endPoint y: 260, distance: 57.0
click at [655, 260] on span "05" at bounding box center [651, 257] width 35 height 12
click at [715, 228] on button "00" at bounding box center [711, 220] width 54 height 31
type input "05:00"
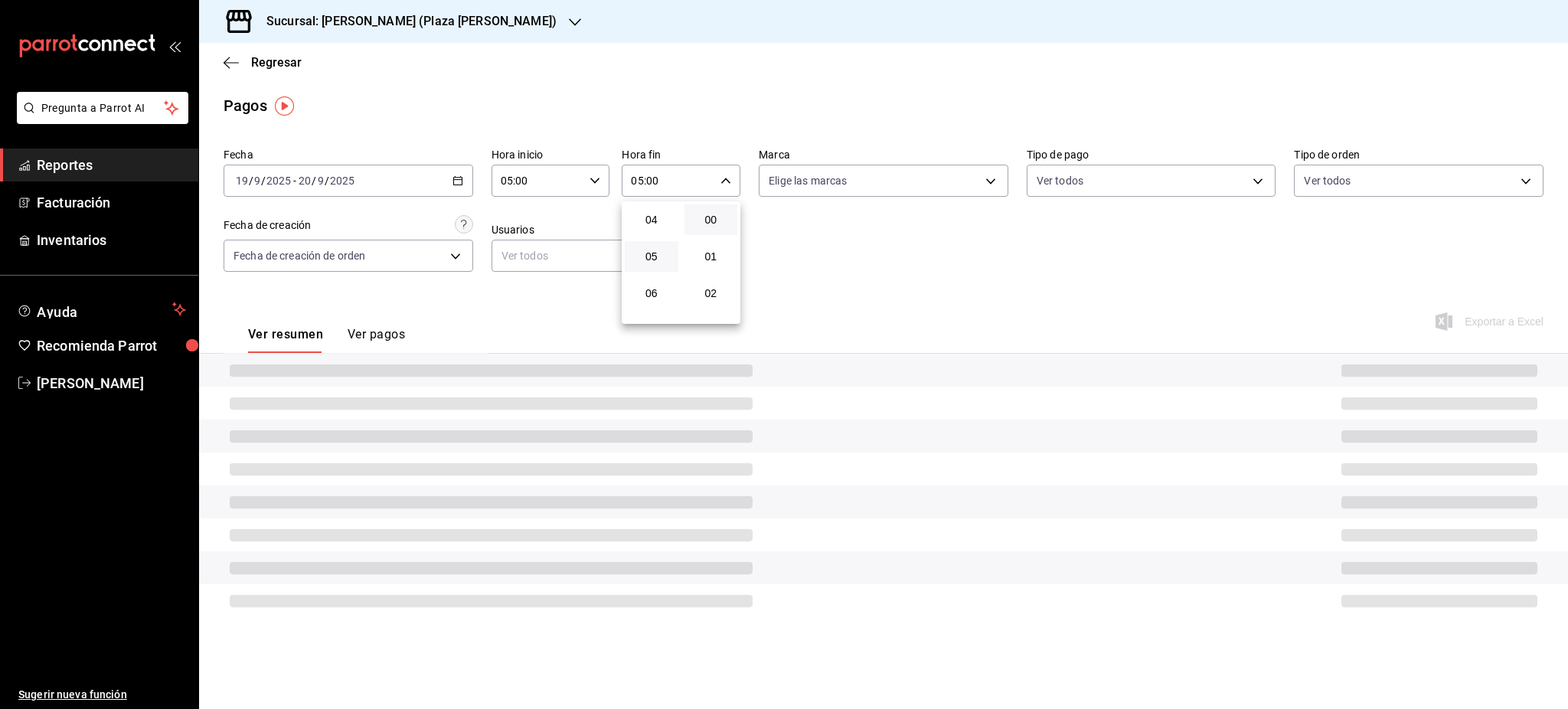
click at [902, 259] on div at bounding box center [784, 354] width 1568 height 709
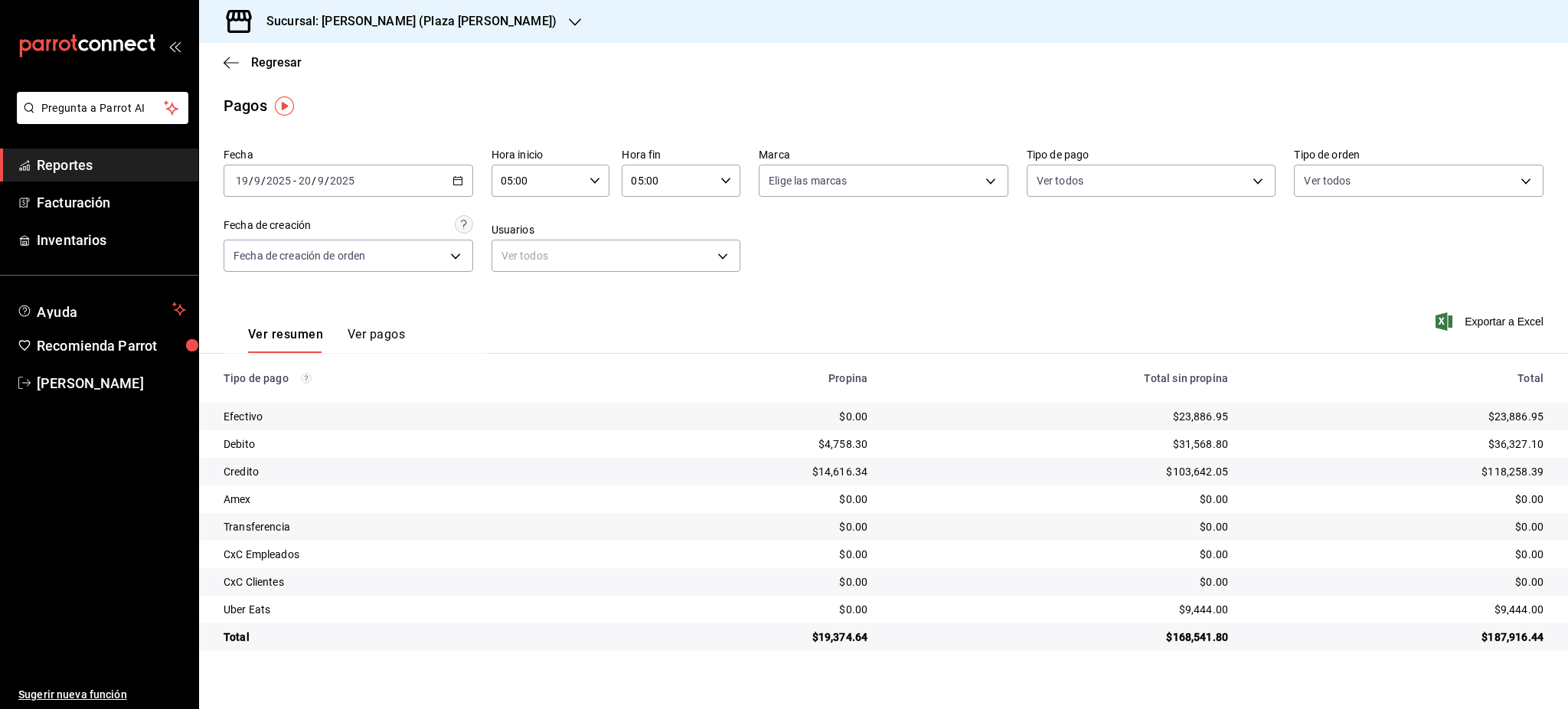
click at [1533, 613] on div "$9,444.00" at bounding box center [1398, 609] width 291 height 15
click at [446, 179] on div "[DATE] [DATE] - [DATE] [DATE]" at bounding box center [348, 181] width 250 height 32
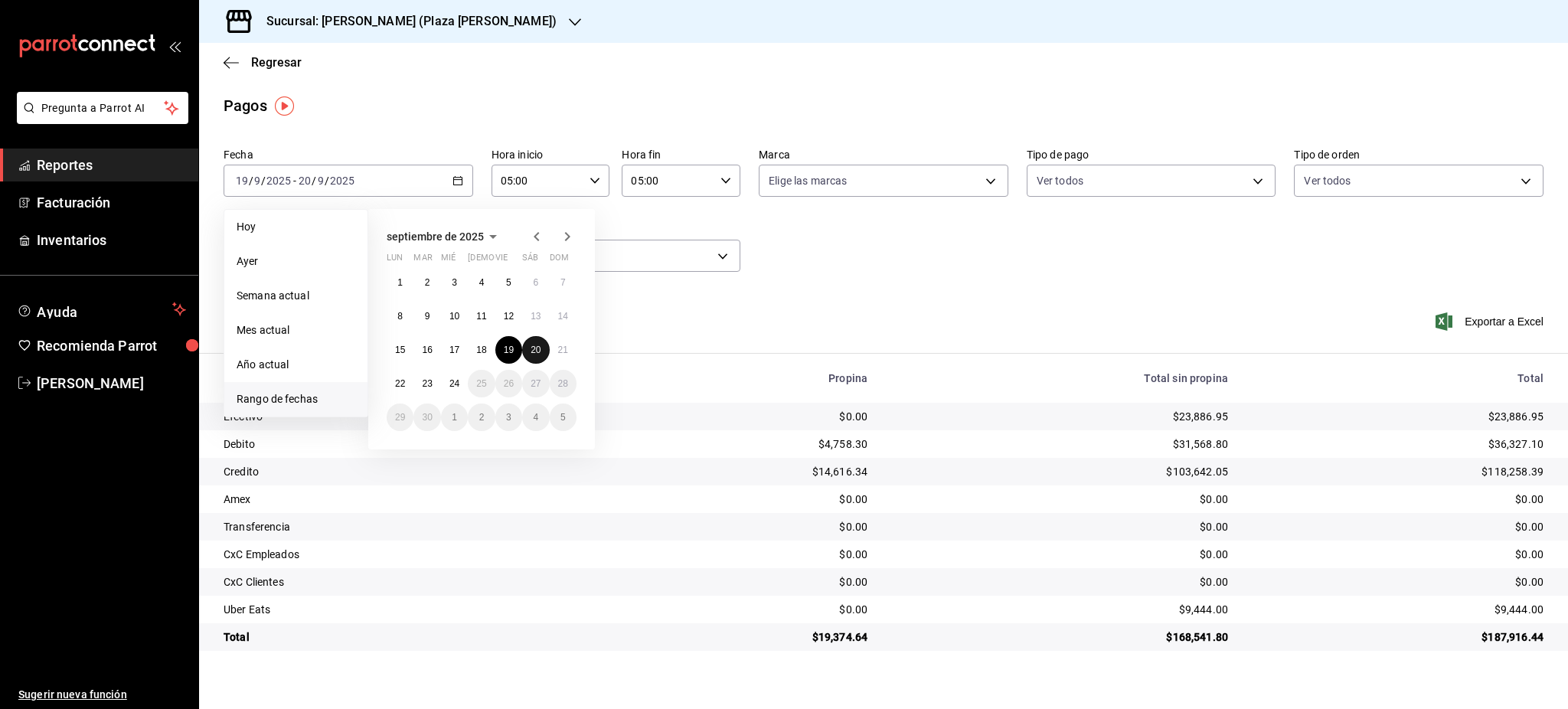
click at [535, 339] on button "20" at bounding box center [535, 349] width 26 height 27
click at [558, 347] on abbr "21" at bounding box center [563, 349] width 10 height 11
type input "00:00"
type input "23:59"
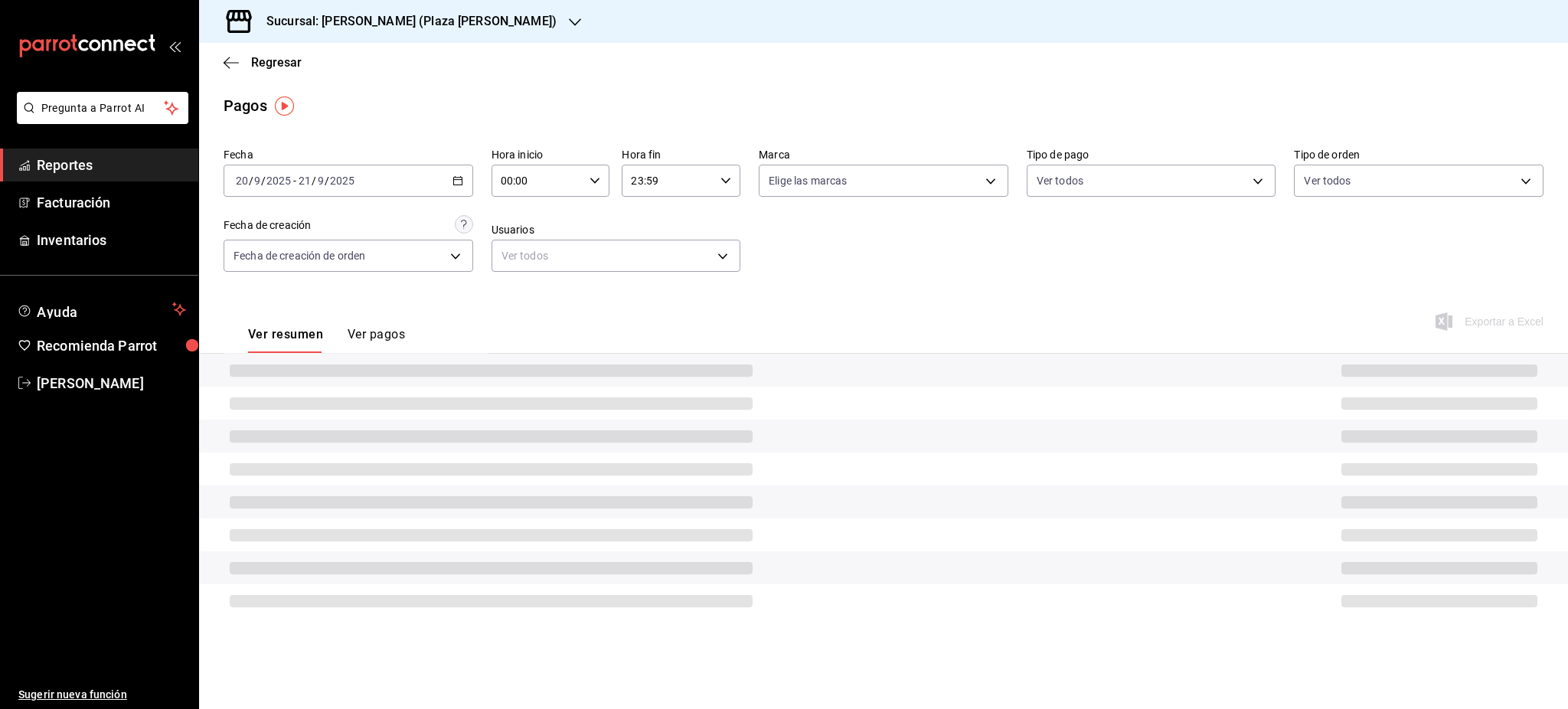
click at [595, 176] on icon "button" at bounding box center [595, 181] width 11 height 11
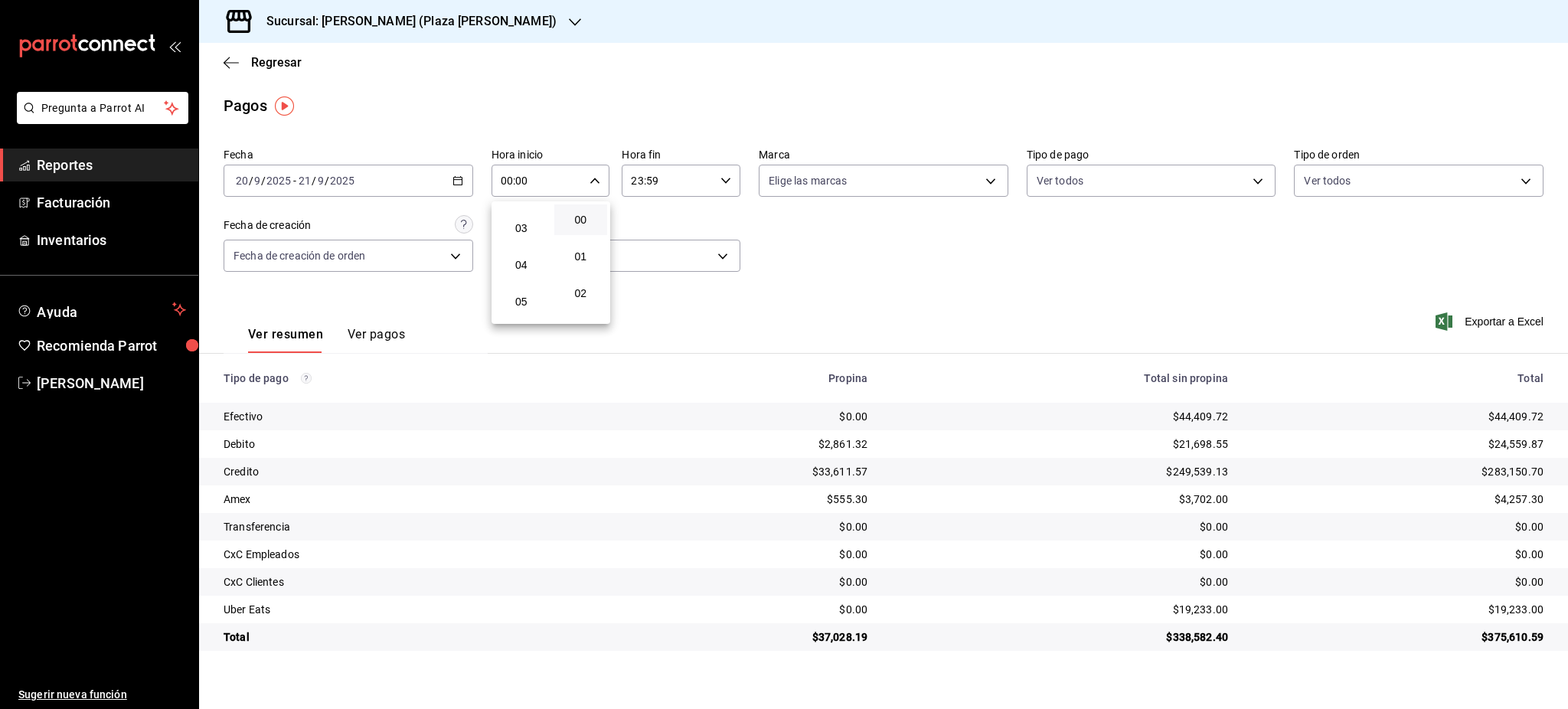
drag, startPoint x: 519, startPoint y: 305, endPoint x: 688, endPoint y: 221, distance: 188.7
click at [519, 304] on span "05" at bounding box center [521, 302] width 35 height 12
type input "05:00"
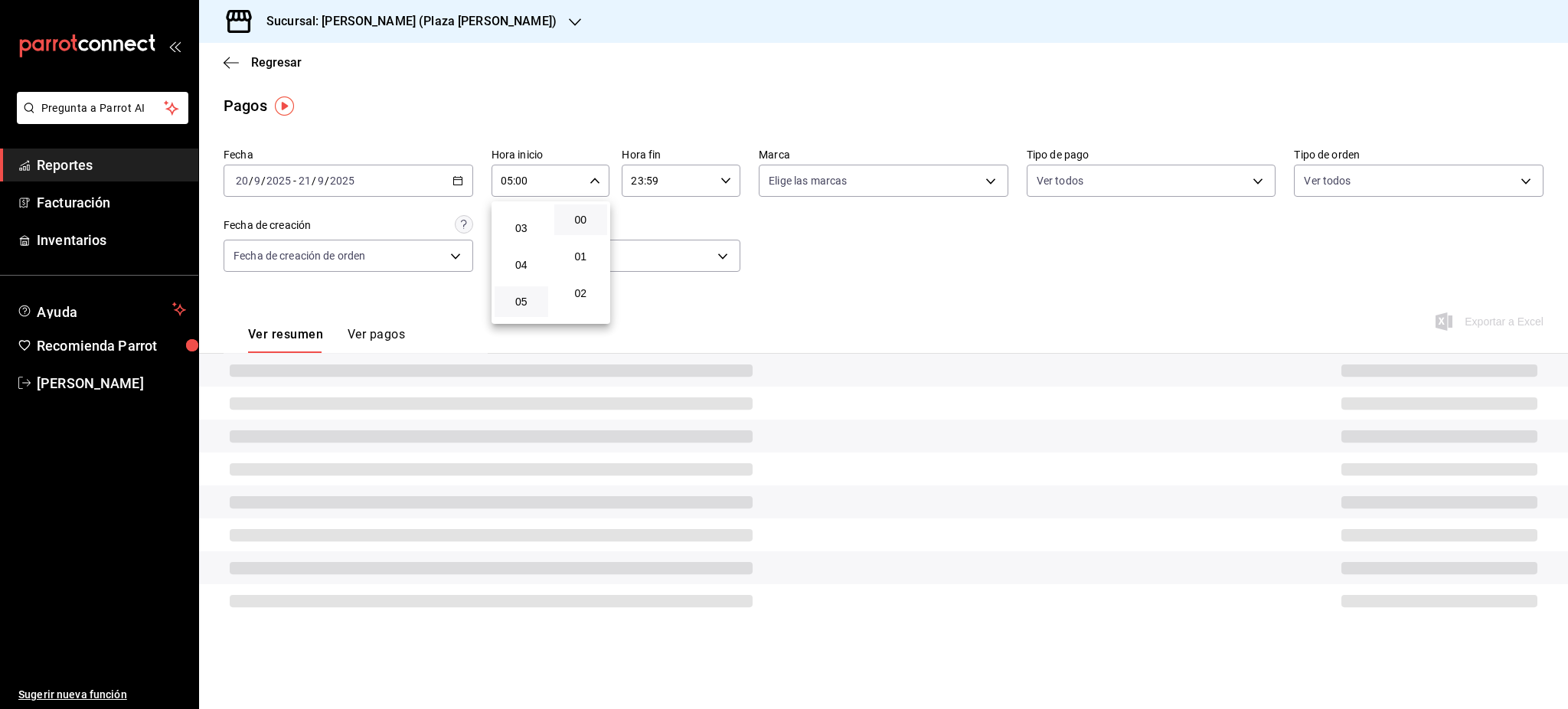
click at [707, 196] on div at bounding box center [784, 354] width 1568 height 709
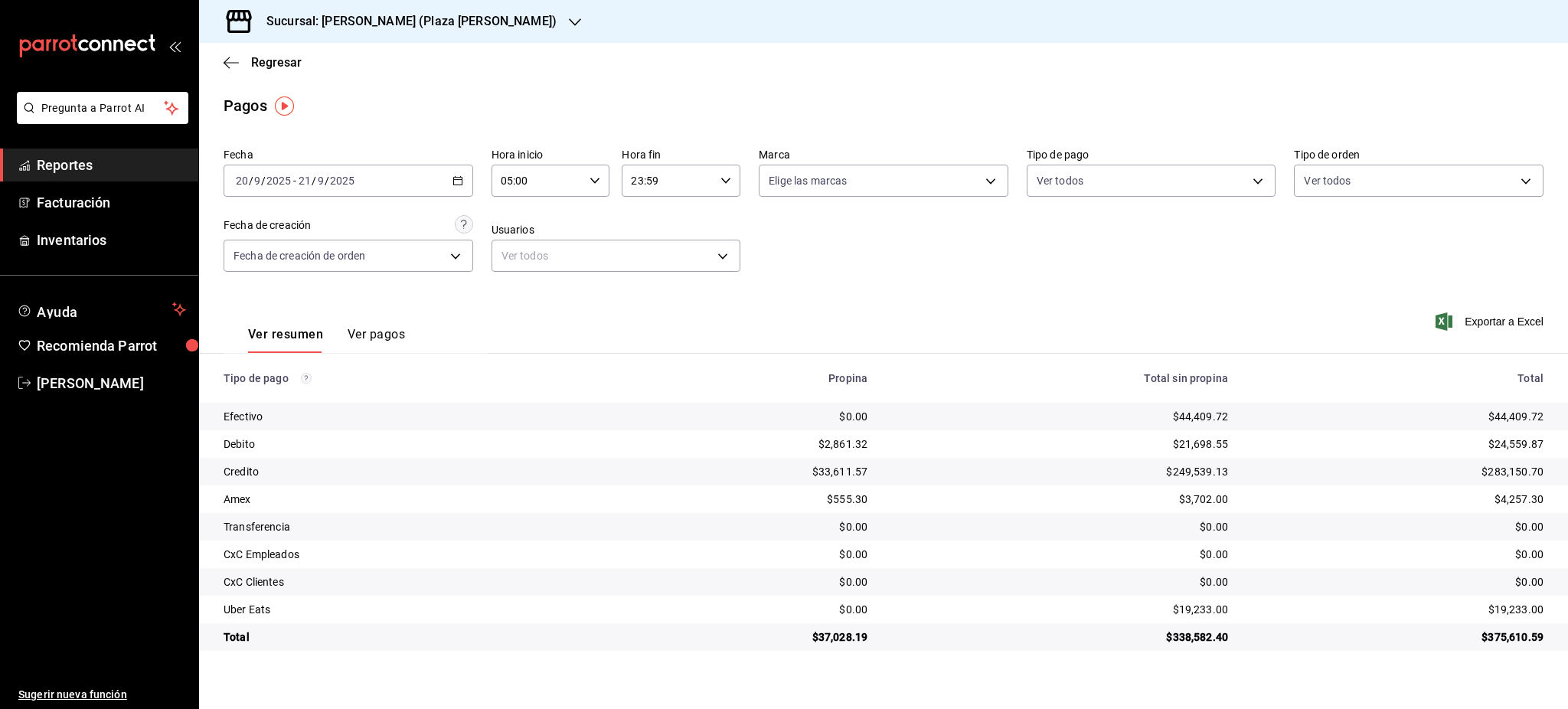
click at [726, 182] on \(Stroke\) "button" at bounding box center [725, 180] width 9 height 5
click at [658, 259] on span "05" at bounding box center [651, 257] width 35 height 12
click at [714, 228] on button "00" at bounding box center [711, 220] width 54 height 31
type input "05:00"
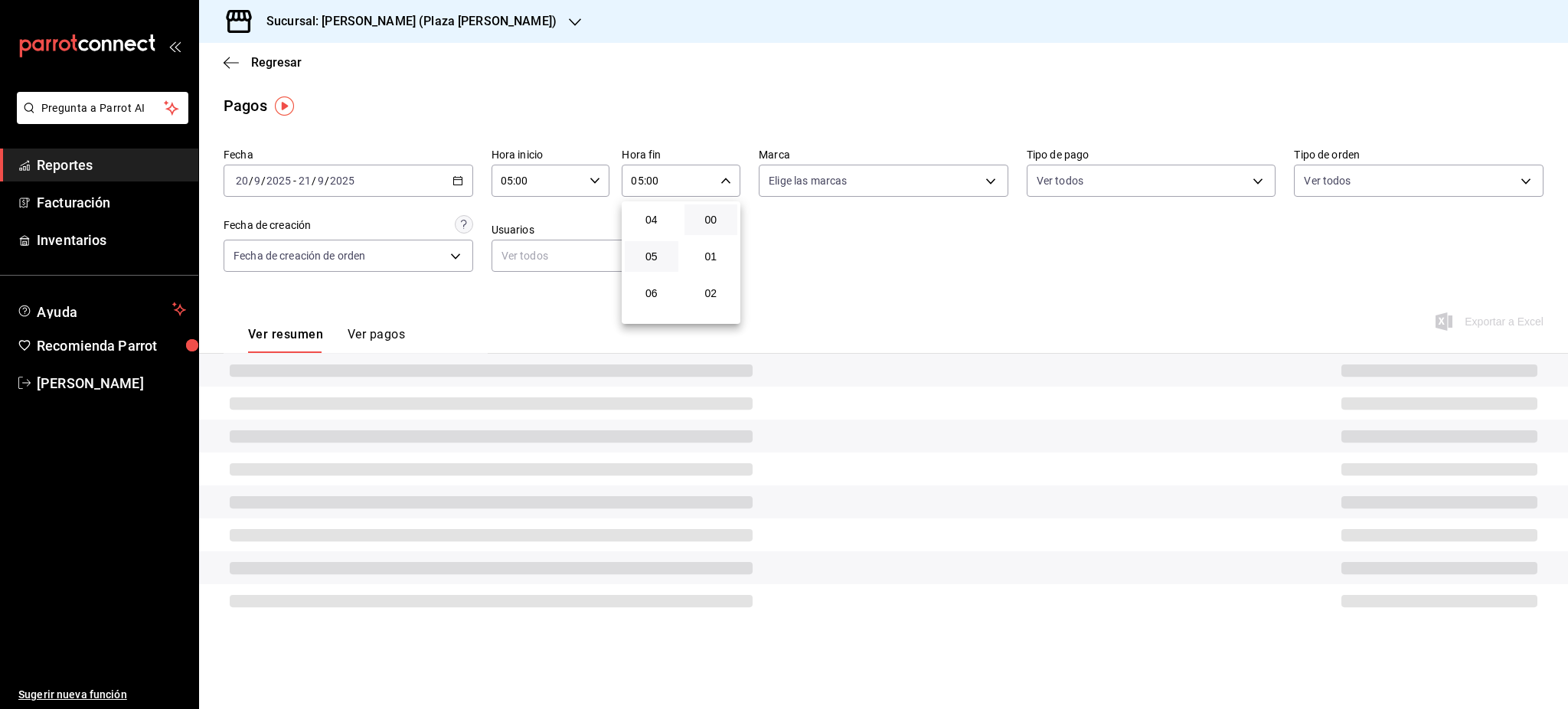
click at [846, 228] on div at bounding box center [784, 354] width 1568 height 709
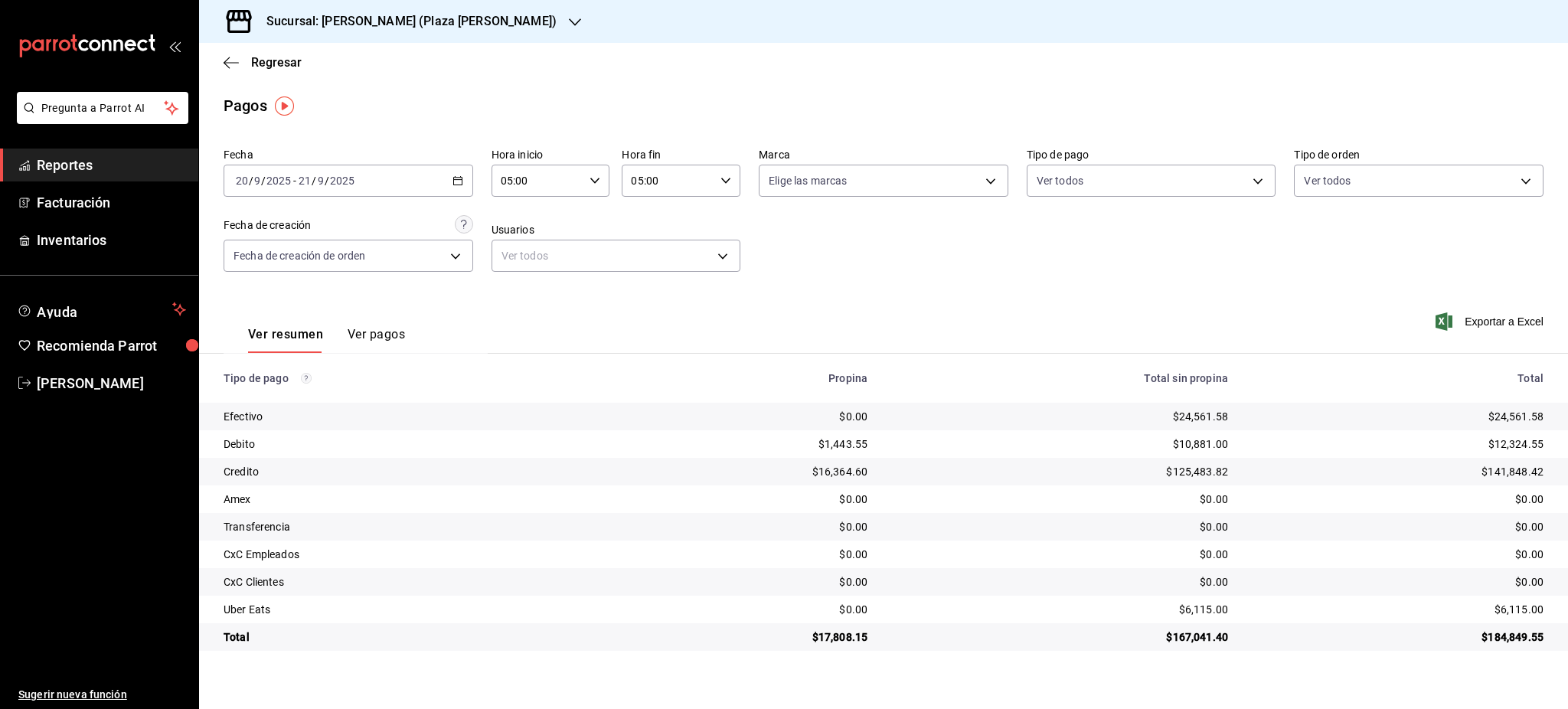
click at [1521, 608] on div "$6,115.00" at bounding box center [1398, 609] width 291 height 15
click at [453, 178] on icon "button" at bounding box center [458, 181] width 11 height 11
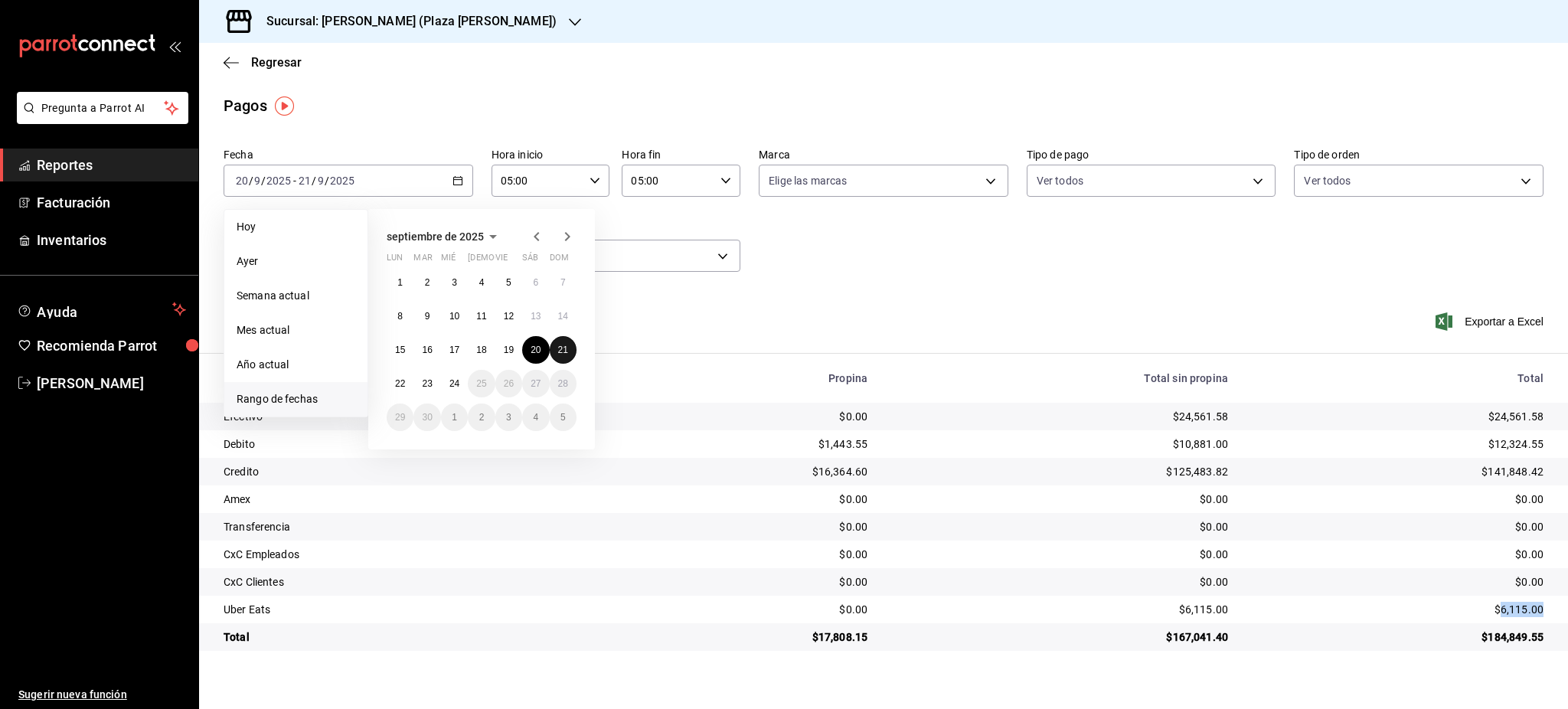
click at [568, 355] on button "21" at bounding box center [562, 349] width 26 height 27
click at [389, 383] on button "22" at bounding box center [400, 383] width 26 height 27
type input "00:00"
type input "23:59"
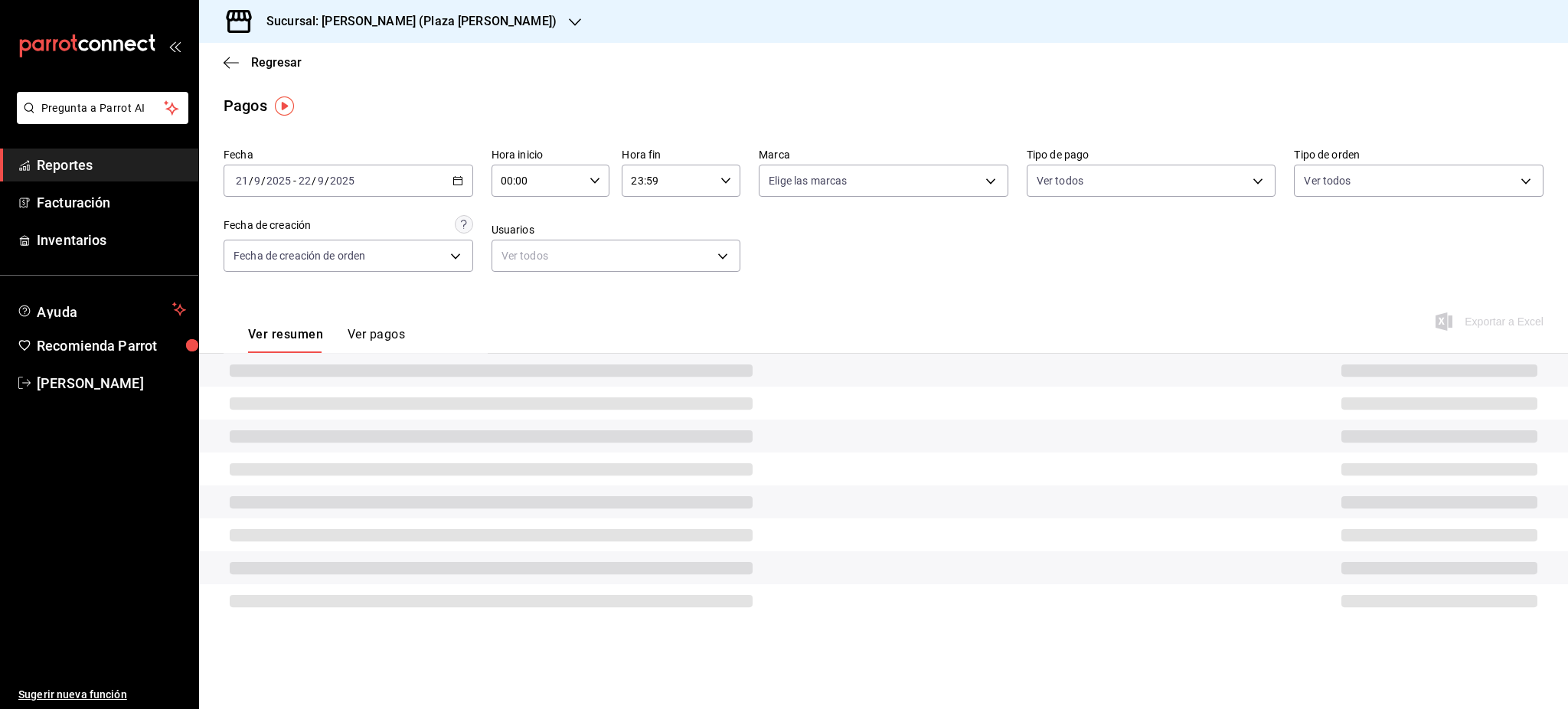
click at [591, 183] on icon "button" at bounding box center [595, 181] width 11 height 11
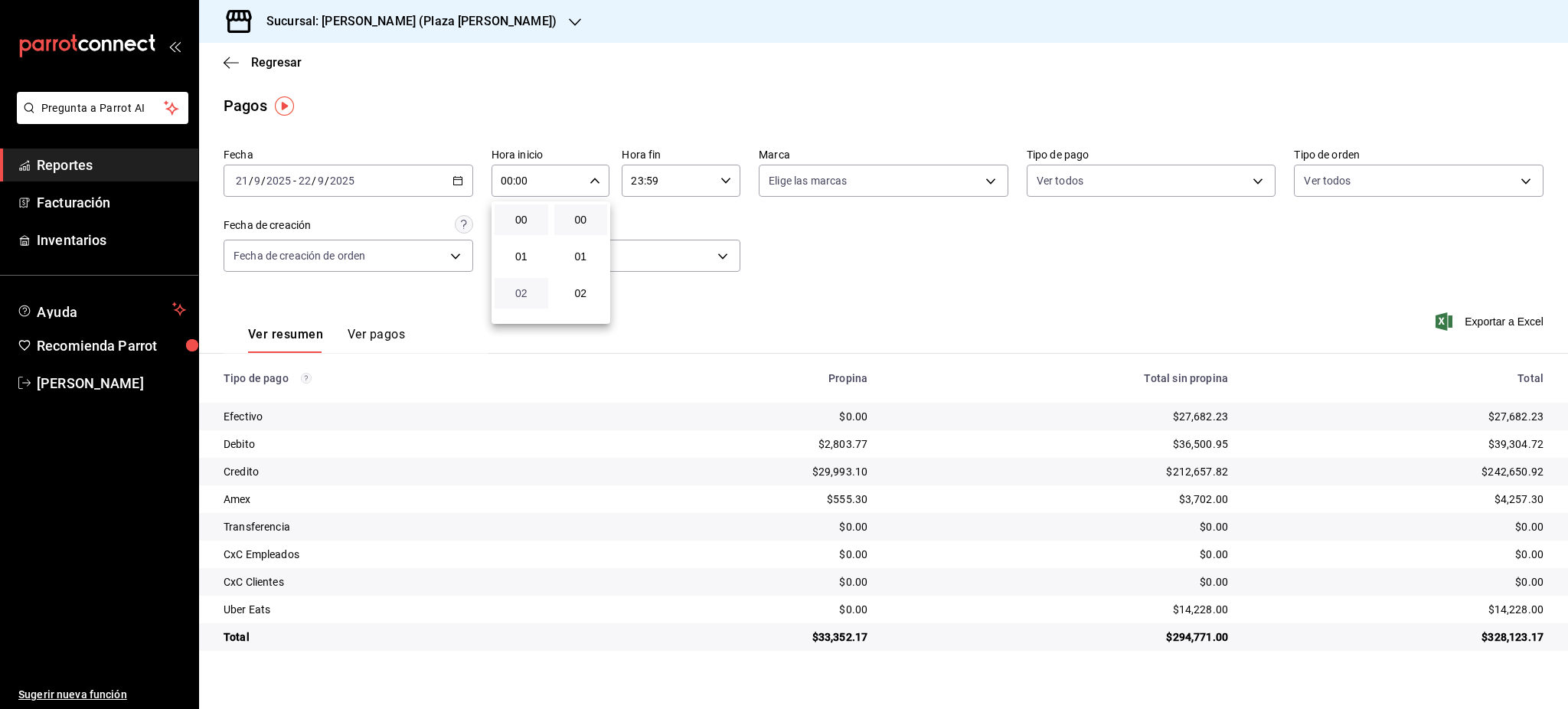
scroll to position [102, 0]
click at [522, 300] on span "05" at bounding box center [521, 302] width 35 height 12
type input "05:00"
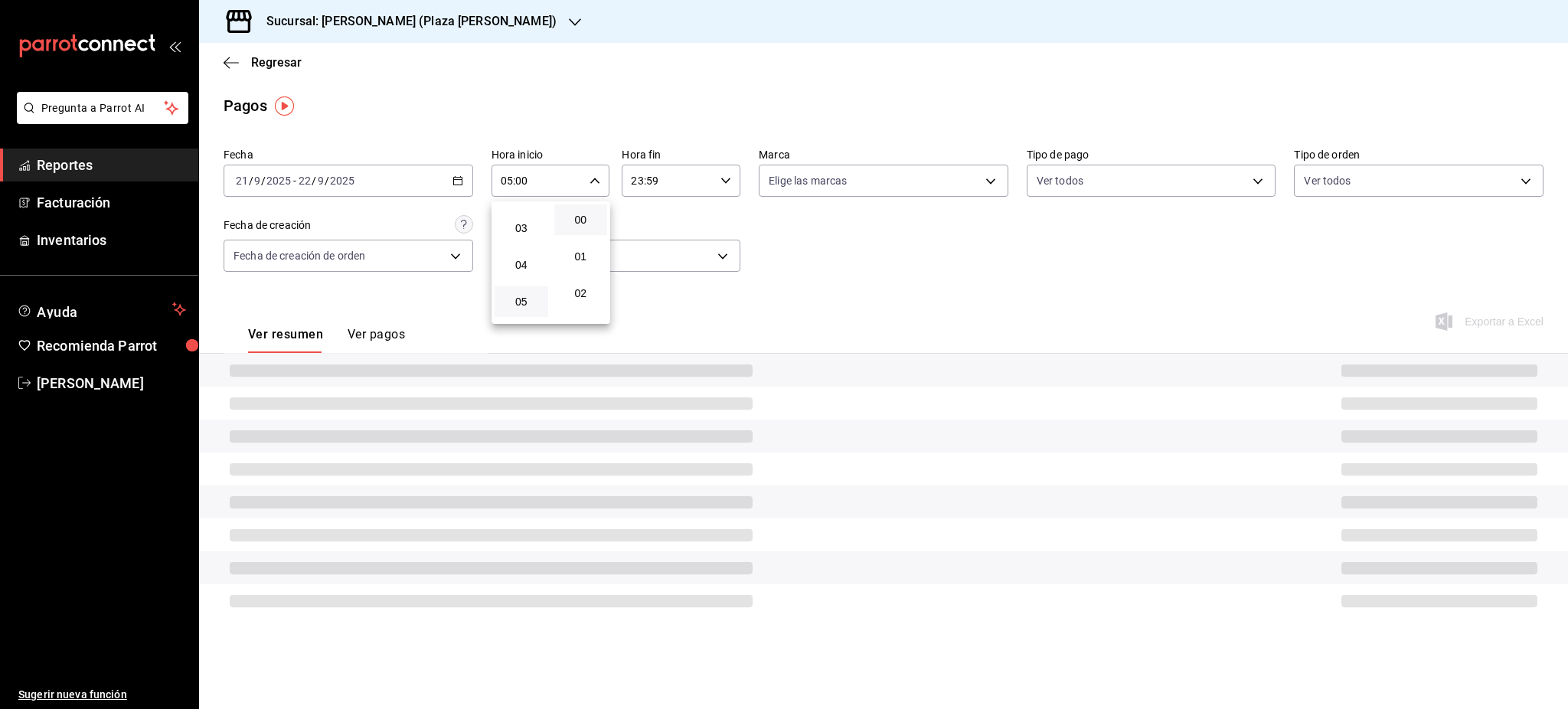
click at [727, 180] on div at bounding box center [784, 354] width 1568 height 709
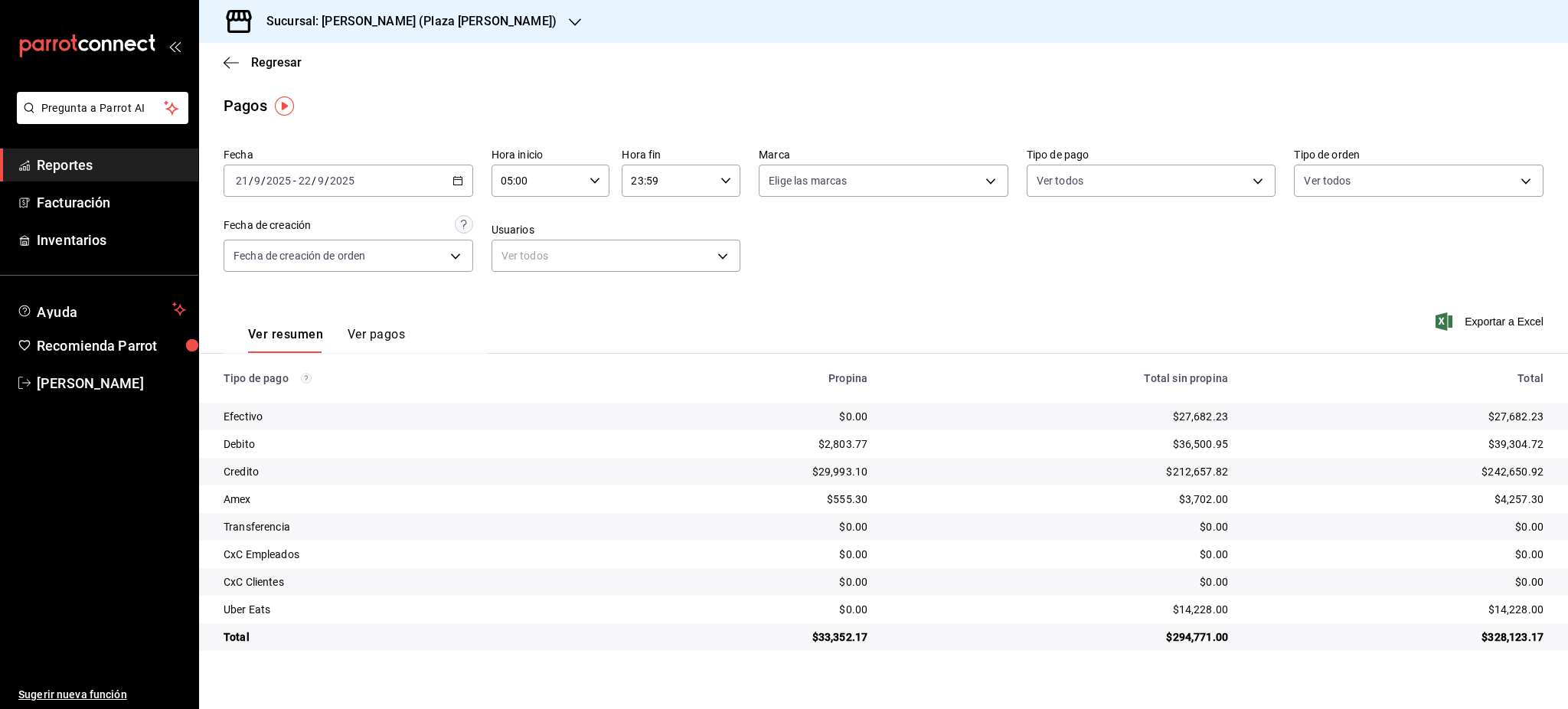
click at [727, 182] on \(Stroke\) "button" at bounding box center [725, 180] width 9 height 5
click at [656, 262] on span "05" at bounding box center [651, 257] width 35 height 12
click at [721, 222] on span "00" at bounding box center [711, 220] width 35 height 12
type input "05:00"
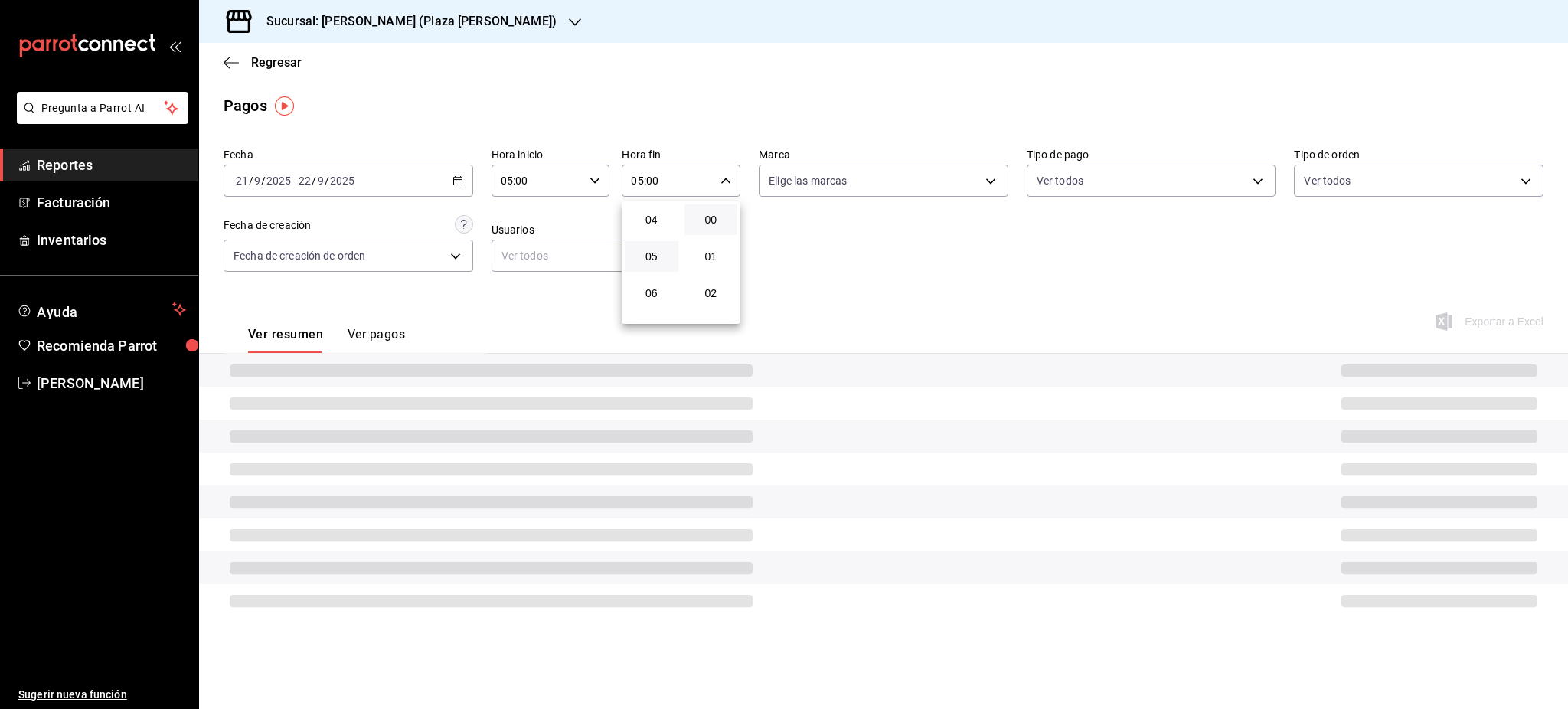
click at [1010, 287] on div at bounding box center [784, 354] width 1568 height 709
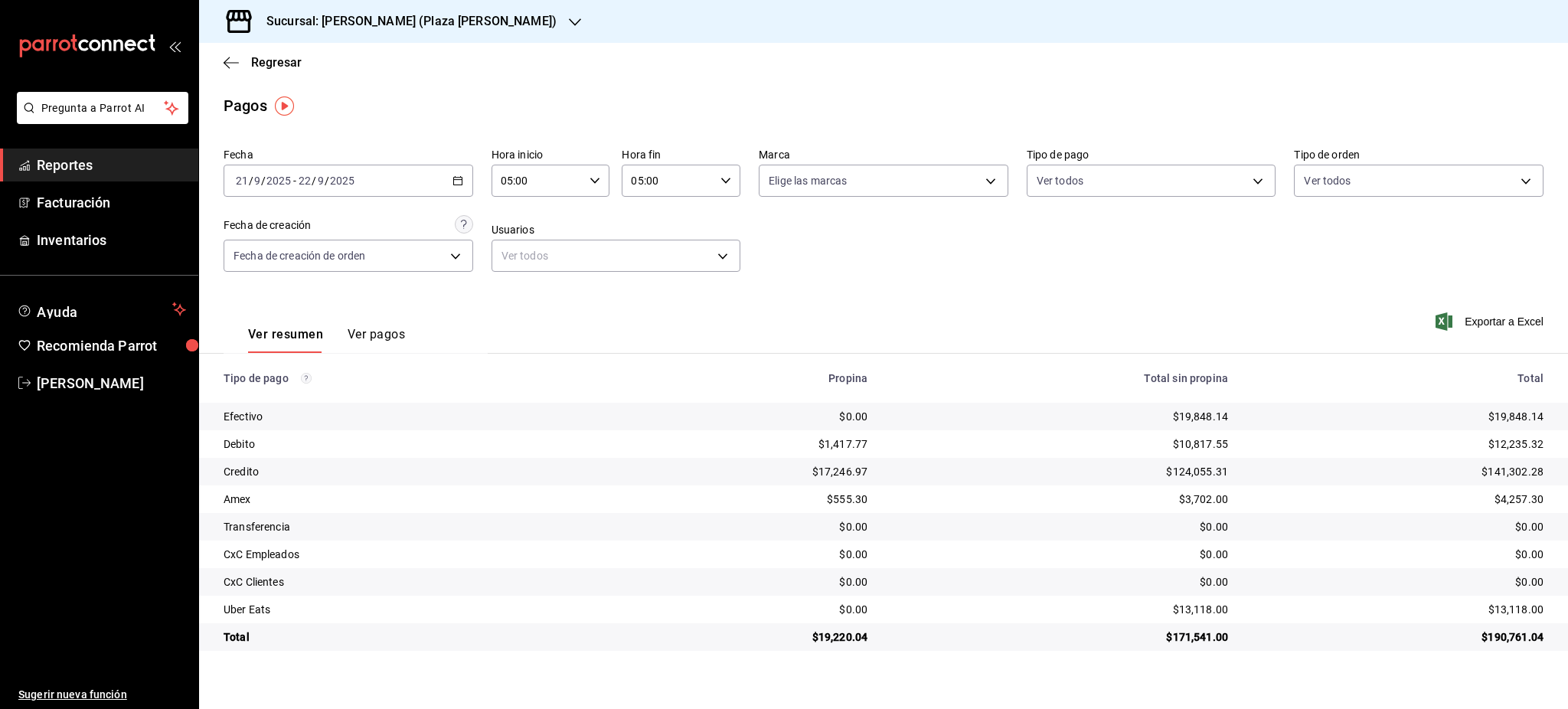
click at [1518, 617] on div "$13,118.00" at bounding box center [1398, 609] width 291 height 15
click at [465, 182] on div "[DATE] [DATE] - [DATE] [DATE]" at bounding box center [348, 181] width 250 height 32
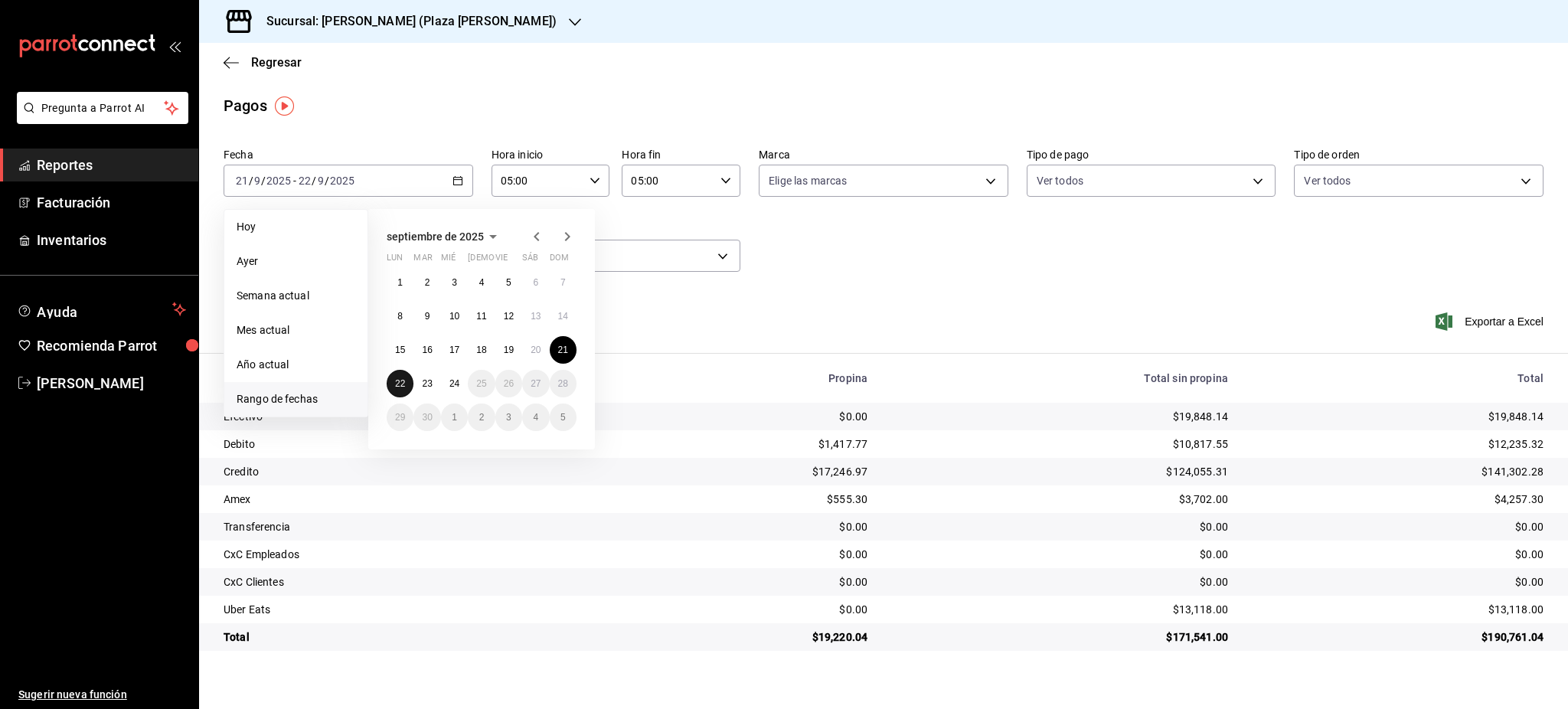
click at [402, 378] on button "22" at bounding box center [400, 383] width 26 height 27
click at [420, 379] on button "23" at bounding box center [426, 383] width 26 height 27
type input "00:00"
type input "23:59"
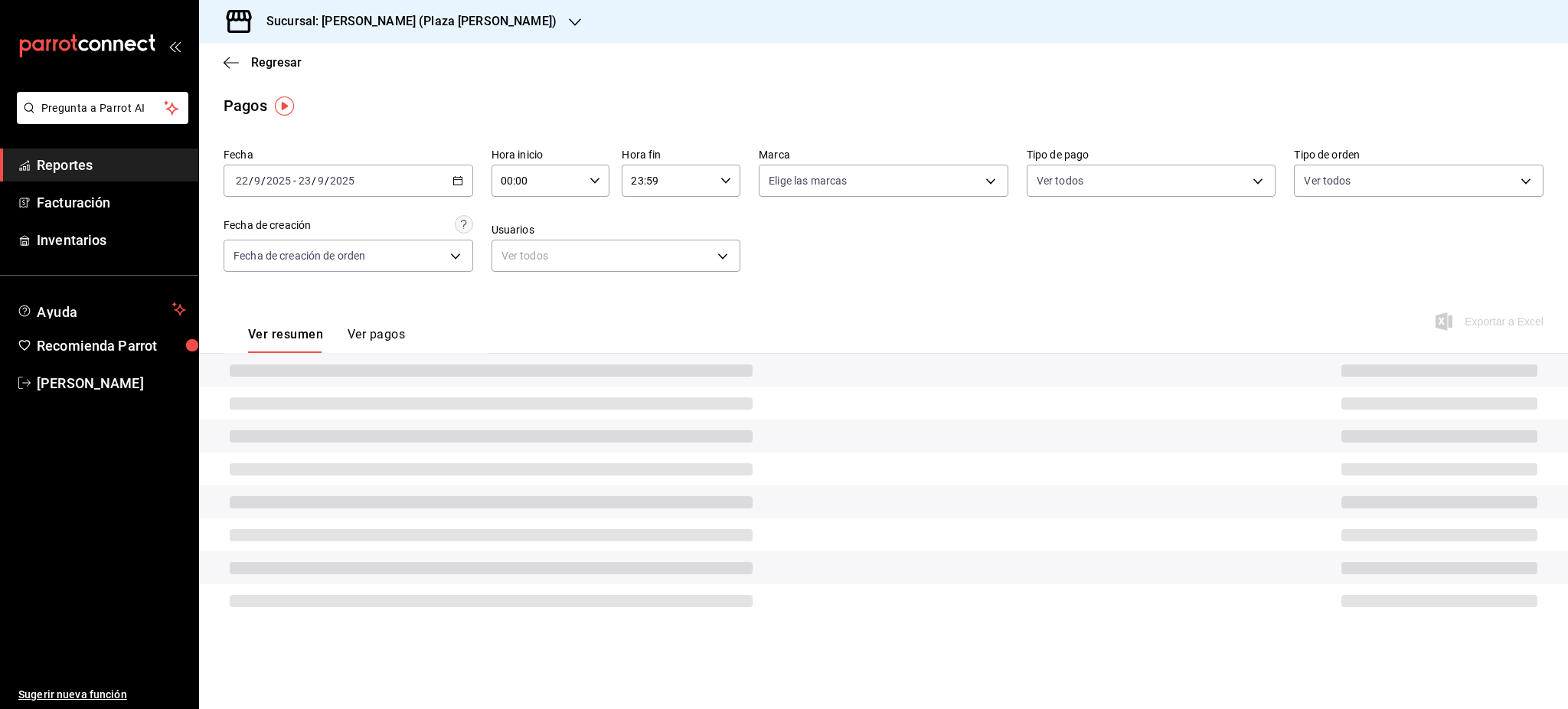
click at [602, 170] on div "00:00 Hora inicio" at bounding box center [551, 181] width 118 height 32
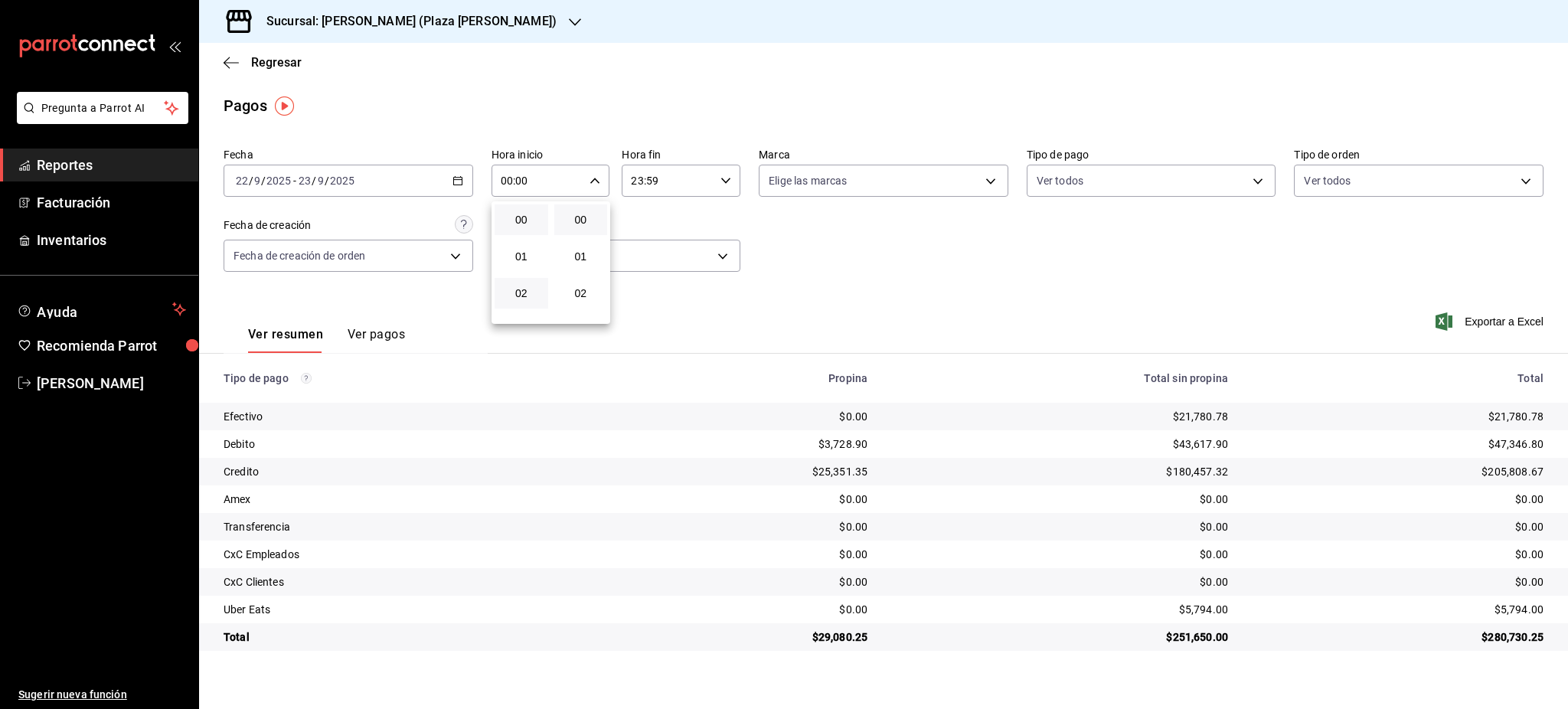
scroll to position [102, 0]
click at [530, 296] on span "05" at bounding box center [521, 302] width 35 height 12
type input "05:00"
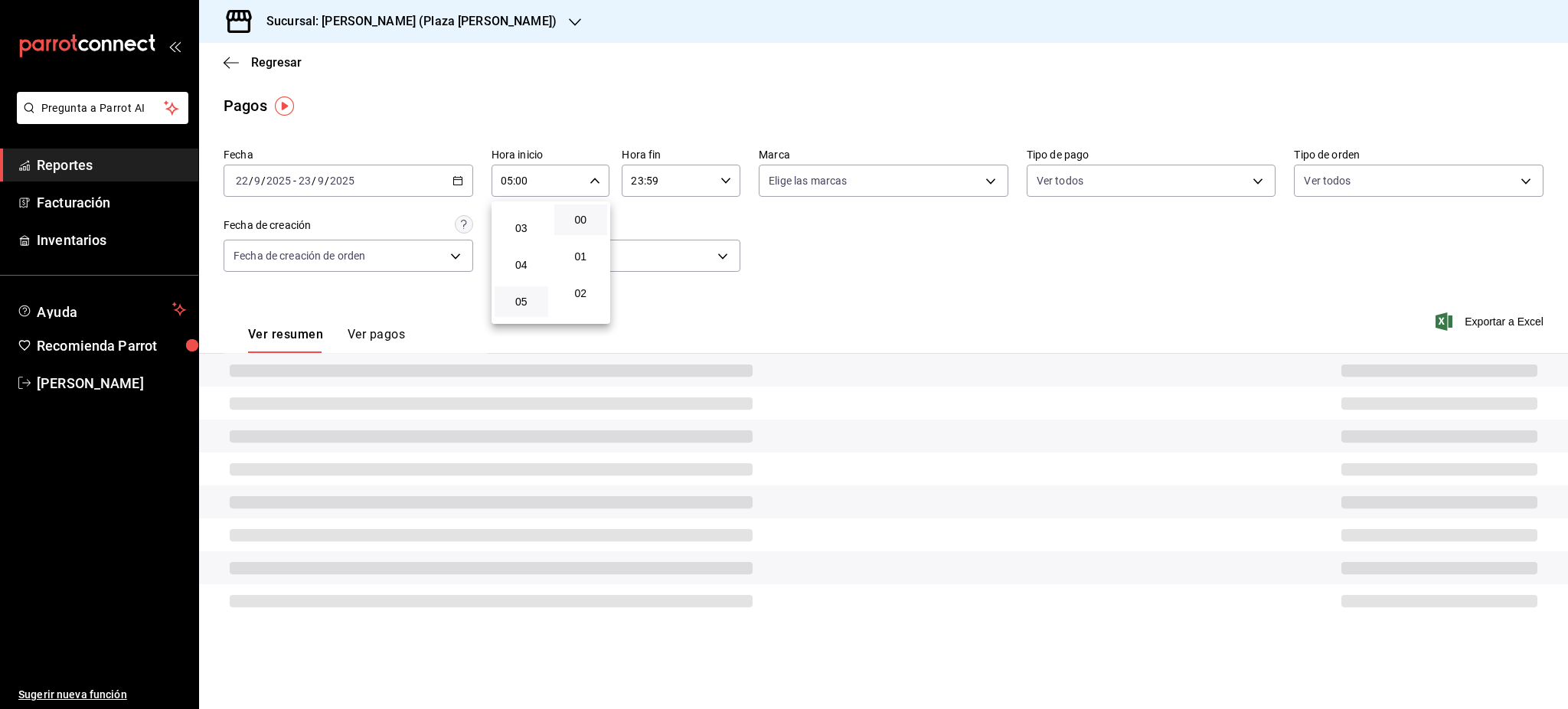
click at [744, 180] on div at bounding box center [784, 354] width 1568 height 709
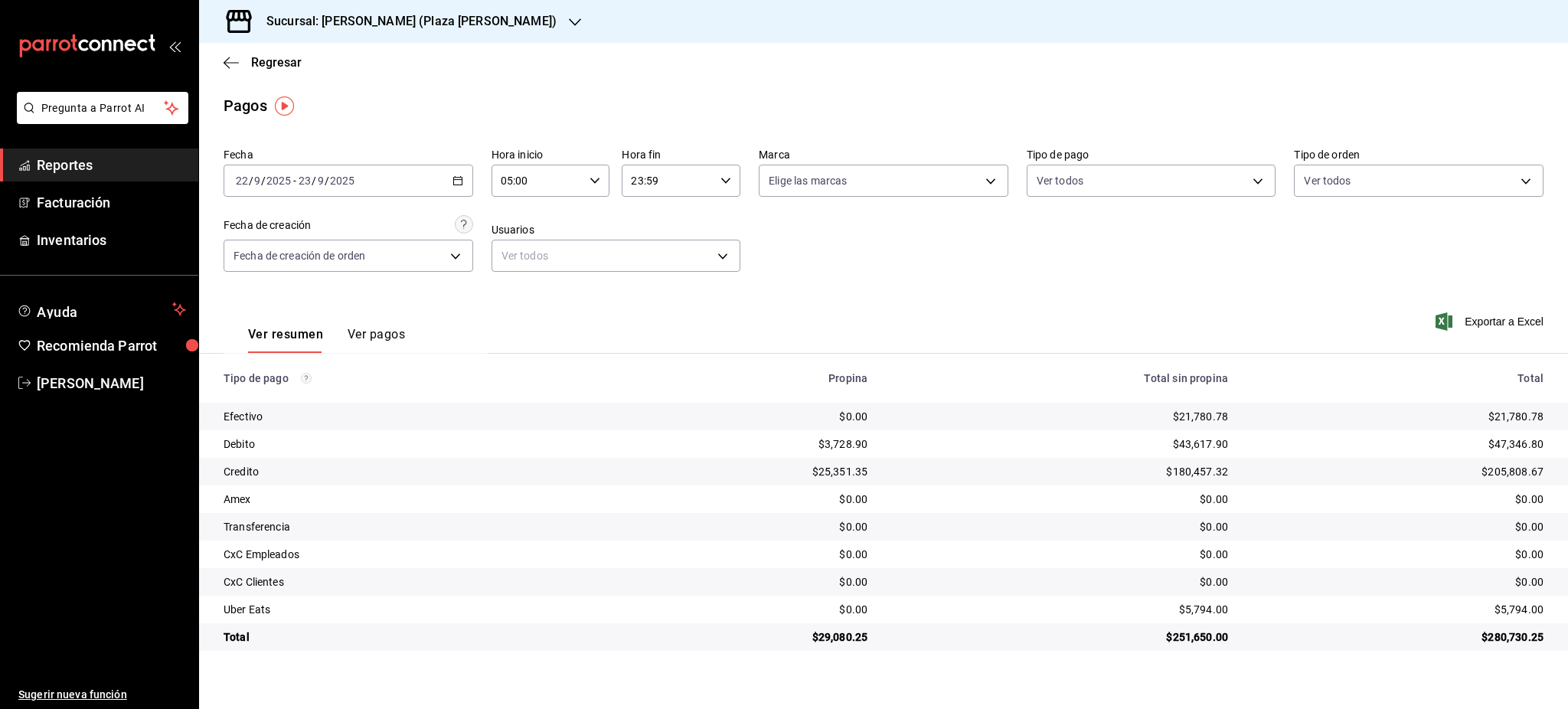
click at [730, 178] on icon "button" at bounding box center [726, 181] width 11 height 11
click at [652, 260] on span "05" at bounding box center [651, 257] width 35 height 12
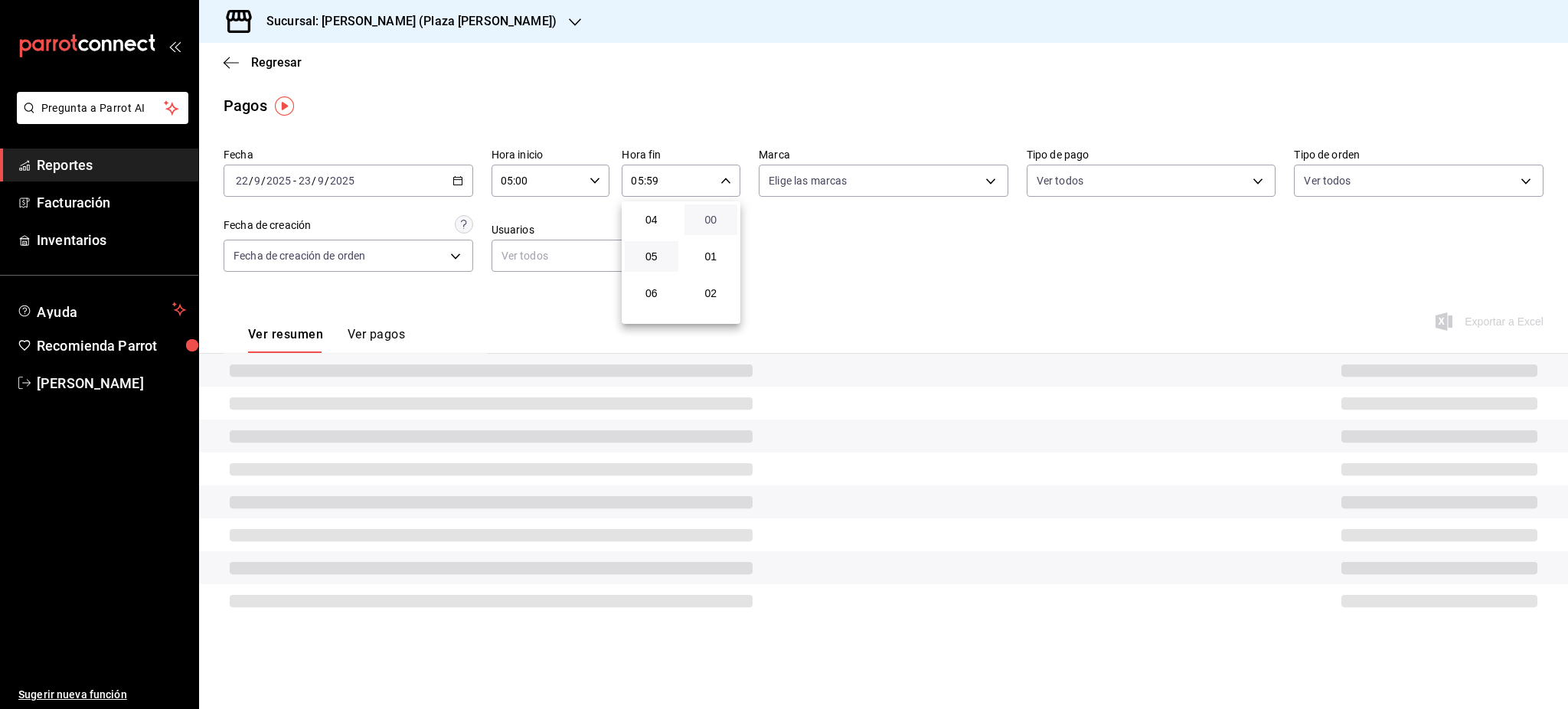
click at [712, 217] on span "00" at bounding box center [711, 220] width 35 height 12
type input "05:00"
click at [888, 280] on div at bounding box center [784, 354] width 1568 height 709
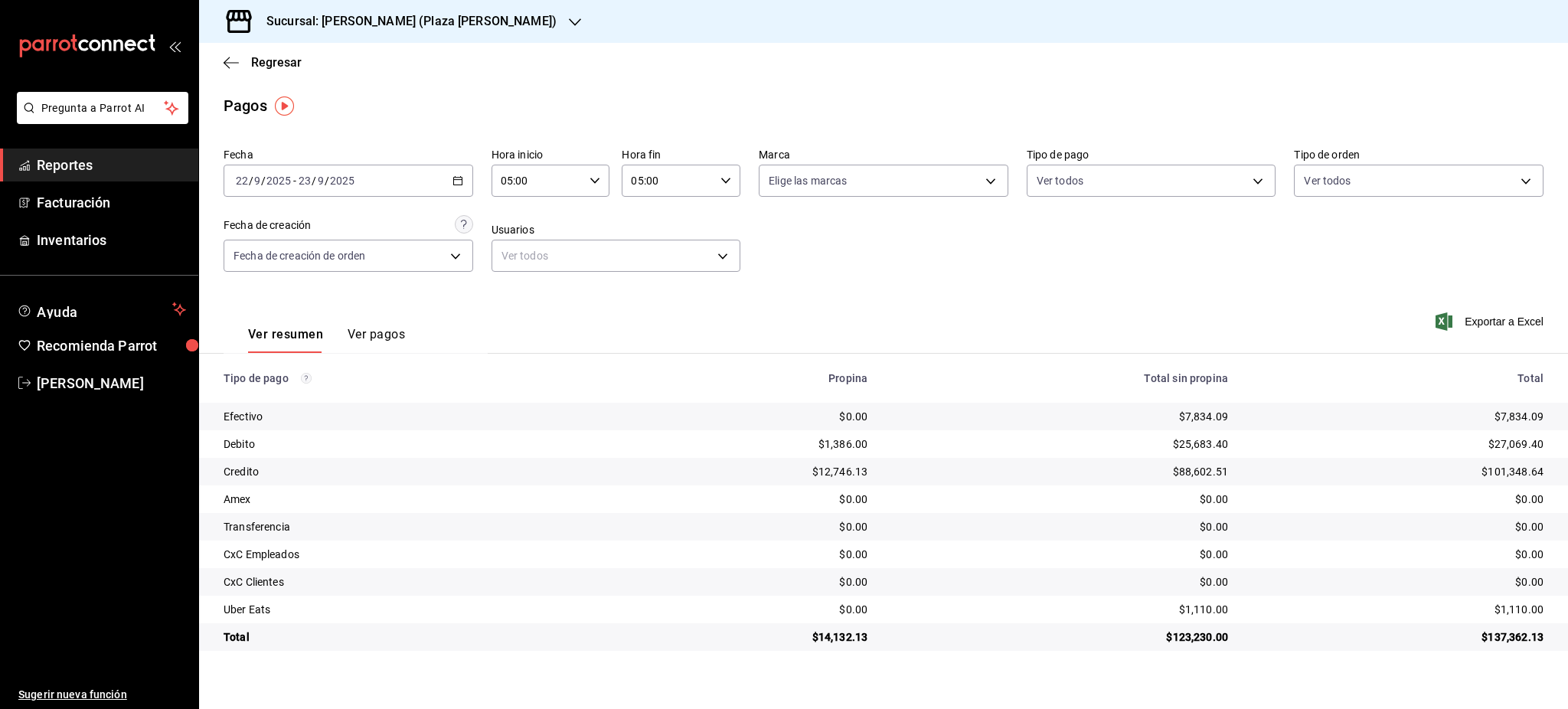
click at [1526, 606] on div "$1,110.00" at bounding box center [1398, 609] width 291 height 15
click at [464, 177] on div "[DATE] [DATE] - [DATE] [DATE]" at bounding box center [348, 181] width 250 height 32
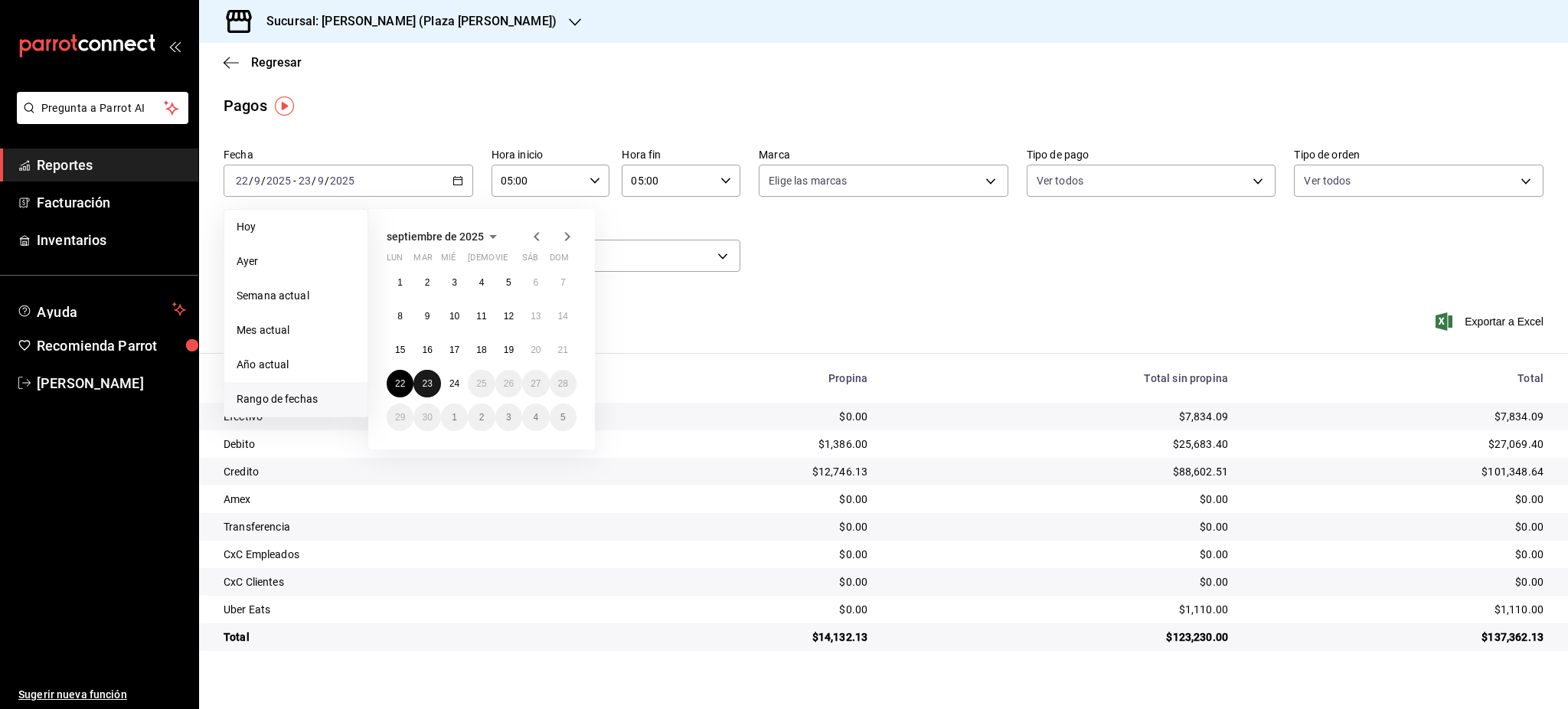
click at [433, 385] on button "23" at bounding box center [426, 383] width 26 height 27
click at [445, 387] on button "24" at bounding box center [454, 383] width 26 height 27
type input "00:00"
type input "23:59"
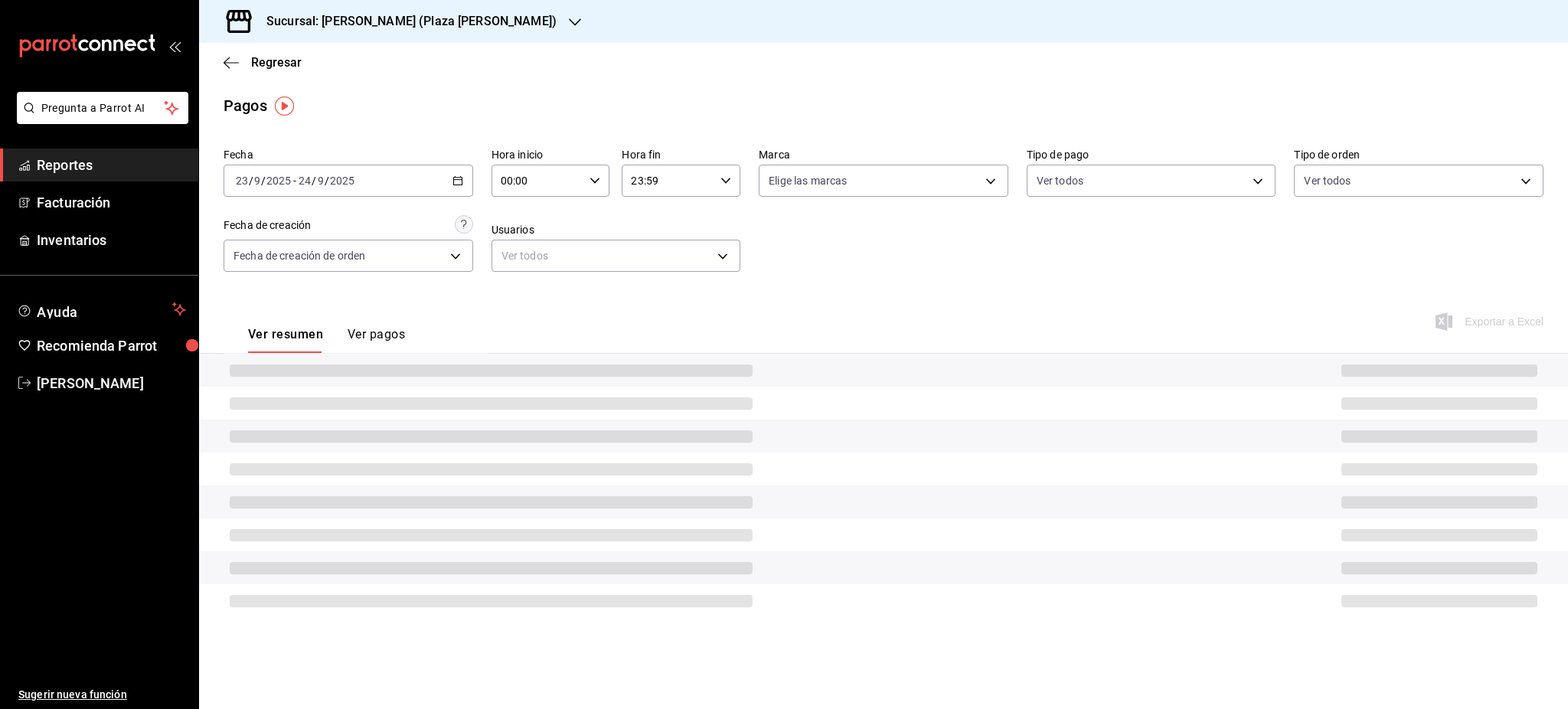
click at [590, 181] on icon "button" at bounding box center [595, 181] width 11 height 11
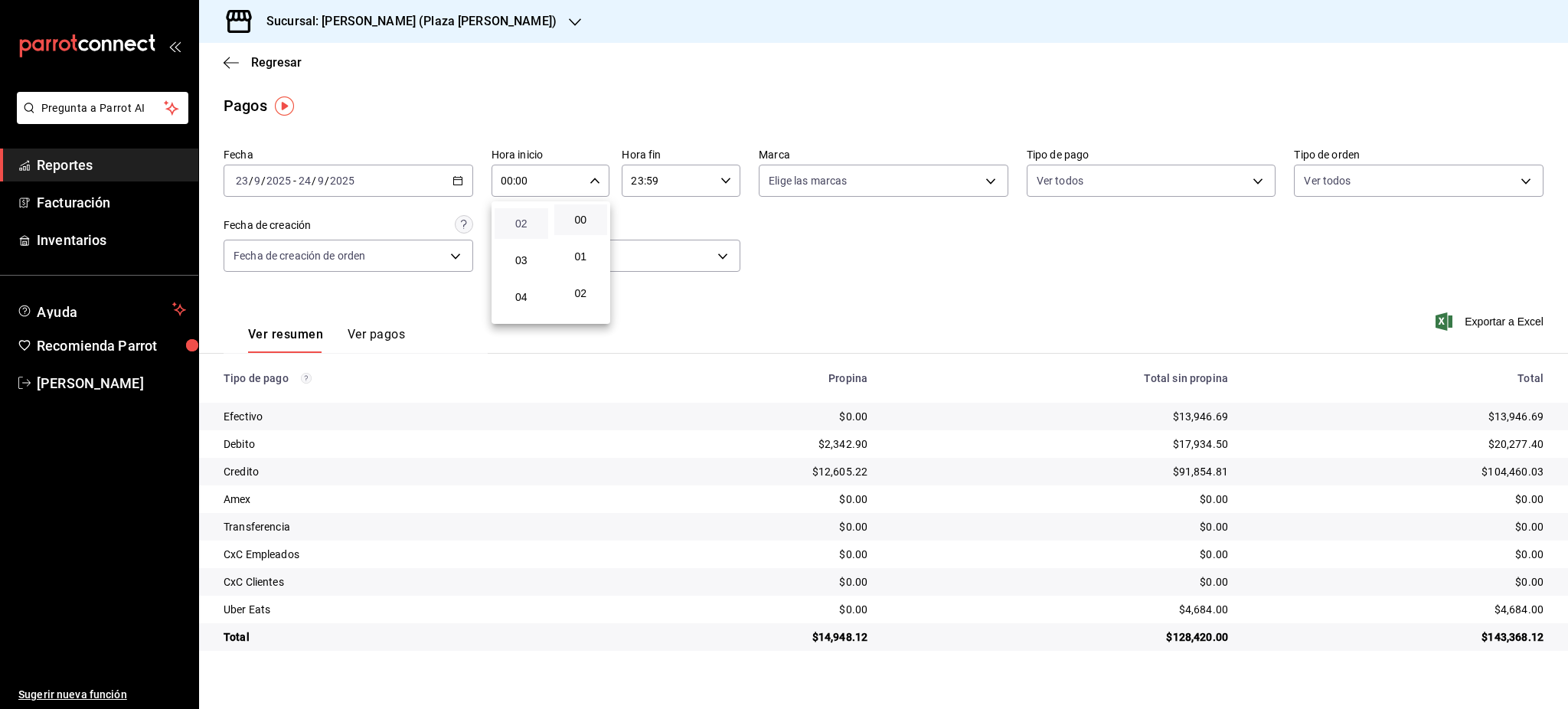
scroll to position [102, 0]
click at [527, 306] on span "05" at bounding box center [521, 302] width 35 height 12
type input "05:00"
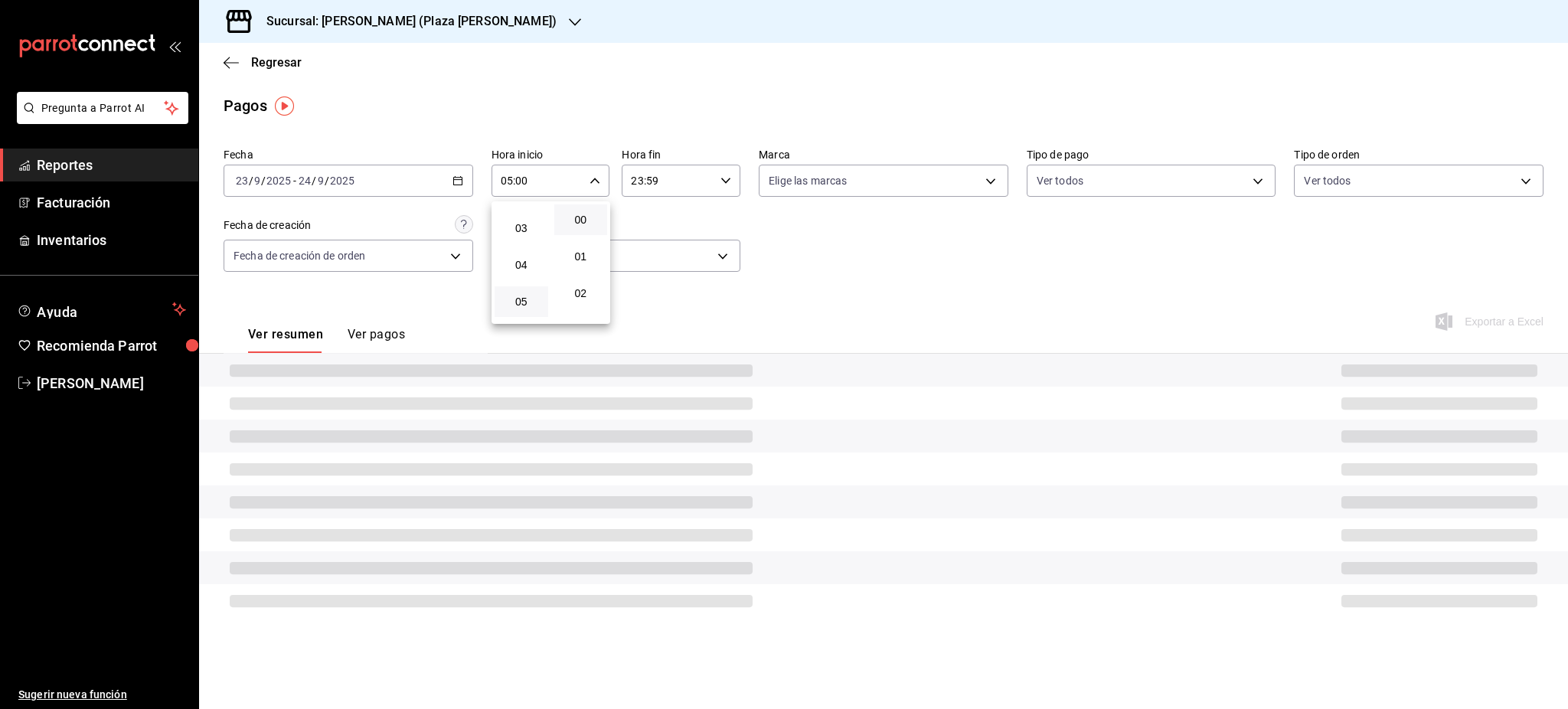
click at [743, 192] on div at bounding box center [784, 354] width 1568 height 709
click at [728, 183] on icon "button" at bounding box center [726, 181] width 11 height 11
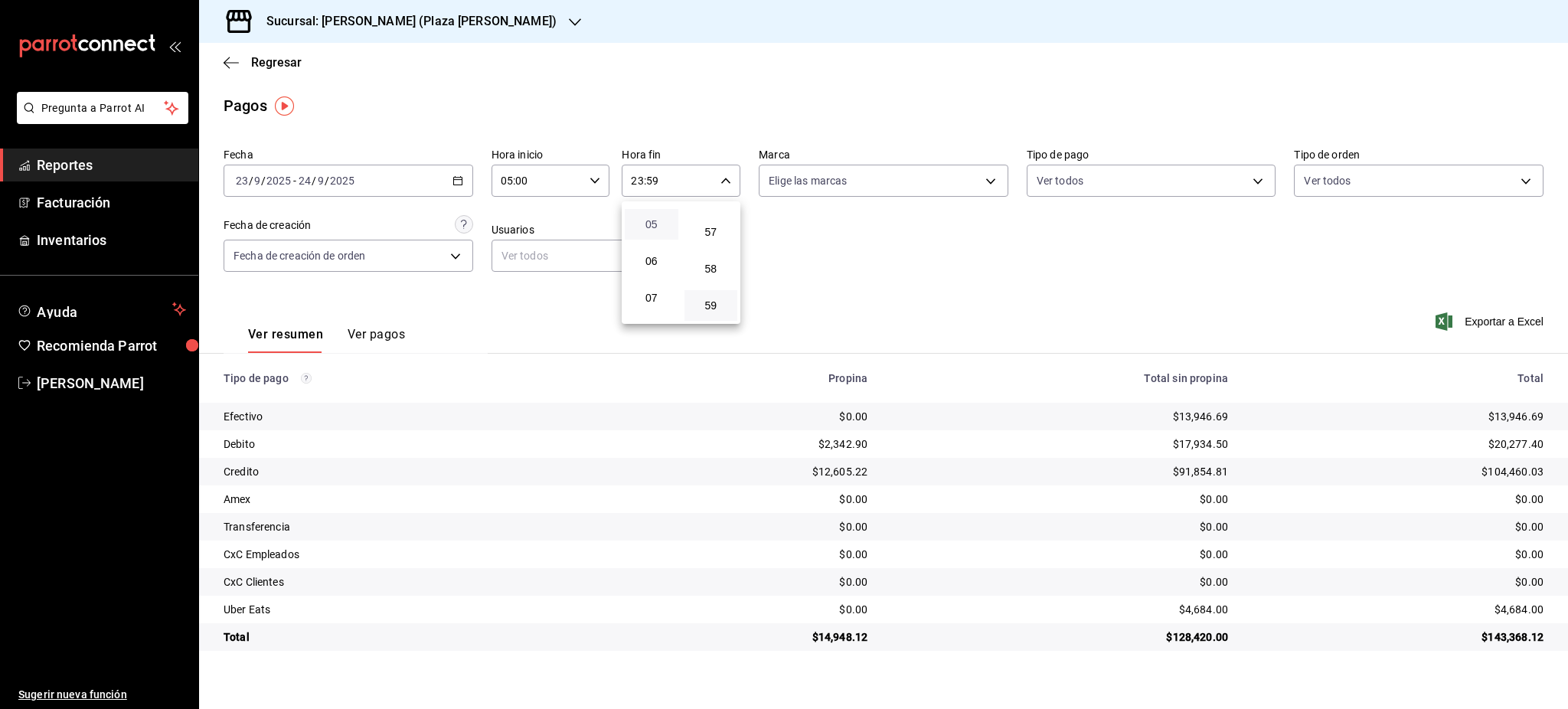
scroll to position [147, 0]
click at [653, 257] on span "05" at bounding box center [651, 257] width 35 height 12
click at [718, 220] on span "00" at bounding box center [711, 220] width 35 height 12
type input "05:00"
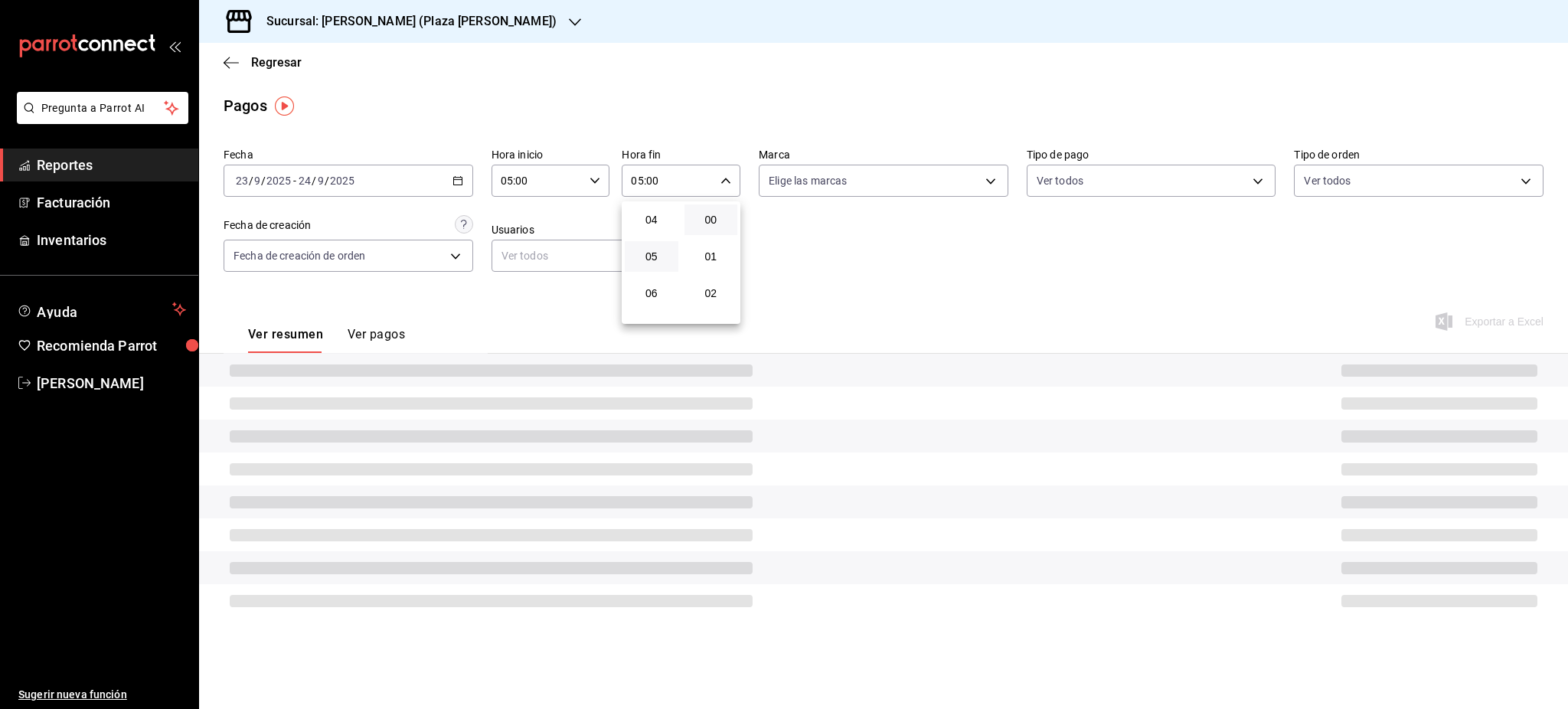
click at [928, 233] on div at bounding box center [784, 354] width 1568 height 709
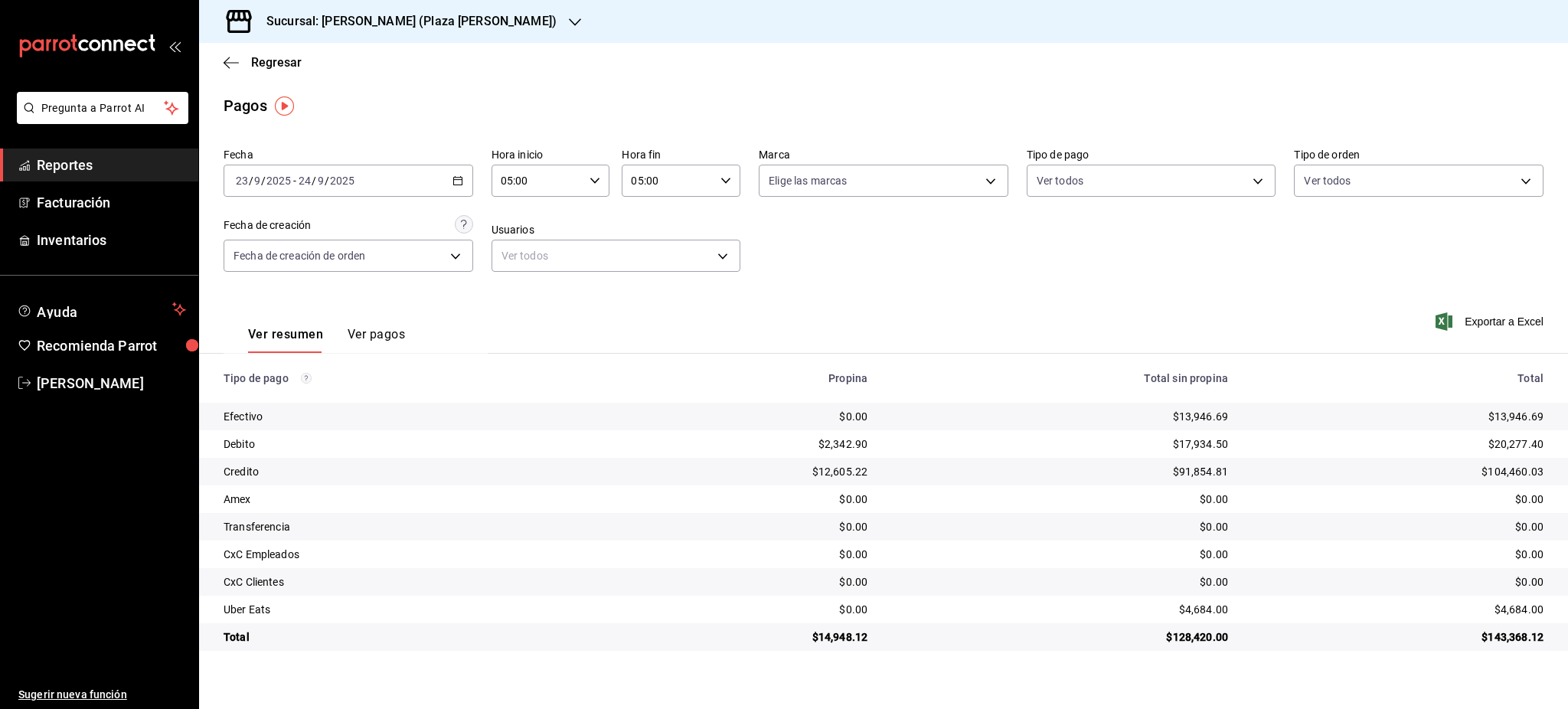
click at [1531, 605] on div "$4,684.00" at bounding box center [1398, 609] width 291 height 15
click at [441, 181] on div "[DATE] [DATE] - [DATE] [DATE]" at bounding box center [348, 181] width 250 height 32
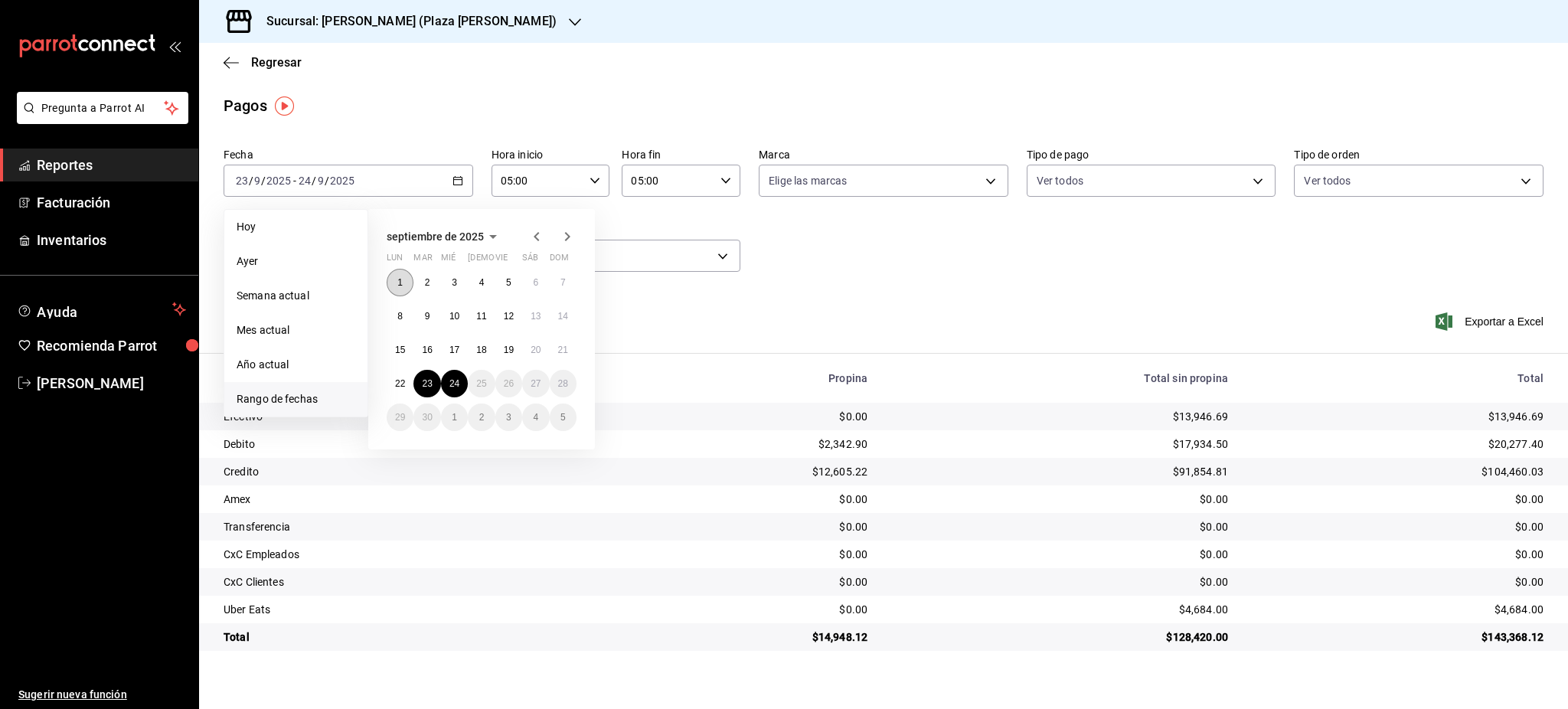
click at [406, 281] on button "1" at bounding box center [400, 282] width 26 height 27
click at [453, 374] on button "24" at bounding box center [454, 383] width 26 height 27
type input "00:00"
type input "23:59"
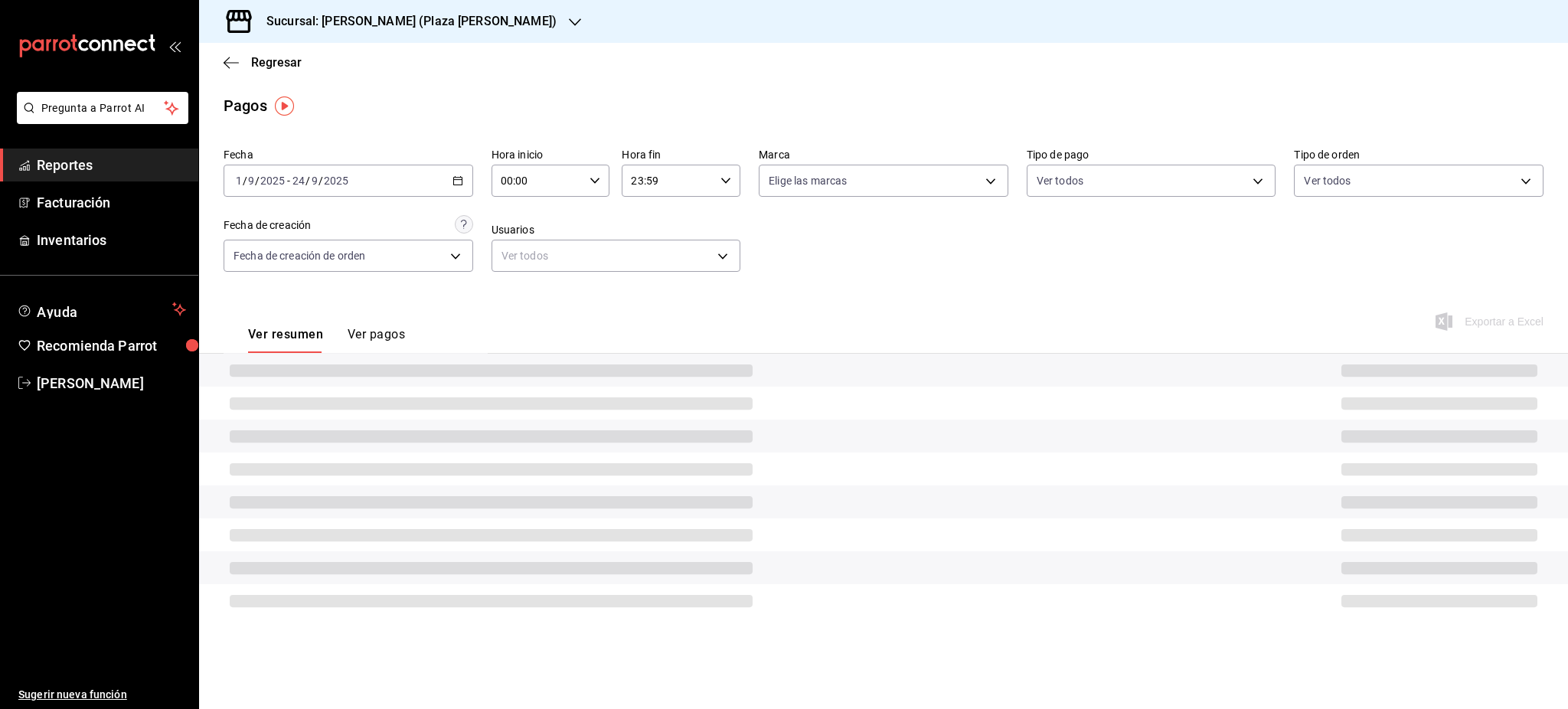
click at [596, 176] on icon "button" at bounding box center [595, 181] width 11 height 11
click at [527, 300] on span "05" at bounding box center [521, 302] width 35 height 12
type input "05:00"
click at [720, 177] on div at bounding box center [784, 354] width 1568 height 709
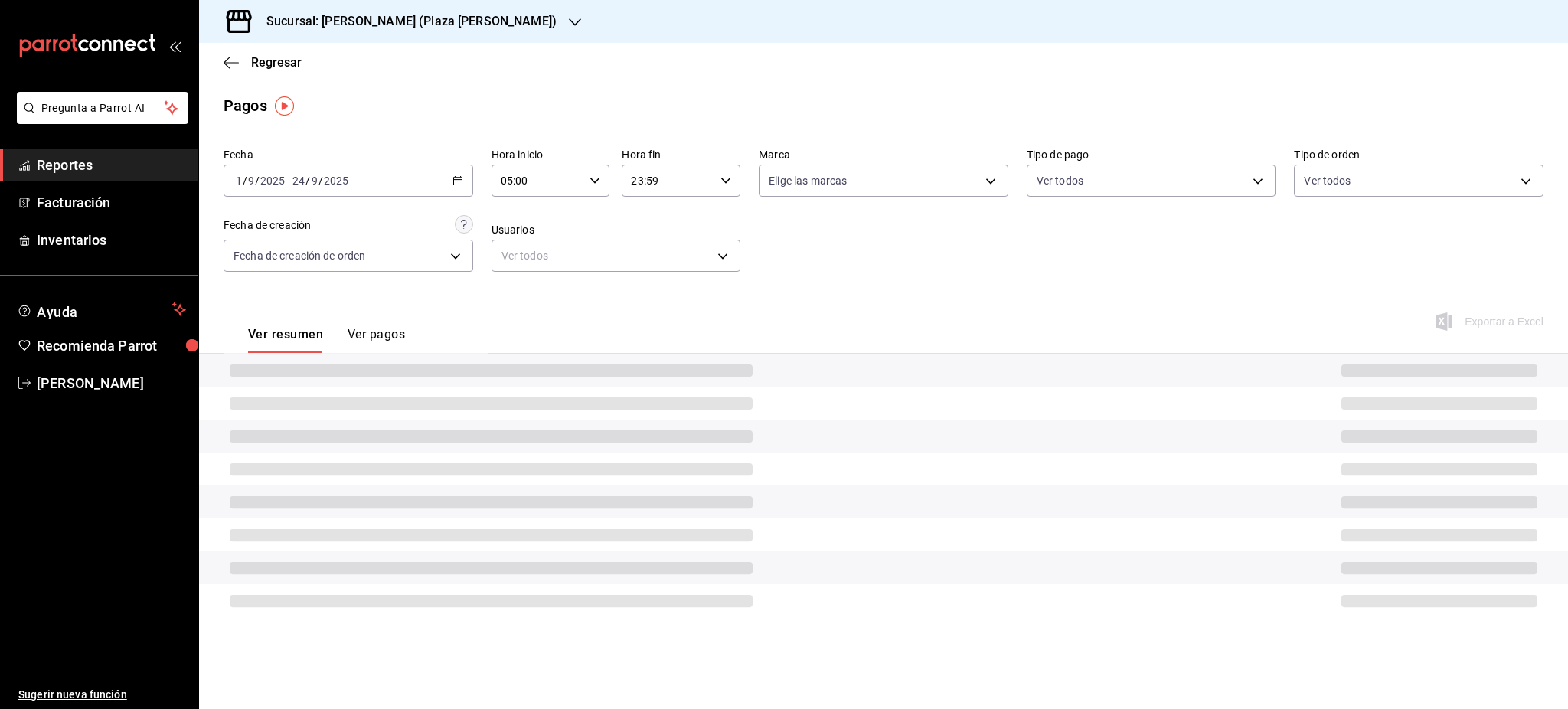
click at [728, 195] on div "23:59 Hora fin" at bounding box center [681, 181] width 118 height 32
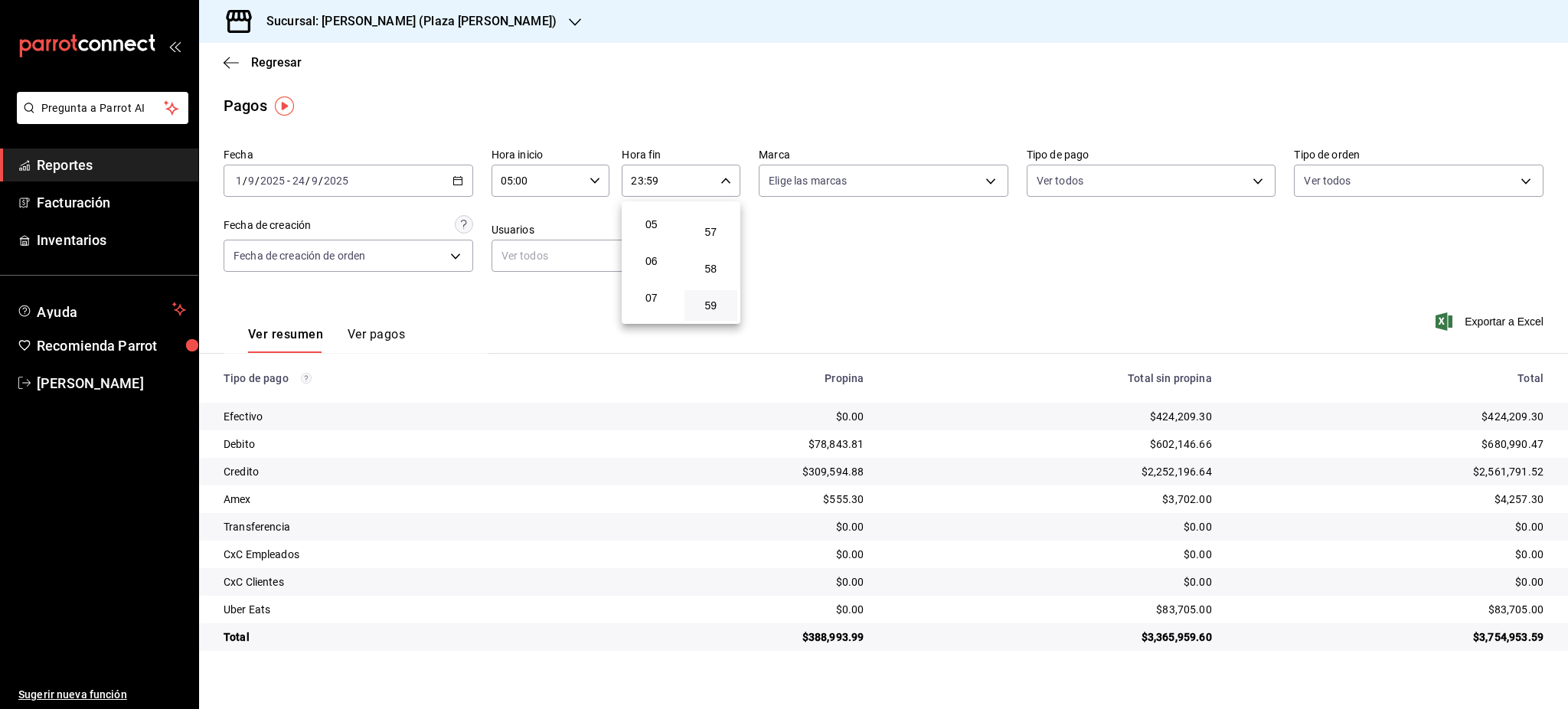
scroll to position [147, 0]
click at [654, 255] on span "05" at bounding box center [651, 257] width 35 height 12
click at [712, 230] on button "00" at bounding box center [711, 220] width 54 height 31
type input "05:00"
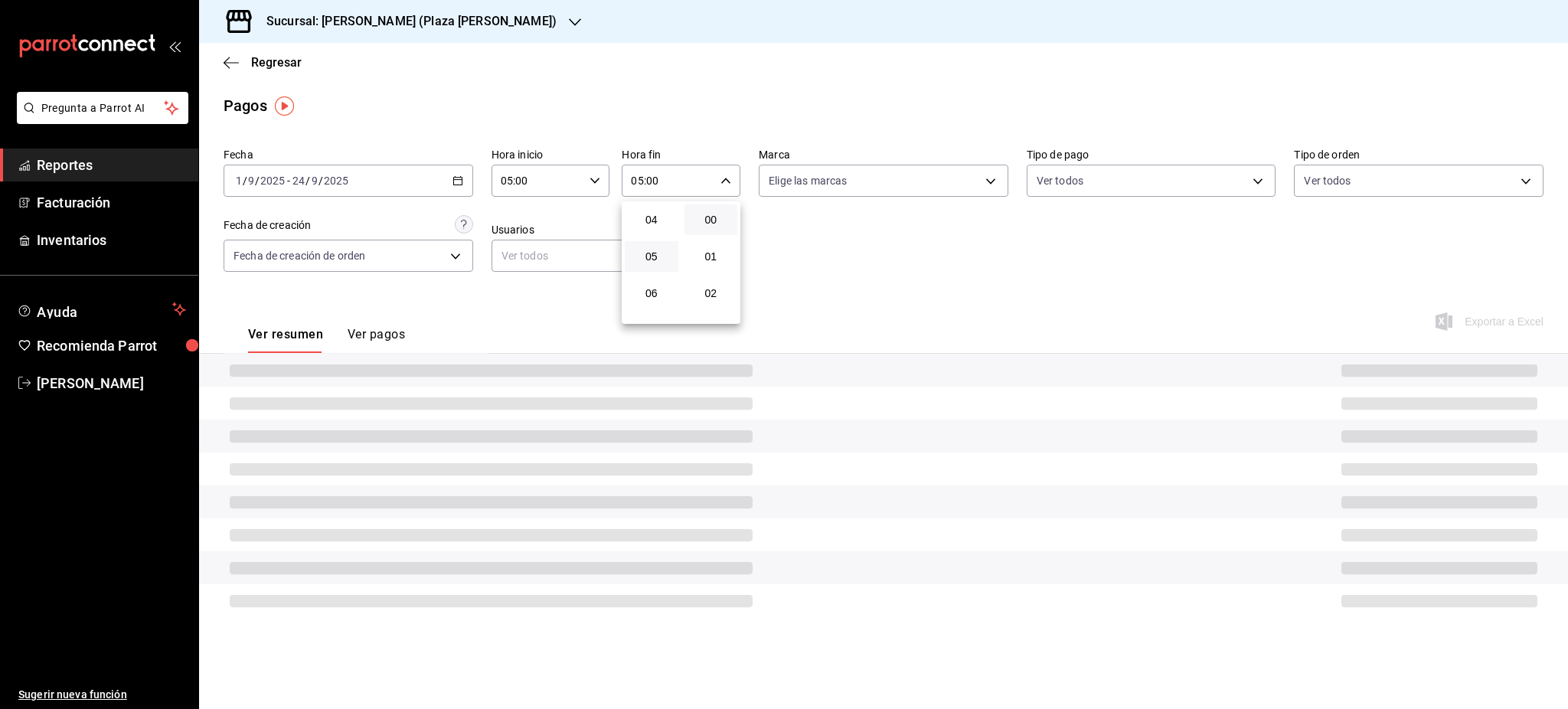
click at [846, 293] on div at bounding box center [784, 354] width 1568 height 709
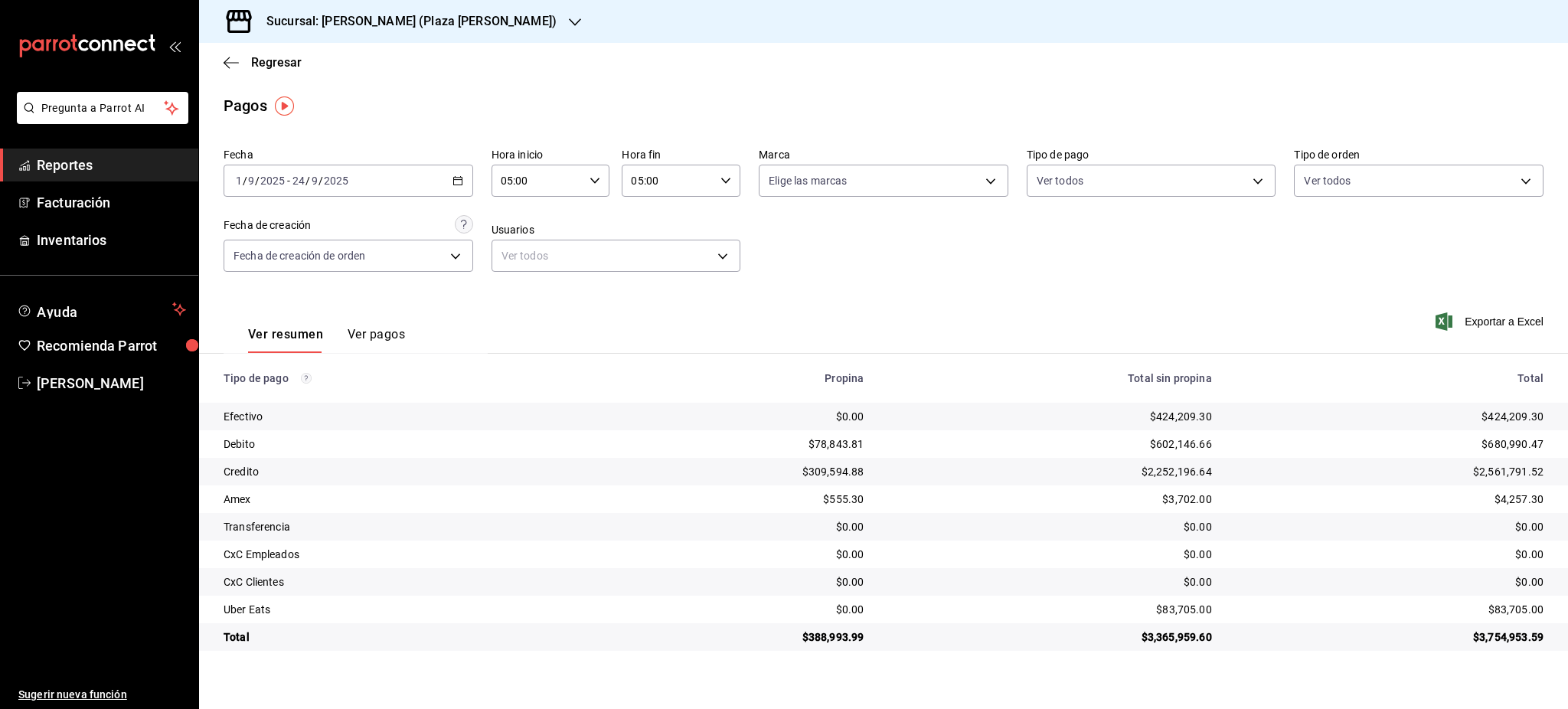
click at [456, 176] on icon "button" at bounding box center [458, 181] width 11 height 11
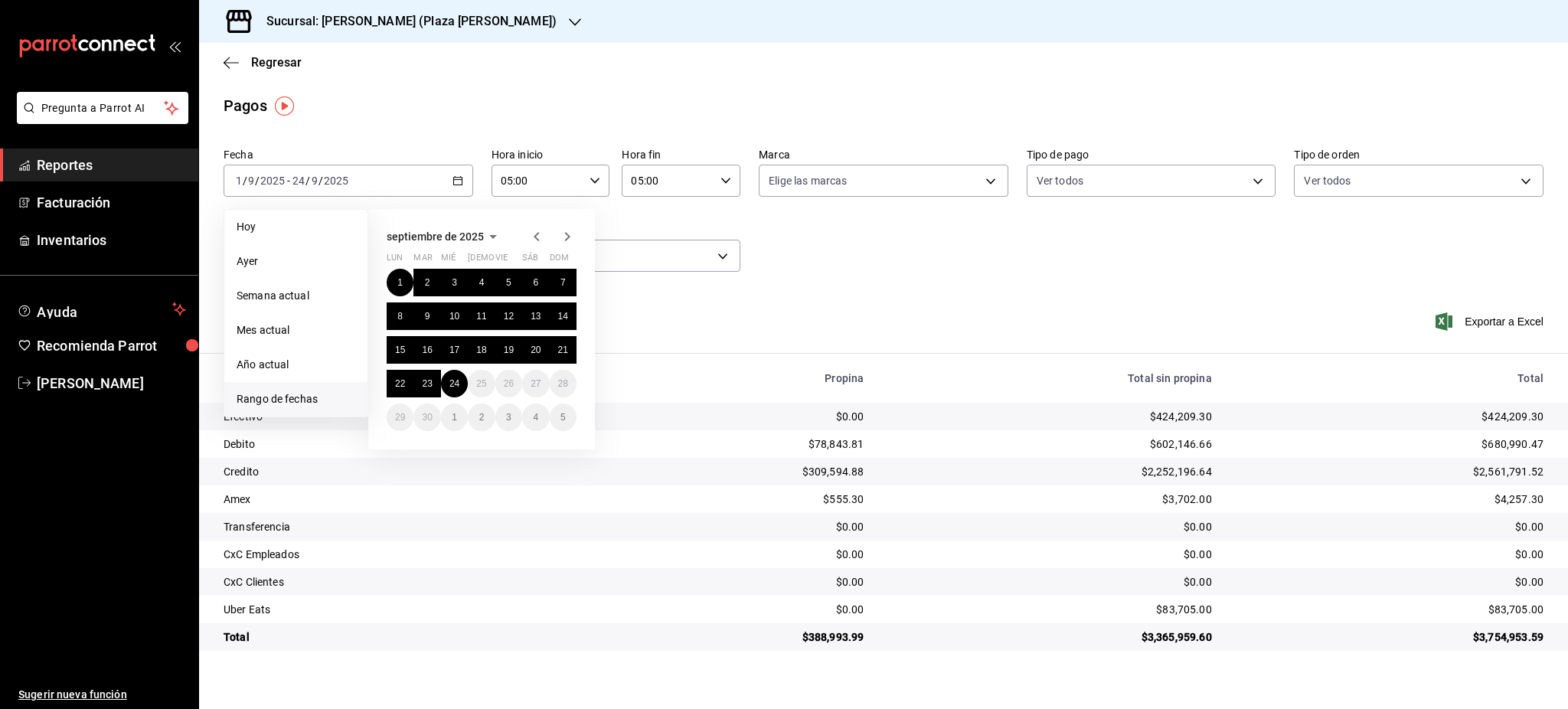
click at [524, 96] on div "Pagos" at bounding box center [884, 106] width 1369 height 23
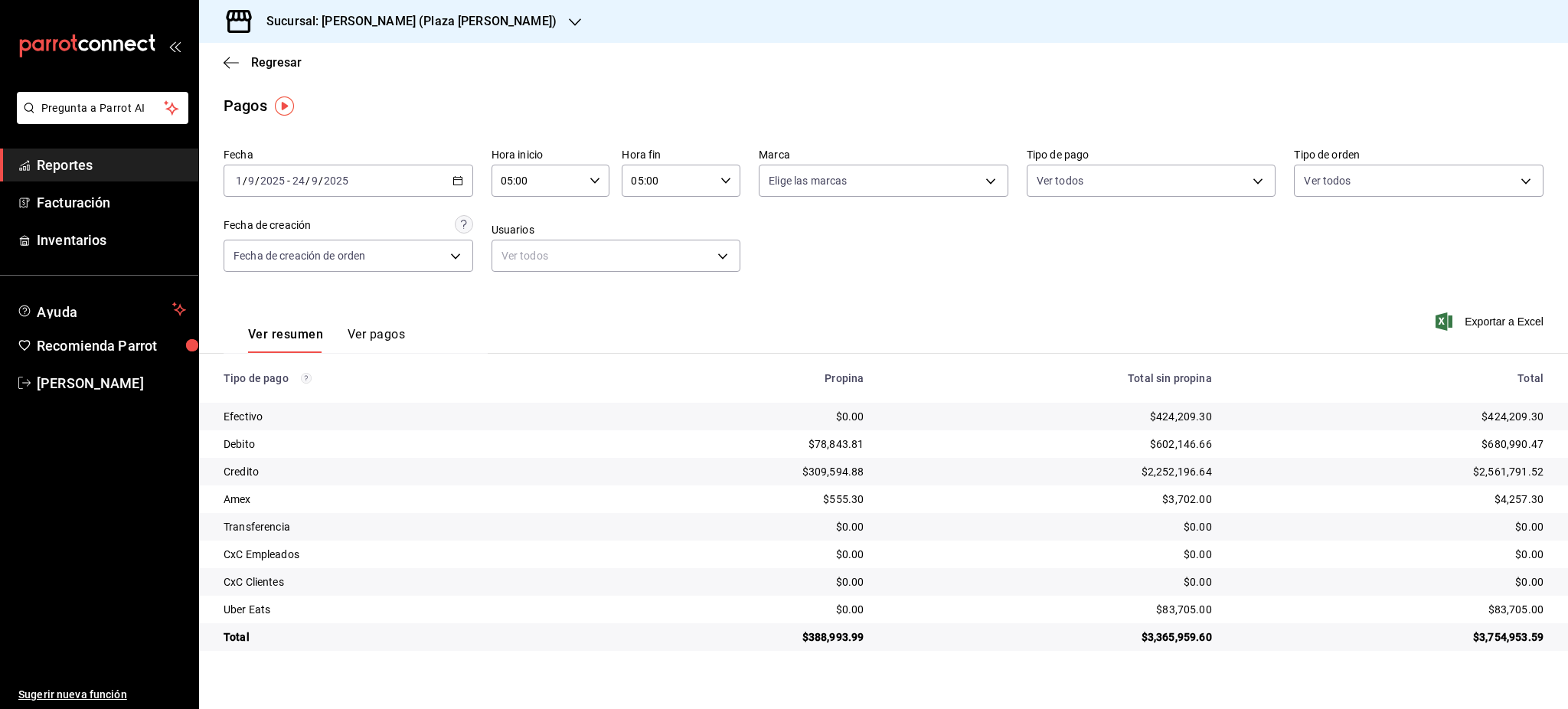
click at [413, 24] on h3 "Sucursal: [PERSON_NAME] (Plaza [PERSON_NAME])" at bounding box center [405, 21] width 303 height 19
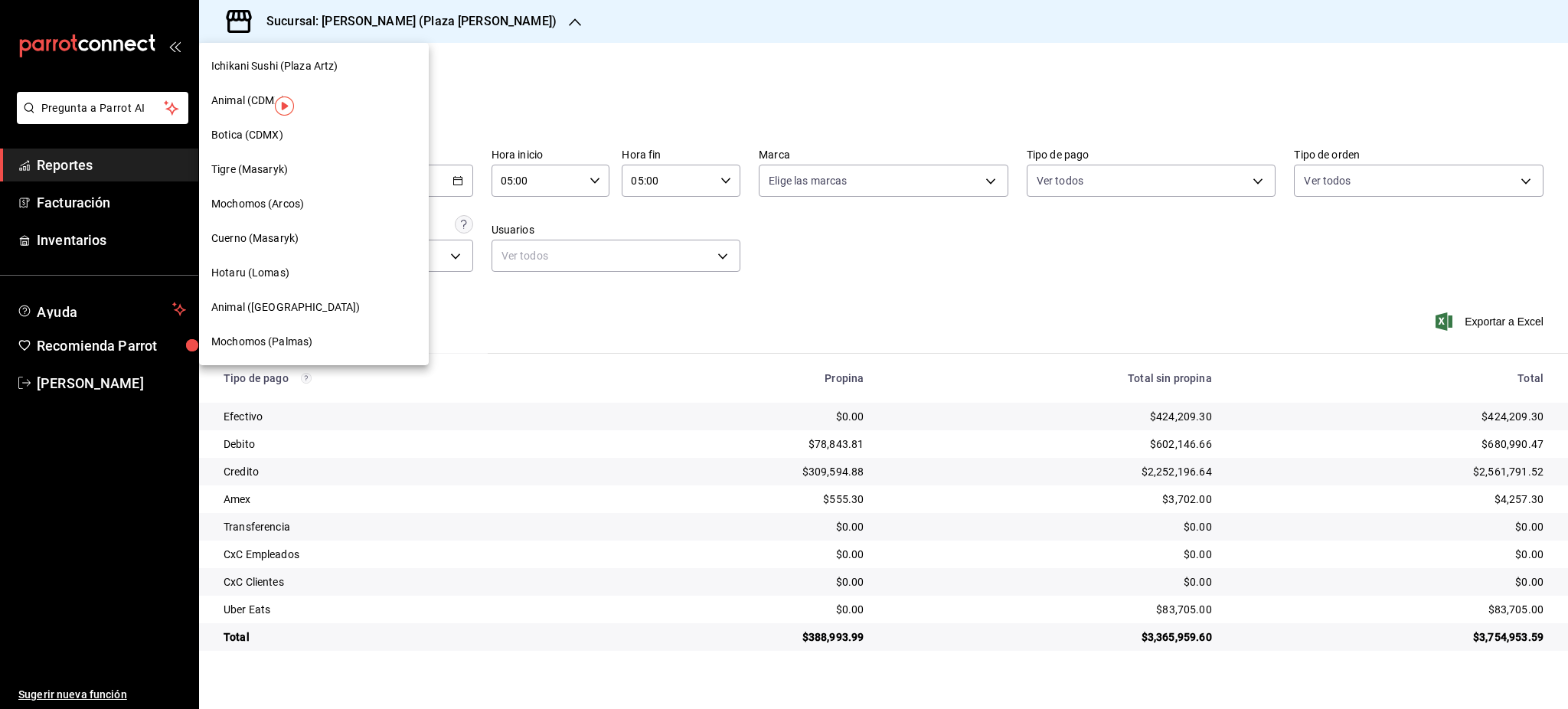
click at [309, 265] on div "Hotaru (Lomas)" at bounding box center [314, 273] width 205 height 16
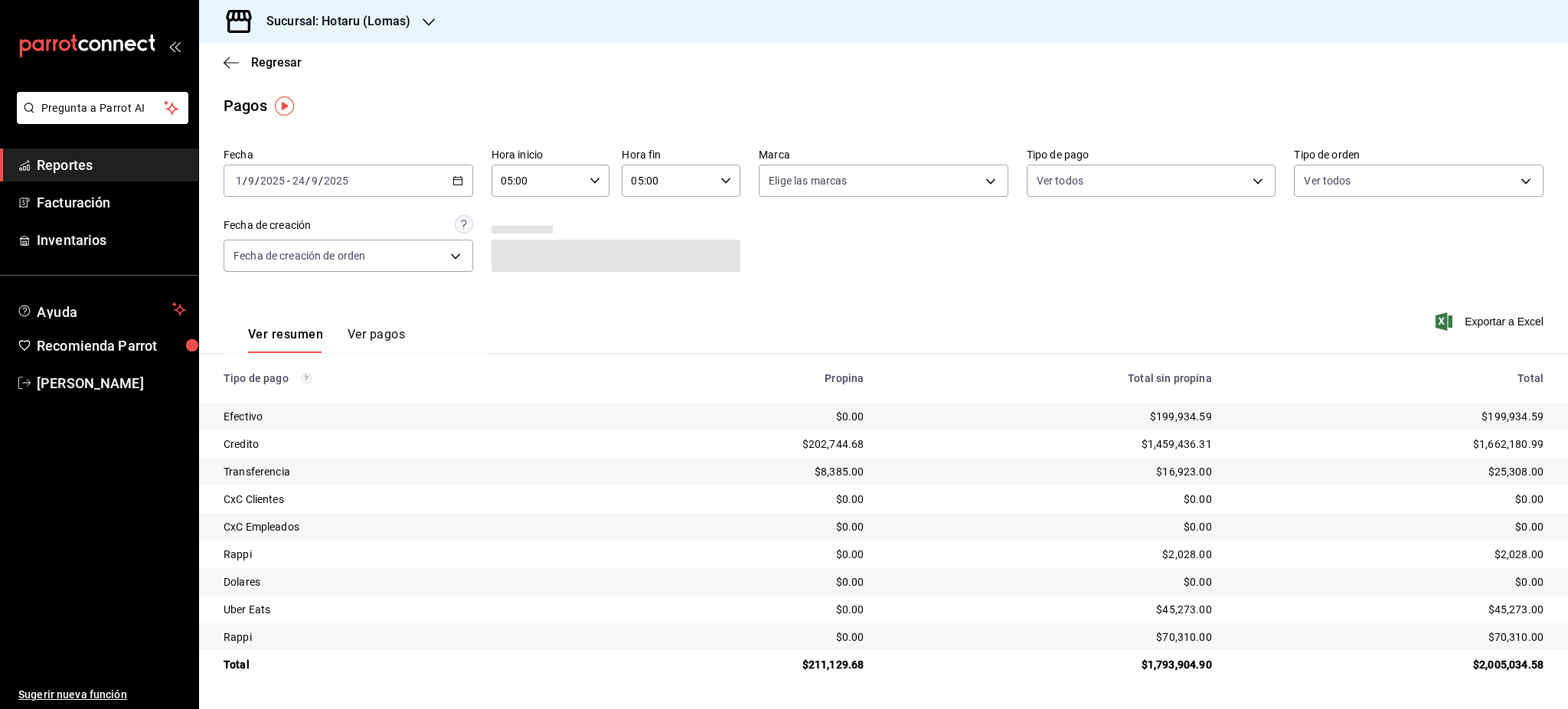
click at [789, 266] on div "Fecha [DATE] [DATE] - [DATE] [DATE] Hora inicio 05:00 Hora inicio Hora fin 05:0…" at bounding box center [883, 216] width 1320 height 148
click at [471, 181] on div "2025-09-01 1 / 9 / 2025 - 2025-09-24 24 / 9 / 2025" at bounding box center [348, 181] width 250 height 32
click at [311, 401] on span "Rango de fechas" at bounding box center [296, 399] width 118 height 16
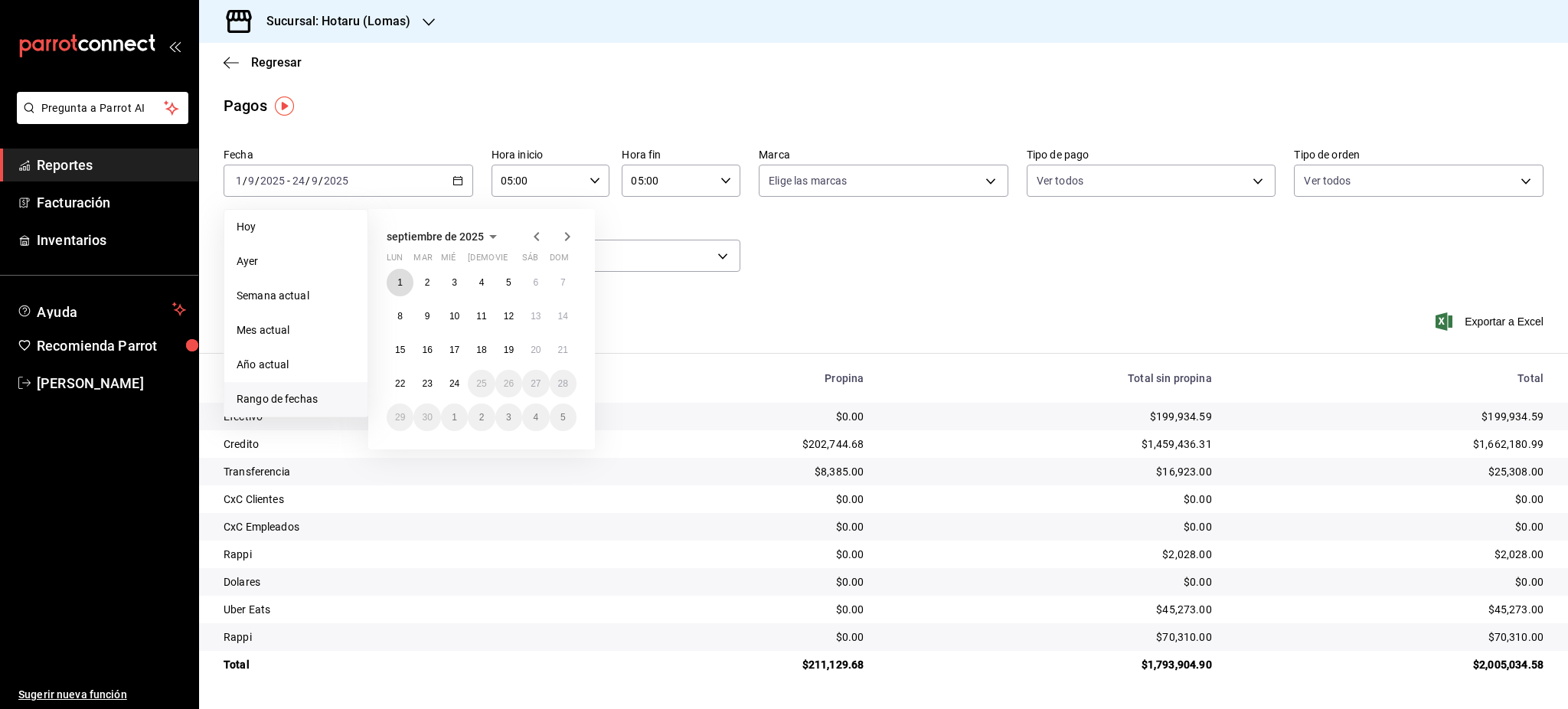
click at [397, 283] on abbr "1" at bounding box center [400, 282] width 5 height 11
click at [504, 349] on abbr "19" at bounding box center [509, 349] width 10 height 11
type input "00:00"
type input "23:59"
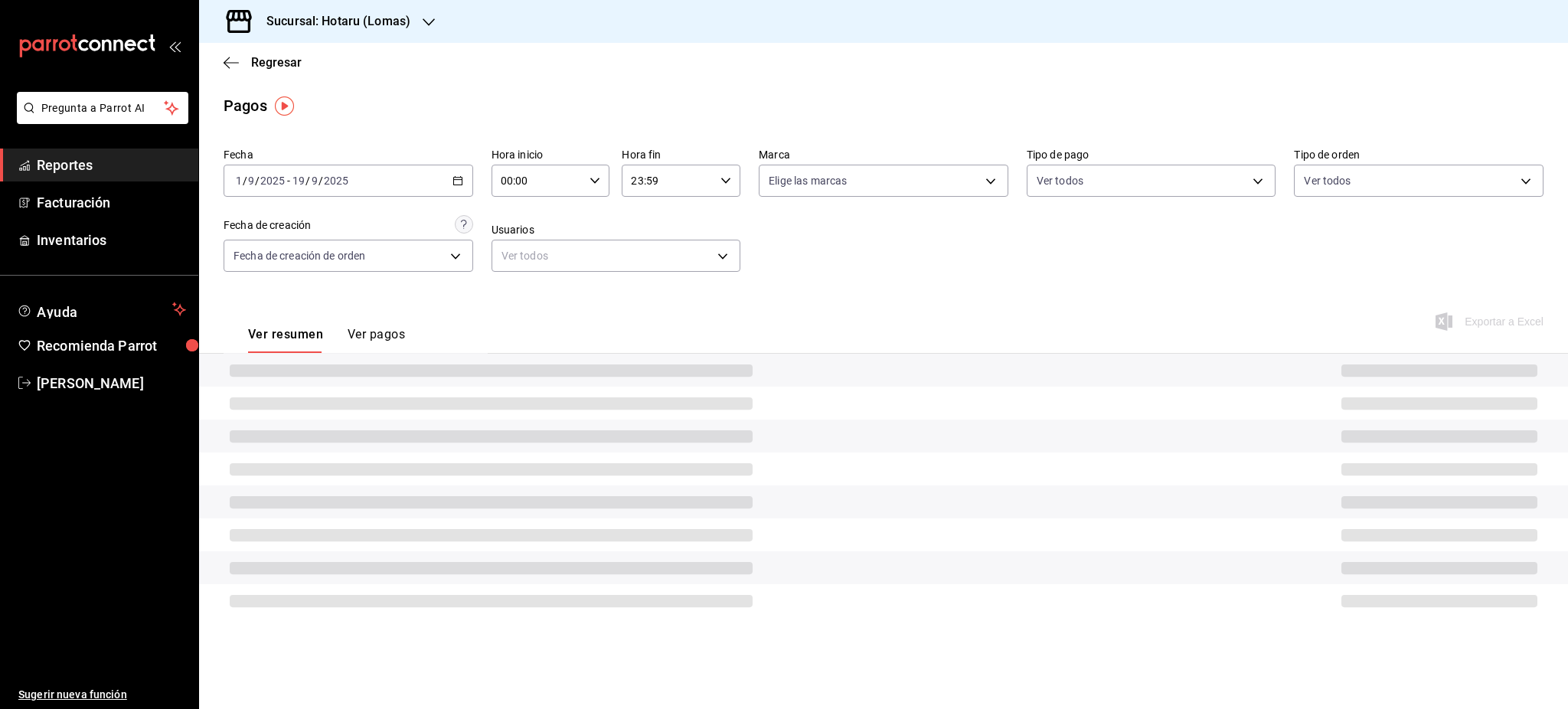
click at [602, 182] on div "00:00 Hora inicio" at bounding box center [551, 181] width 118 height 32
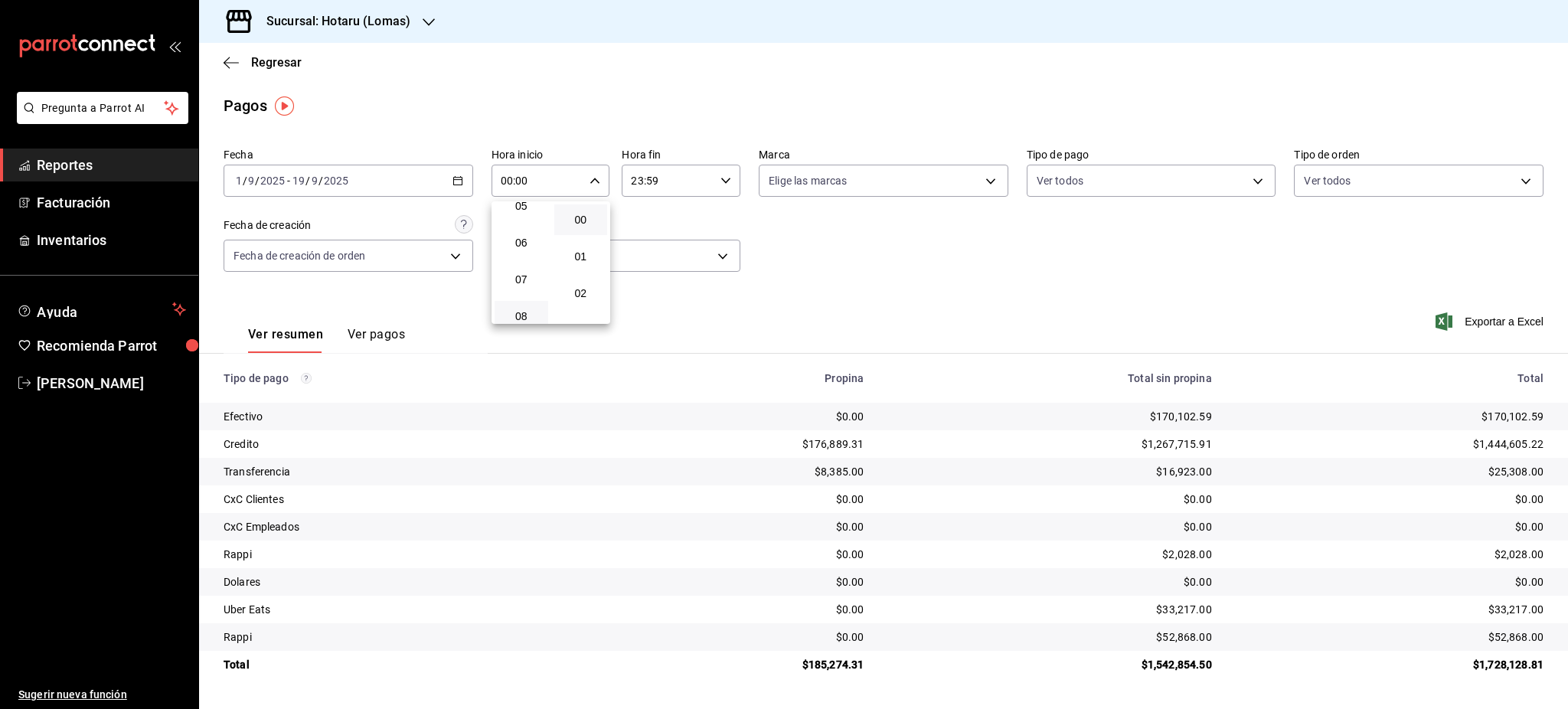
scroll to position [102, 0]
click at [524, 288] on button "05" at bounding box center [521, 302] width 54 height 31
type input "05:00"
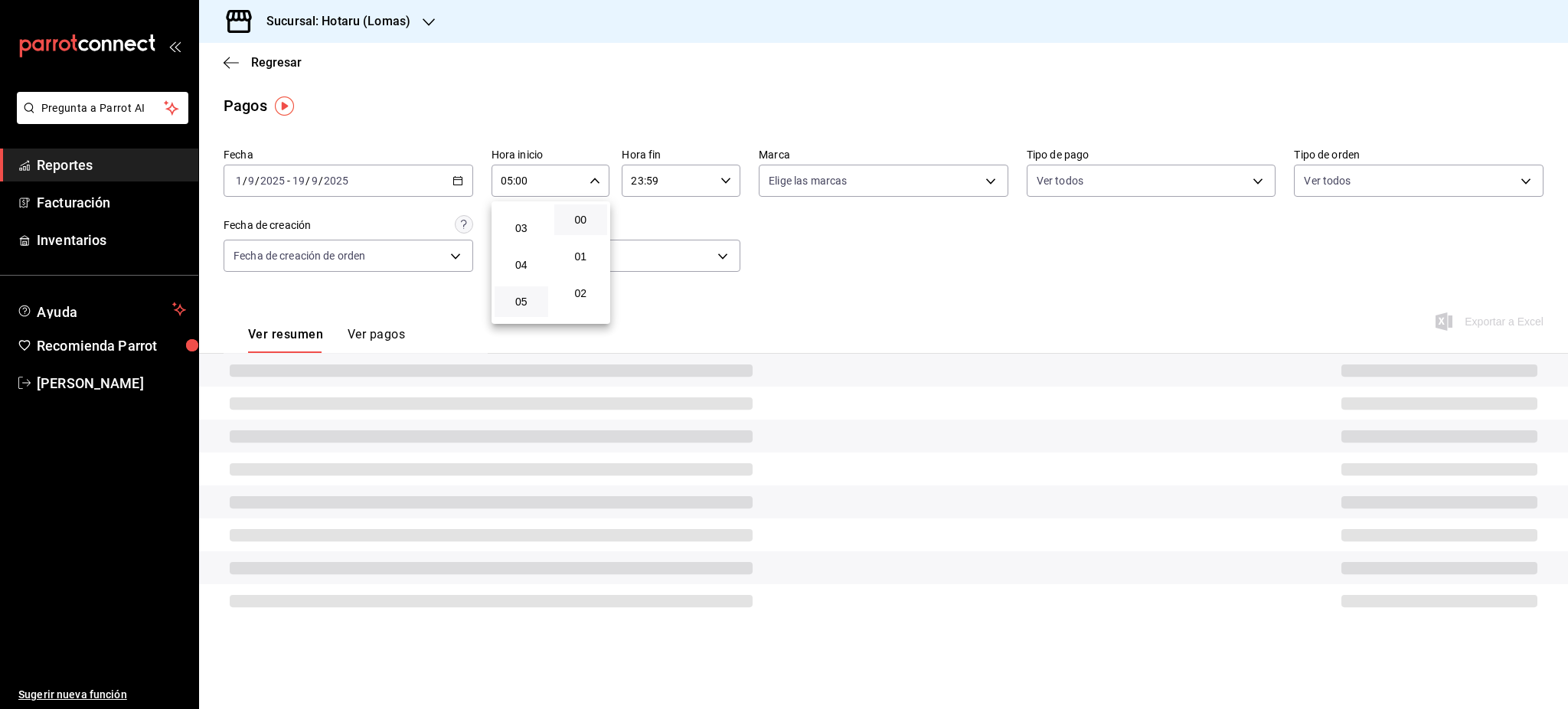
click at [717, 187] on div at bounding box center [784, 354] width 1568 height 709
click at [732, 185] on div "23:59 Hora fin" at bounding box center [681, 181] width 118 height 32
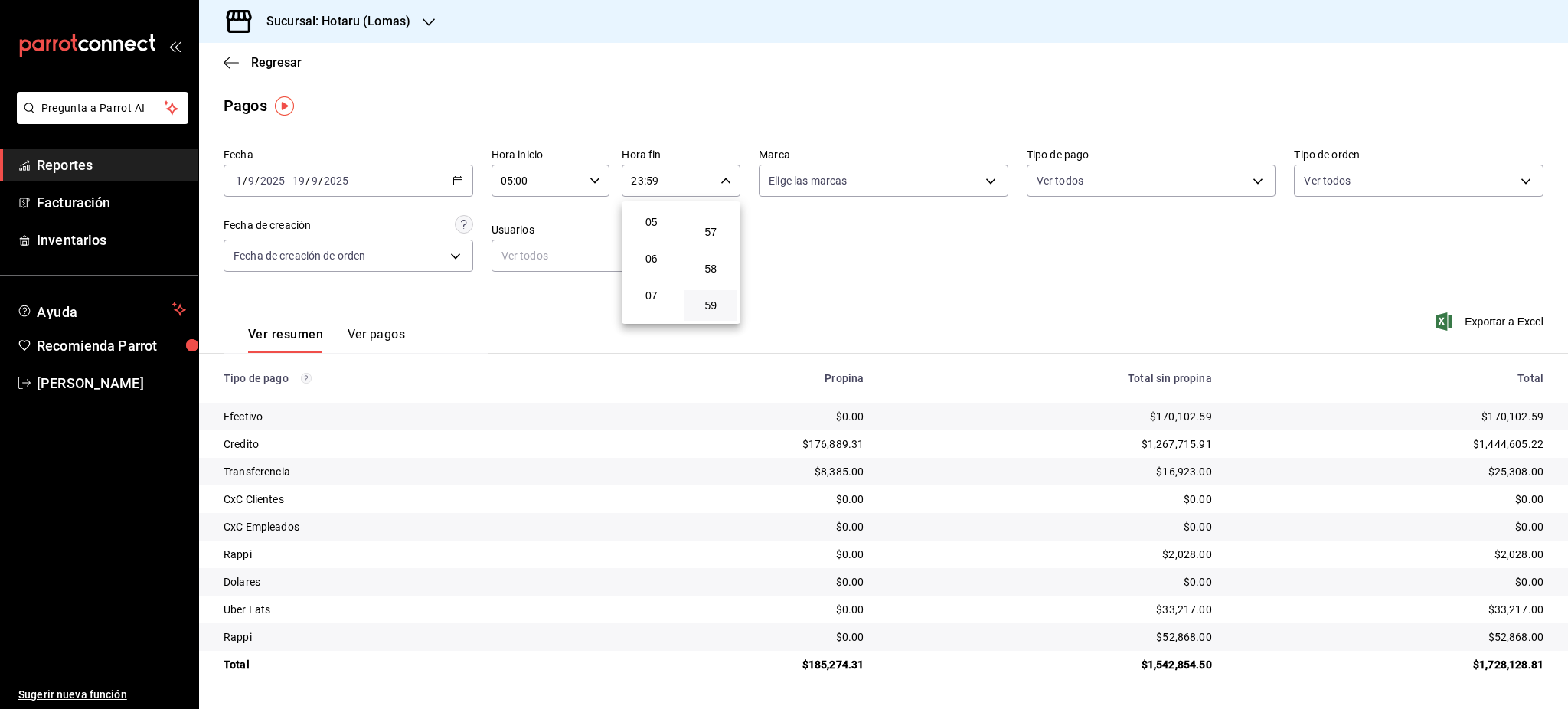
scroll to position [147, 0]
click at [653, 270] on button "05" at bounding box center [651, 257] width 54 height 31
click at [717, 229] on button "00" at bounding box center [711, 220] width 54 height 31
type input "05:00"
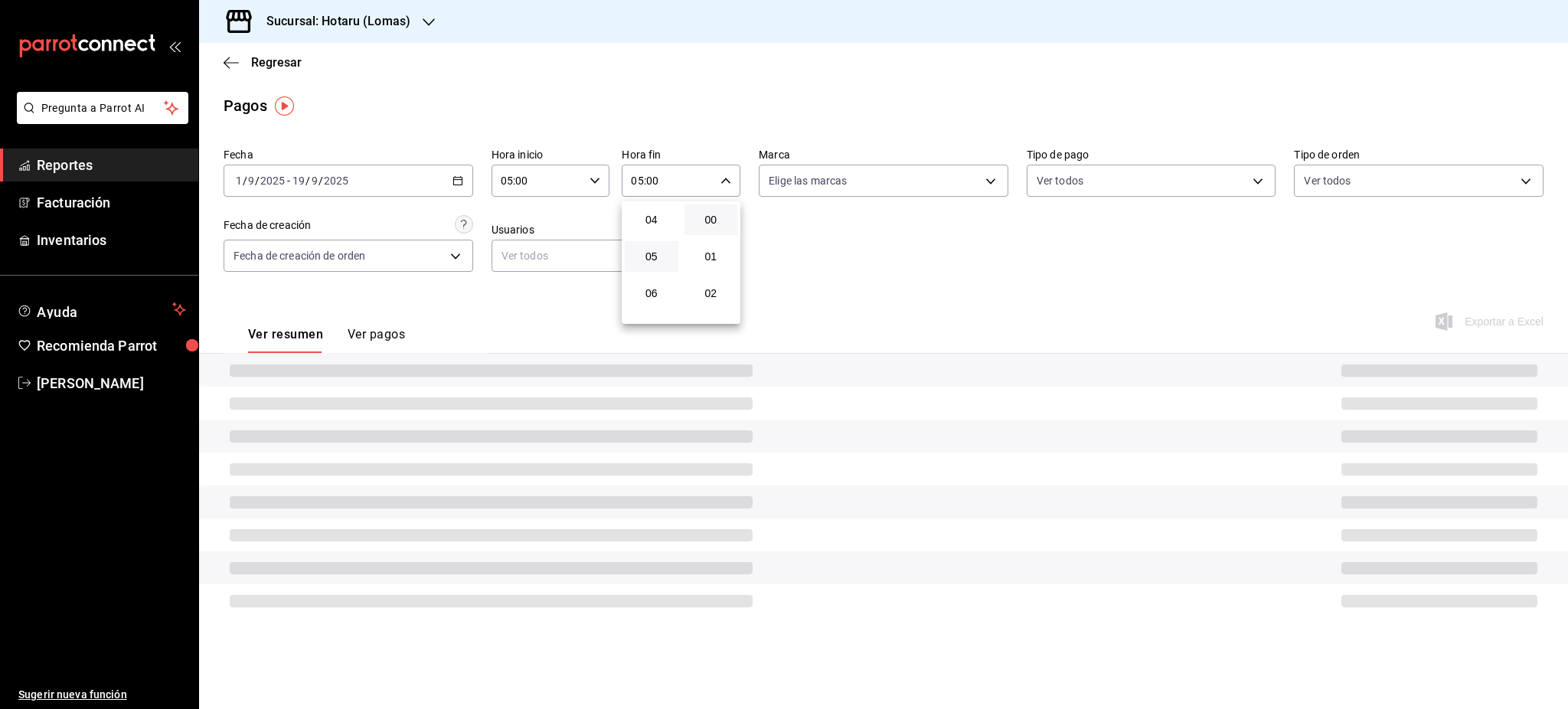
click at [860, 267] on div at bounding box center [784, 354] width 1568 height 709
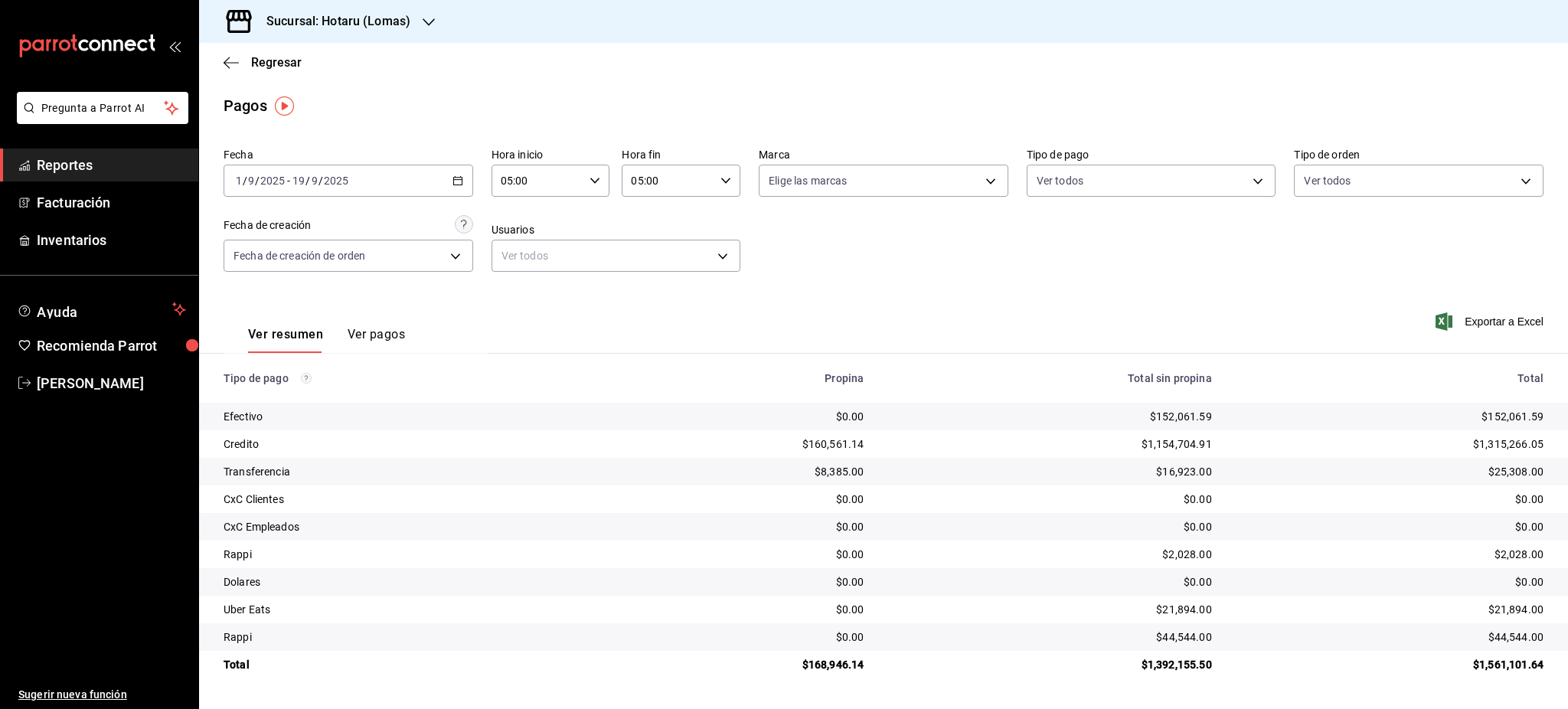
click at [469, 185] on div "2025-09-01 1 / 9 / 2025 - 2025-09-19 19 / 9 / 2025" at bounding box center [348, 181] width 250 height 32
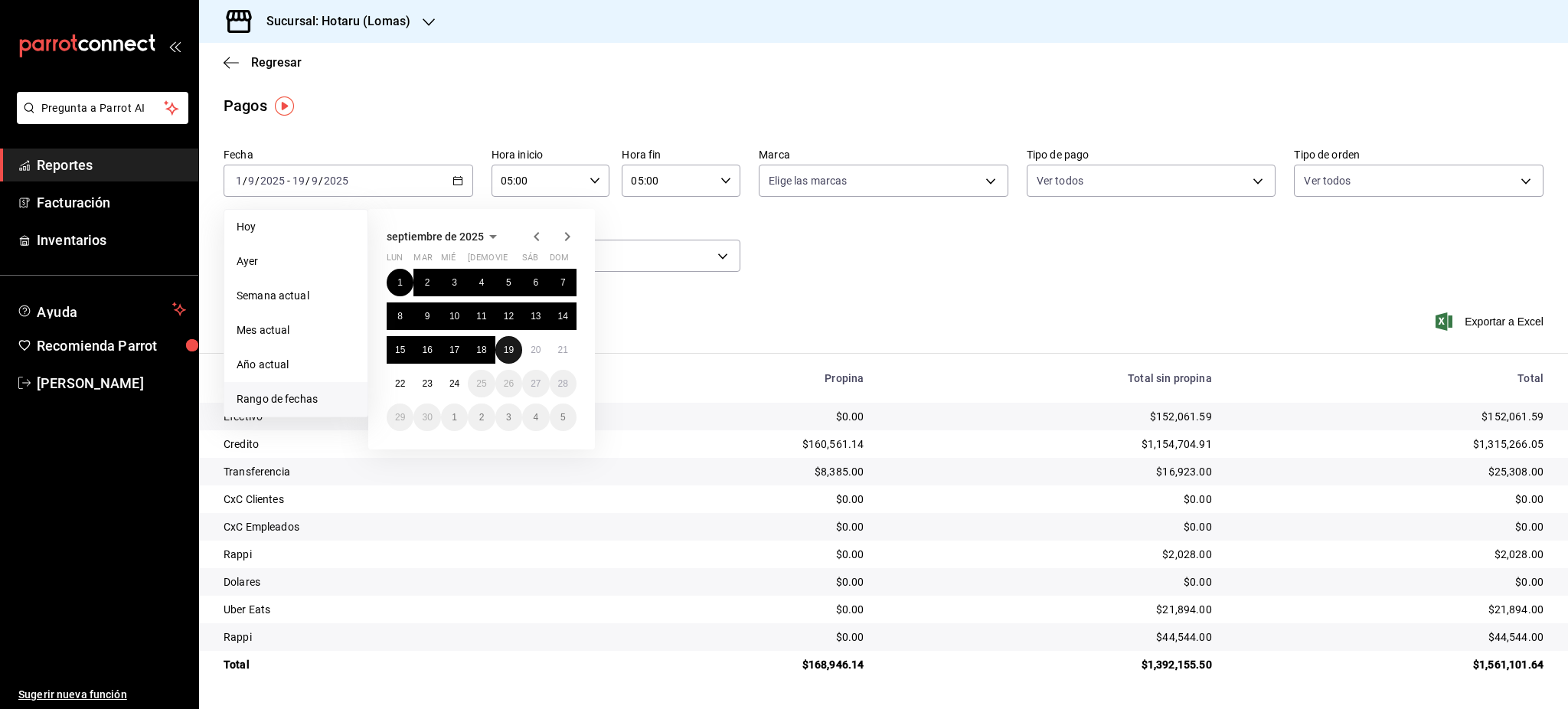
click at [504, 347] on abbr "19" at bounding box center [509, 349] width 10 height 11
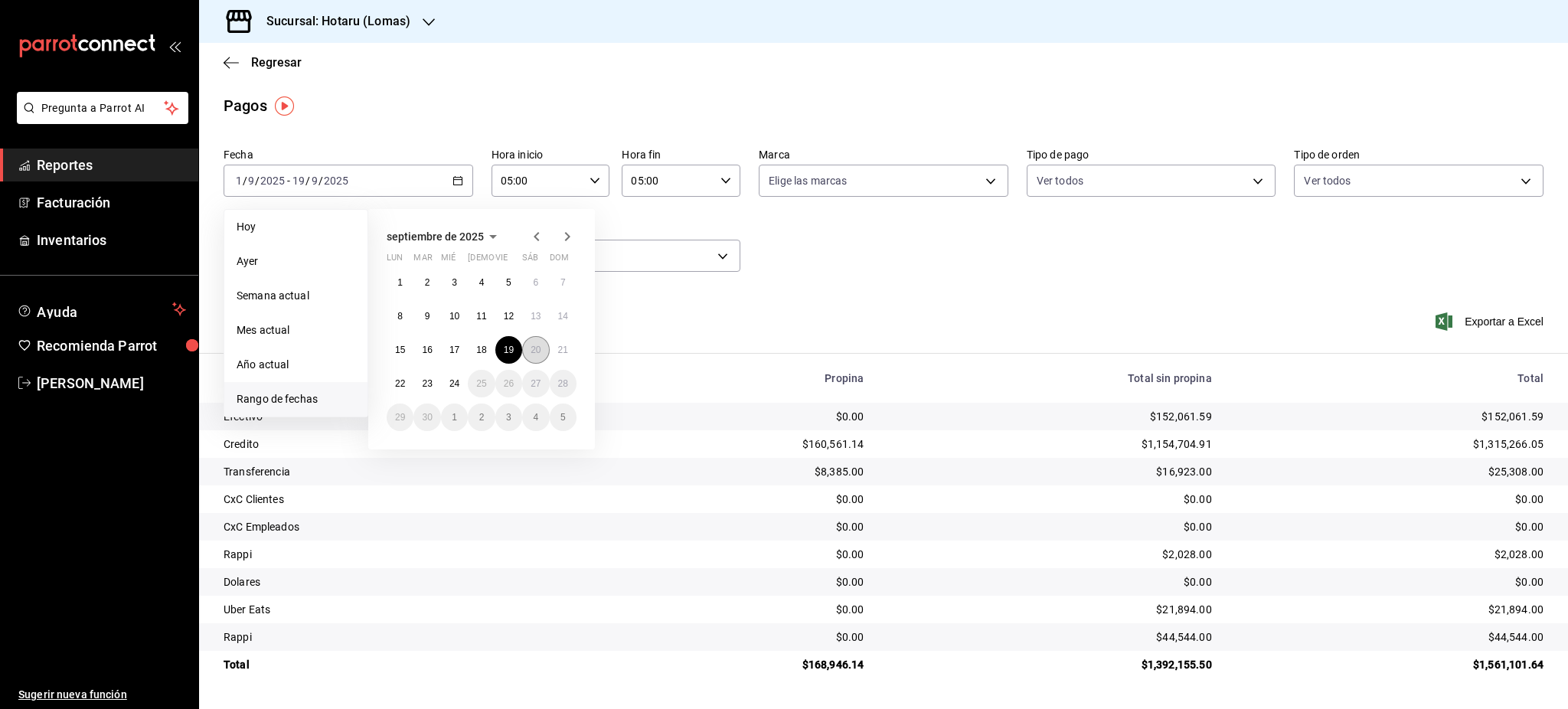
click at [531, 347] on abbr "20" at bounding box center [536, 349] width 10 height 11
type input "00:00"
type input "23:59"
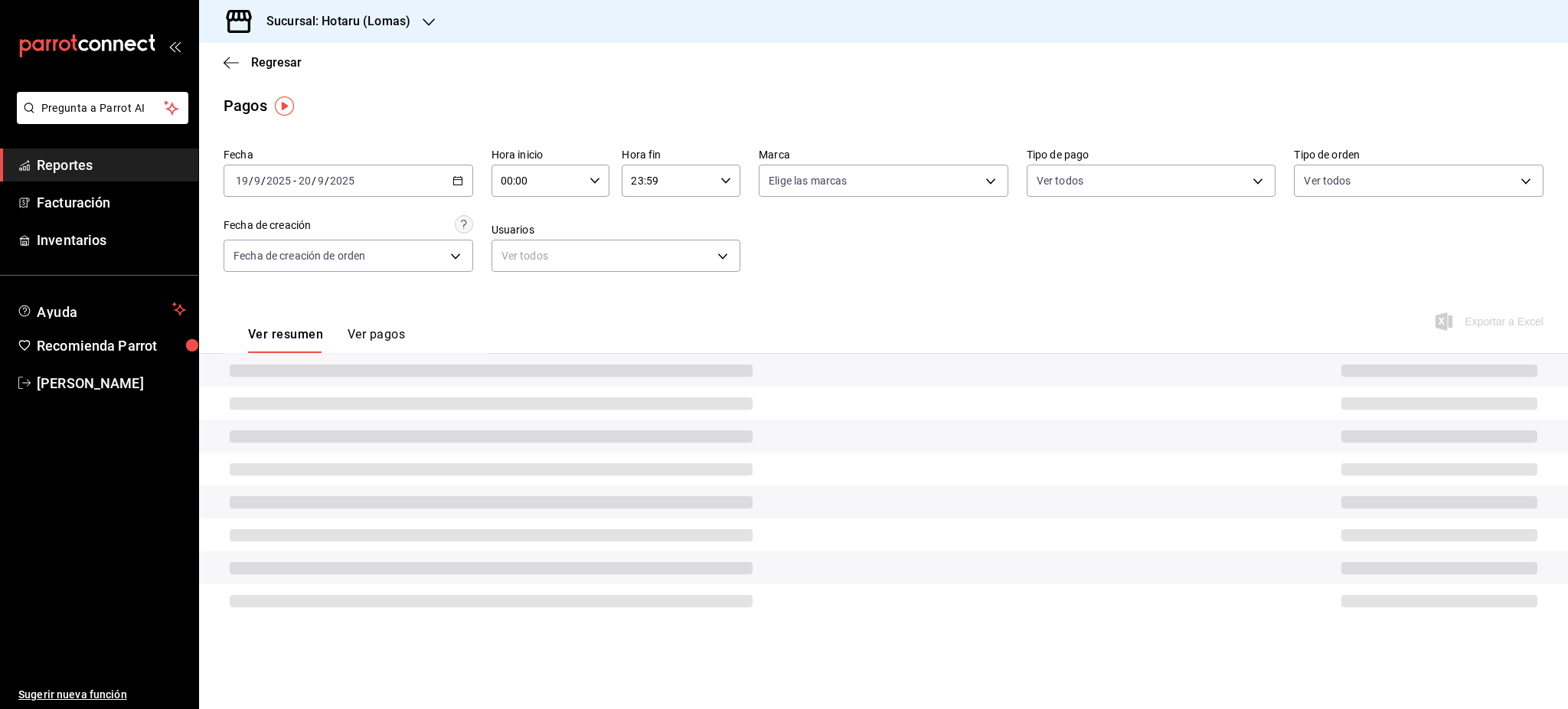
click at [596, 182] on icon "button" at bounding box center [595, 181] width 11 height 11
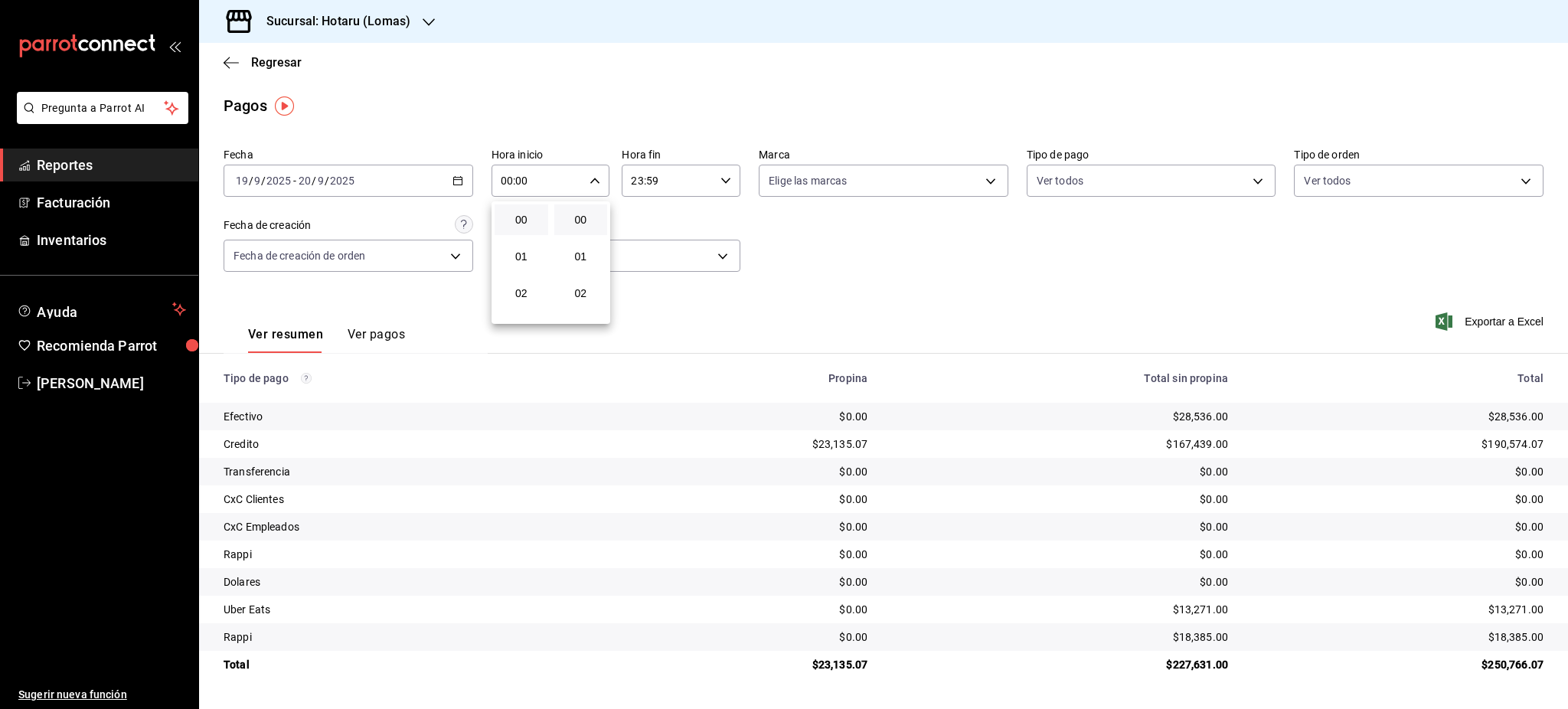
scroll to position [102, 0]
click at [522, 297] on span "05" at bounding box center [521, 302] width 35 height 12
type input "05:00"
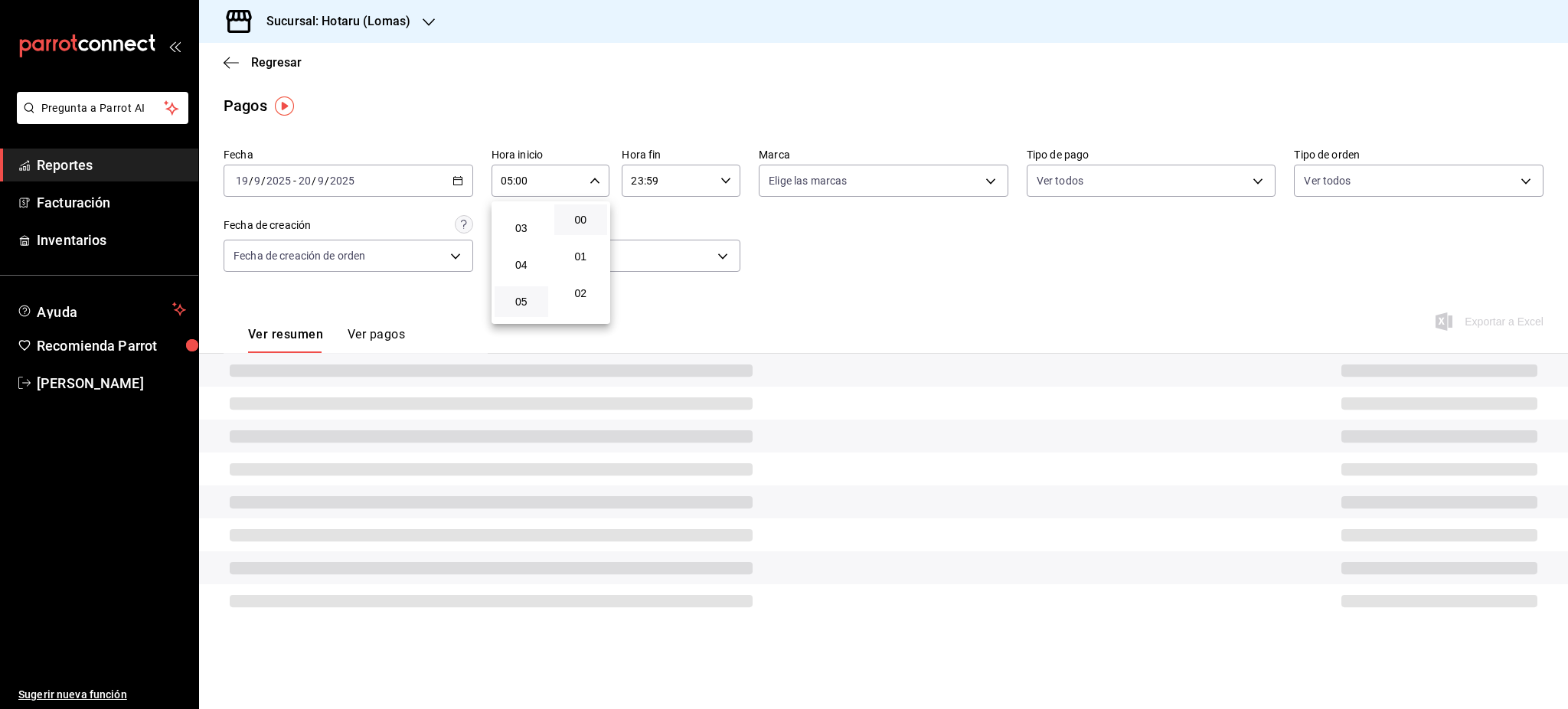
click at [689, 206] on div at bounding box center [784, 354] width 1568 height 709
click at [721, 189] on div "23:59 Hora fin" at bounding box center [681, 181] width 118 height 32
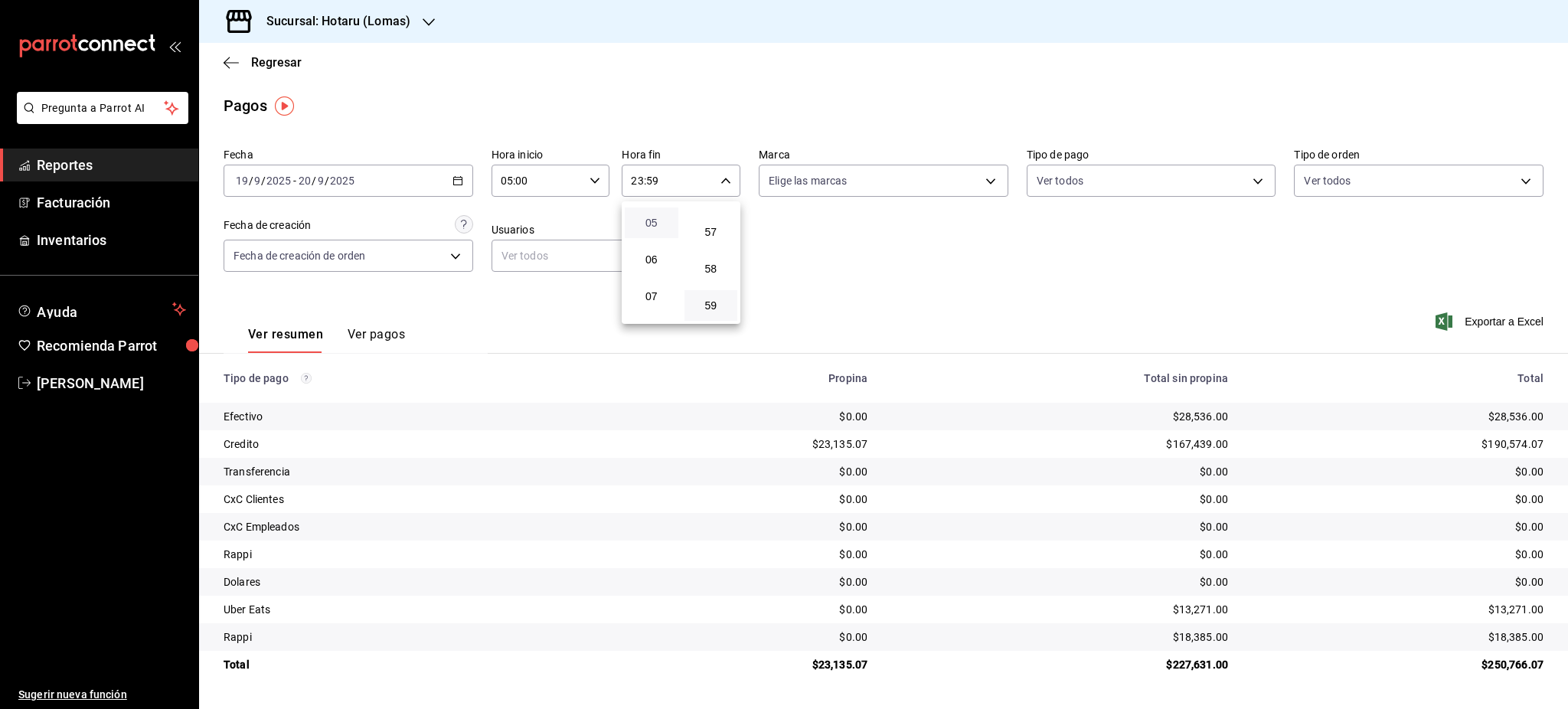
scroll to position [147, 0]
click at [655, 257] on span "05" at bounding box center [651, 257] width 35 height 12
click at [713, 218] on span "00" at bounding box center [711, 220] width 35 height 12
type input "05:00"
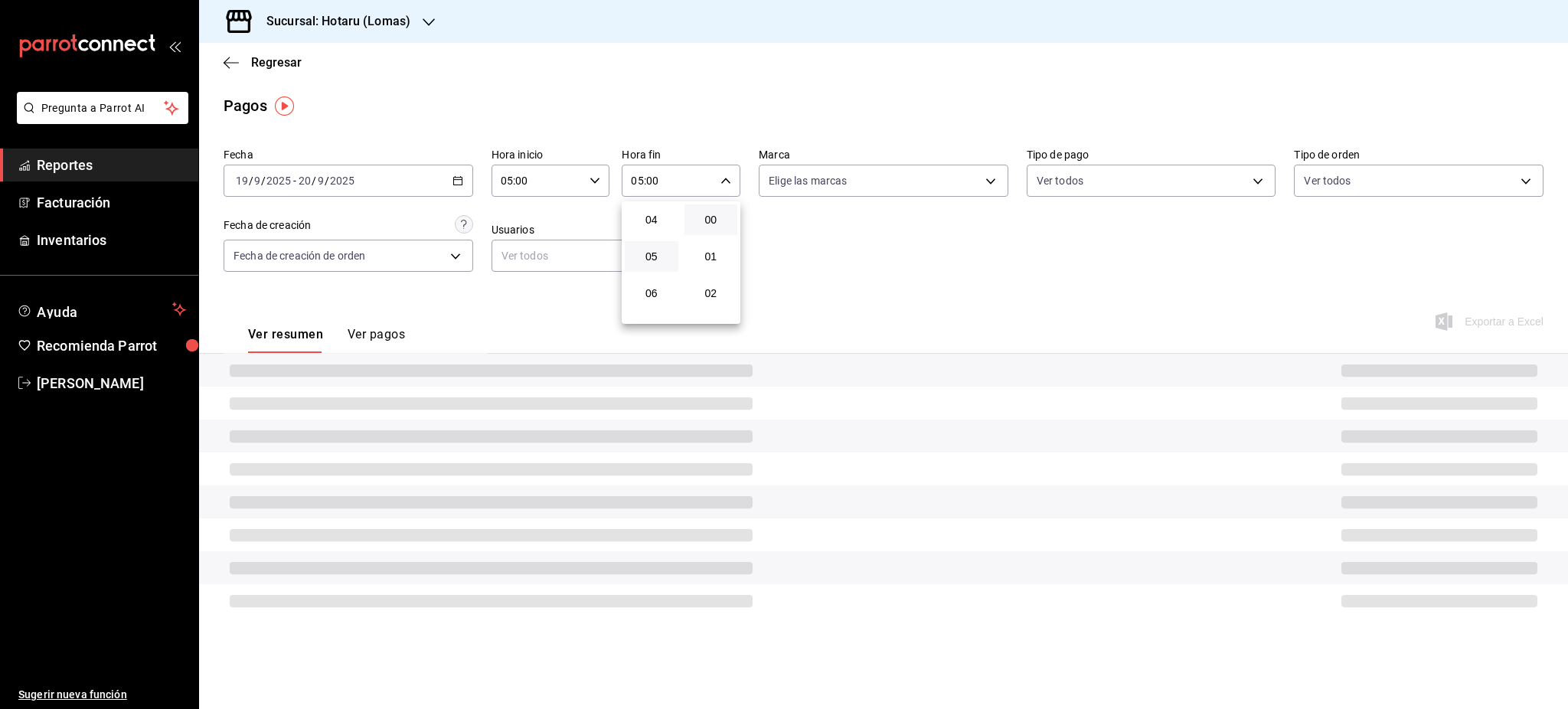
click at [893, 254] on div at bounding box center [784, 354] width 1568 height 709
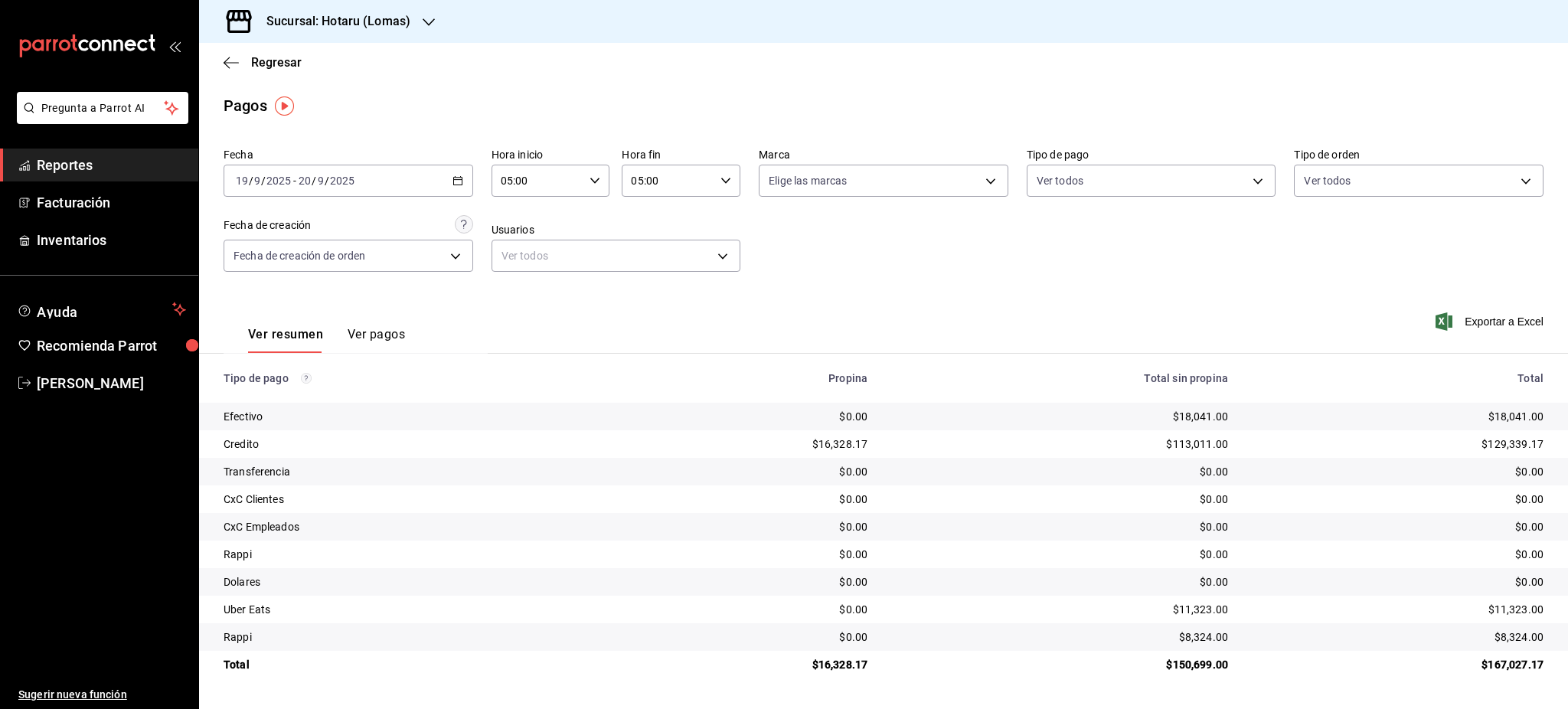
click at [1539, 411] on div "$18,041.00" at bounding box center [1398, 417] width 291 height 15
copy div "18,041.00"
click at [1514, 445] on div "$129,339.17" at bounding box center [1398, 444] width 291 height 15
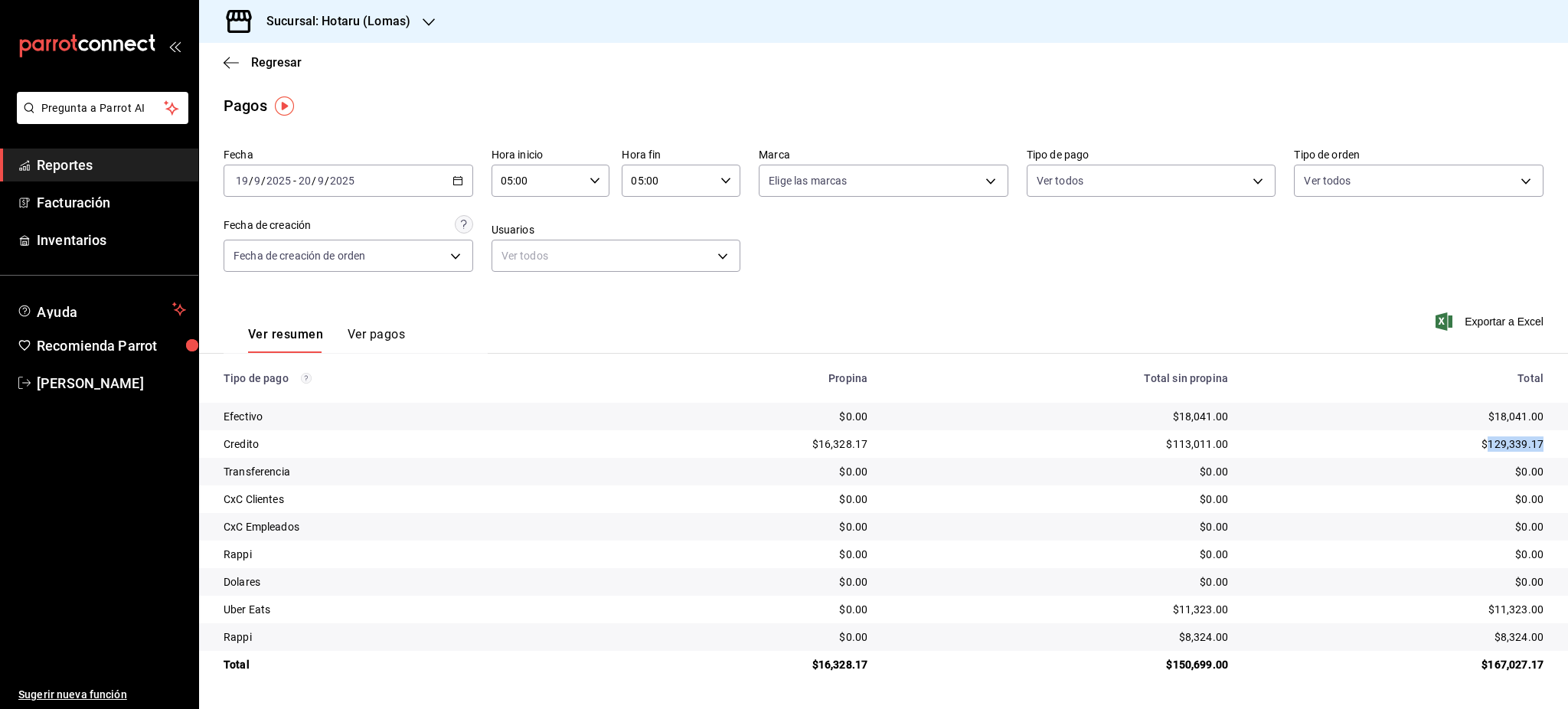
copy div "129,339.17"
click at [1497, 441] on div "$129,339.17" at bounding box center [1398, 444] width 291 height 15
click at [841, 653] on td "$16,328.17" at bounding box center [747, 665] width 267 height 27
click at [842, 658] on div "$16,328.17" at bounding box center [747, 665] width 242 height 15
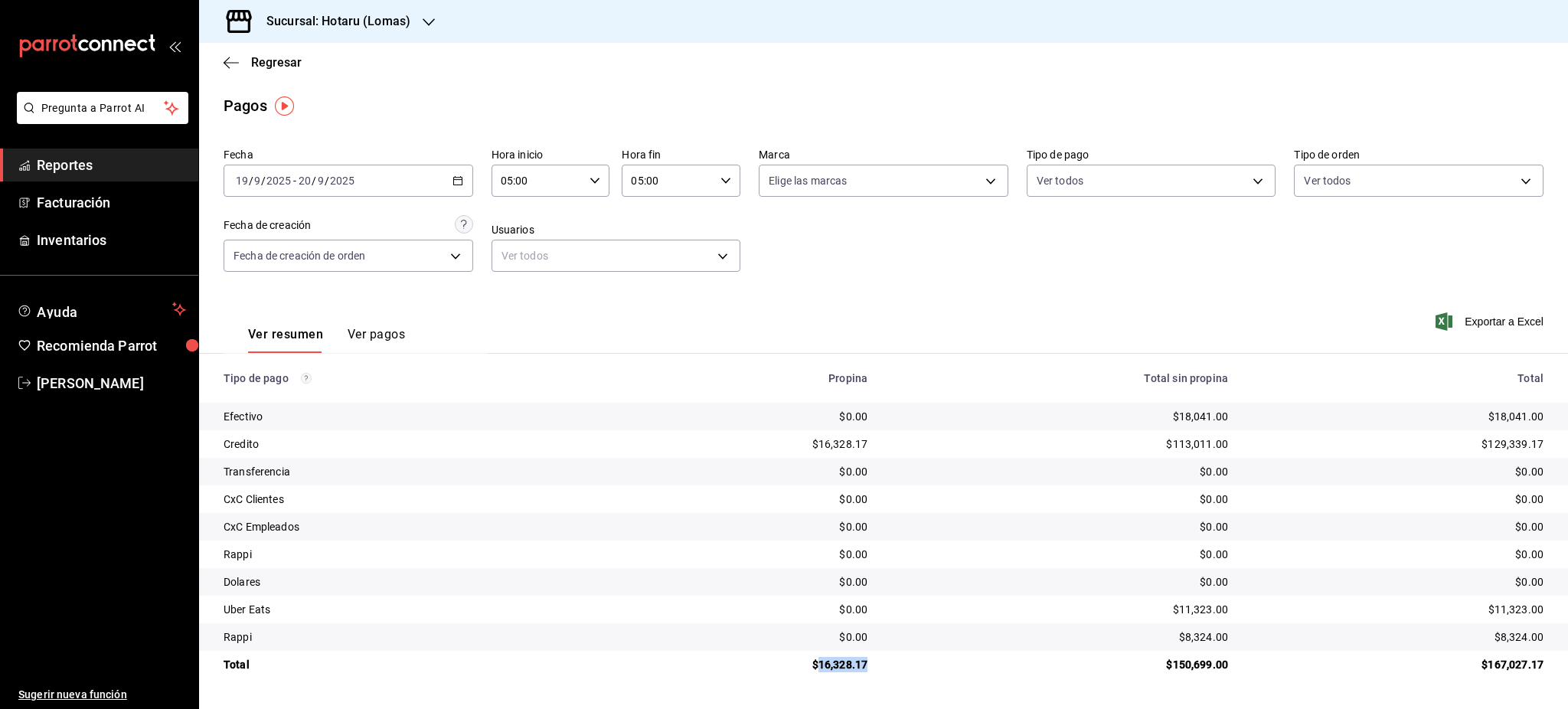
click at [842, 658] on div "$16,328.17" at bounding box center [747, 665] width 242 height 15
copy div "16,328.17"
click at [1530, 419] on div "$18,041.00" at bounding box center [1398, 417] width 291 height 15
copy div "18,041.00"
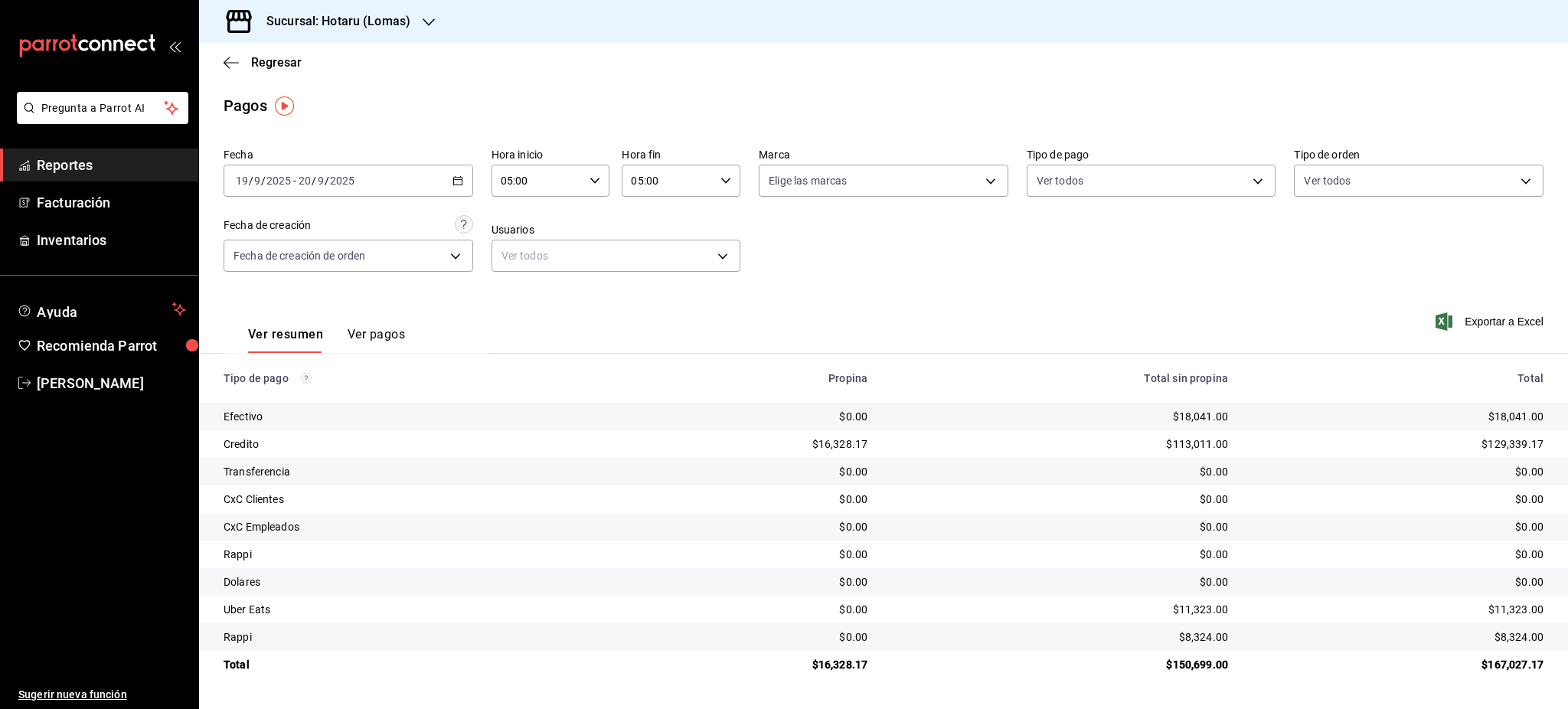
click at [1503, 435] on td "$129,339.17" at bounding box center [1404, 444] width 328 height 27
copy div "129,339.17"
click at [479, 177] on div "Fecha 2025-09-19 19 / 9 / 2025 - 2025-09-20 20 / 9 / 2025 Hora inicio 05:00 Hor…" at bounding box center [883, 216] width 1320 height 148
click at [464, 177] on div "[DATE] [DATE] - [DATE] [DATE]" at bounding box center [348, 181] width 250 height 32
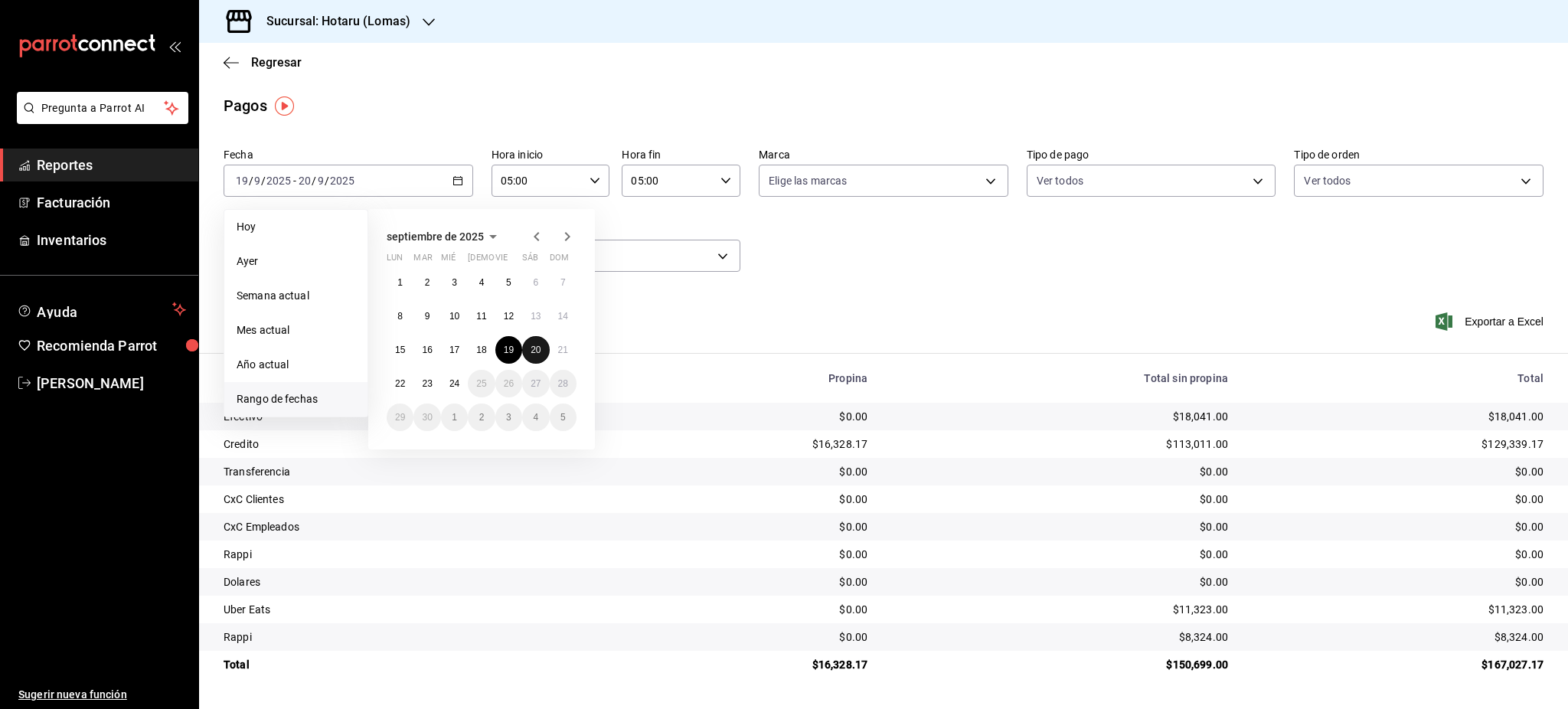
click at [541, 349] on button "20" at bounding box center [535, 349] width 26 height 27
click at [553, 349] on button "21" at bounding box center [562, 349] width 26 height 27
type input "00:00"
type input "23:59"
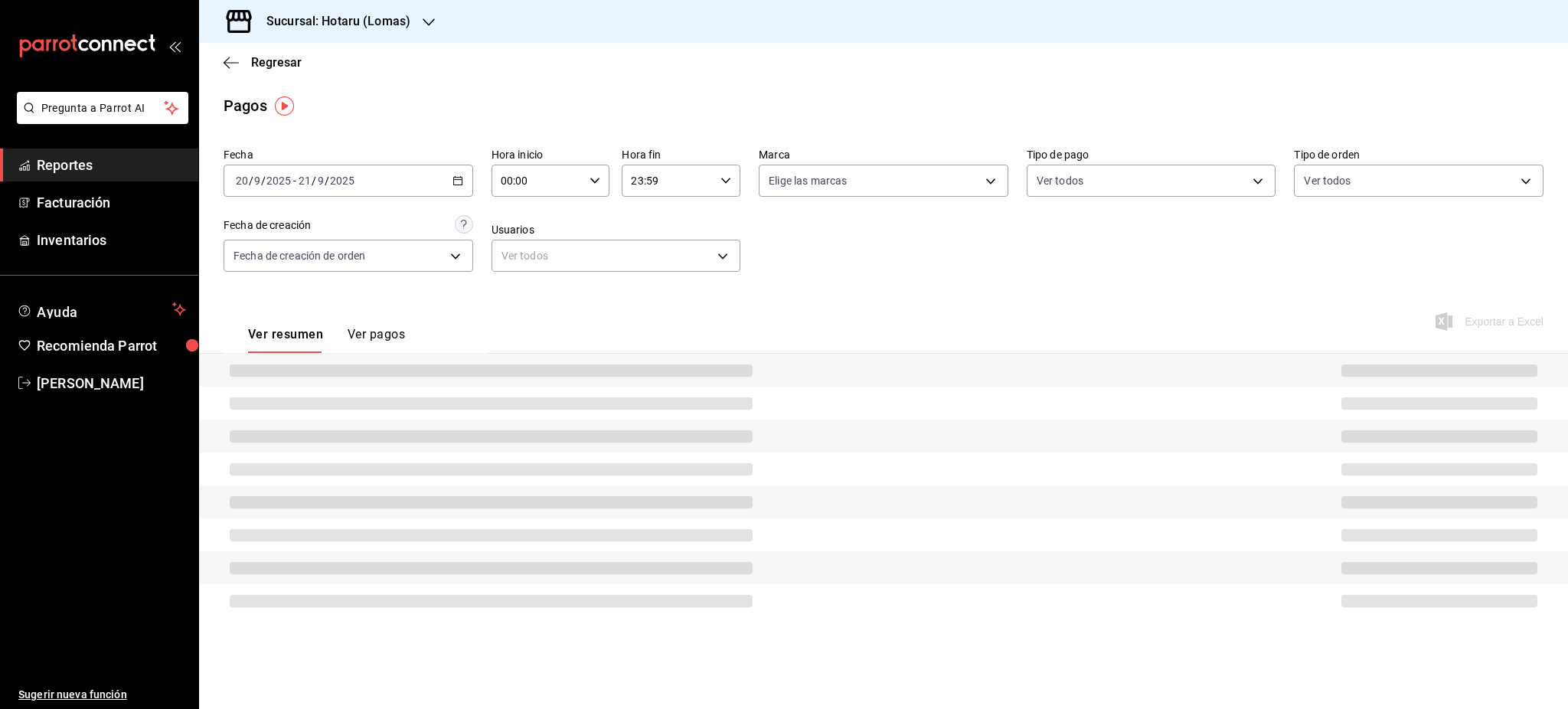
click at [585, 182] on div "00:00 Hora inicio" at bounding box center [551, 181] width 118 height 32
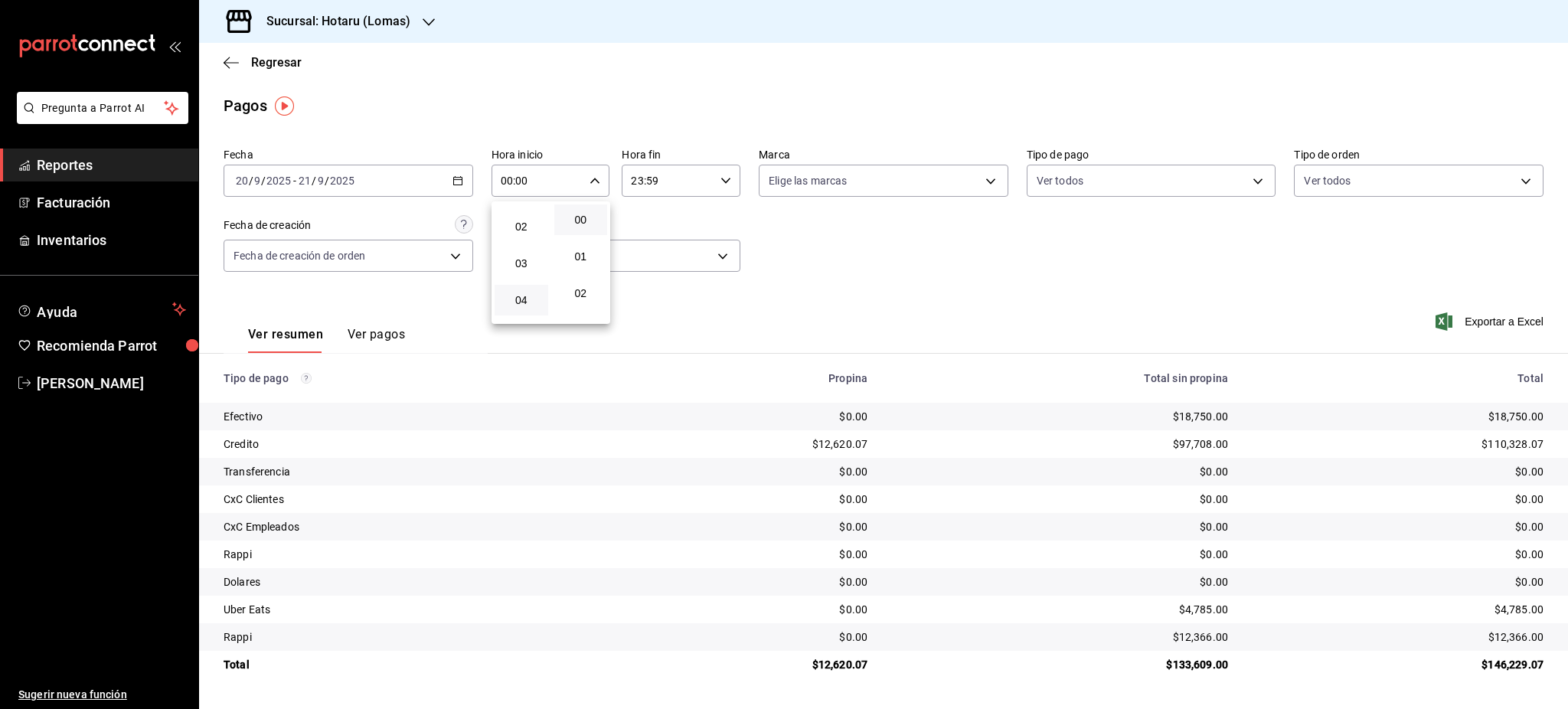
scroll to position [102, 0]
click at [531, 291] on button "05" at bounding box center [521, 302] width 54 height 31
type input "05:00"
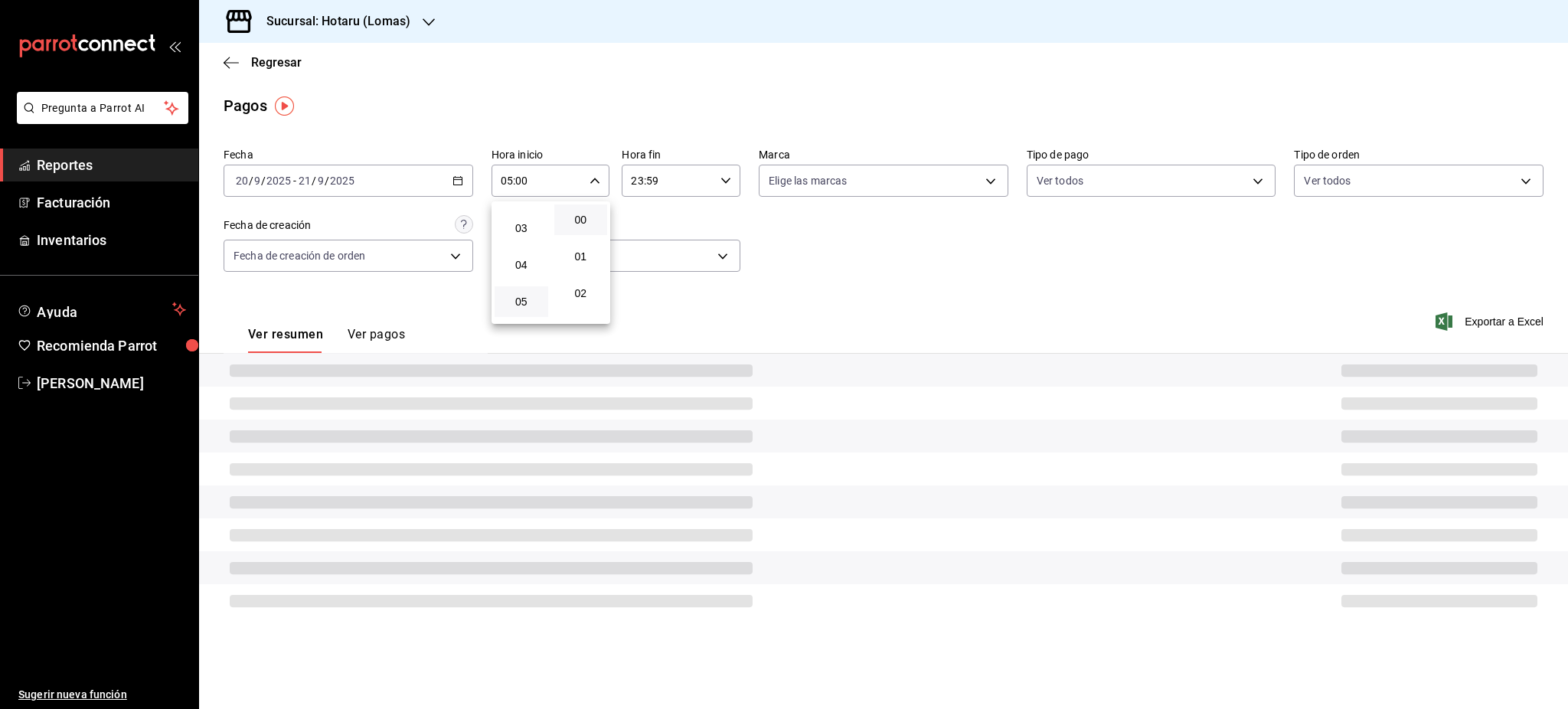
click at [700, 205] on div at bounding box center [784, 354] width 1568 height 709
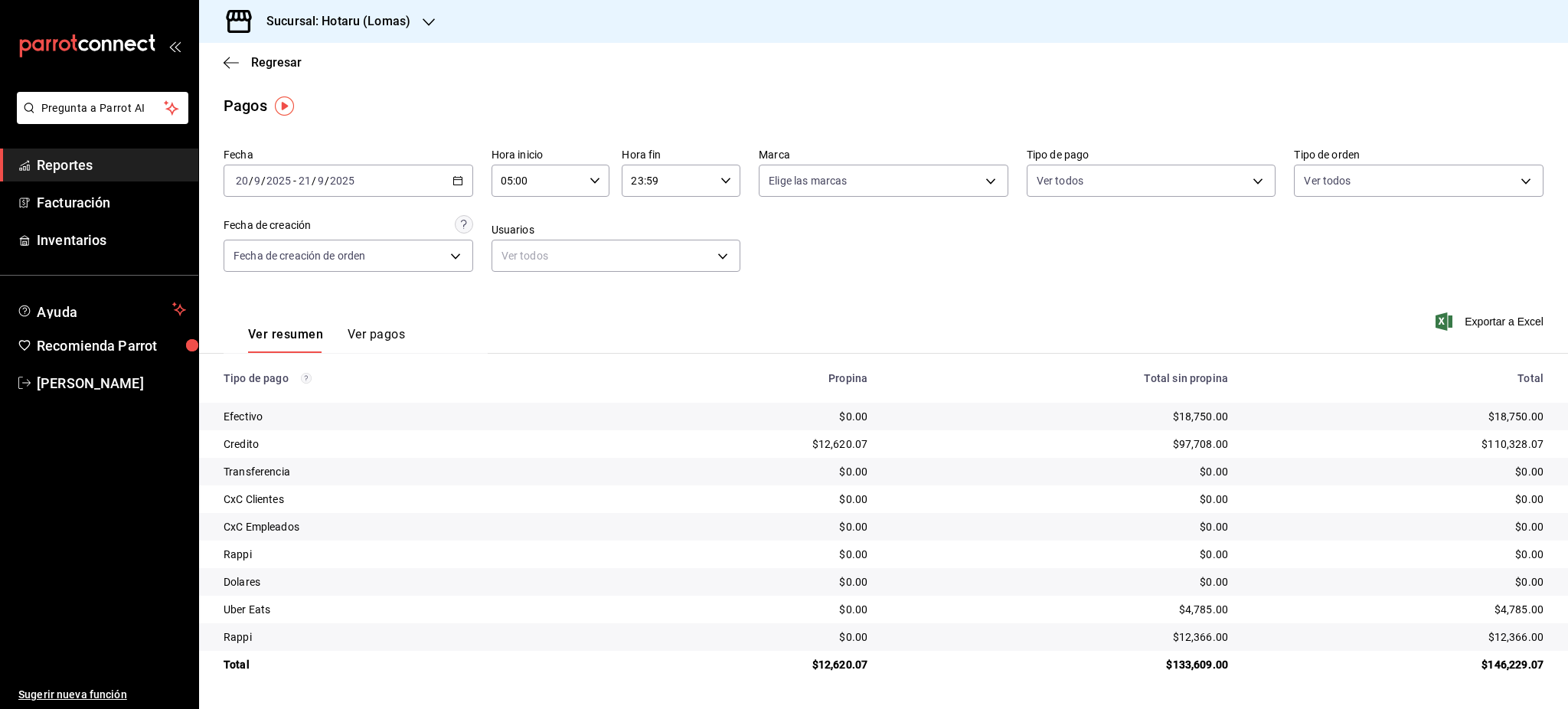
click at [728, 185] on icon "button" at bounding box center [726, 181] width 11 height 11
click at [653, 254] on span "05" at bounding box center [651, 257] width 35 height 12
click at [713, 224] on span "00" at bounding box center [711, 220] width 35 height 12
type input "05:00"
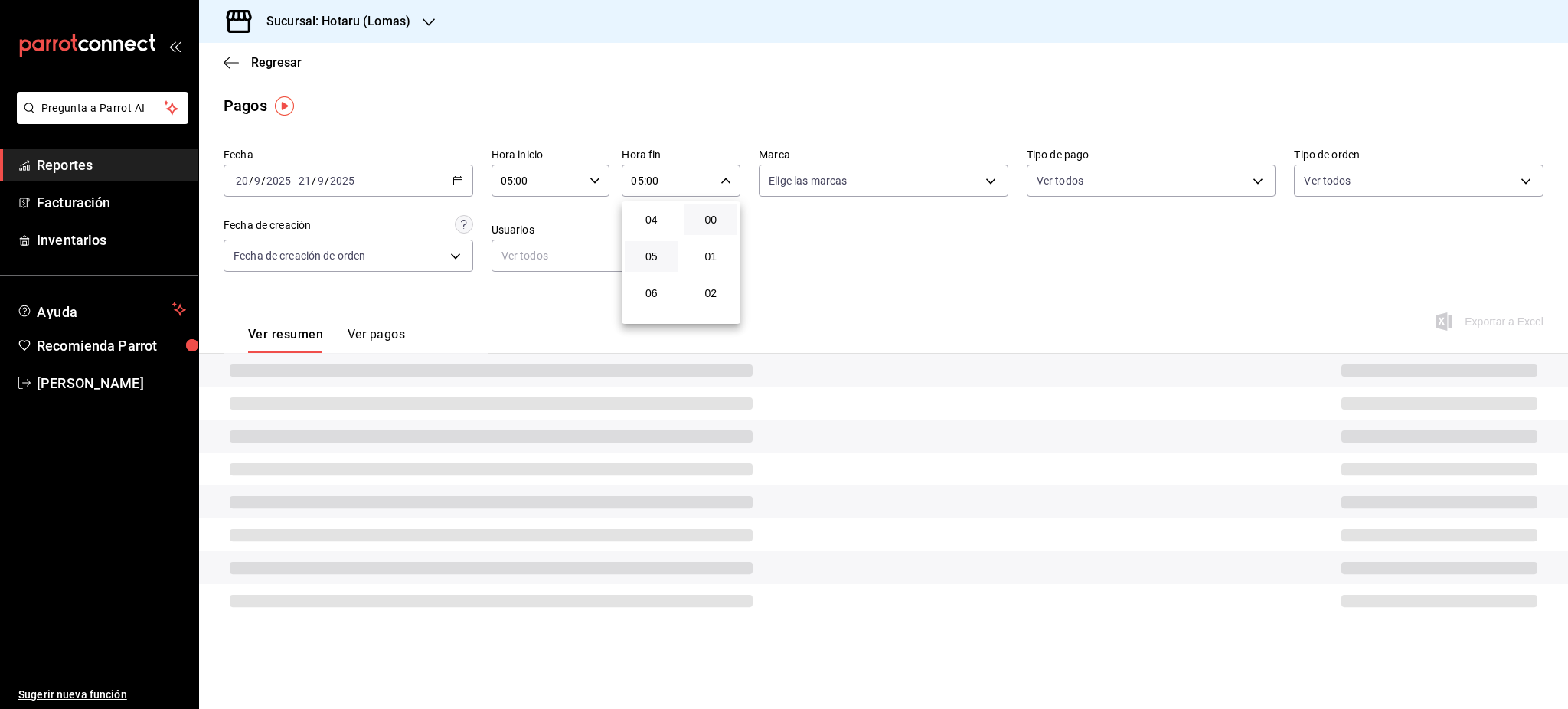
click at [991, 303] on div at bounding box center [784, 354] width 1568 height 709
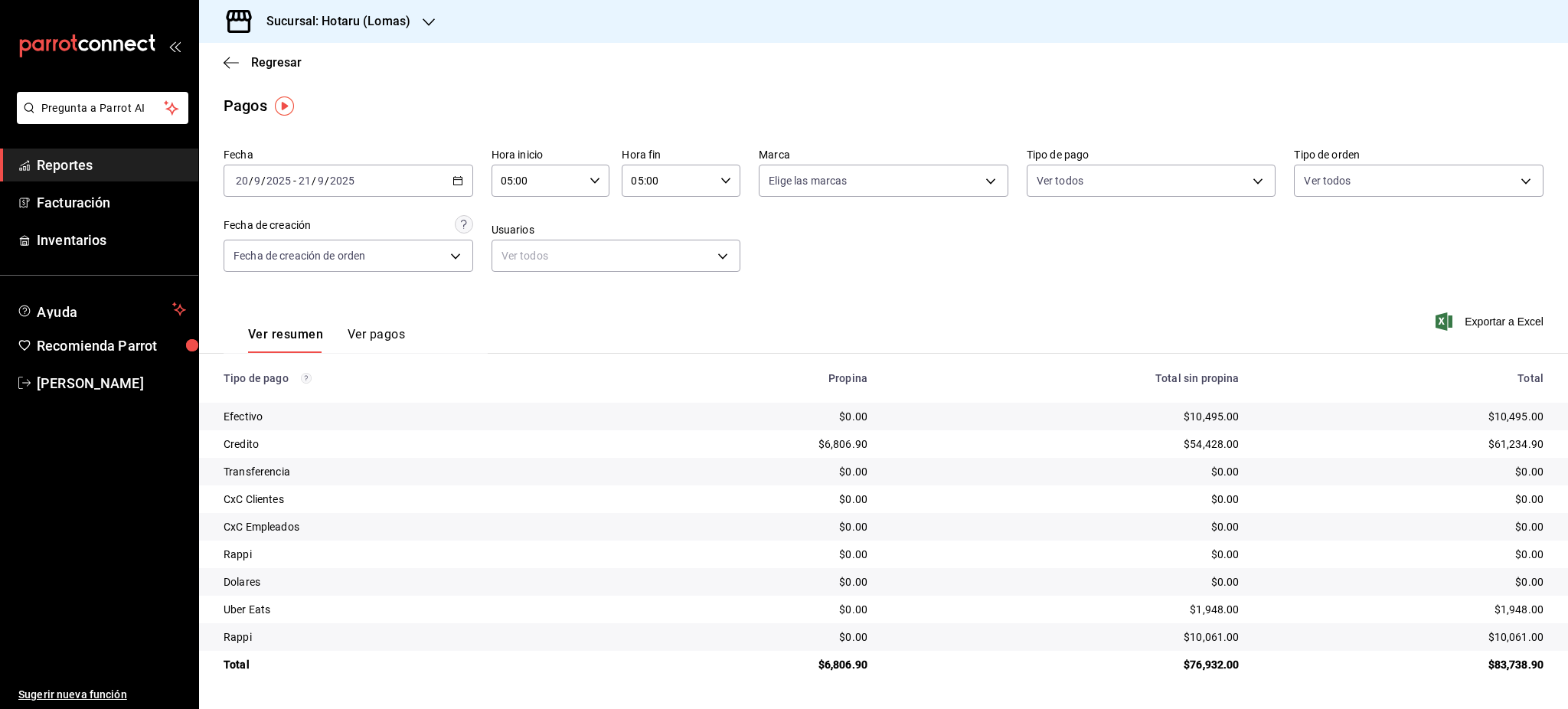
click at [464, 193] on div "2025-09-20 20 / 9 / 2025 - 2025-09-21 21 / 9 / 2025" at bounding box center [348, 181] width 250 height 32
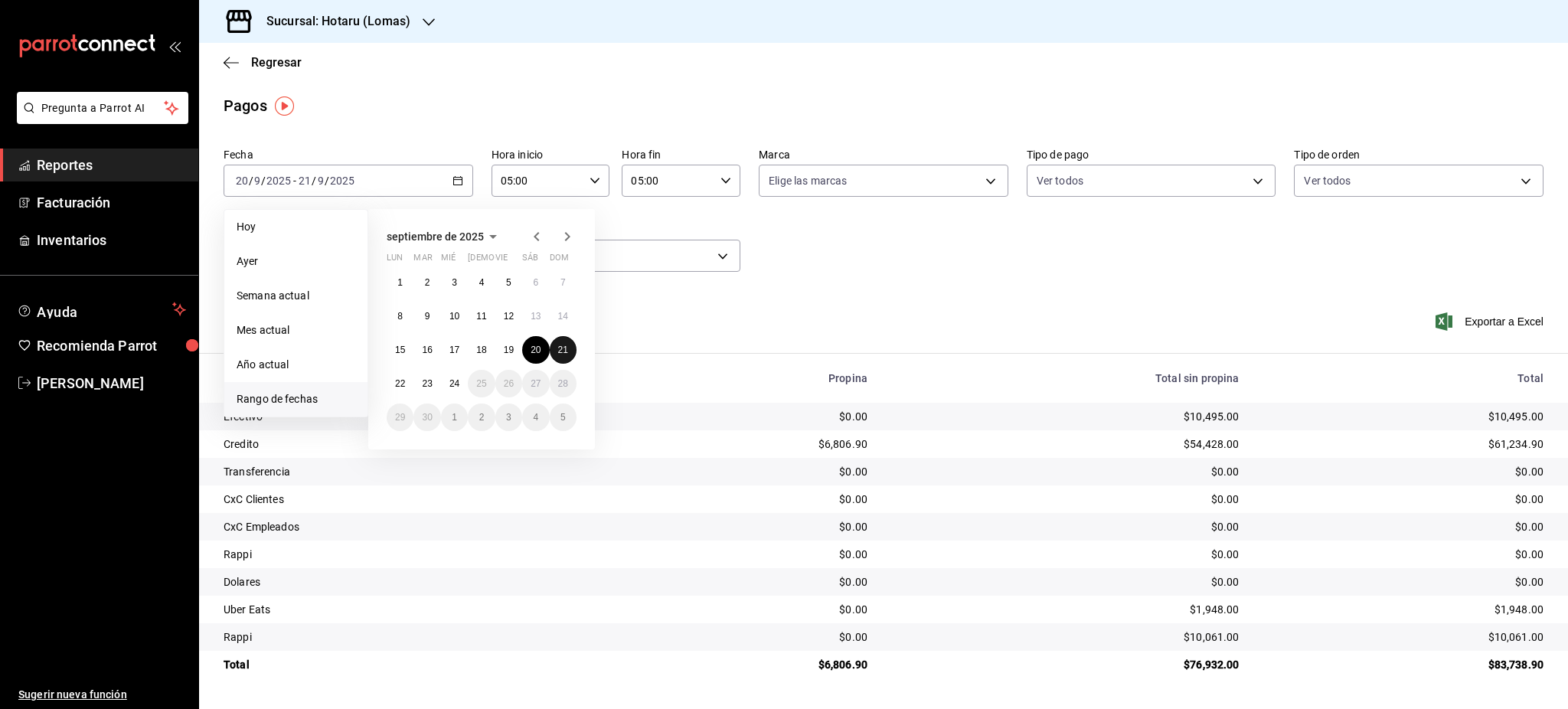
click at [565, 351] on abbr "21" at bounding box center [563, 349] width 10 height 11
click at [396, 391] on button "22" at bounding box center [400, 383] width 26 height 27
type input "00:00"
type input "23:59"
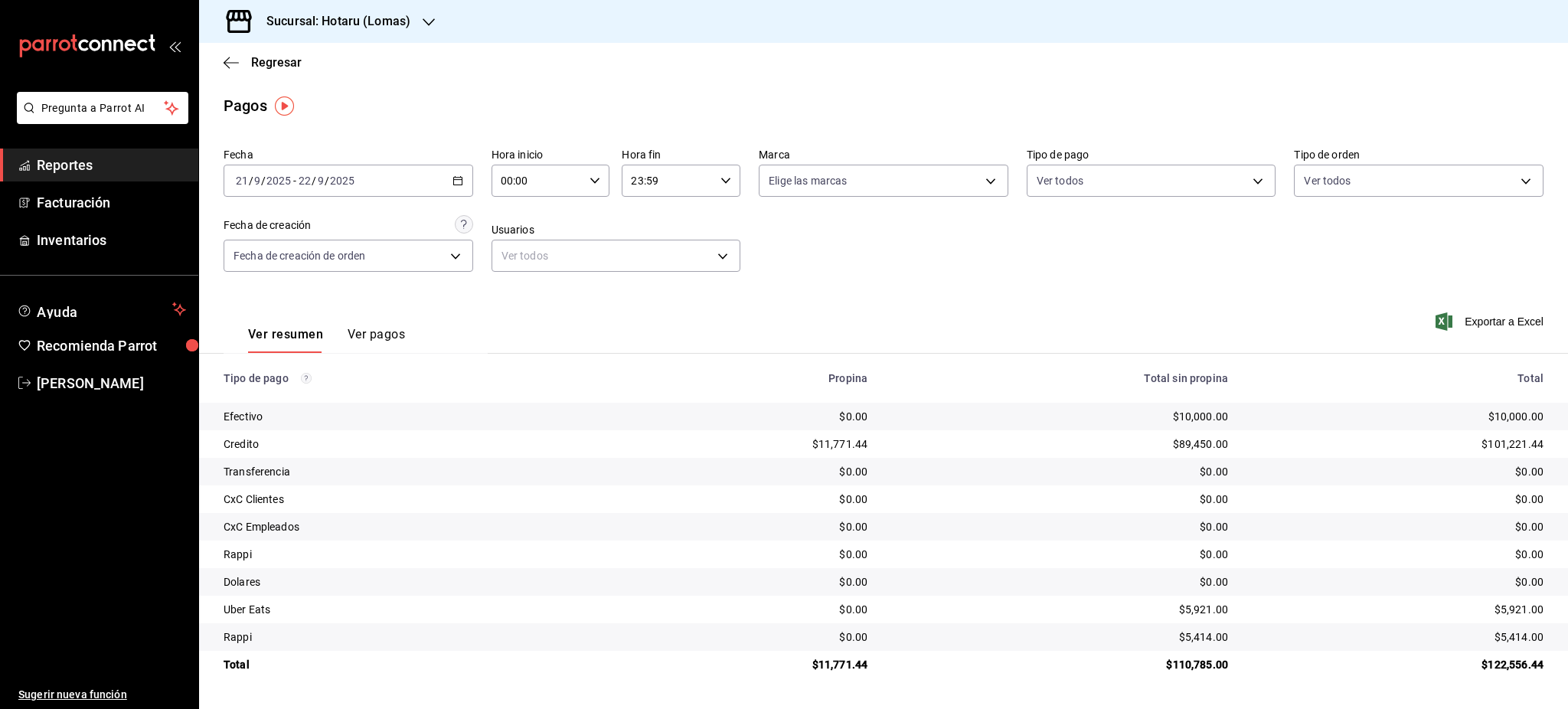
click at [588, 181] on div "00:00 Hora inicio" at bounding box center [551, 181] width 118 height 32
click at [1169, 248] on div at bounding box center [784, 354] width 1568 height 709
click at [590, 177] on icon "button" at bounding box center [595, 181] width 11 height 11
click at [525, 293] on button "05" at bounding box center [521, 302] width 54 height 31
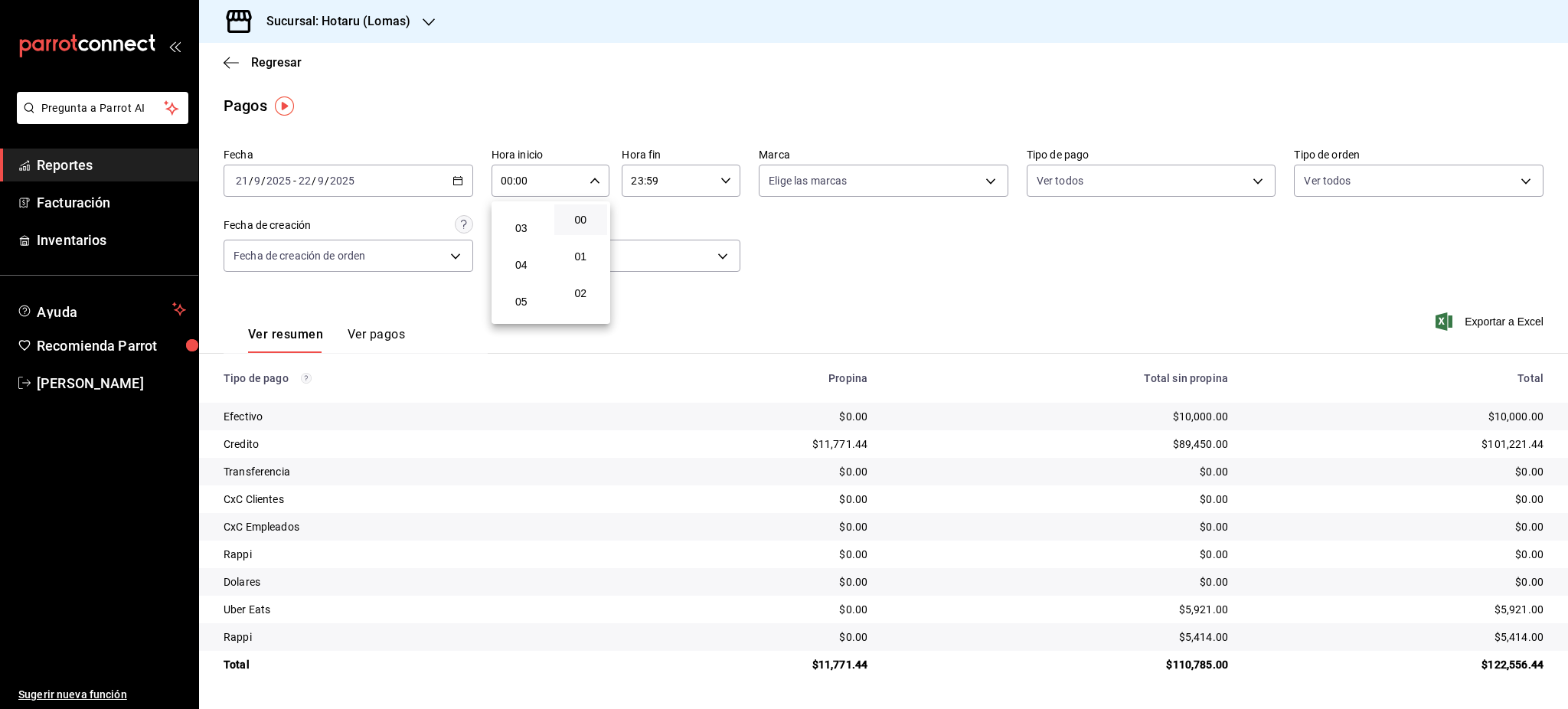
type input "05:00"
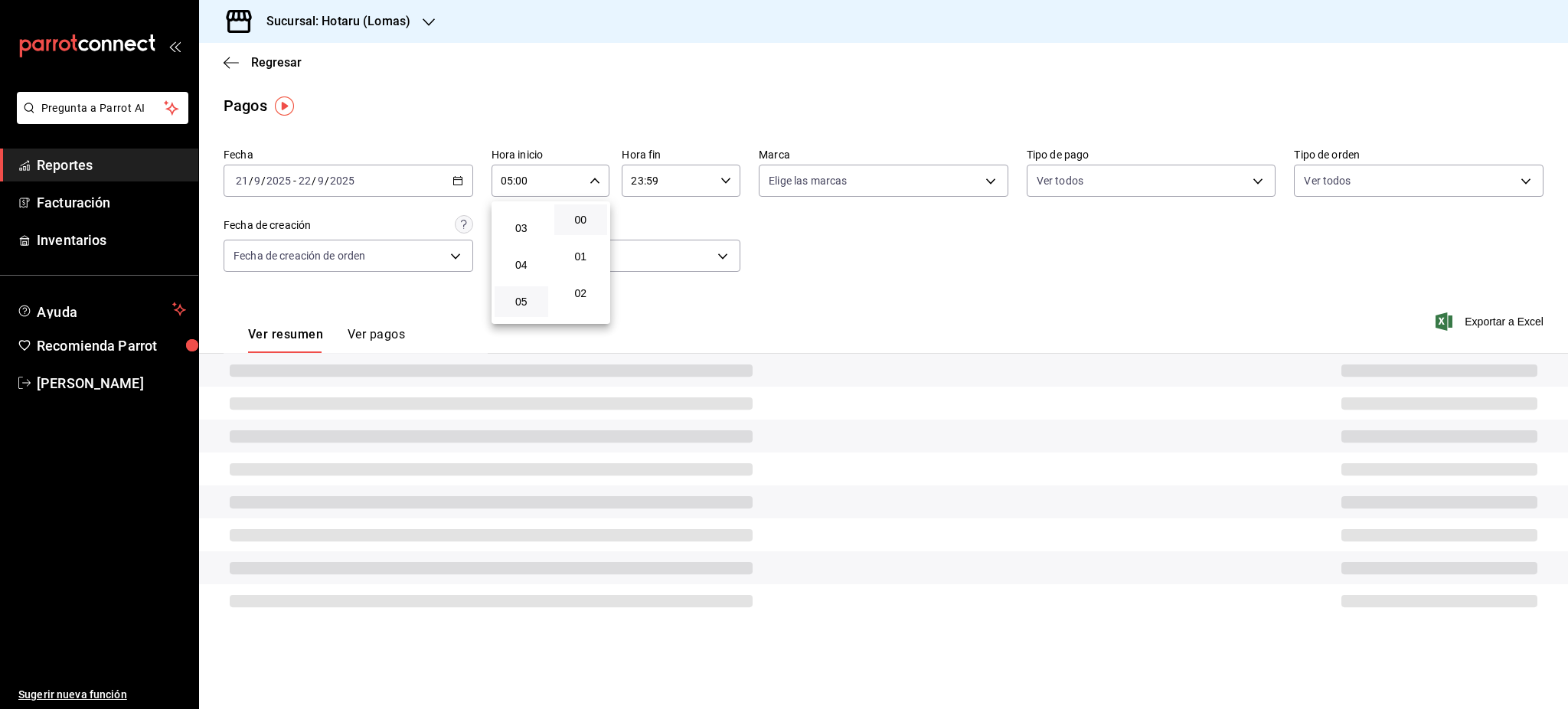
click at [675, 207] on div at bounding box center [784, 354] width 1568 height 709
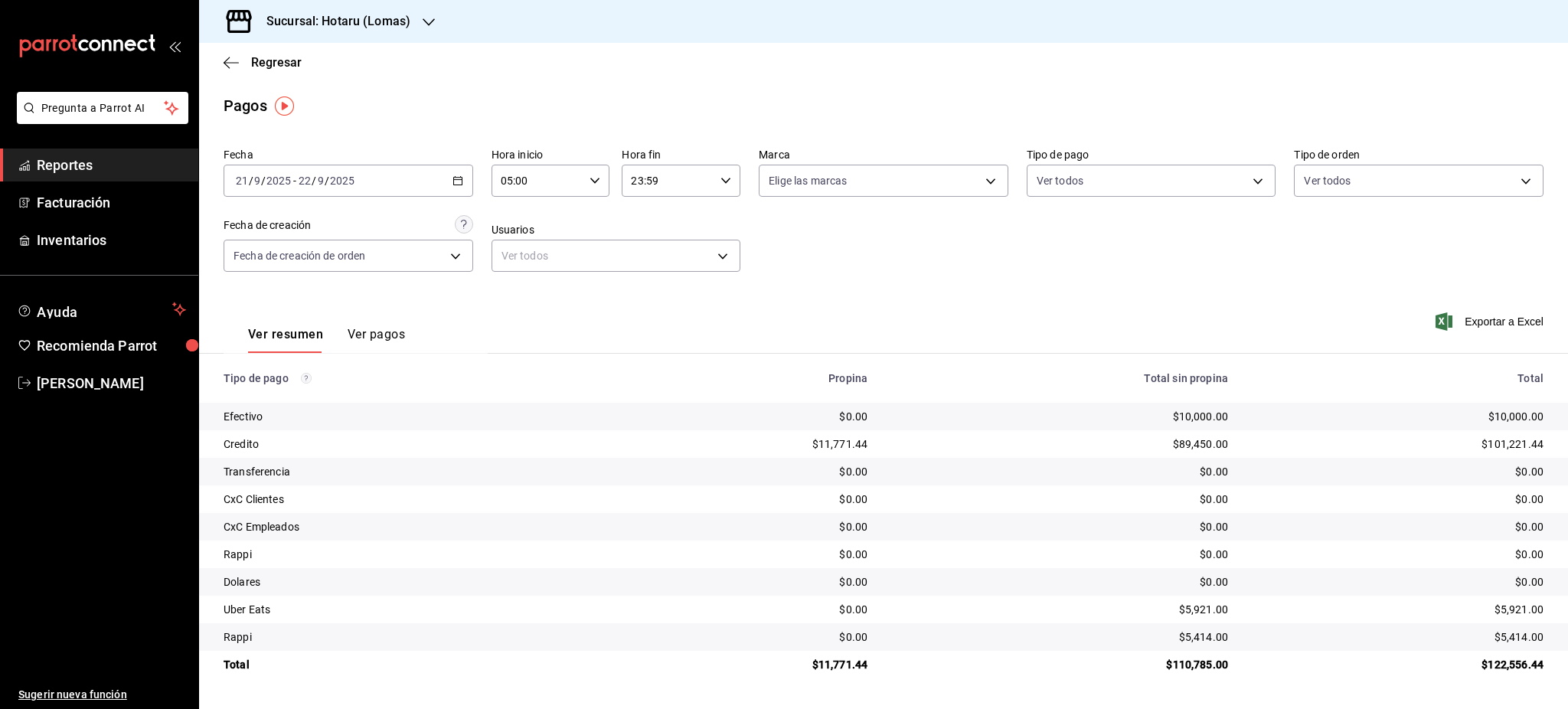
click at [733, 182] on div "23:59 Hora fin" at bounding box center [681, 181] width 118 height 32
click at [653, 254] on span "05" at bounding box center [651, 257] width 35 height 12
drag, startPoint x: 713, startPoint y: 224, endPoint x: 956, endPoint y: 286, distance: 250.8
click at [714, 223] on span "00" at bounding box center [711, 220] width 35 height 12
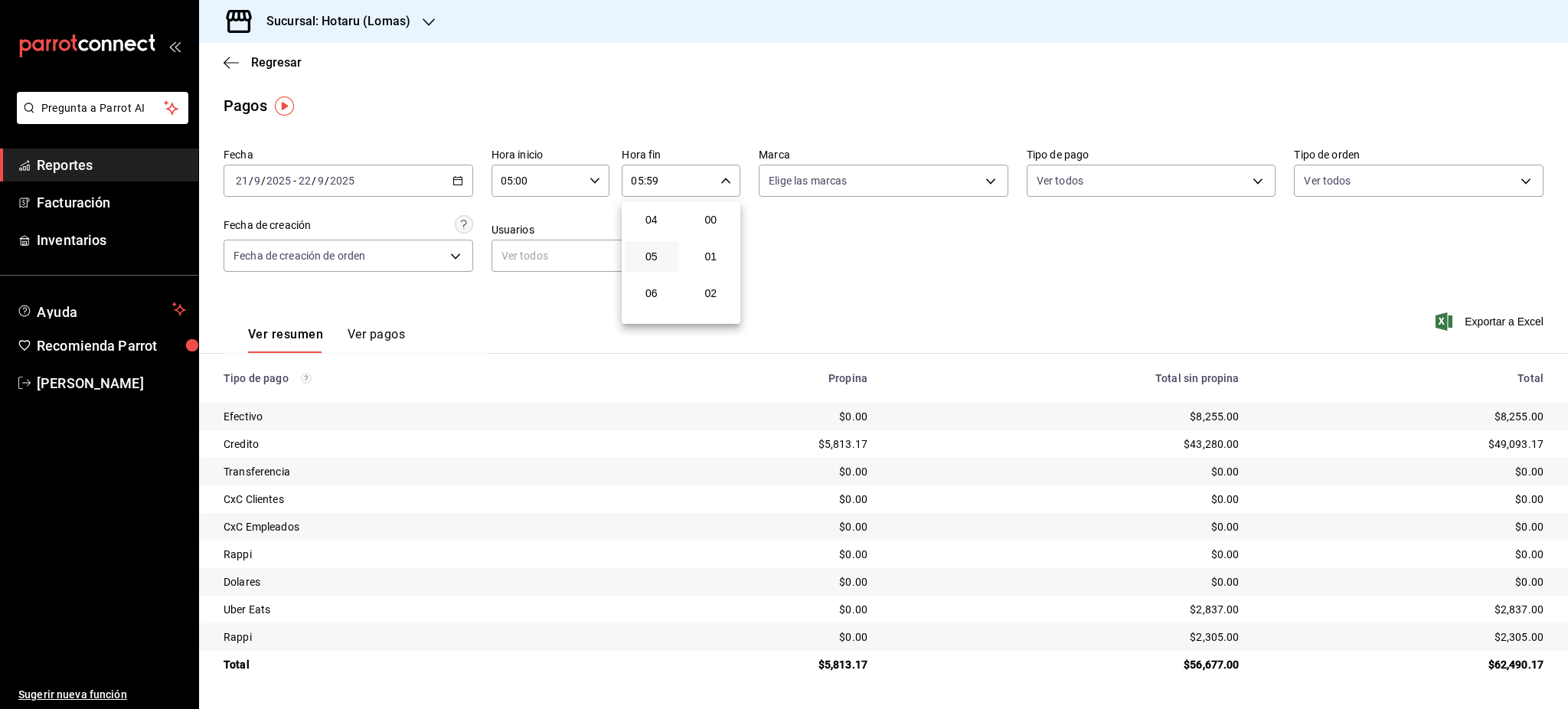
type input "05:00"
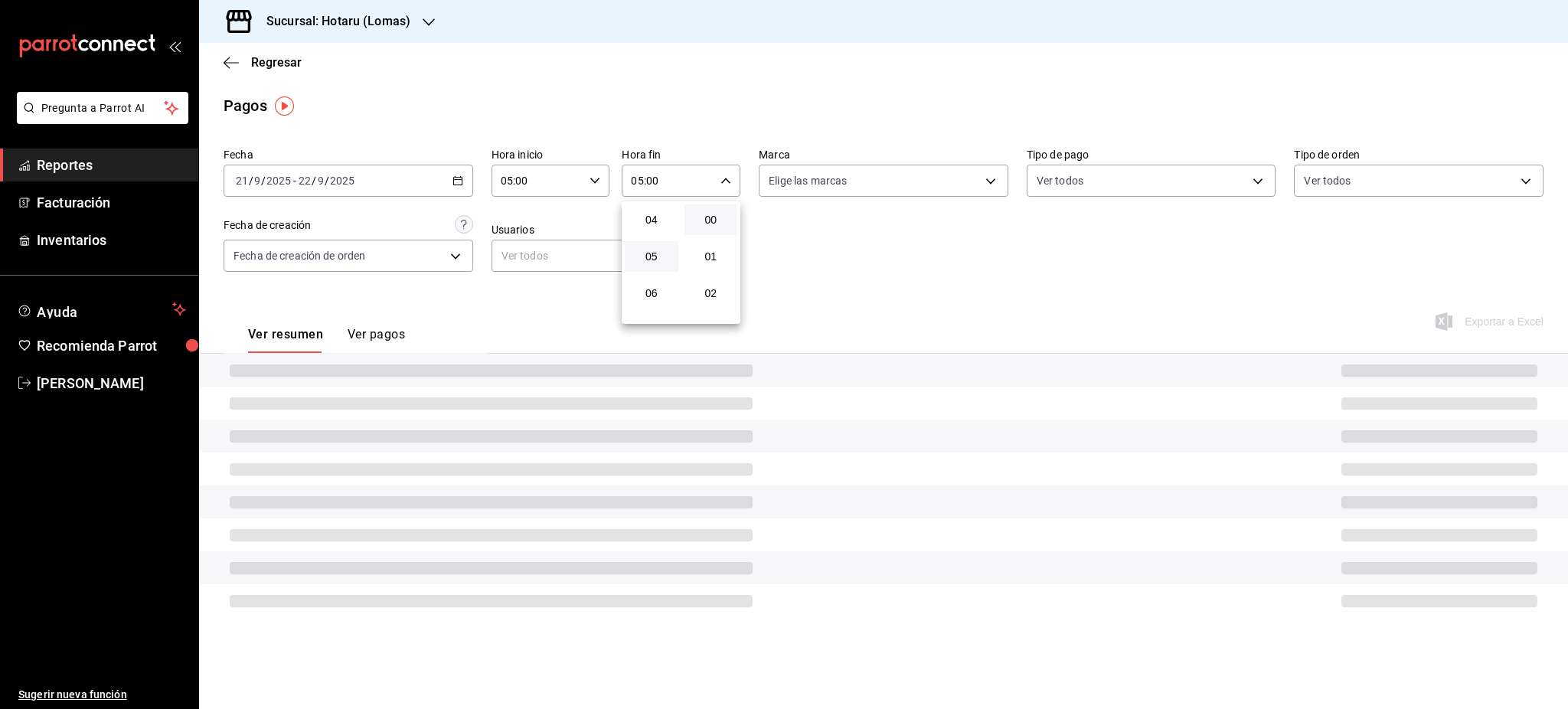
click at [956, 286] on div at bounding box center [784, 354] width 1568 height 709
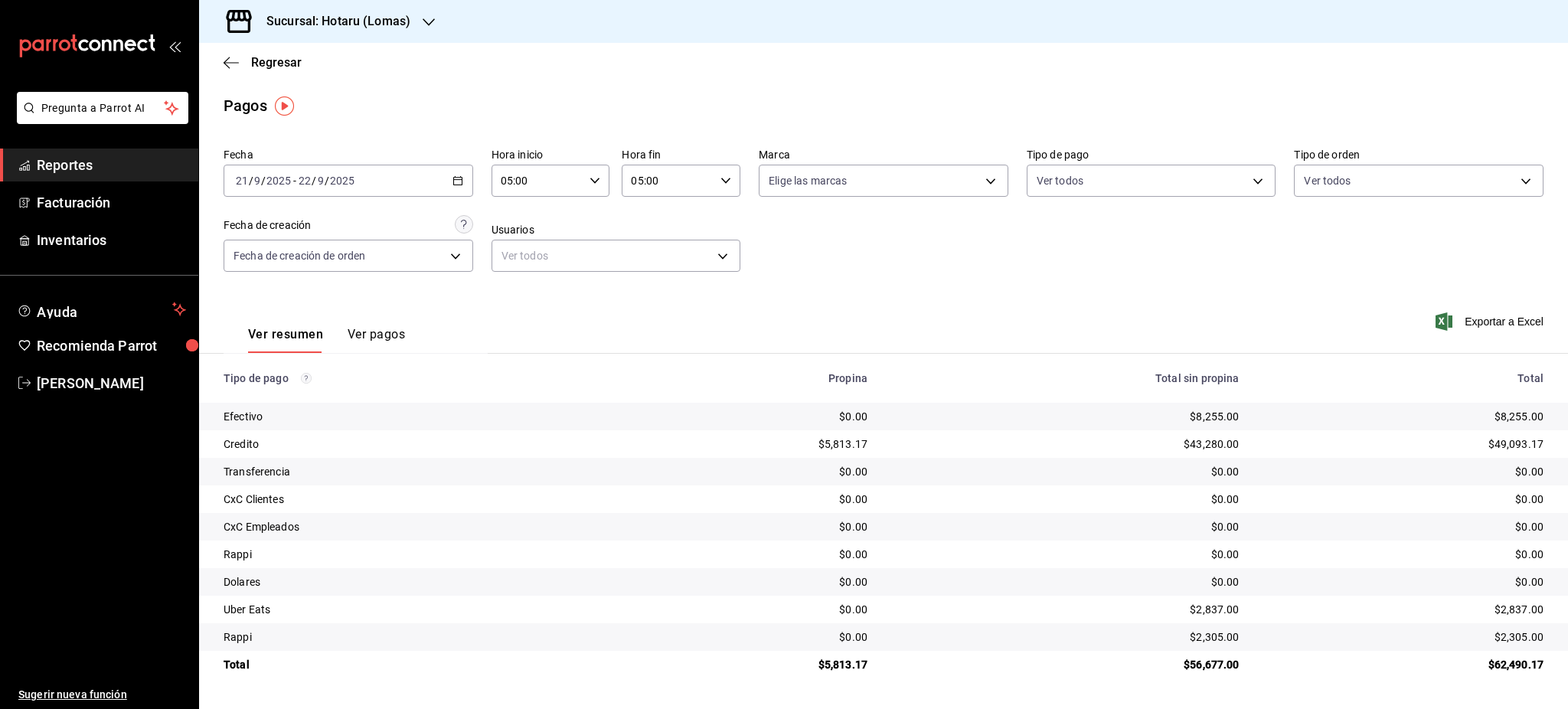
click at [599, 190] on div "05:00 Hora inicio" at bounding box center [551, 181] width 118 height 32
click at [676, 237] on div at bounding box center [784, 354] width 1568 height 709
click at [980, 232] on div "Fecha 2025-09-21 21 / 9 / 2025 - 2025-09-22 22 / 9 / 2025 Hora inicio 05:00 Hor…" at bounding box center [883, 216] width 1320 height 148
click at [458, 185] on \(Stroke\) "button" at bounding box center [458, 182] width 9 height 9
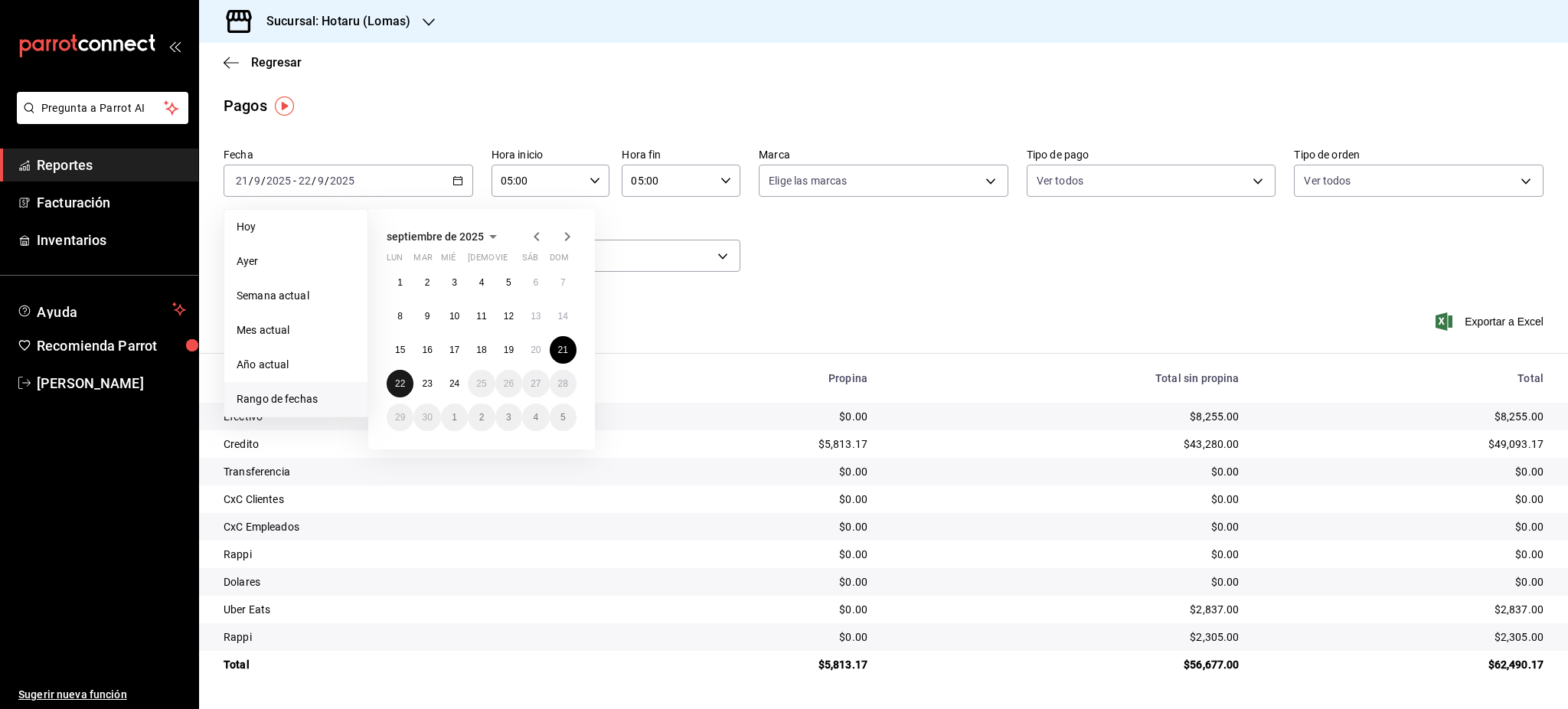
click at [409, 383] on button "22" at bounding box center [400, 383] width 26 height 27
click at [418, 383] on button "23" at bounding box center [426, 383] width 26 height 27
type input "00:00"
type input "23:59"
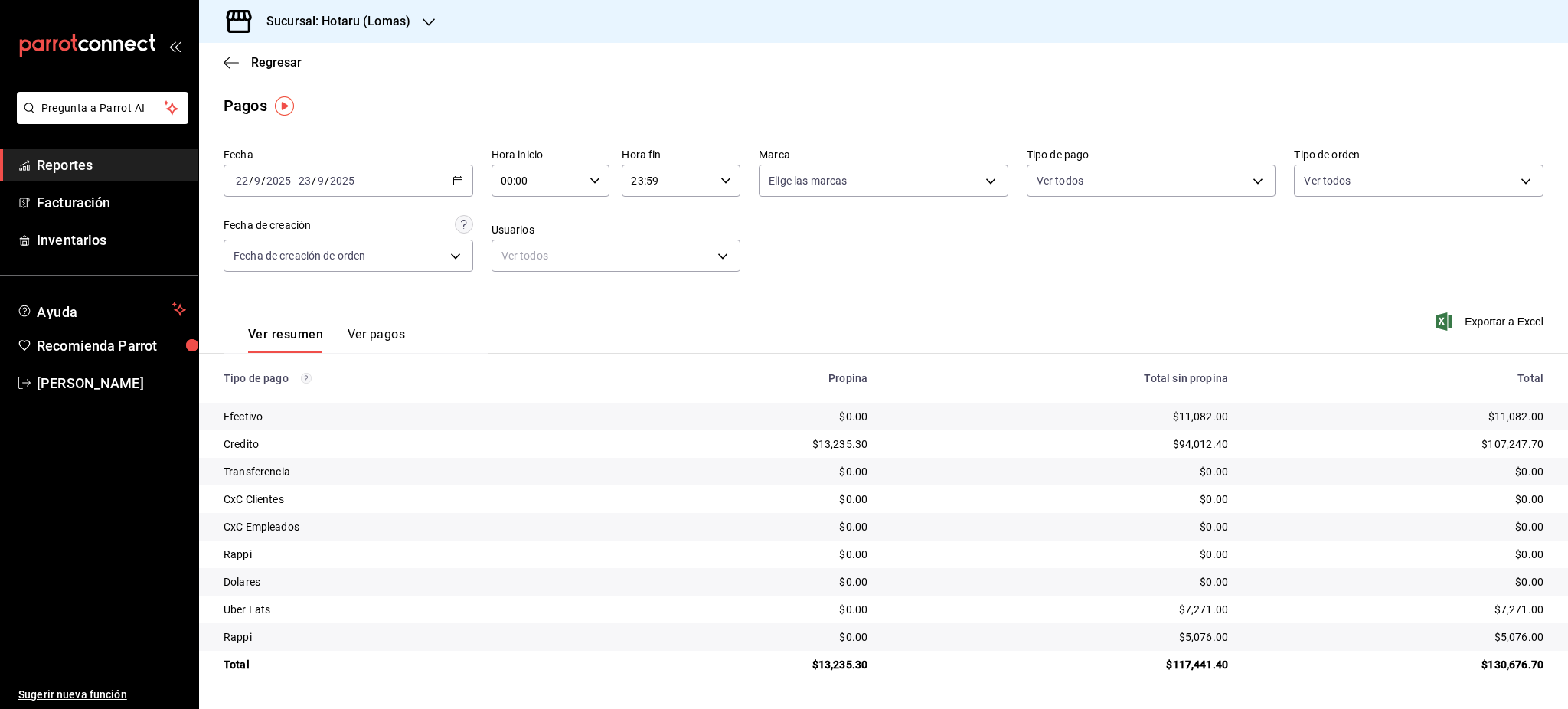
click at [598, 177] on icon "button" at bounding box center [595, 181] width 11 height 11
click at [529, 200] on span "05" at bounding box center [521, 199] width 35 height 12
type input "05:00"
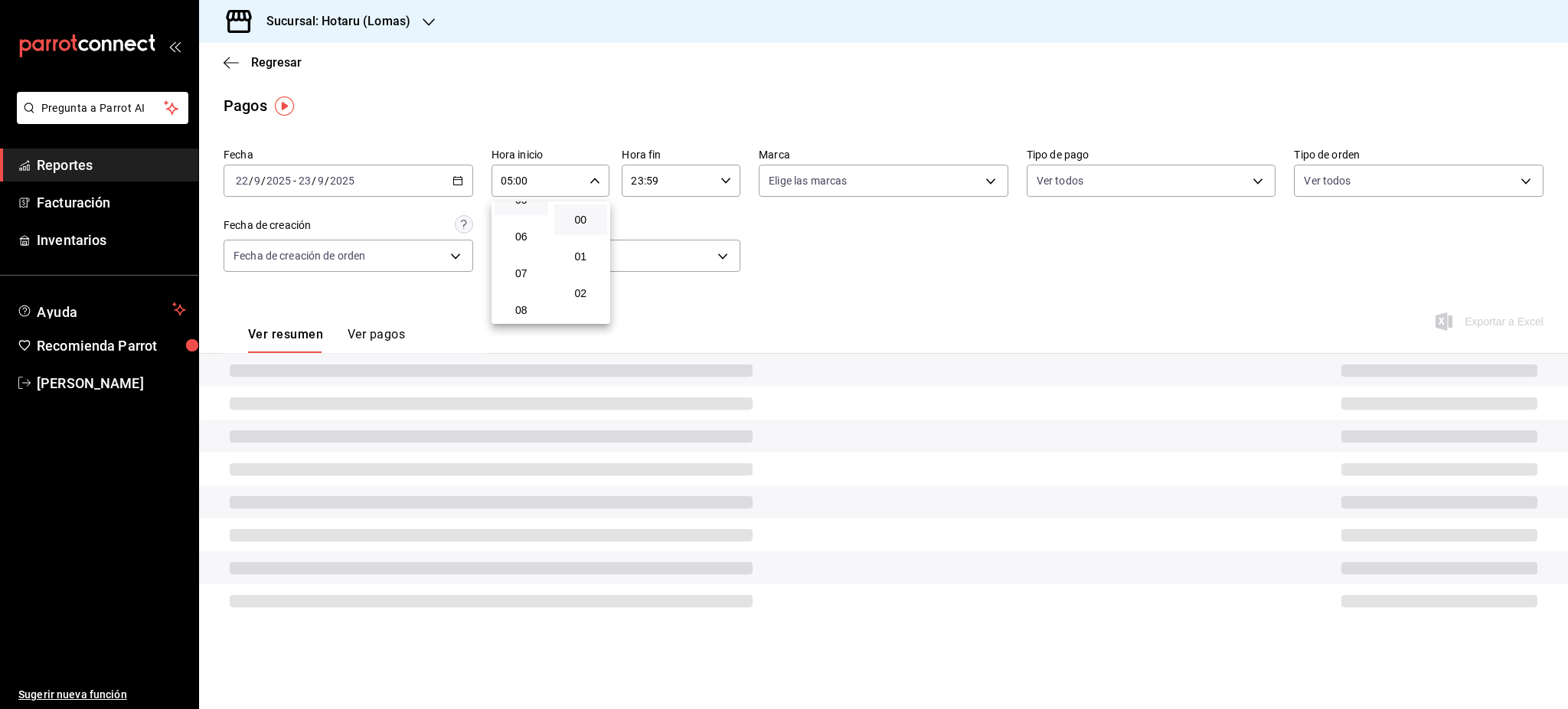
click at [720, 183] on div at bounding box center [784, 354] width 1568 height 709
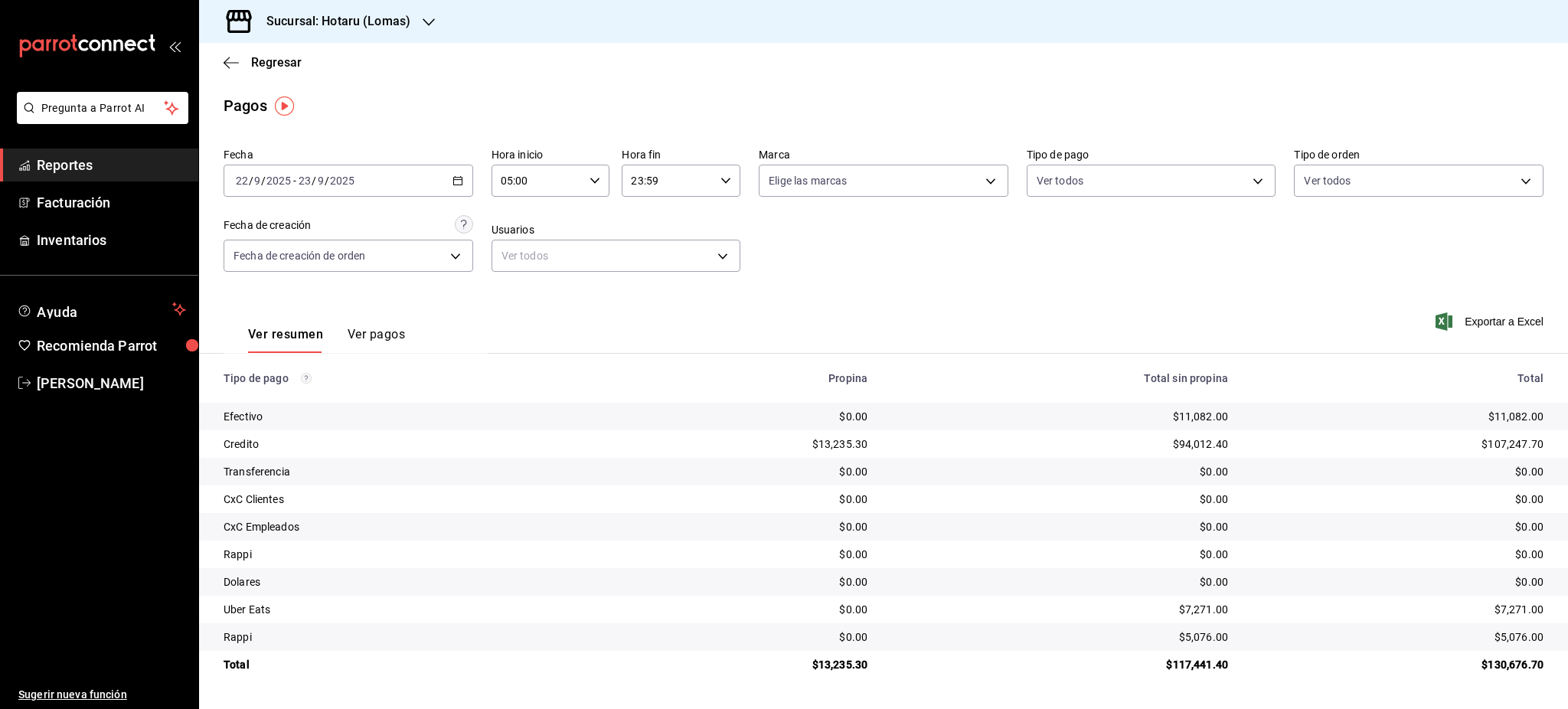
click at [721, 184] on icon "button" at bounding box center [726, 181] width 11 height 11
click at [649, 268] on button "05" at bounding box center [651, 257] width 54 height 31
click at [718, 222] on span "00" at bounding box center [711, 220] width 35 height 12
type input "05:00"
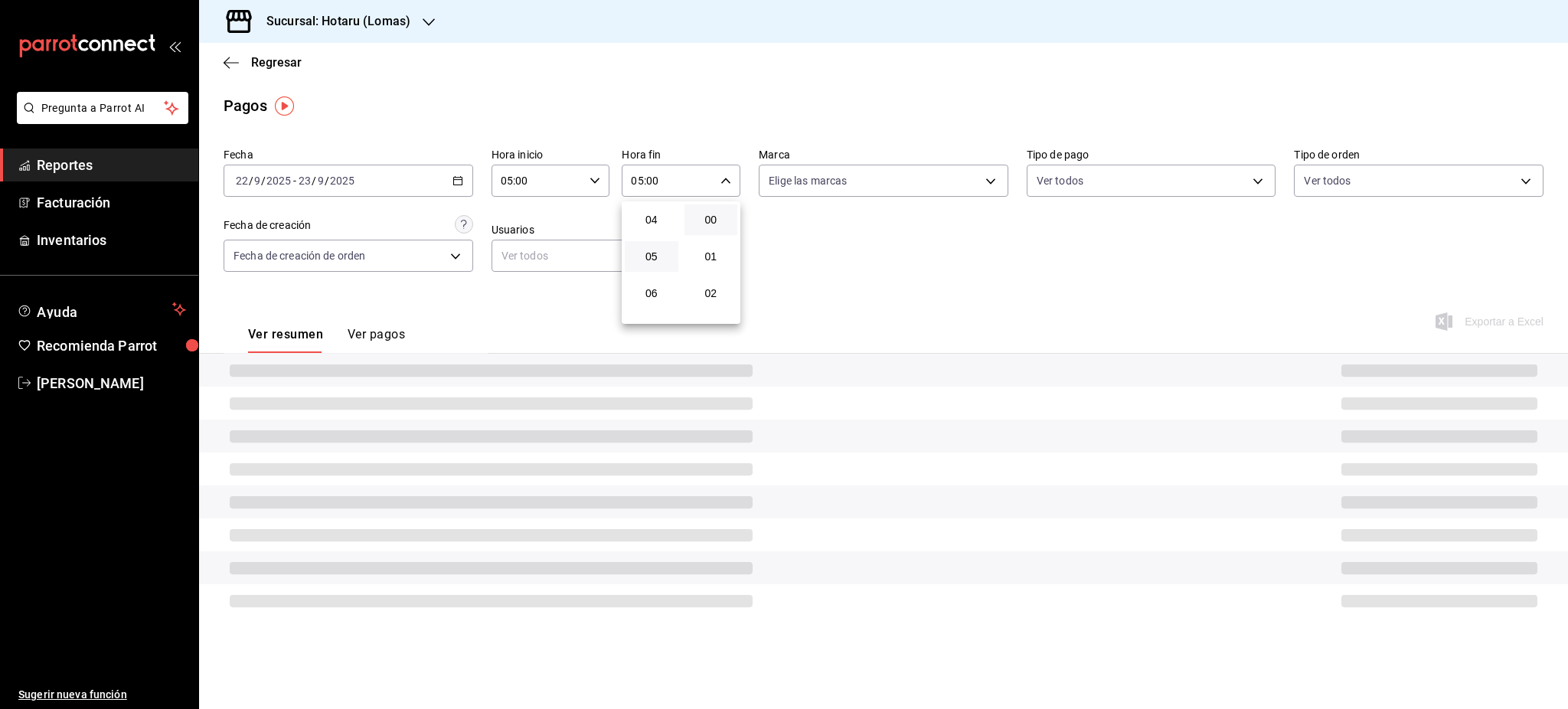
click at [851, 248] on div at bounding box center [784, 354] width 1568 height 709
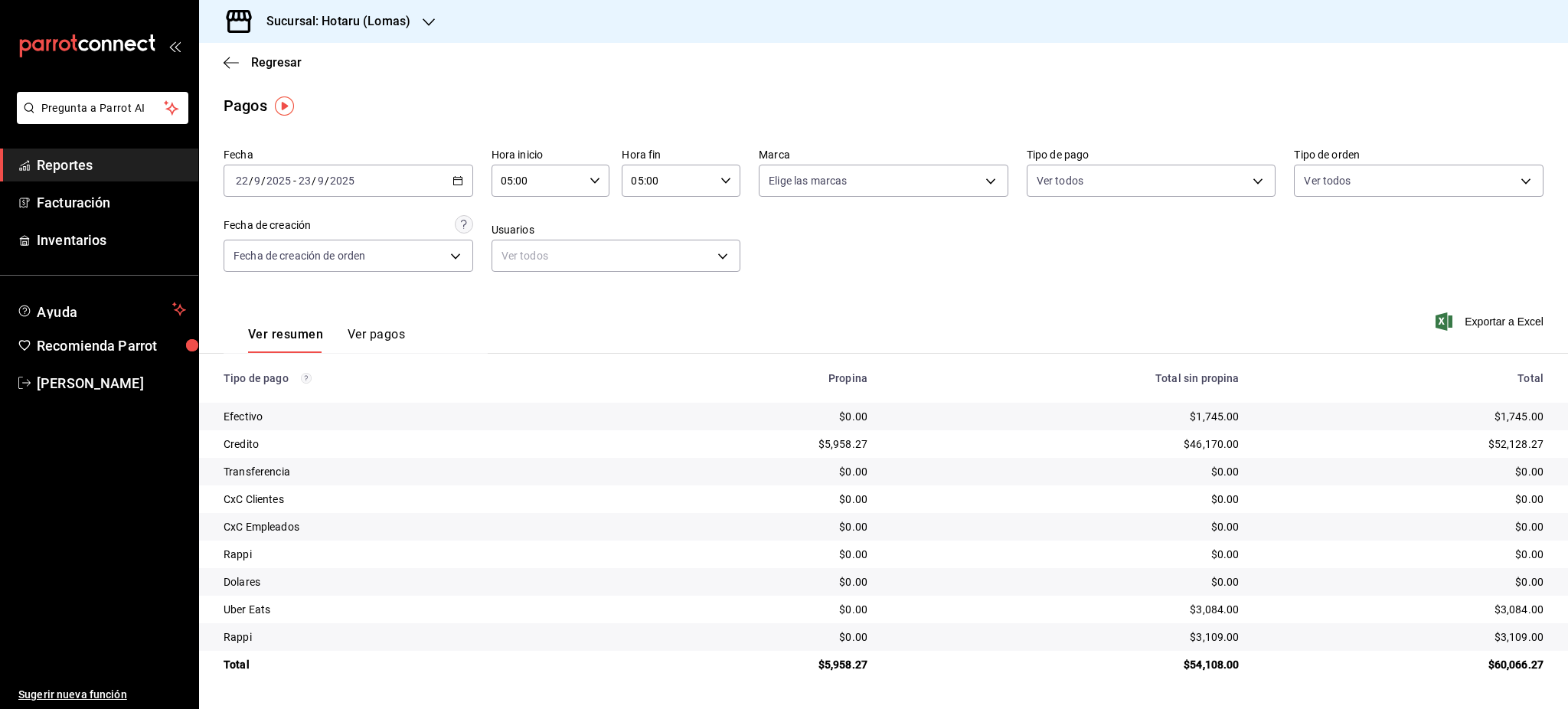
click at [464, 170] on div "[DATE] [DATE] - [DATE] [DATE]" at bounding box center [348, 181] width 250 height 32
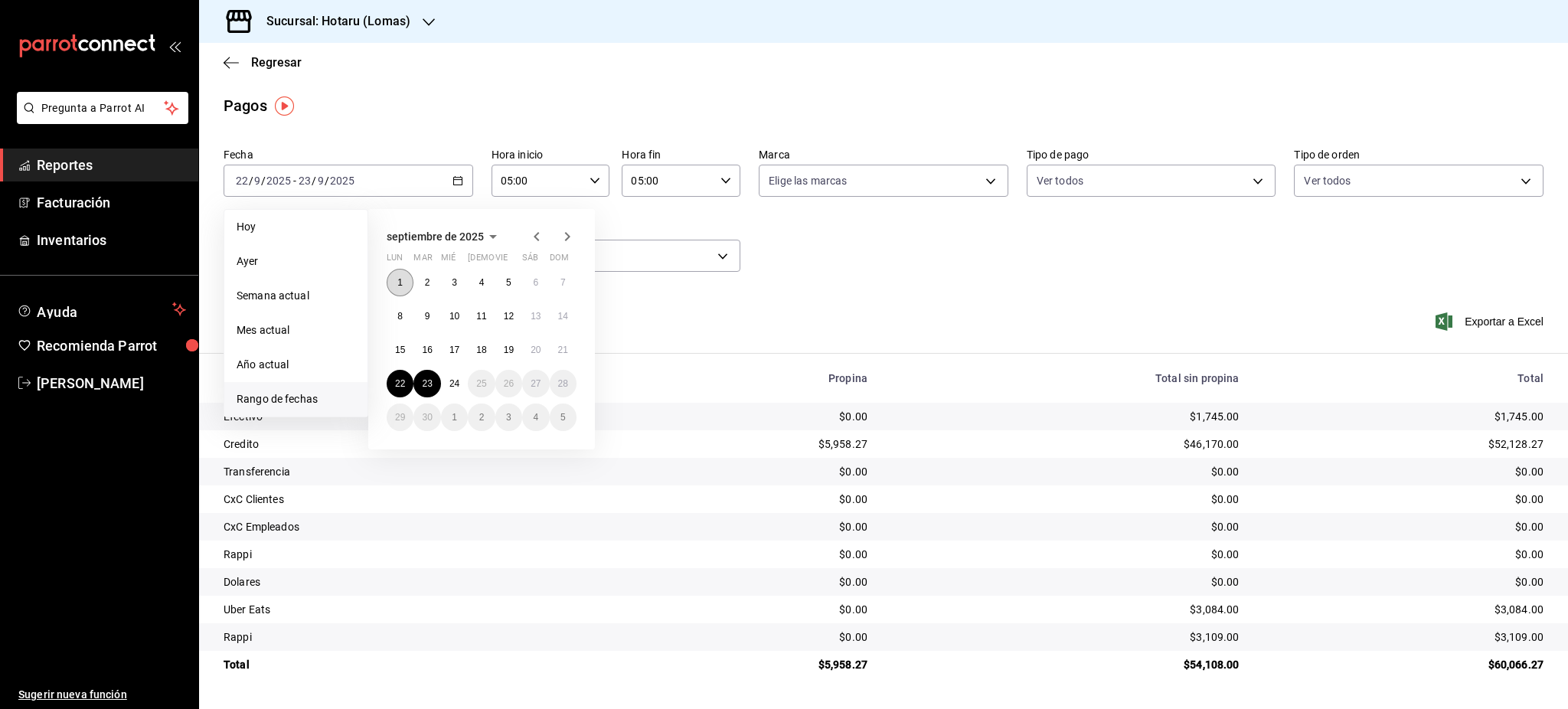
click at [401, 289] on button "1" at bounding box center [400, 282] width 26 height 27
click at [447, 386] on button "24" at bounding box center [454, 383] width 26 height 27
type input "00:00"
type input "23:59"
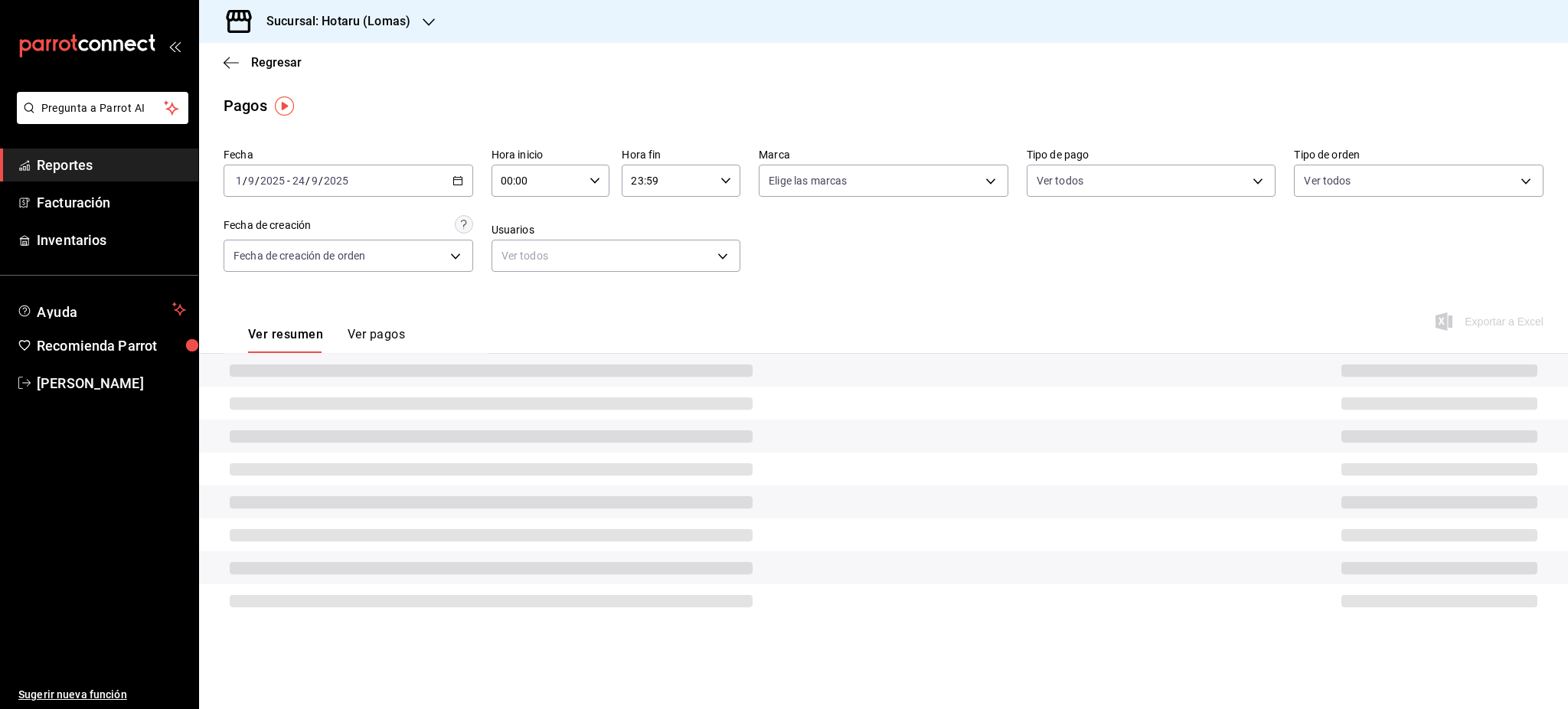
click at [598, 182] on icon "button" at bounding box center [595, 181] width 11 height 11
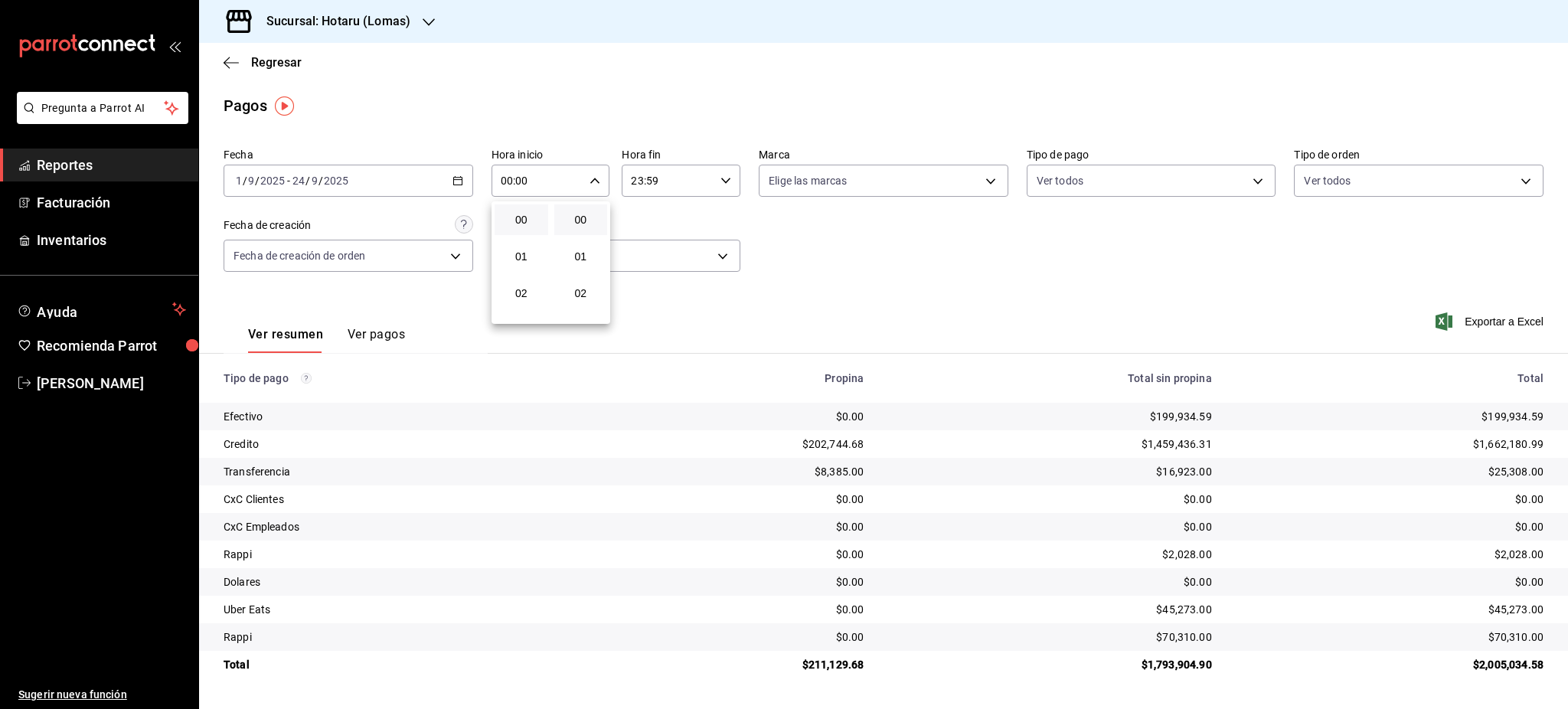
scroll to position [102, 0]
click at [516, 299] on span "05" at bounding box center [521, 302] width 35 height 12
type input "05:00"
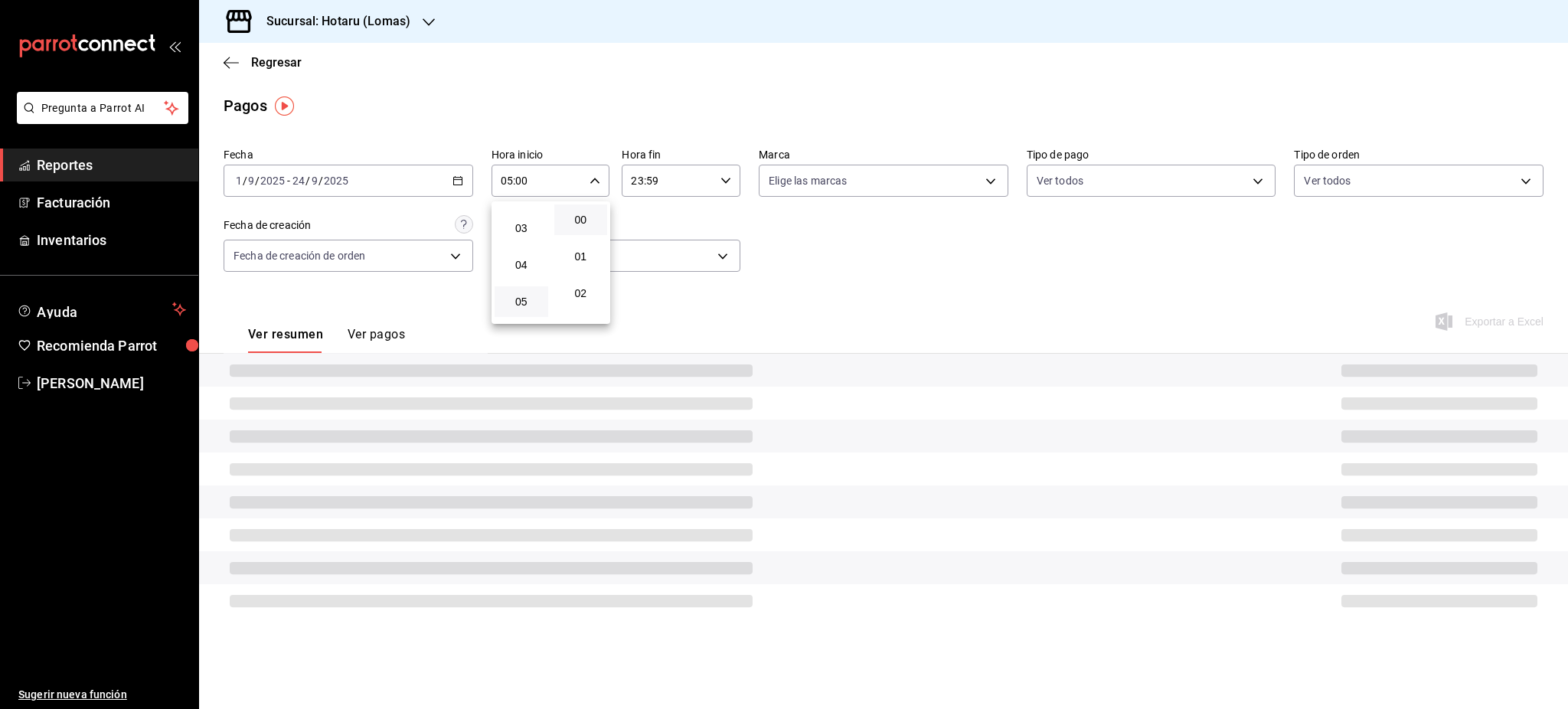
click at [730, 181] on div at bounding box center [784, 354] width 1568 height 709
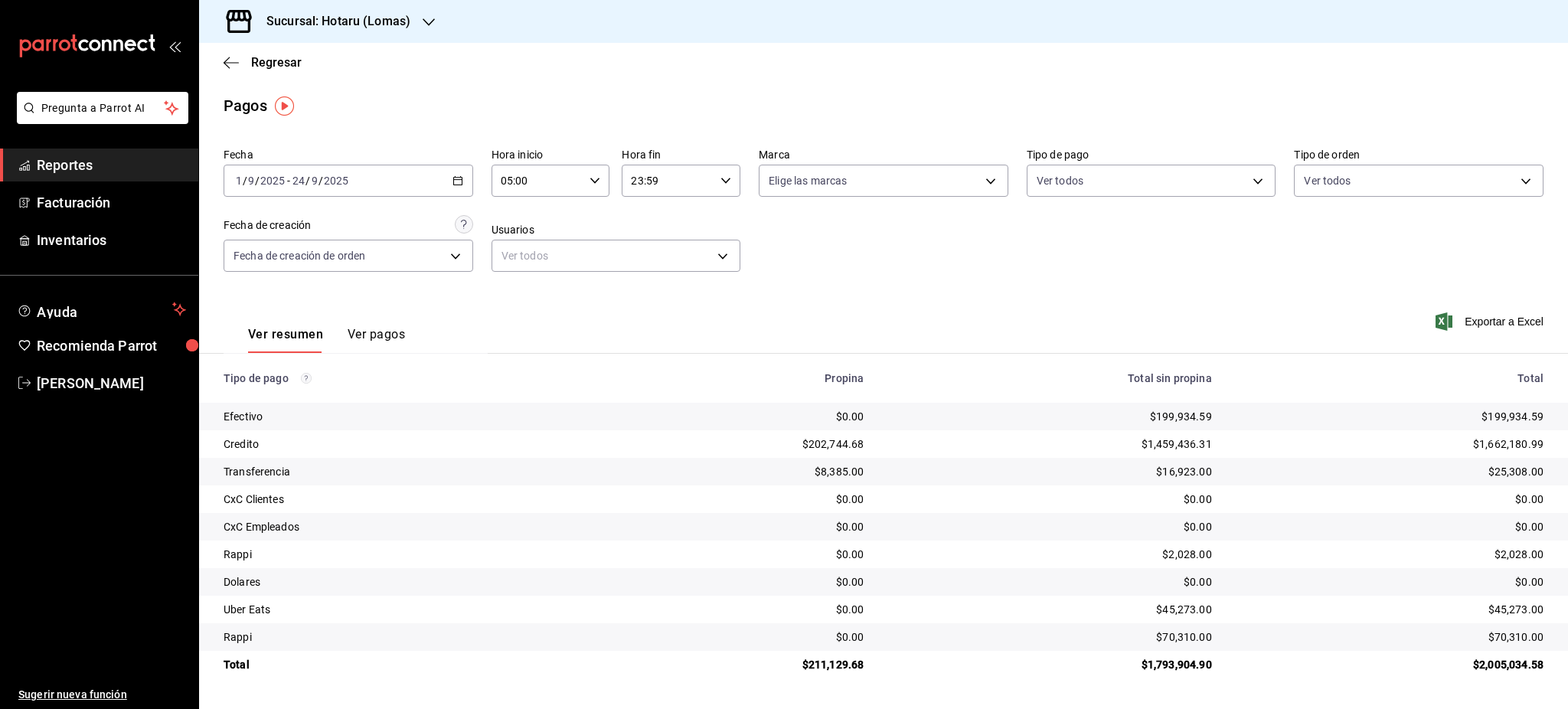
click at [727, 183] on icon "button" at bounding box center [726, 181] width 11 height 11
drag, startPoint x: 654, startPoint y: 268, endPoint x: 700, endPoint y: 269, distance: 46.0
click at [654, 268] on button "05" at bounding box center [651, 257] width 54 height 31
click at [708, 228] on button "00" at bounding box center [711, 220] width 54 height 31
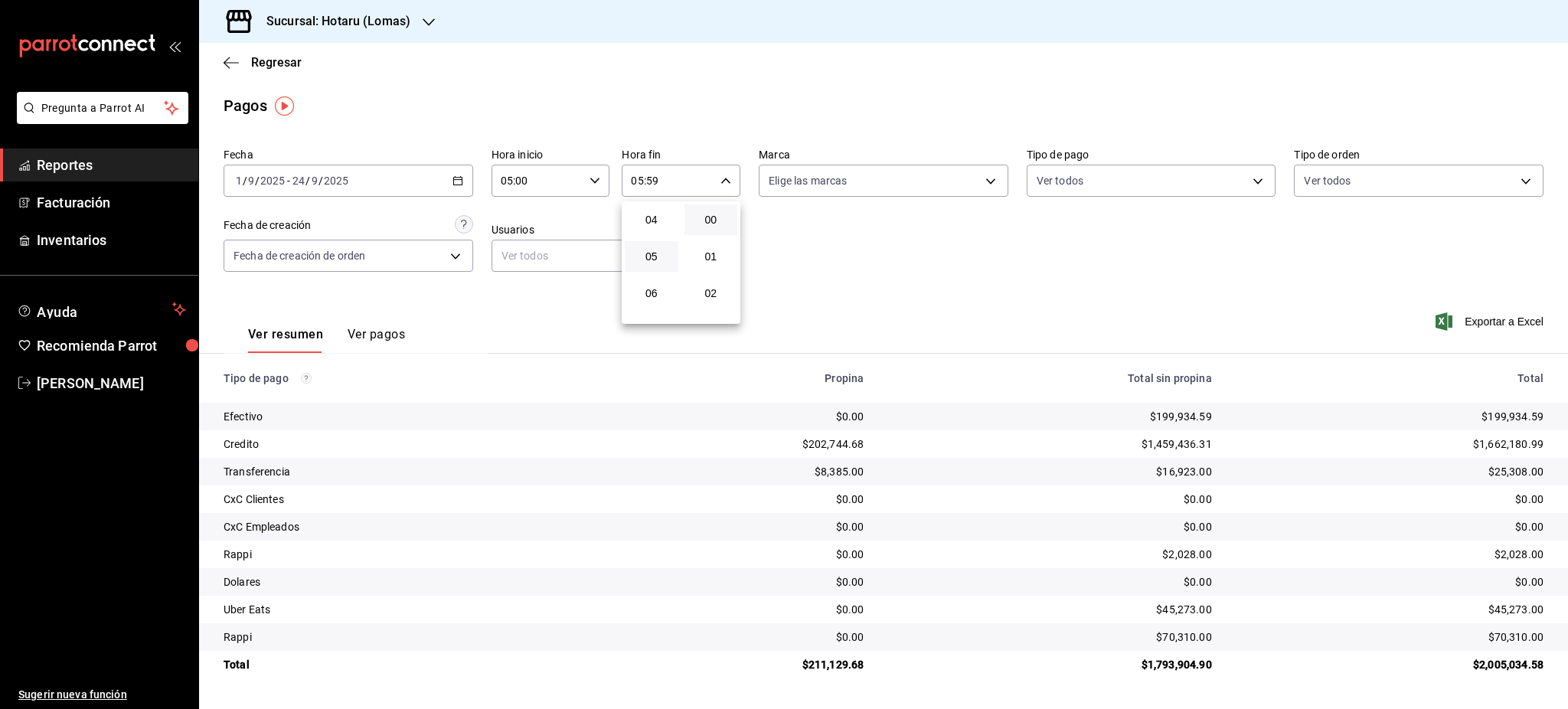
type input "05:00"
click at [1002, 326] on div at bounding box center [784, 354] width 1568 height 709
click at [395, 6] on div "Sucursal: Hotaru (Lomas)" at bounding box center [326, 21] width 230 height 43
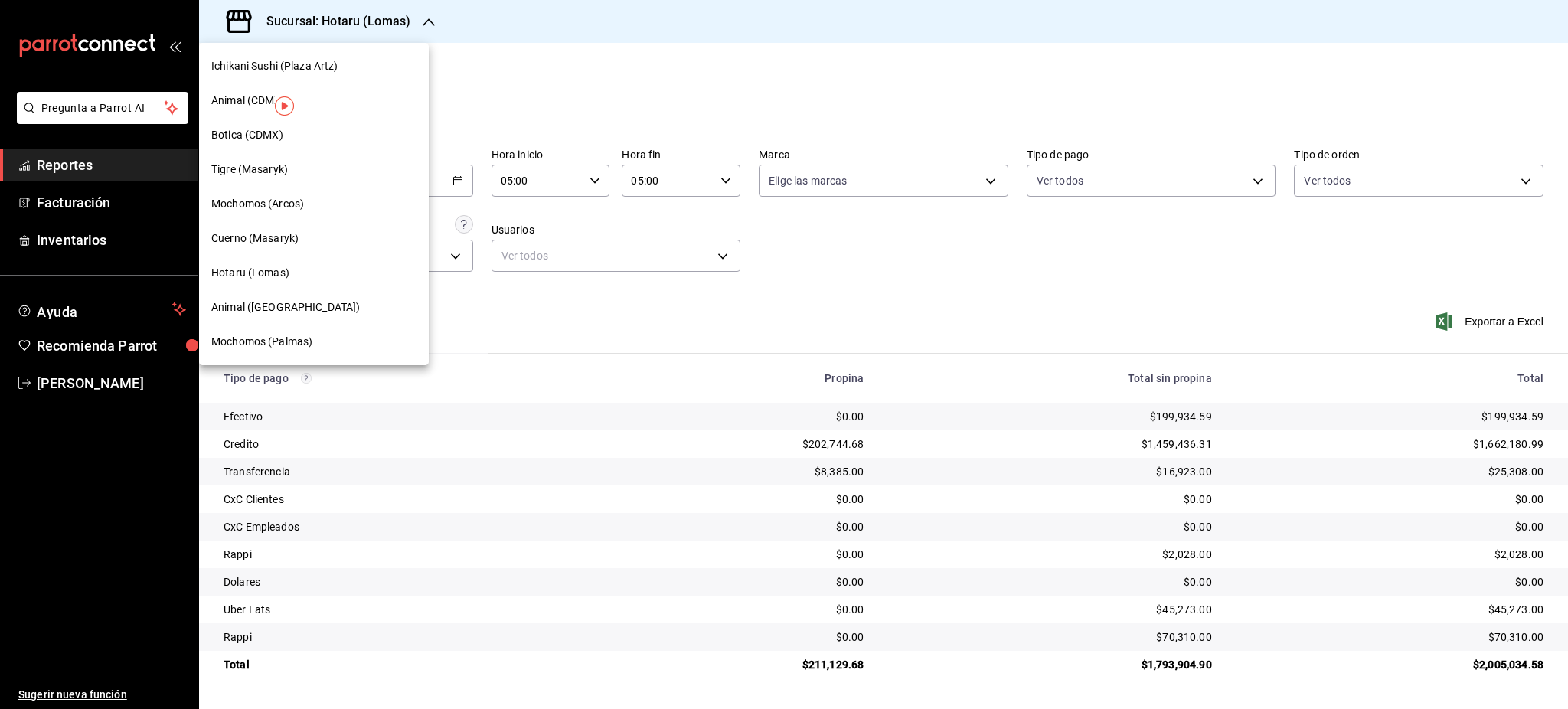
click at [297, 143] on div "Botica (CDMX)" at bounding box center [314, 135] width 230 height 34
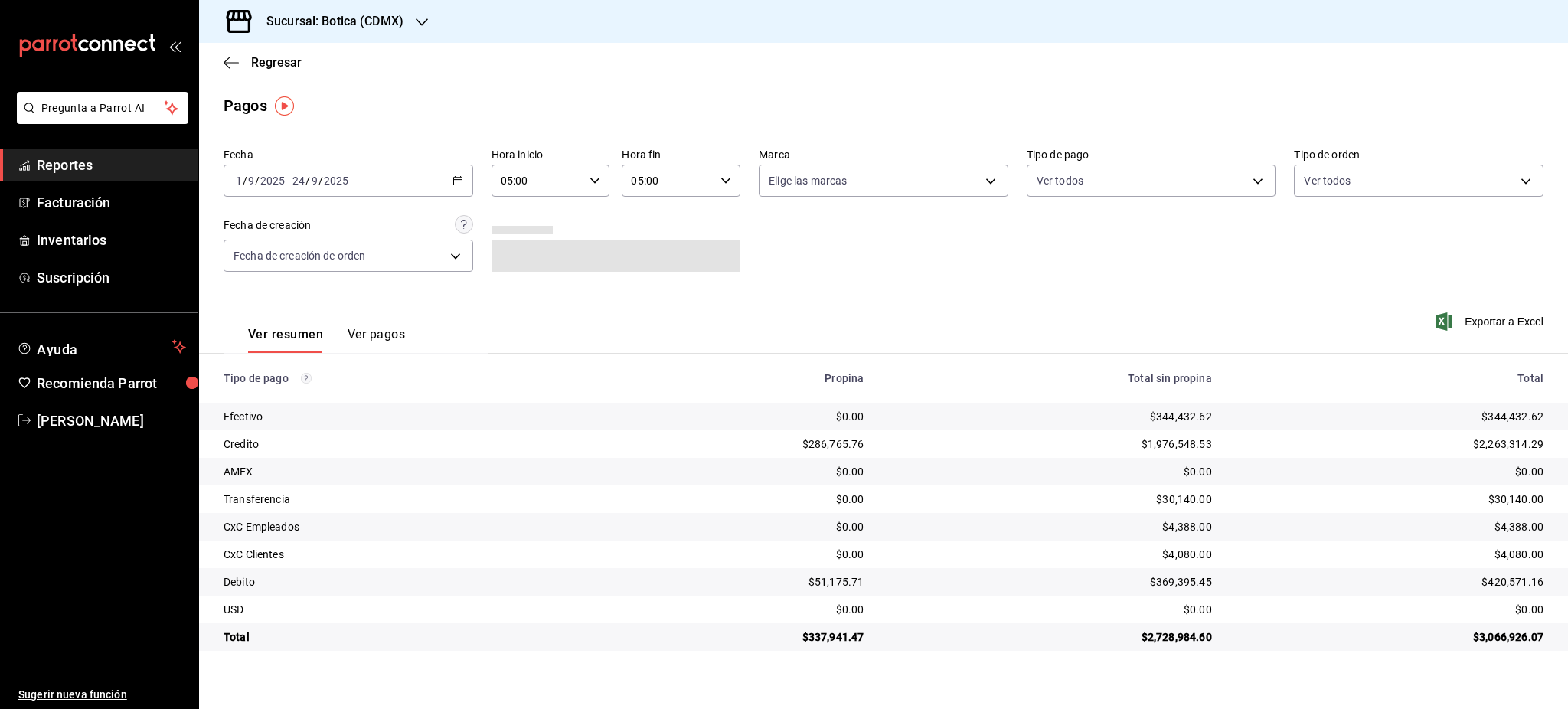
click at [474, 189] on div "Fecha [DATE] [DATE] - [DATE] [DATE] Hora inicio 05:00 Hora inicio Hora fin 05:0…" at bounding box center [883, 216] width 1320 height 148
click at [461, 185] on icon "button" at bounding box center [458, 181] width 11 height 11
click at [315, 415] on li "Rango de fechas" at bounding box center [296, 399] width 143 height 34
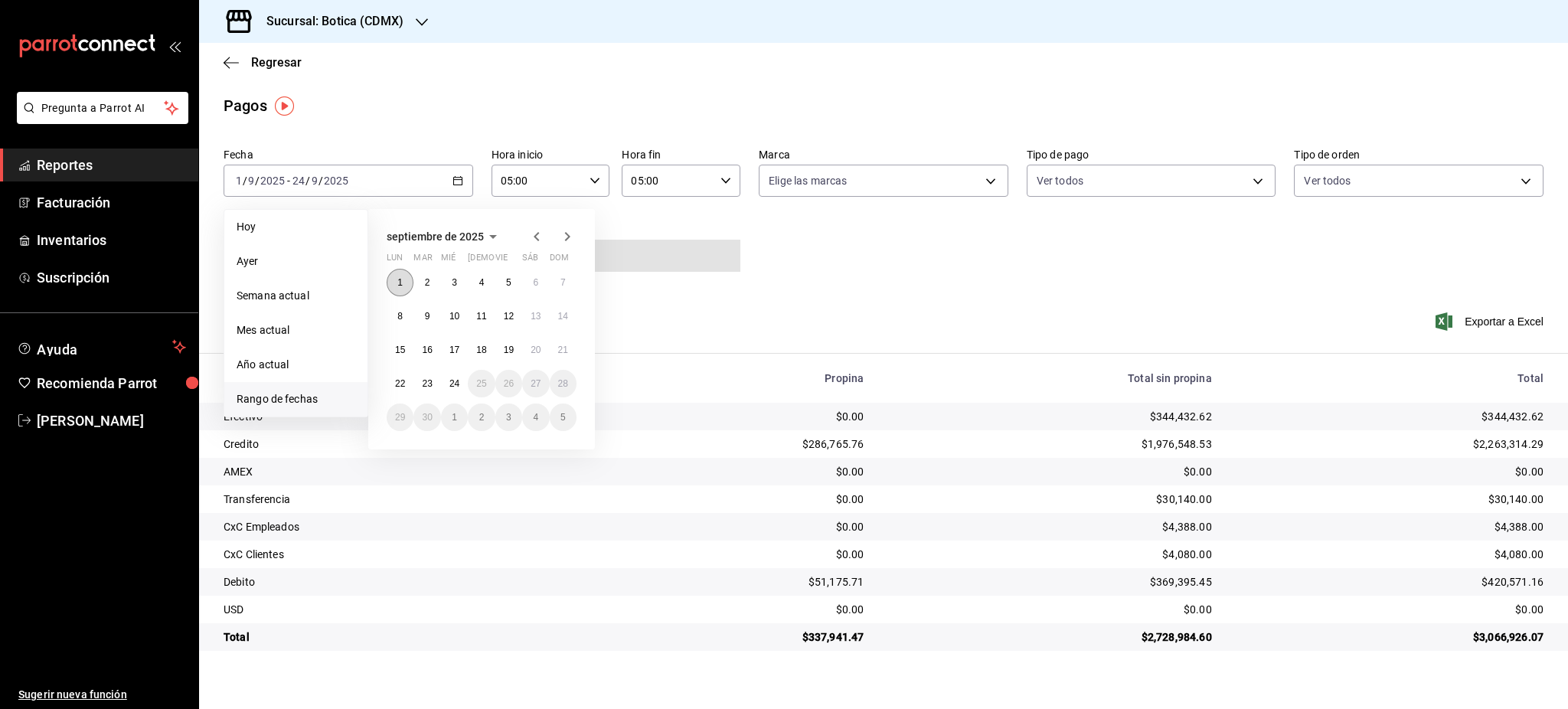
click at [406, 273] on button "1" at bounding box center [400, 282] width 26 height 27
click at [458, 390] on button "24" at bounding box center [454, 383] width 26 height 27
type input "00:00"
type input "23:59"
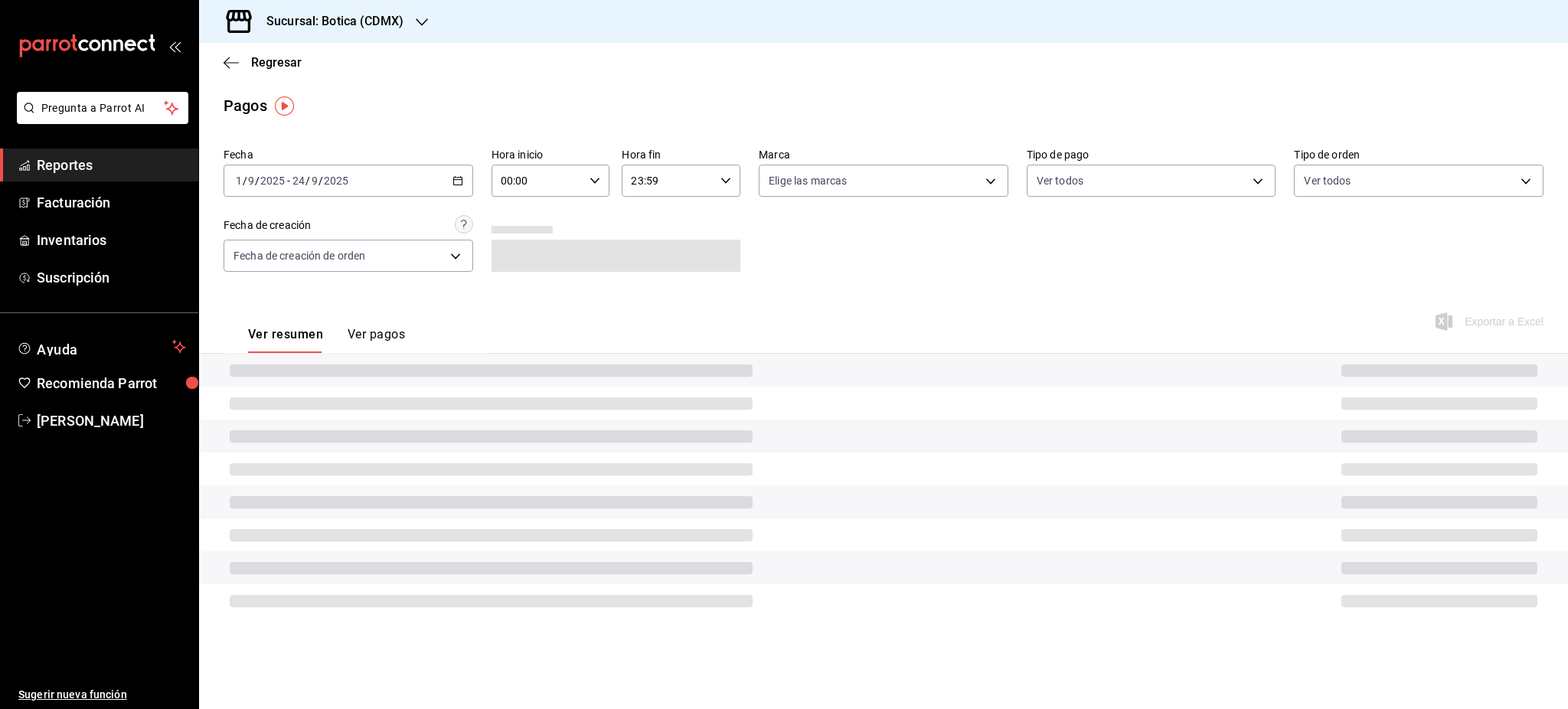
click at [604, 179] on div "00:00 Hora inicio" at bounding box center [551, 181] width 118 height 32
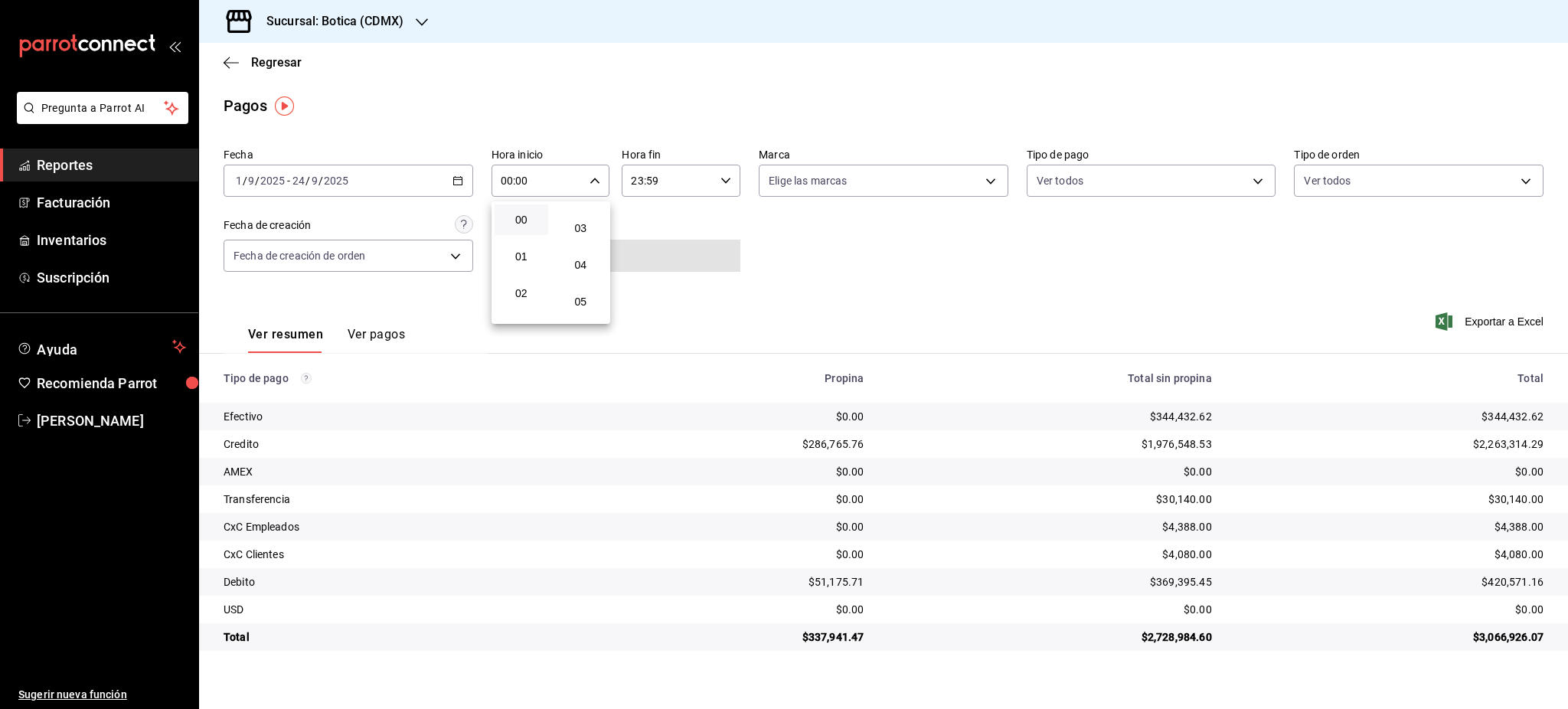
scroll to position [102, 0]
click at [519, 309] on button "05" at bounding box center [521, 302] width 54 height 31
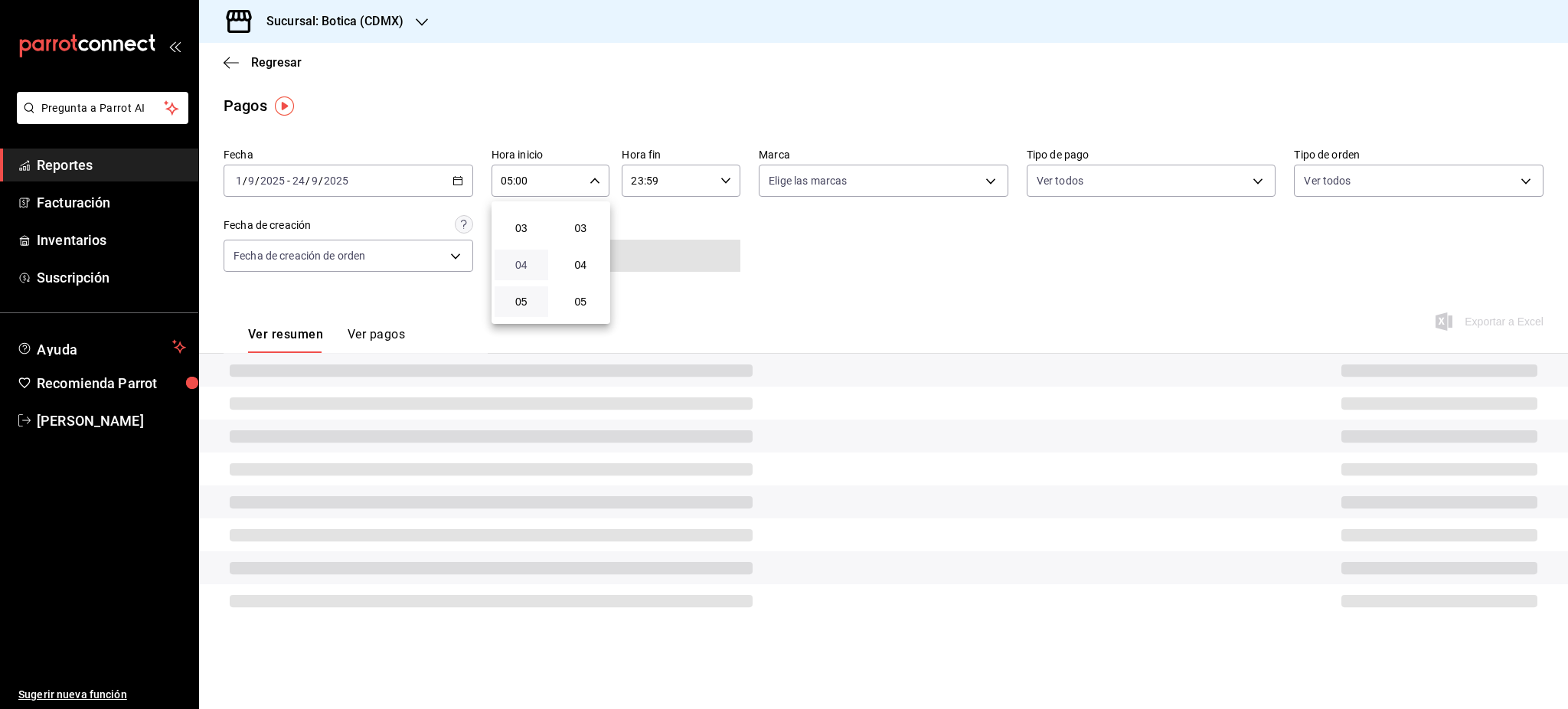
click at [520, 268] on span "04" at bounding box center [521, 265] width 35 height 12
drag, startPoint x: 520, startPoint y: 287, endPoint x: 521, endPoint y: 302, distance: 15.0
click at [520, 289] on button "05" at bounding box center [521, 302] width 54 height 31
type input "05:00"
click at [521, 302] on span "05" at bounding box center [521, 302] width 35 height 12
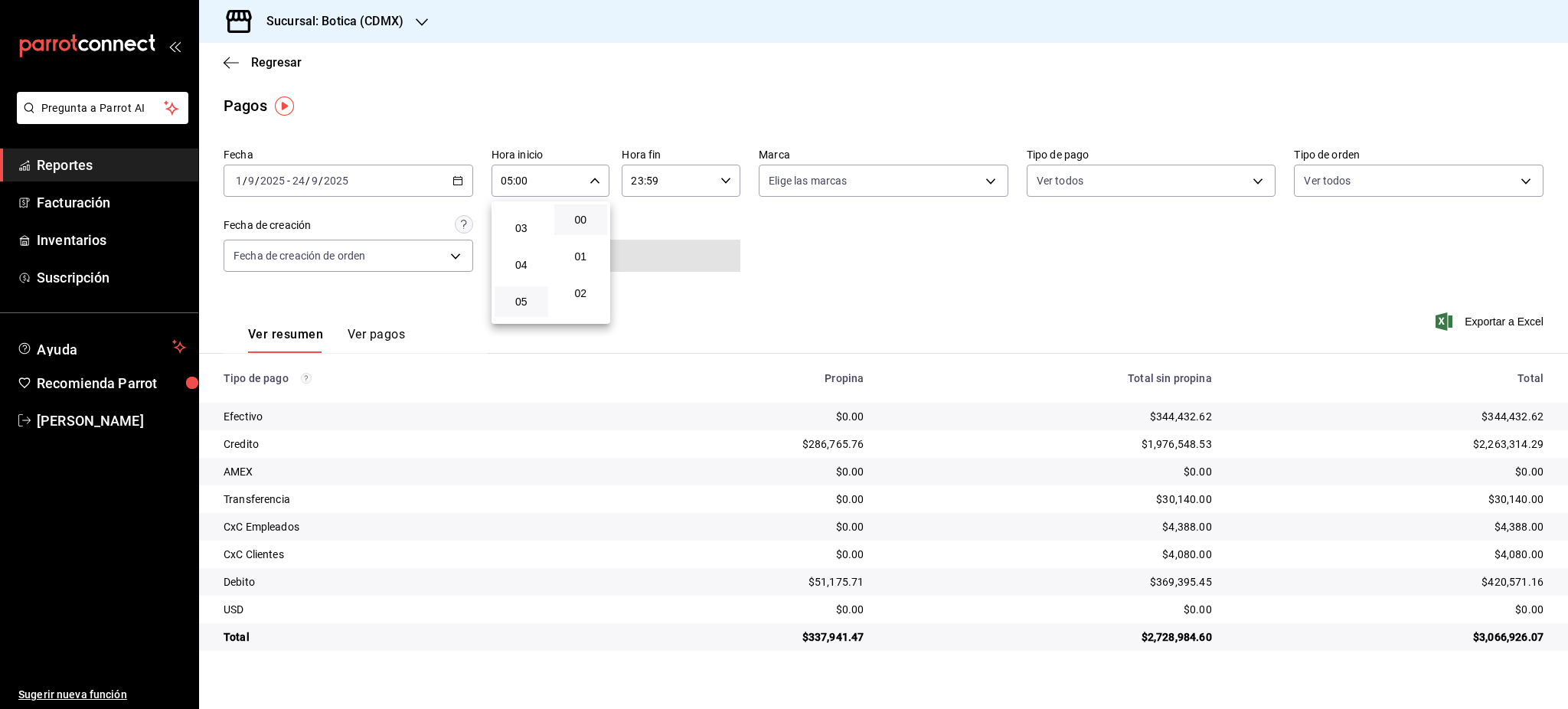
click at [582, 238] on div "01" at bounding box center [581, 256] width 60 height 37
click at [584, 224] on span "00" at bounding box center [580, 220] width 35 height 12
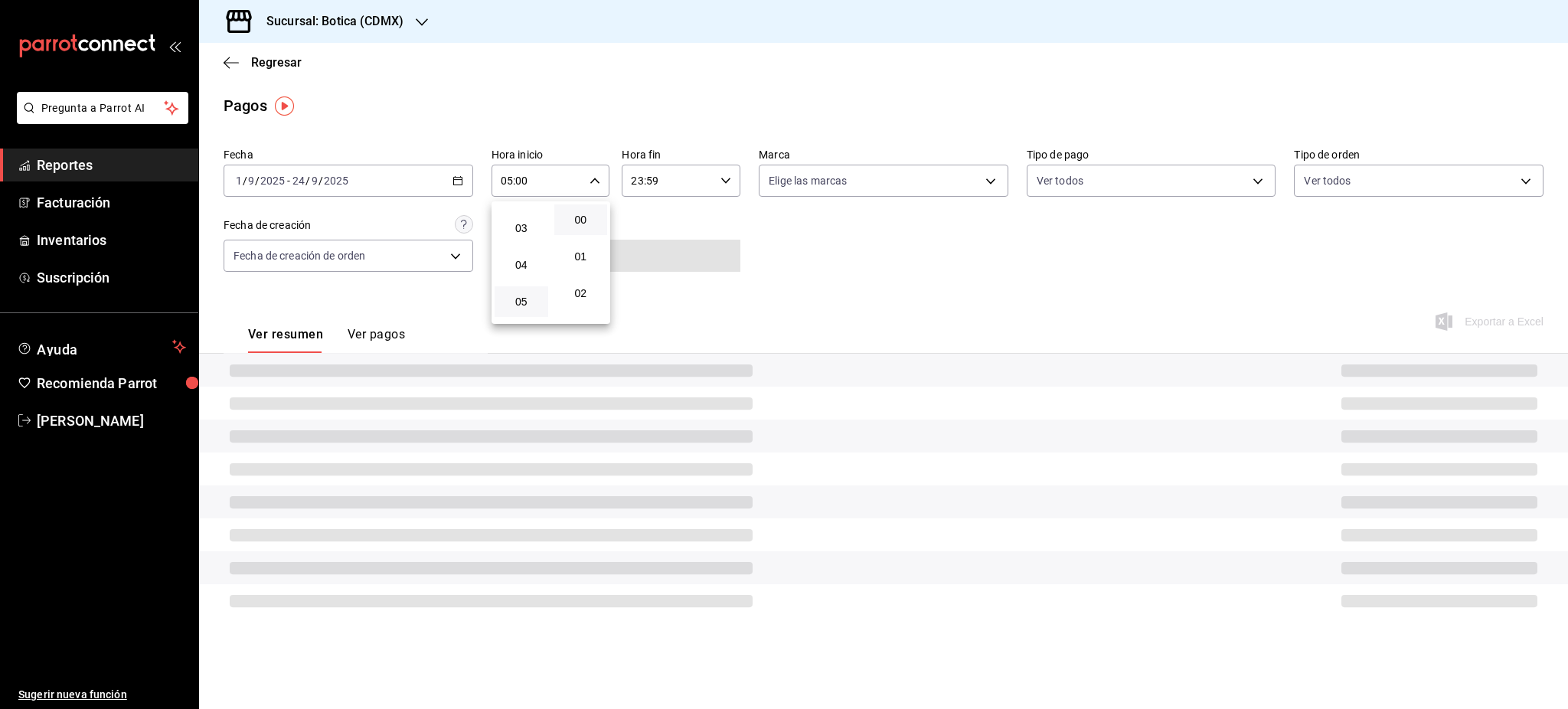
click at [736, 179] on div at bounding box center [784, 354] width 1568 height 709
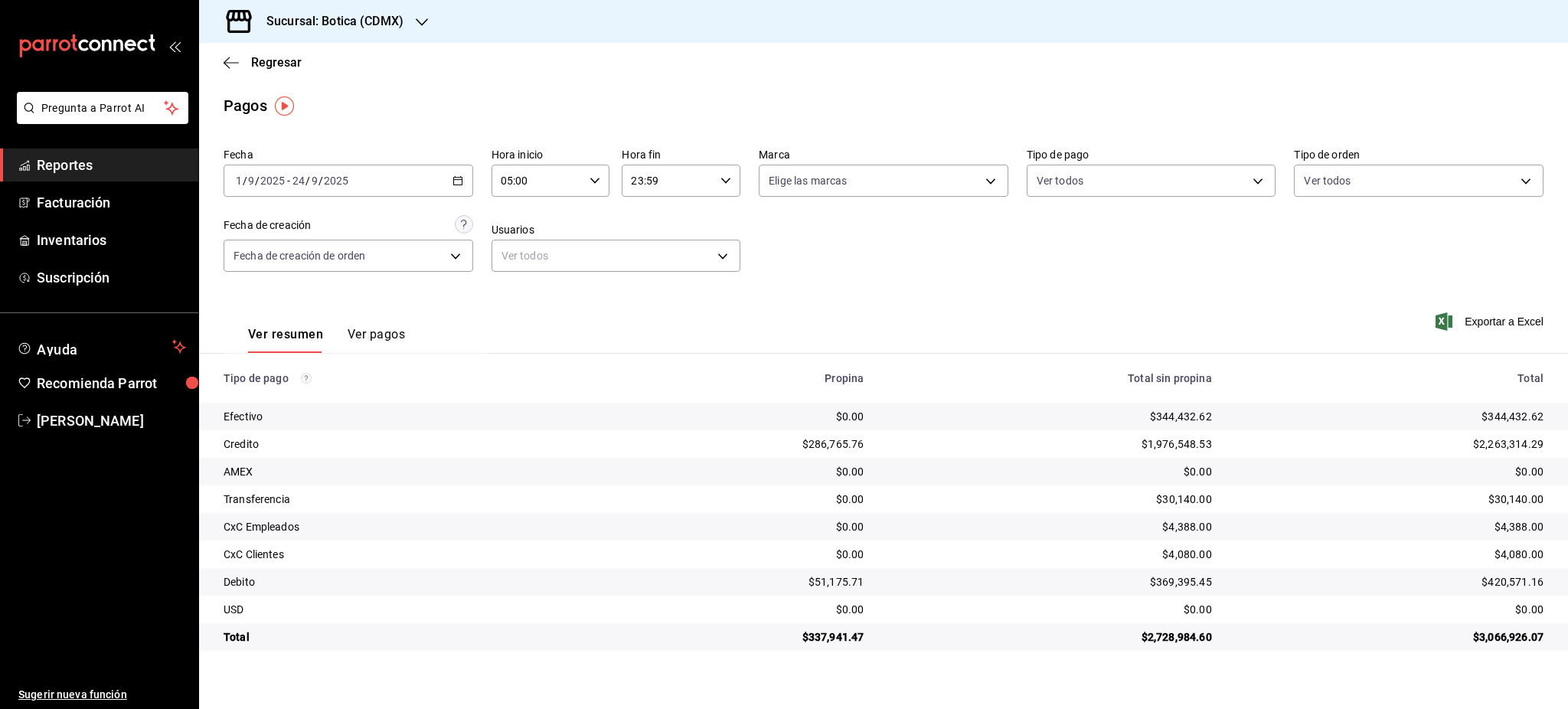
click at [728, 182] on icon "button" at bounding box center [726, 181] width 11 height 11
click at [651, 263] on button "05" at bounding box center [651, 257] width 54 height 31
click at [706, 233] on button "00" at bounding box center [711, 220] width 54 height 31
type input "05:00"
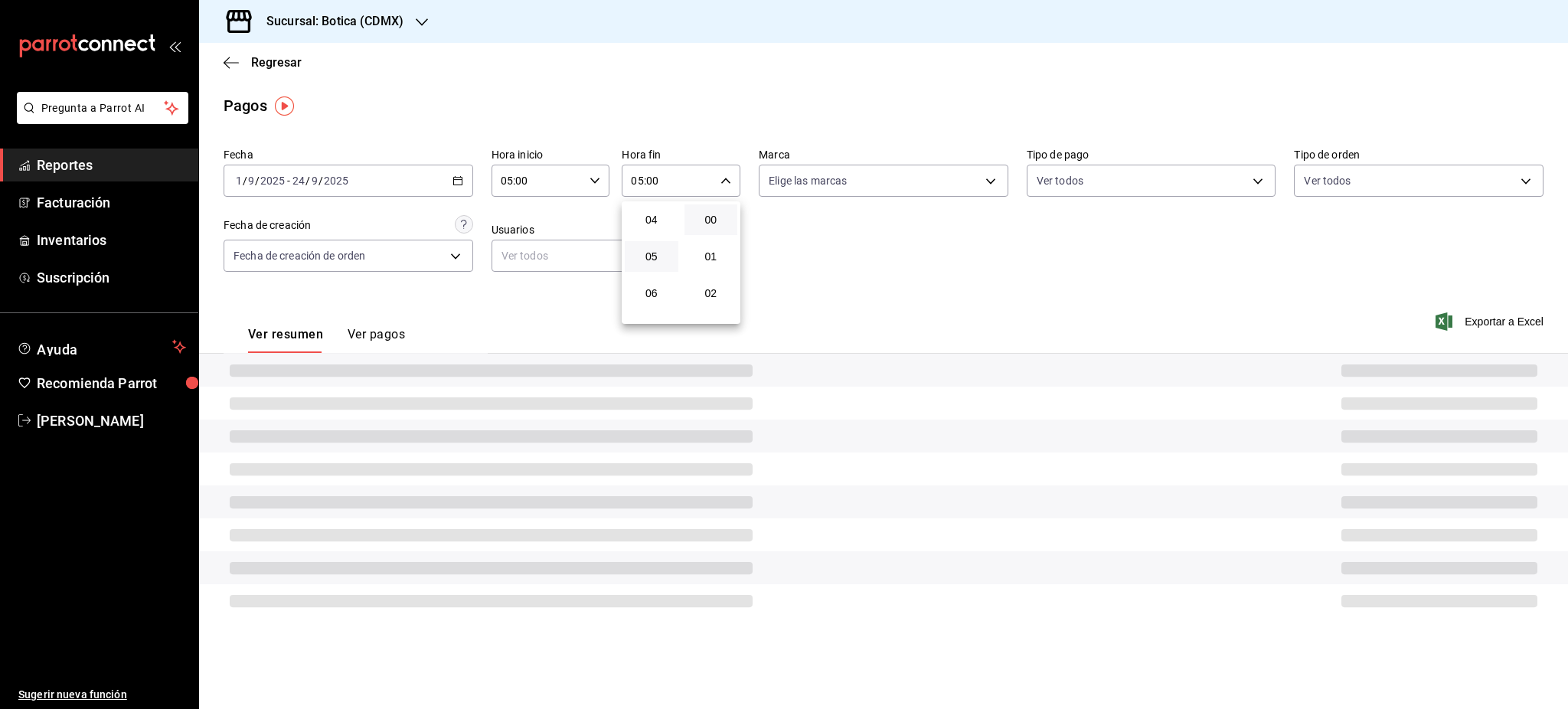
click at [858, 239] on div at bounding box center [784, 354] width 1568 height 709
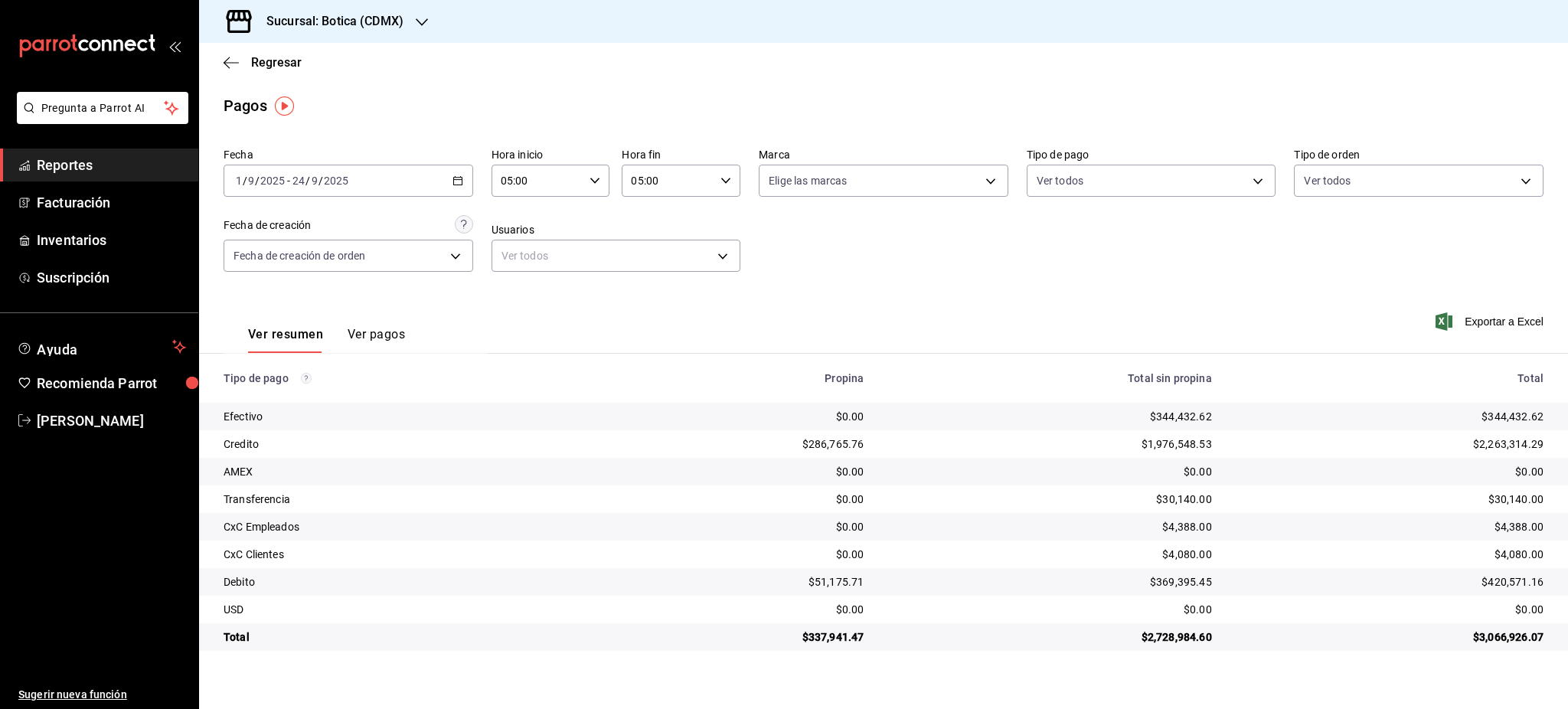
click at [40, 428] on span "[PERSON_NAME]" at bounding box center [111, 421] width 149 height 20
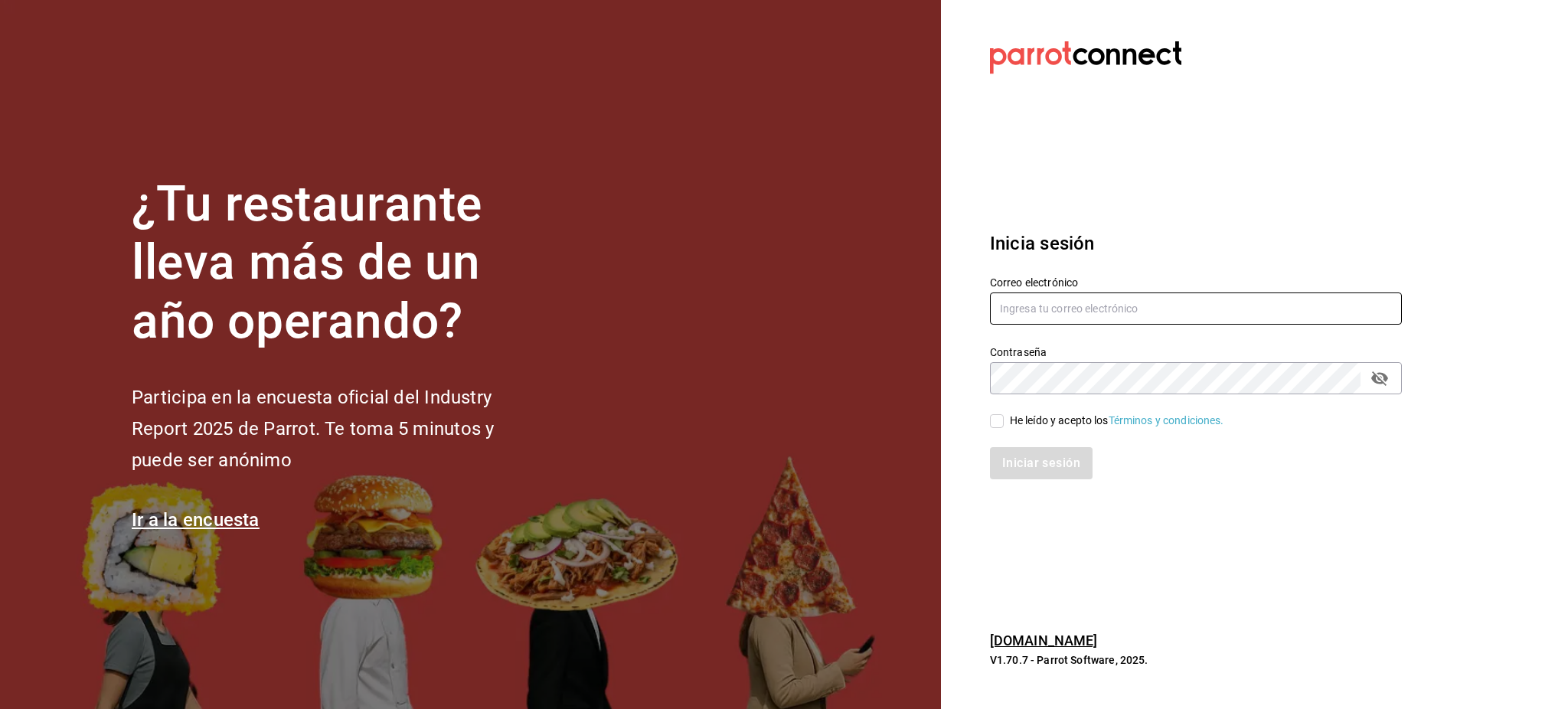
type input "luis.sanchez@grupocosteno.com"
